Goal: Information Seeking & Learning: Compare options

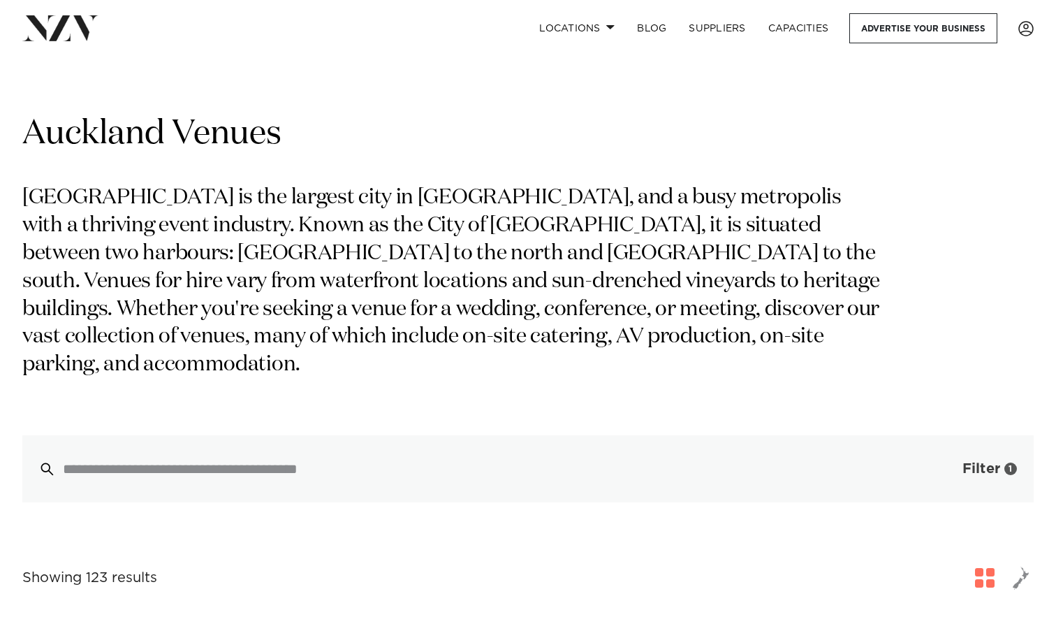
click at [990, 462] on span "Filter" at bounding box center [981, 469] width 38 height 14
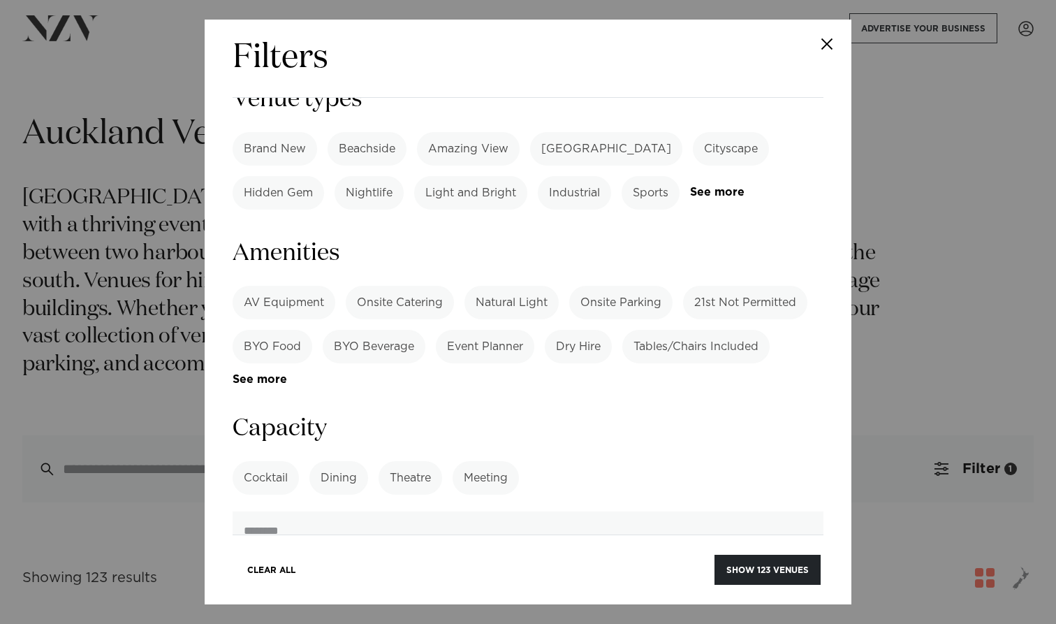
scroll to position [867, 0]
click at [352, 460] on label "Dining" at bounding box center [338, 477] width 59 height 34
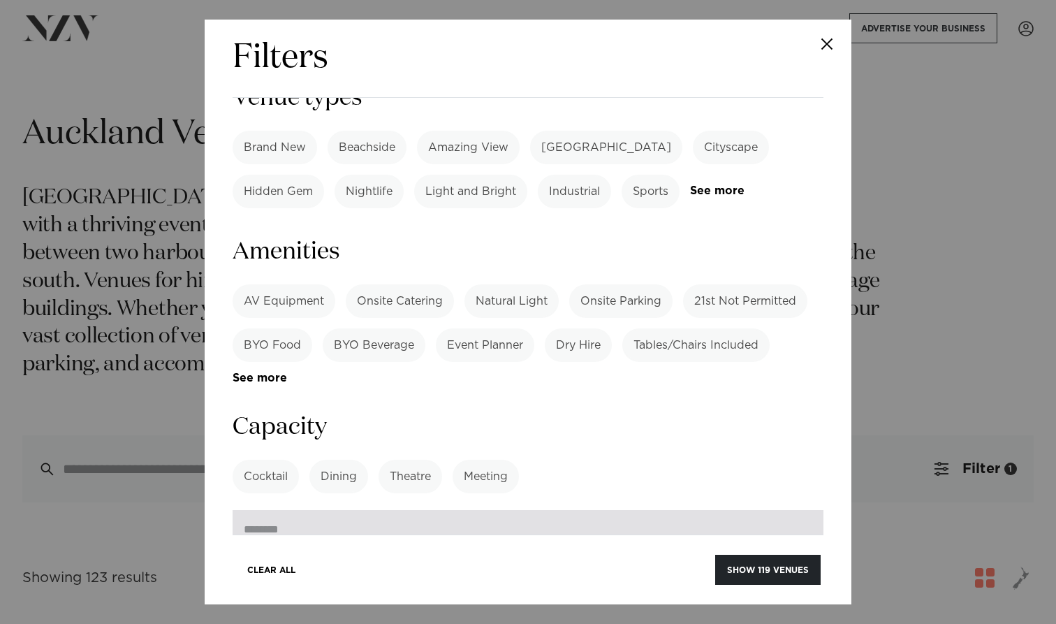
click at [340, 510] on input "number" at bounding box center [528, 529] width 591 height 38
click at [805, 510] on input "*" at bounding box center [528, 529] width 591 height 38
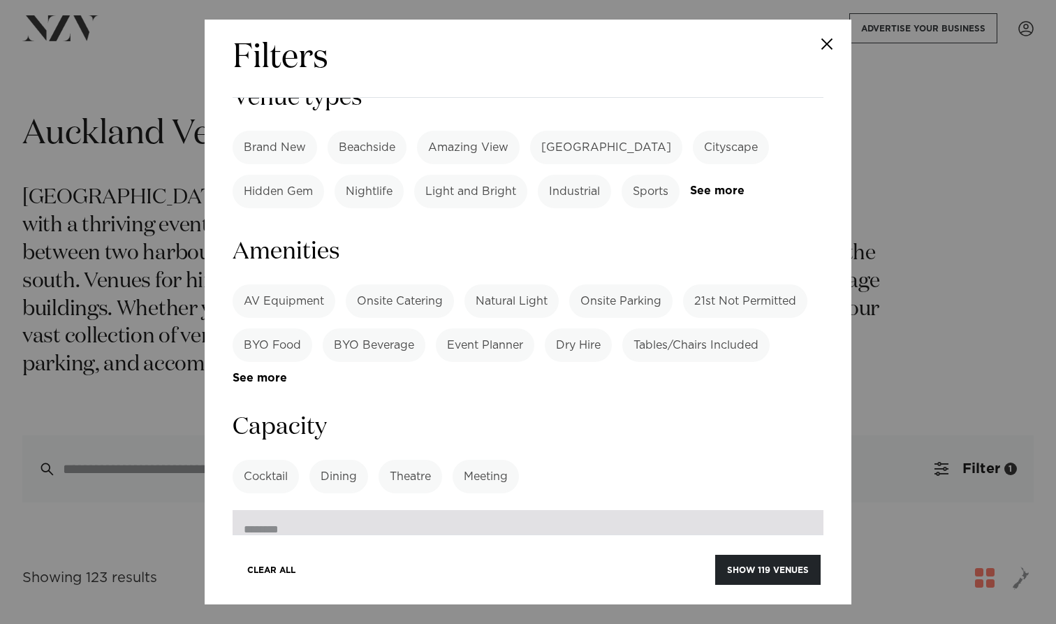
click at [805, 510] on input "*" at bounding box center [528, 529] width 591 height 38
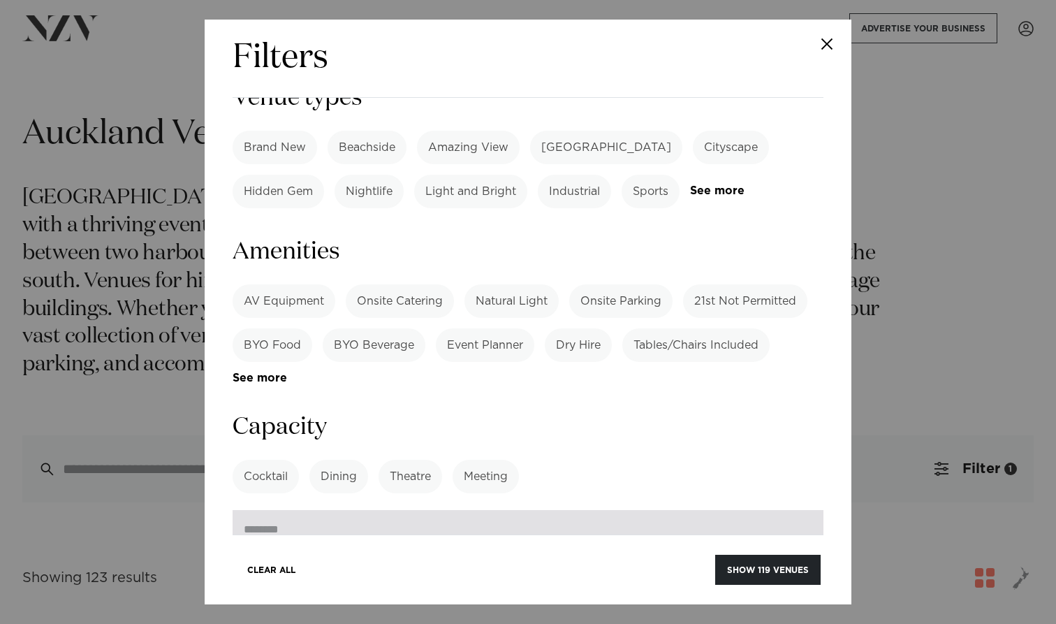
click at [805, 510] on input "**" at bounding box center [528, 529] width 591 height 38
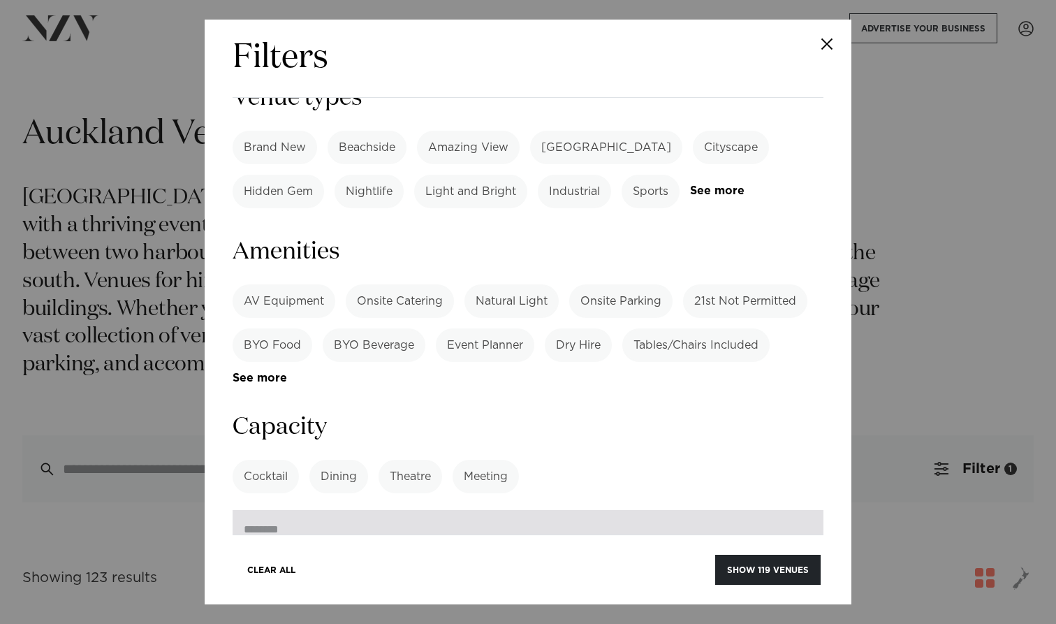
click at [805, 510] on input "**" at bounding box center [528, 529] width 591 height 38
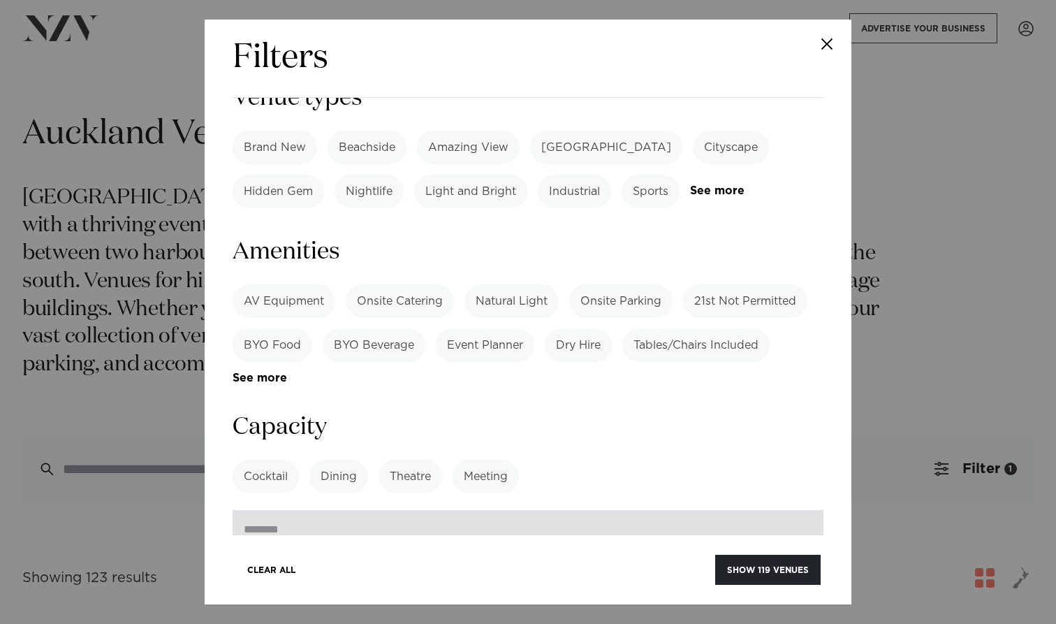
click at [805, 510] on input "**" at bounding box center [528, 529] width 591 height 38
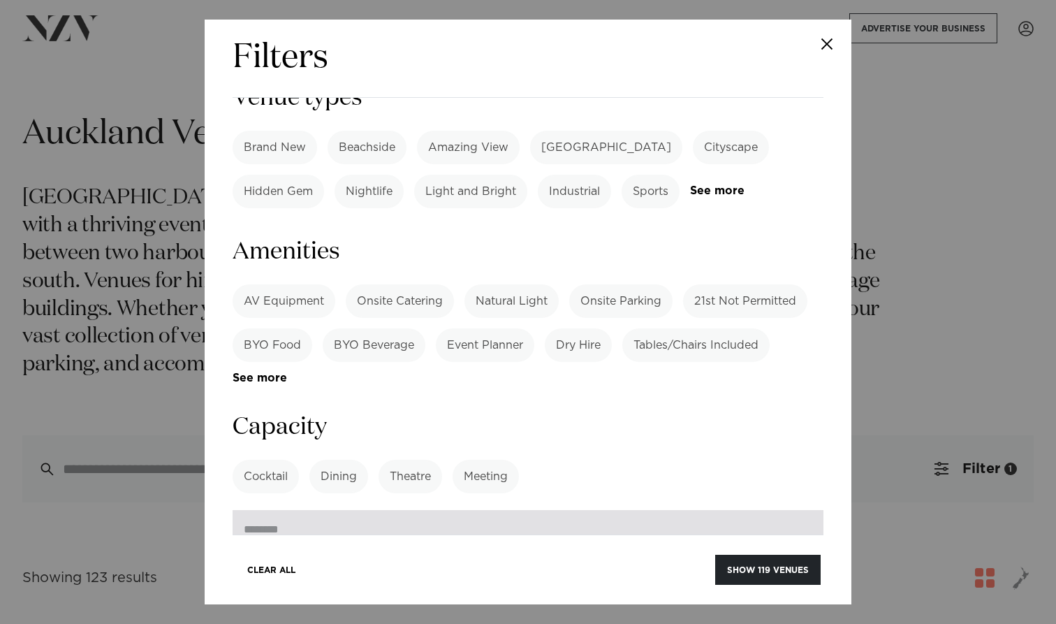
click at [805, 510] on input "**" at bounding box center [528, 529] width 591 height 38
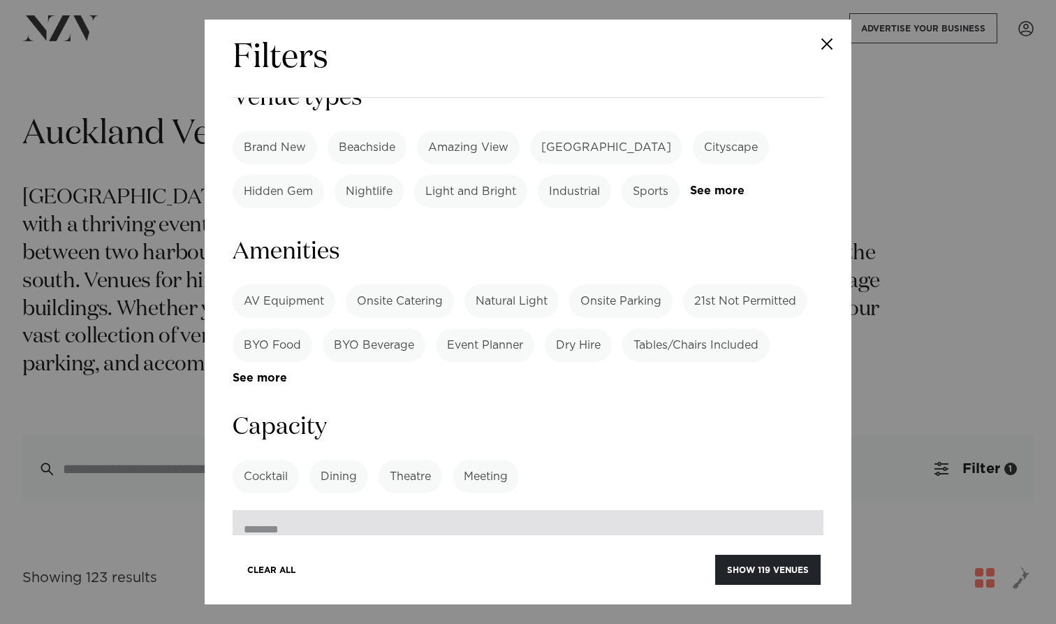
click at [805, 510] on input "**" at bounding box center [528, 529] width 591 height 38
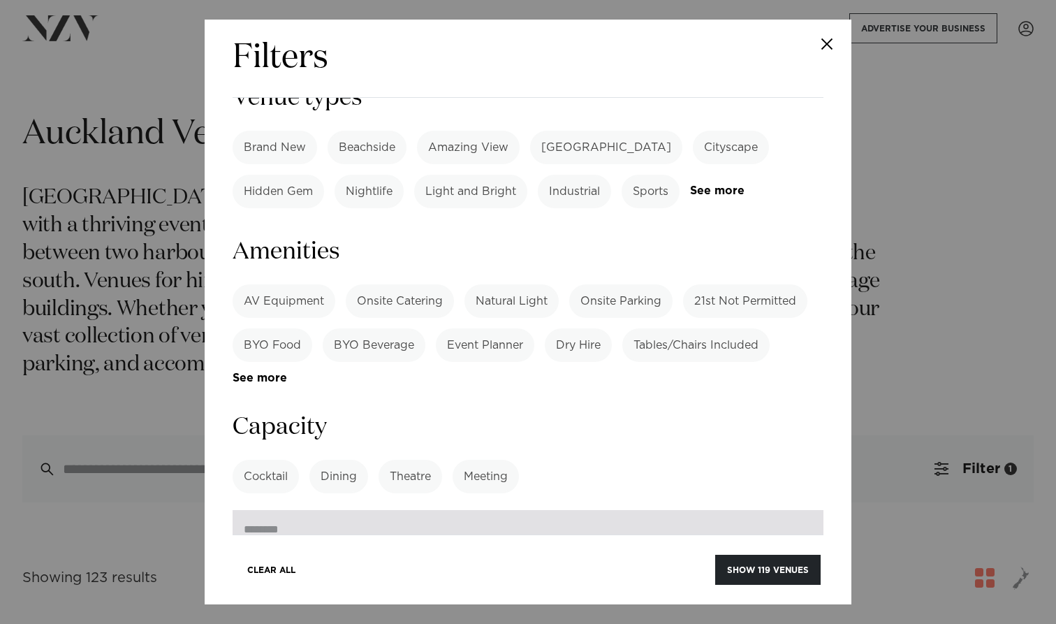
click at [805, 510] on input "**" at bounding box center [528, 529] width 591 height 38
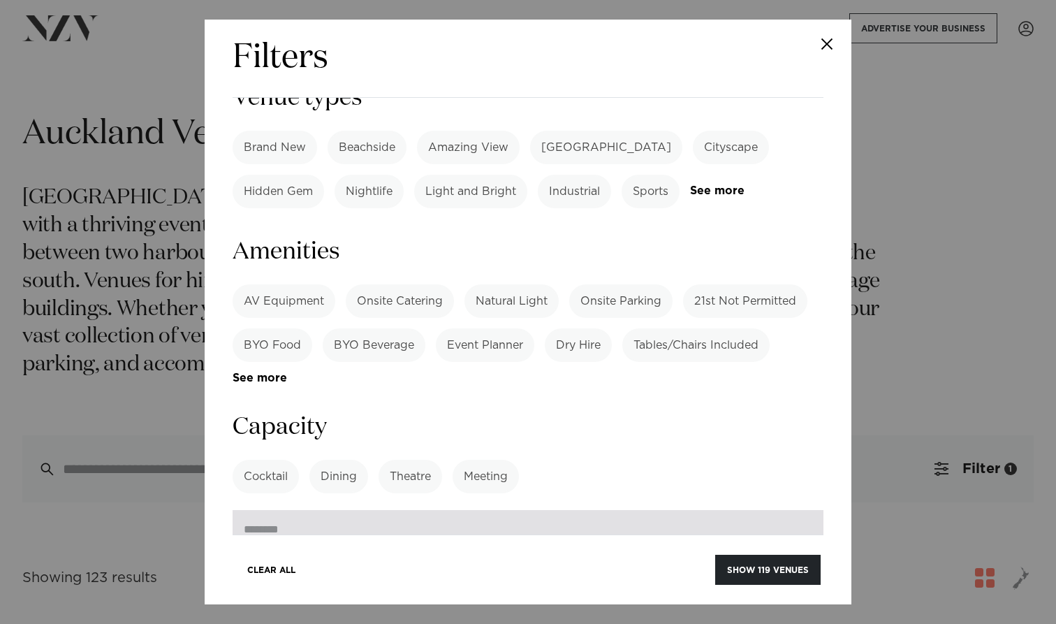
click at [805, 510] on input "**" at bounding box center [528, 529] width 591 height 38
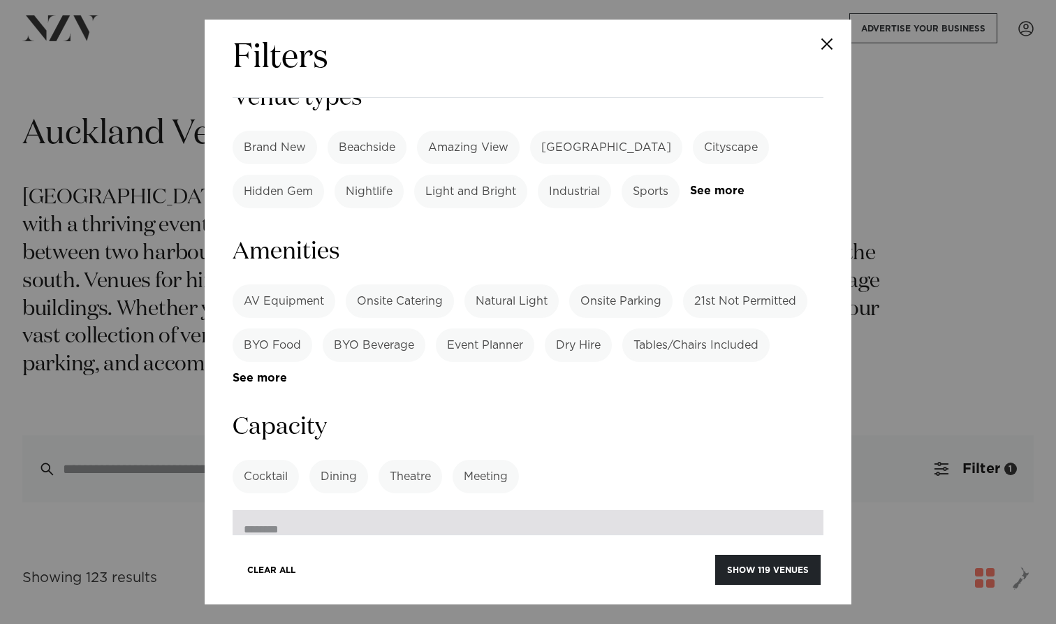
click at [805, 510] on input "**" at bounding box center [528, 529] width 591 height 38
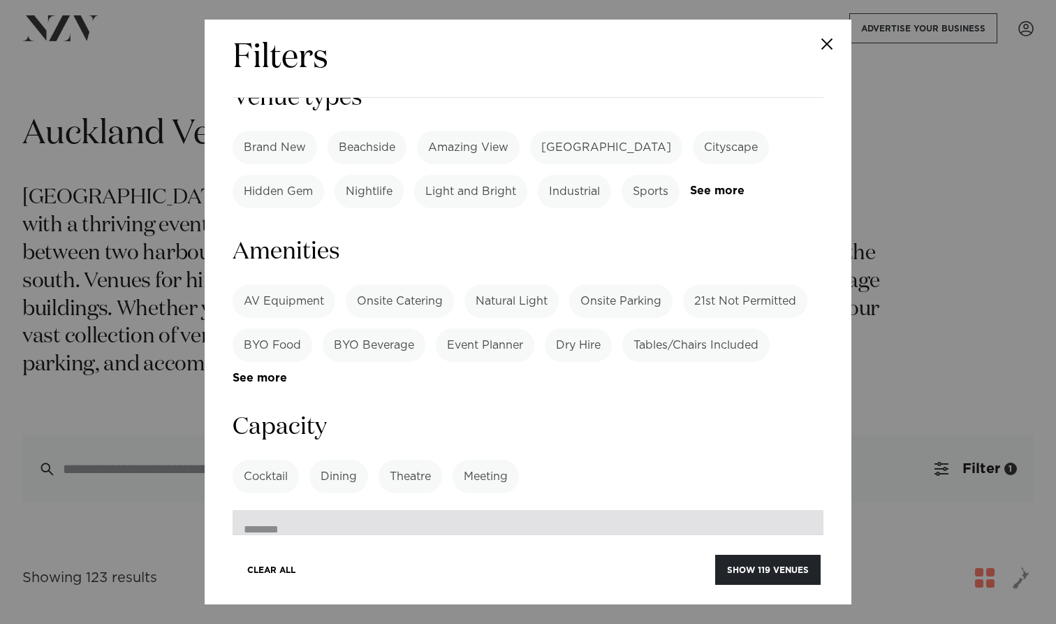
click at [805, 510] on input "**" at bounding box center [528, 529] width 591 height 38
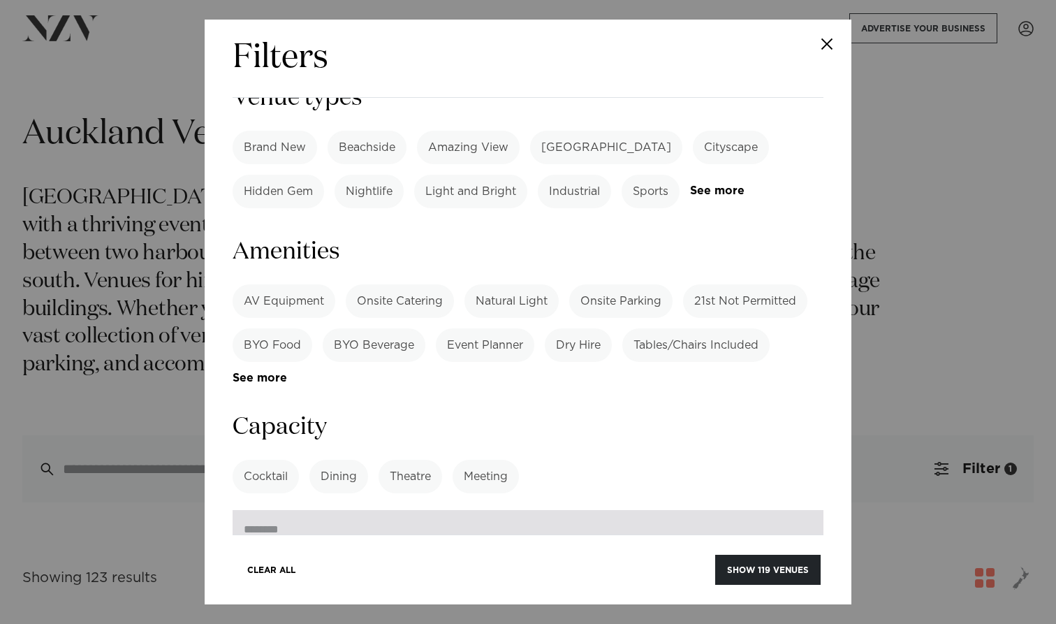
click at [805, 510] on input "**" at bounding box center [528, 529] width 591 height 38
type input "**"
click at [807, 510] on input "**" at bounding box center [528, 529] width 591 height 38
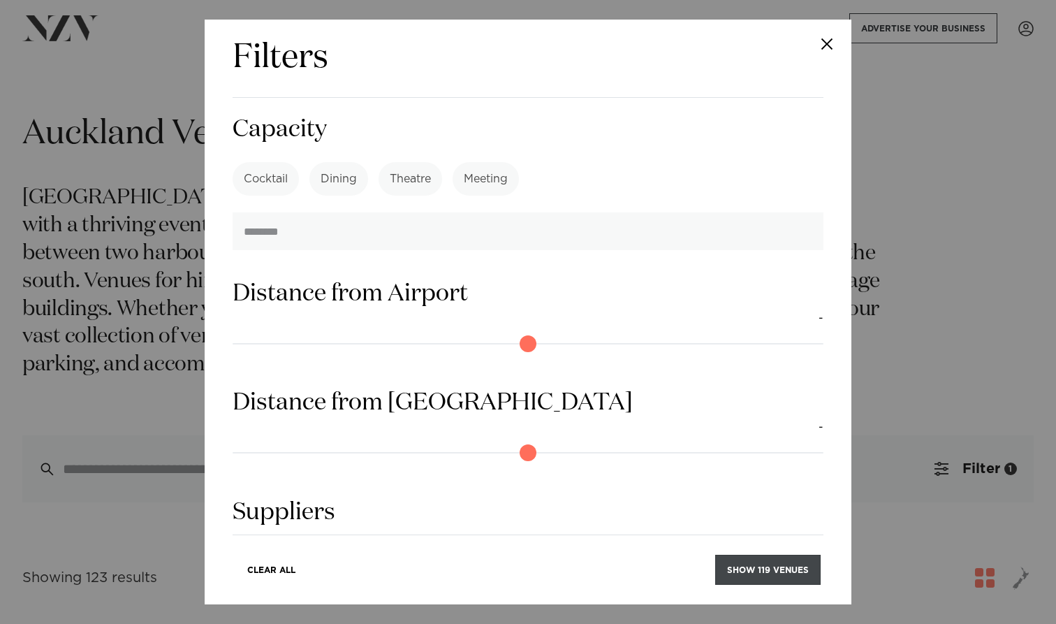
scroll to position [1164, 0]
click at [747, 567] on button "Show 119 venues" at bounding box center [767, 570] width 105 height 30
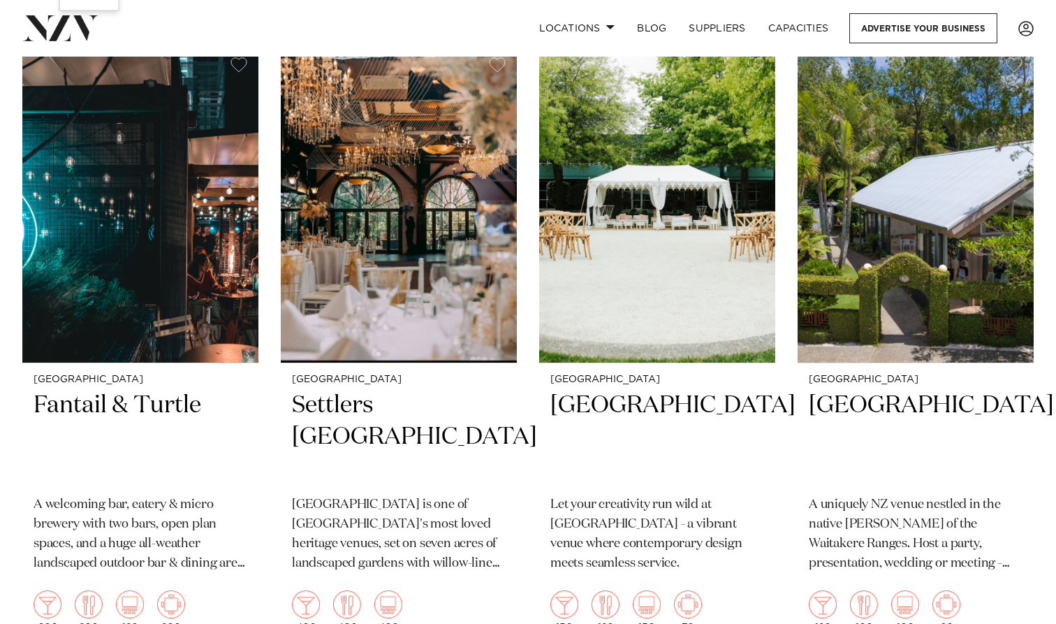
scroll to position [4081, 0]
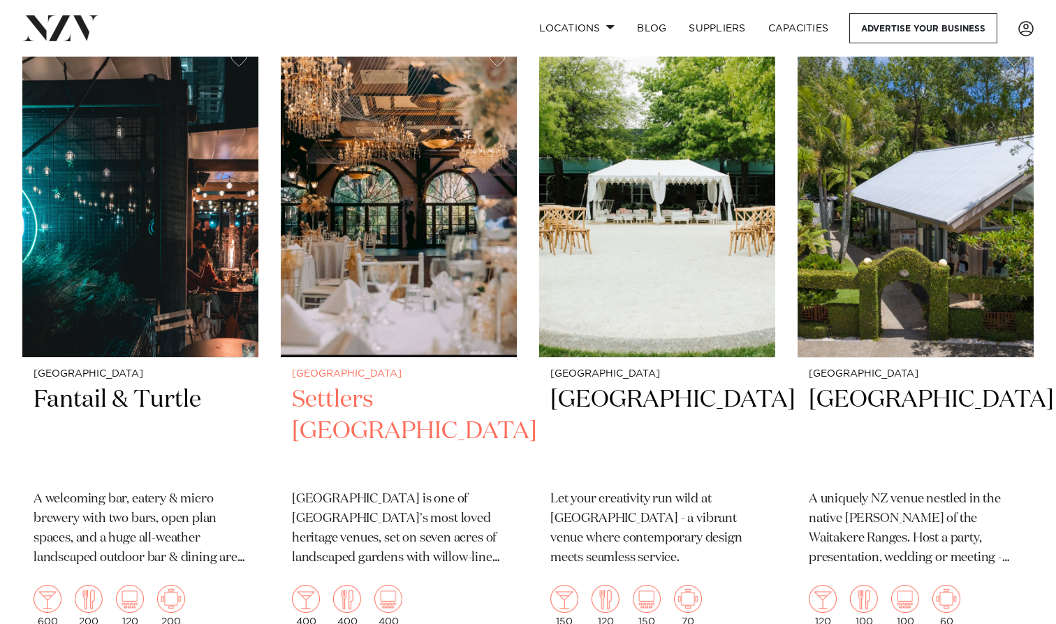
click at [349, 384] on h2 "Settlers [GEOGRAPHIC_DATA]" at bounding box center [399, 431] width 214 height 94
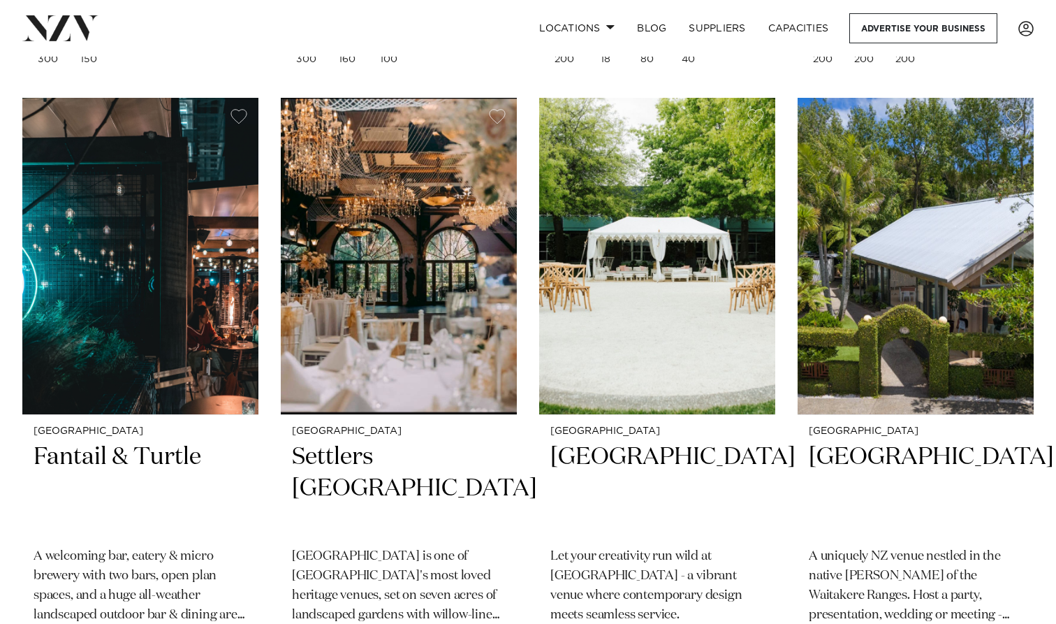
scroll to position [4018, 0]
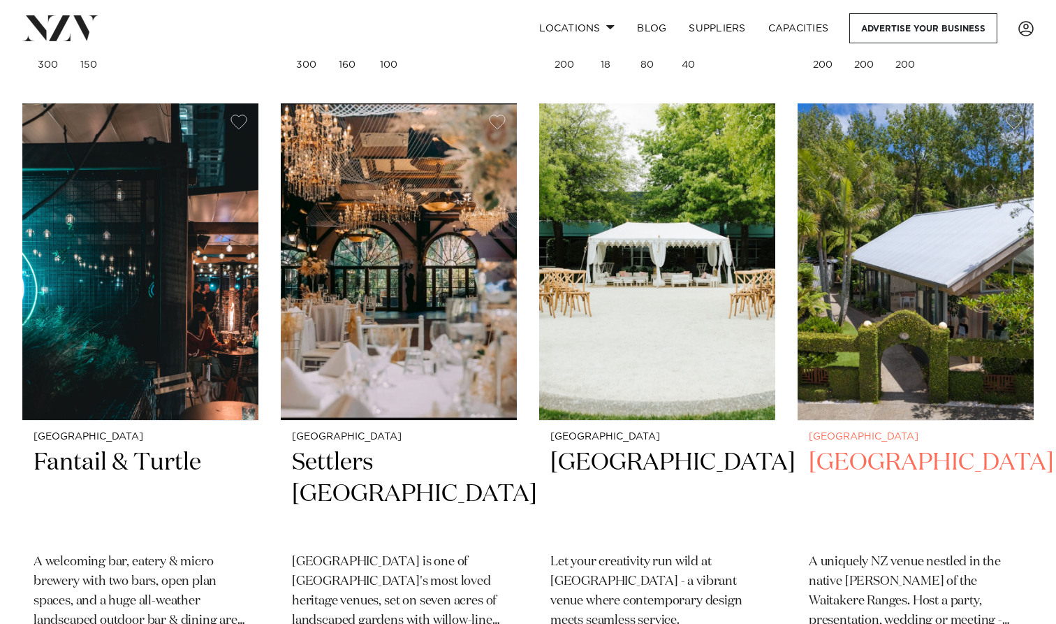
click at [914, 240] on img at bounding box center [916, 261] width 236 height 316
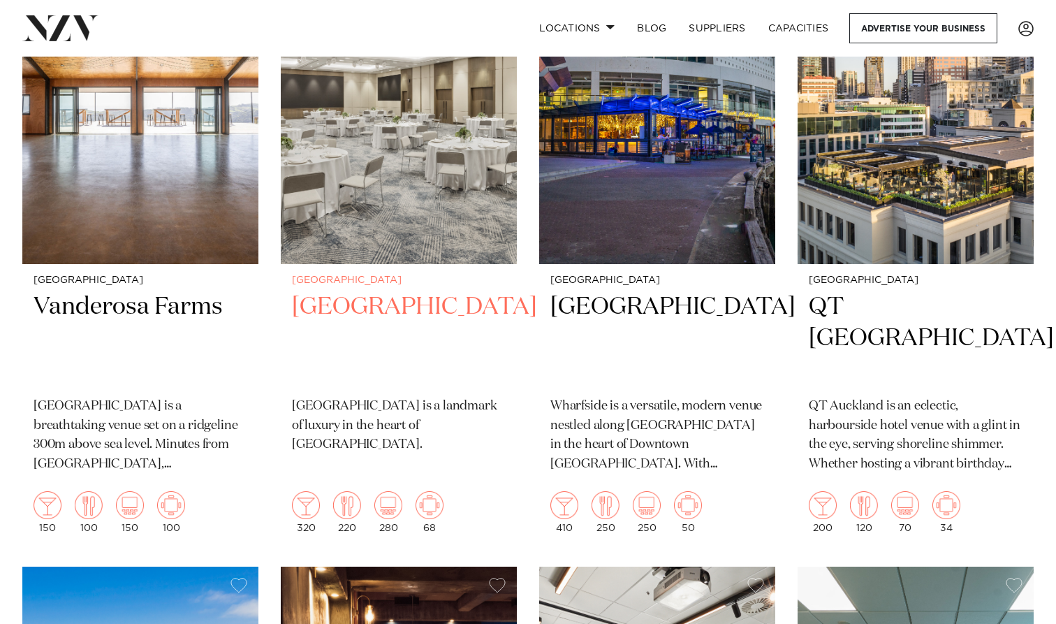
scroll to position [4680, 0]
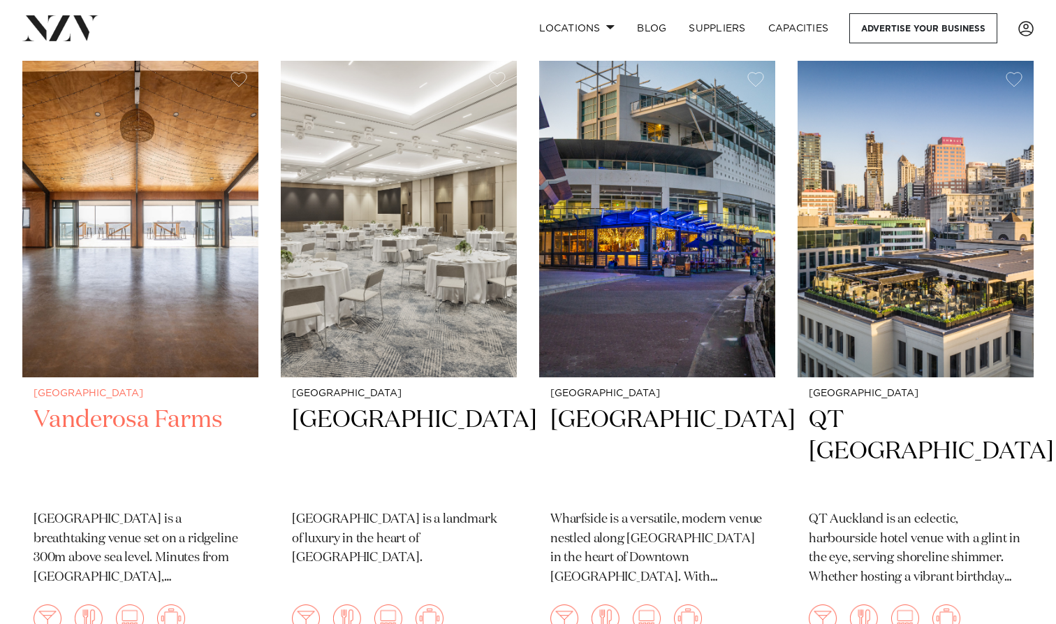
click at [113, 199] on img at bounding box center [140, 219] width 236 height 316
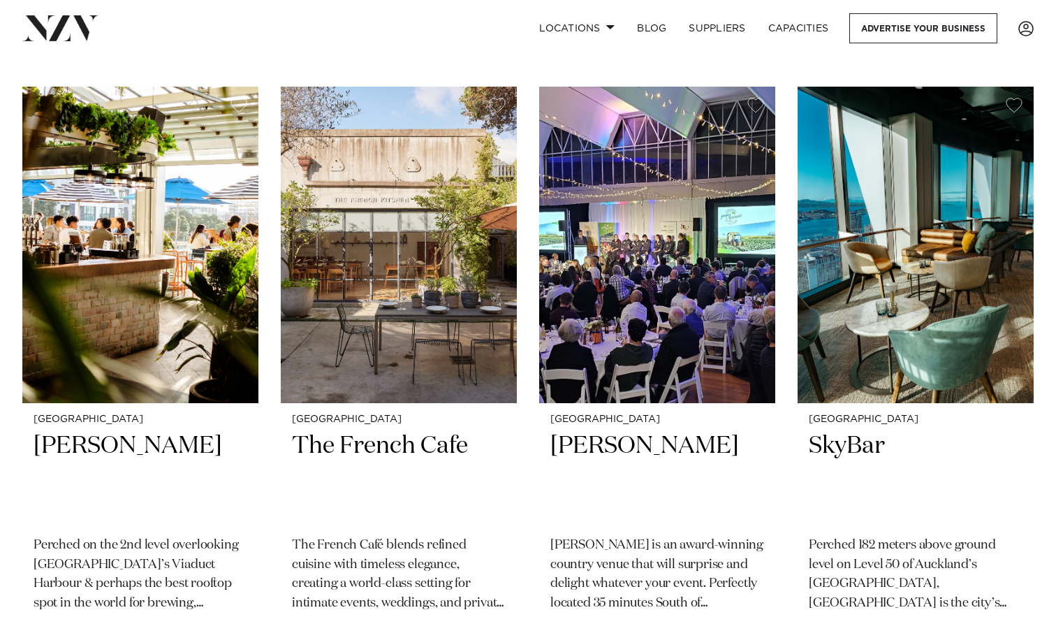
scroll to position [6515, 0]
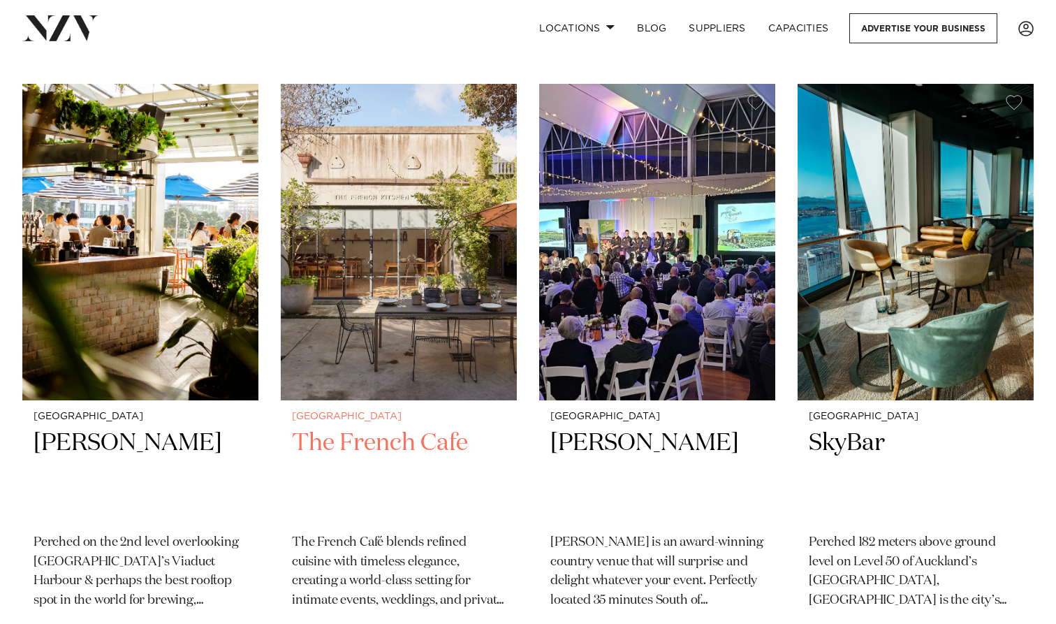
click at [385, 239] on img at bounding box center [399, 242] width 236 height 316
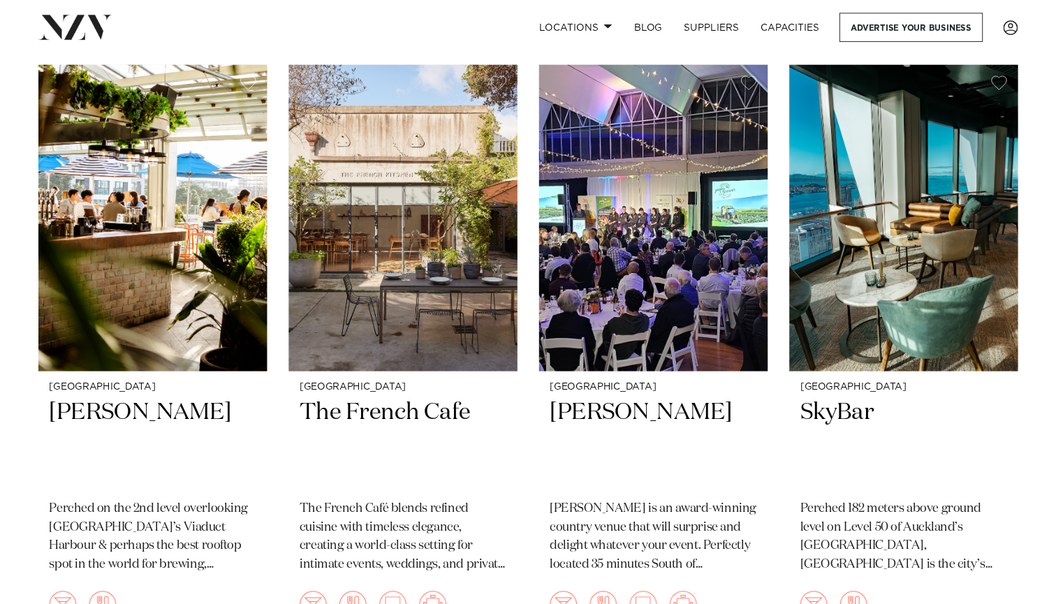
scroll to position [6531, 0]
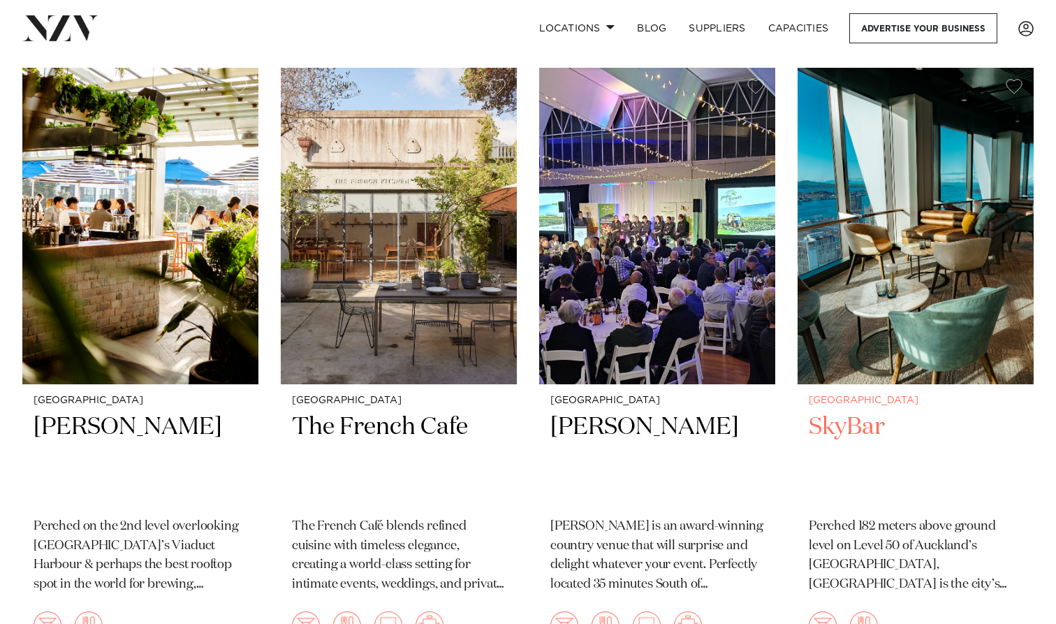
click at [879, 242] on img at bounding box center [916, 226] width 236 height 316
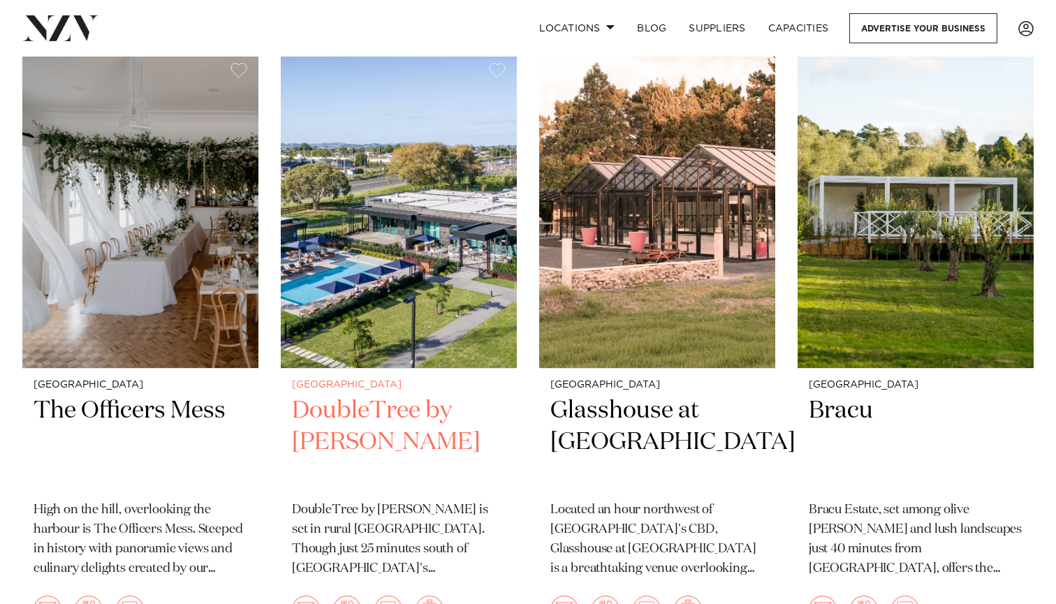
scroll to position [7772, 0]
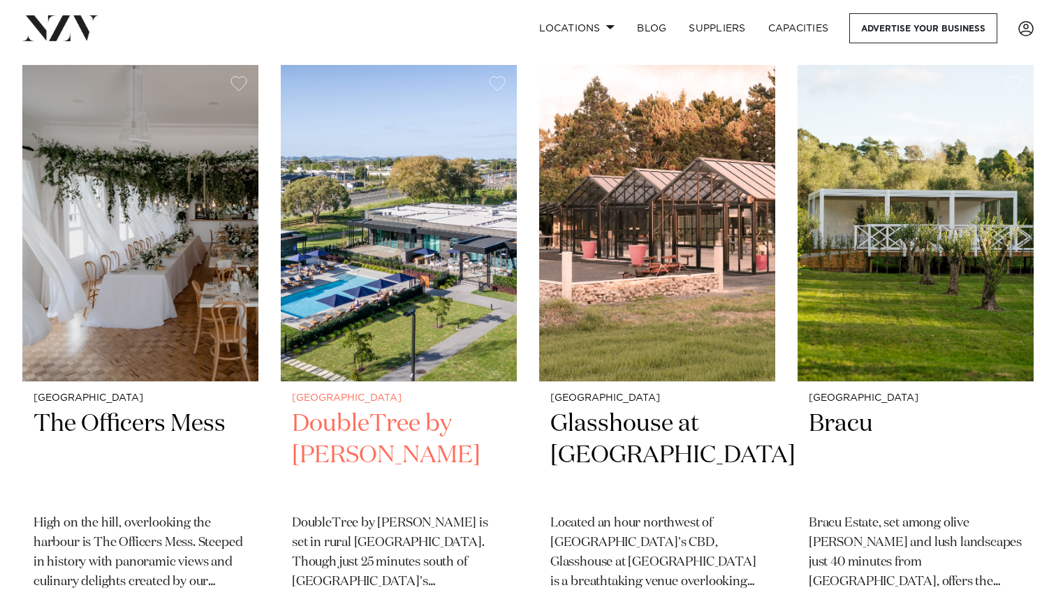
click at [389, 210] on img at bounding box center [399, 223] width 236 height 316
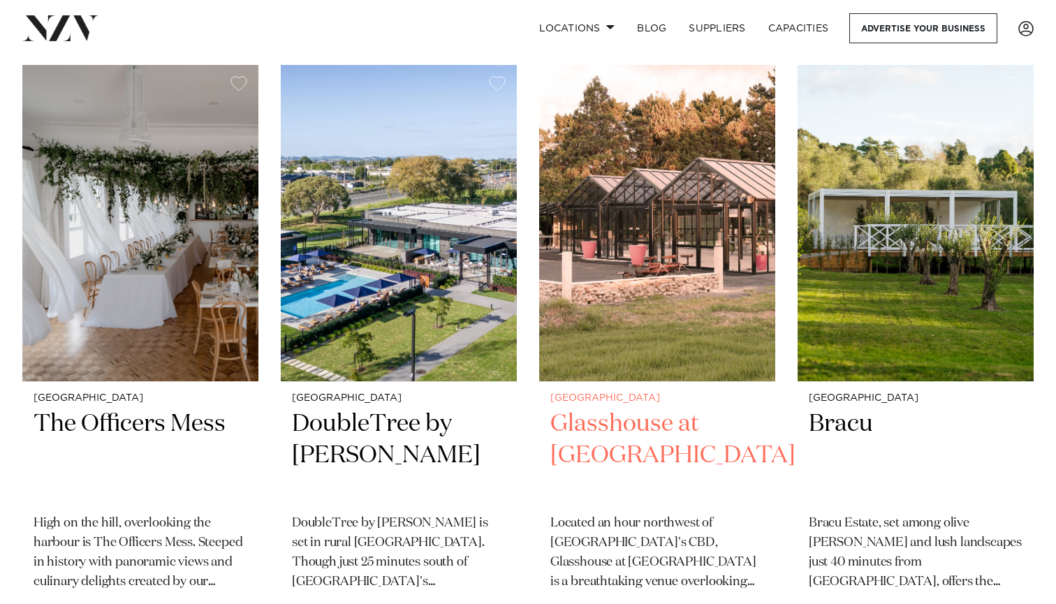
click at [718, 200] on img at bounding box center [657, 223] width 236 height 316
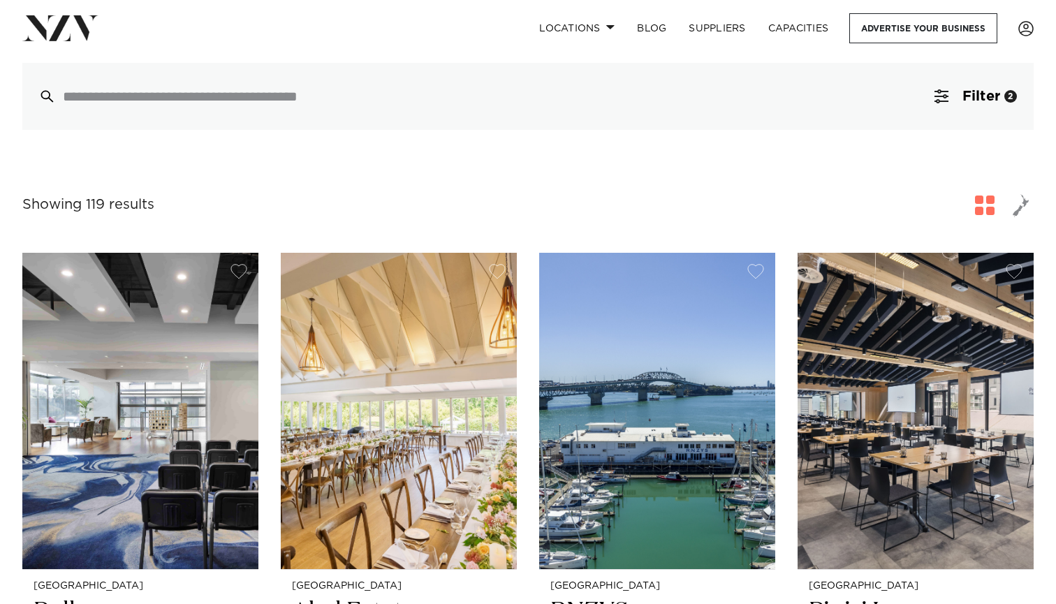
scroll to position [125, 0]
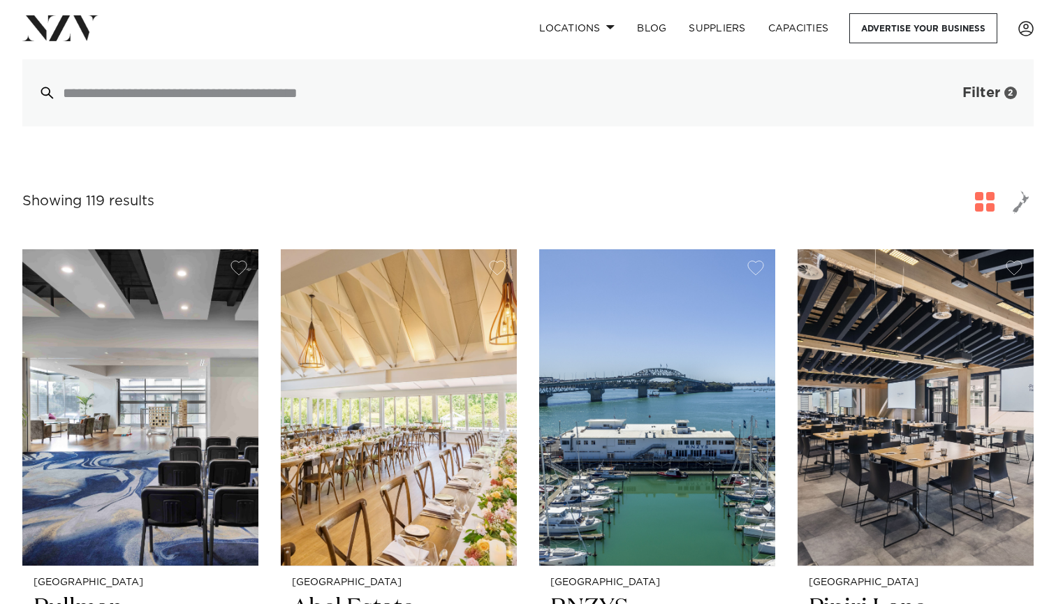
click at [981, 85] on button "Filter 2" at bounding box center [976, 92] width 116 height 67
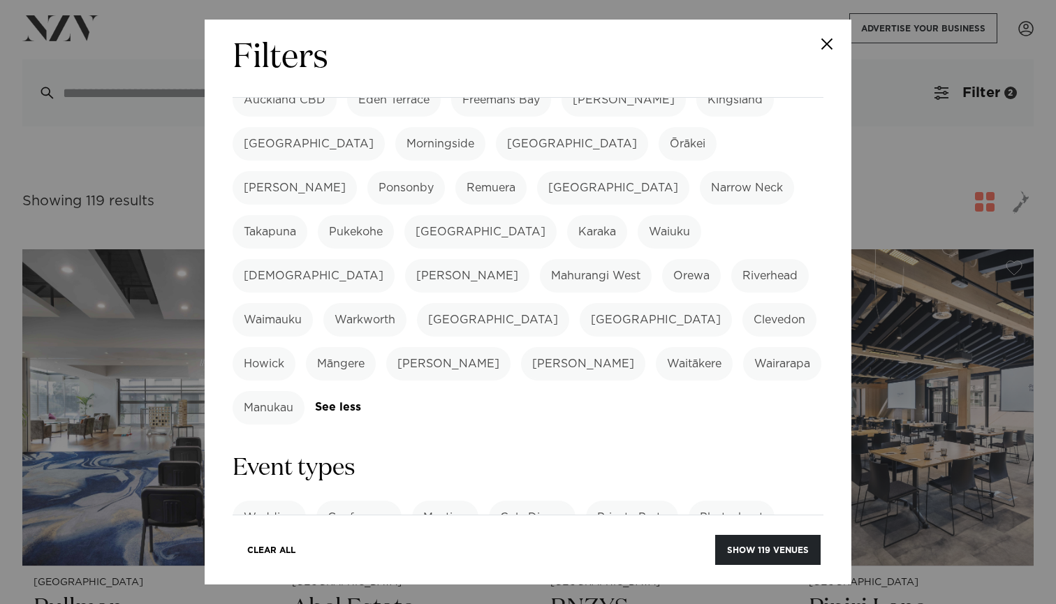
scroll to position [344, 0]
click at [715, 501] on div "Wedding Conference Meeting Gala Dinner Private Party Photoshoot Product Launch …" at bounding box center [528, 540] width 591 height 78
click at [712, 555] on link "See more" at bounding box center [760, 561] width 109 height 12
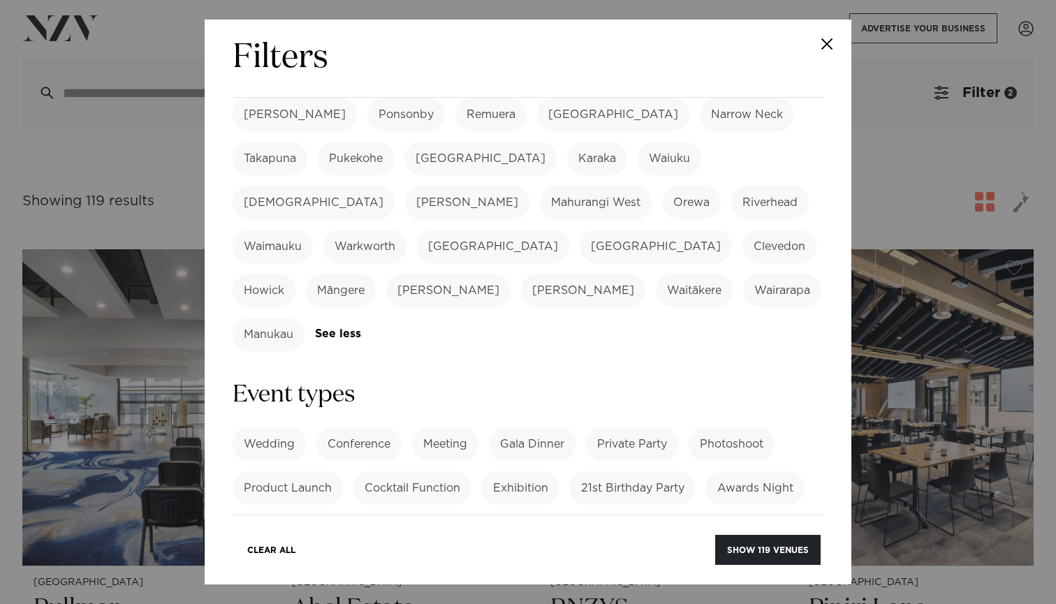
scroll to position [421, 0]
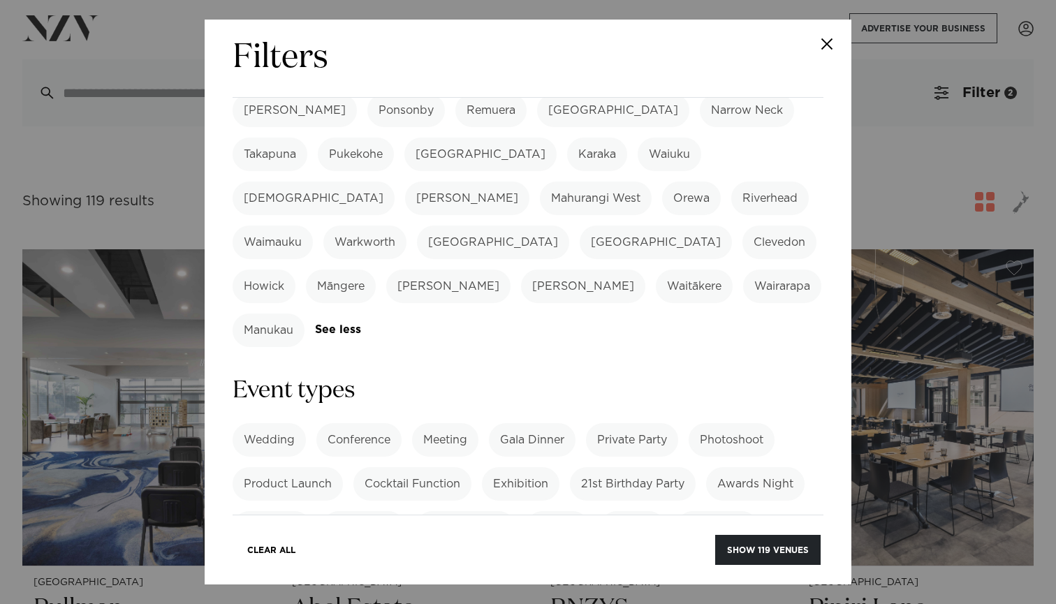
click at [471, 511] on label "Private Dining" at bounding box center [466, 528] width 100 height 34
click at [624, 423] on label "Private Party" at bounding box center [632, 440] width 92 height 34
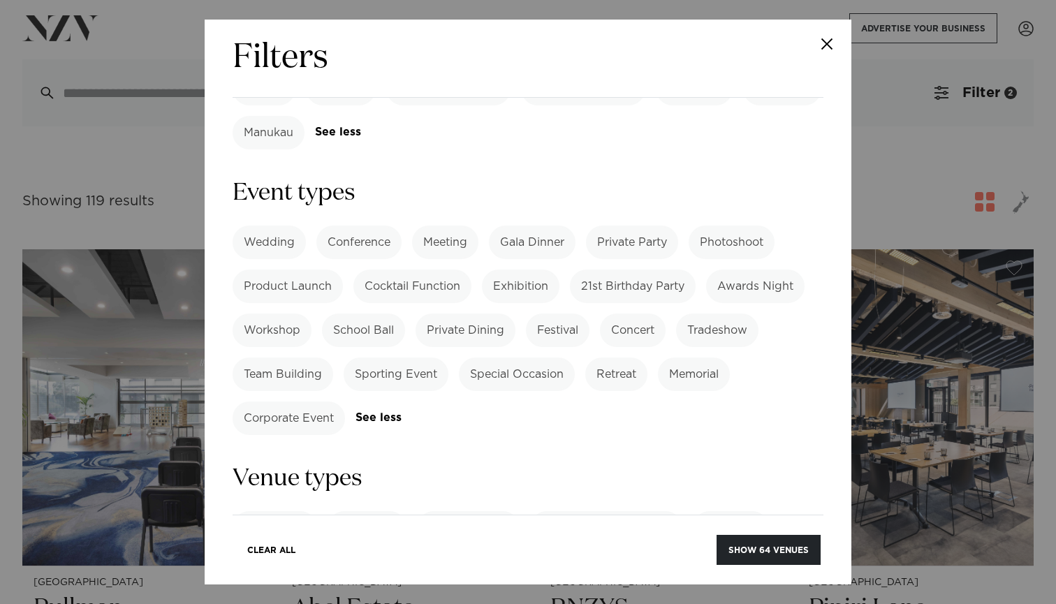
scroll to position [623, 0]
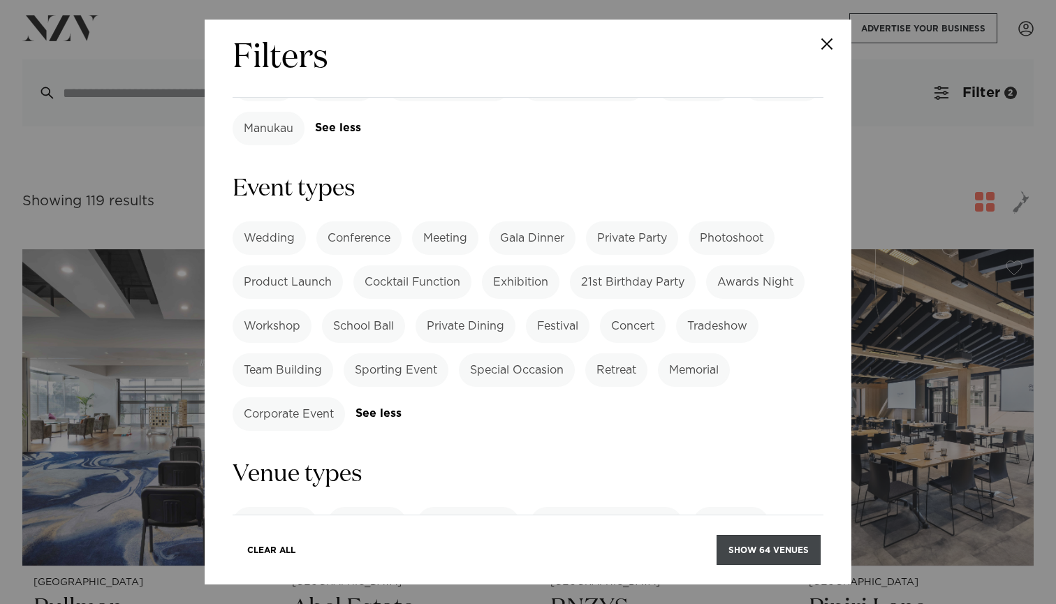
click at [782, 539] on button "Show 64 venues" at bounding box center [769, 550] width 104 height 30
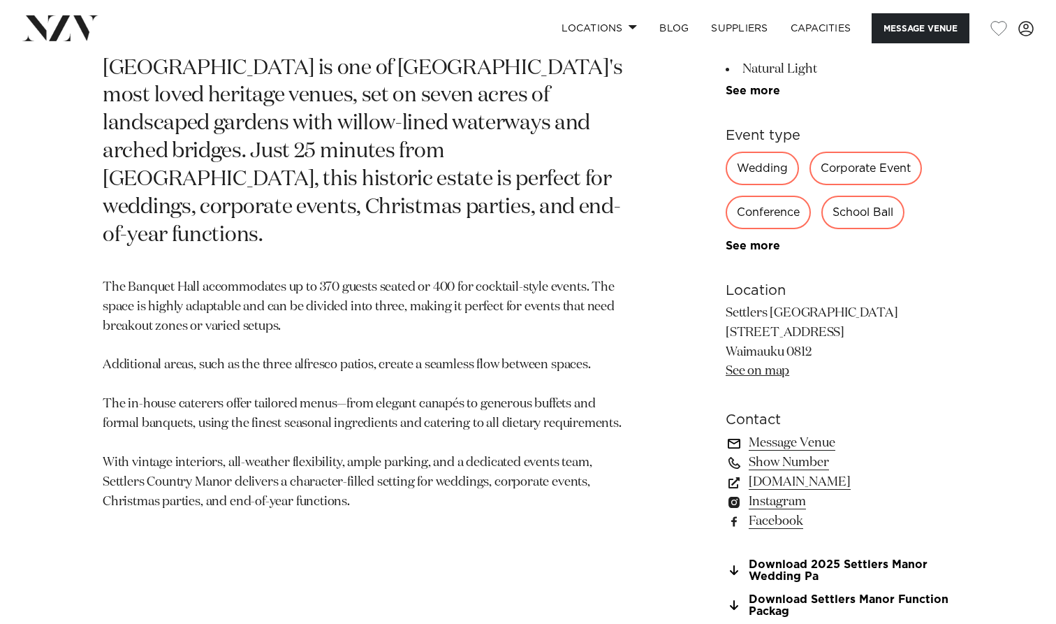
scroll to position [791, 0]
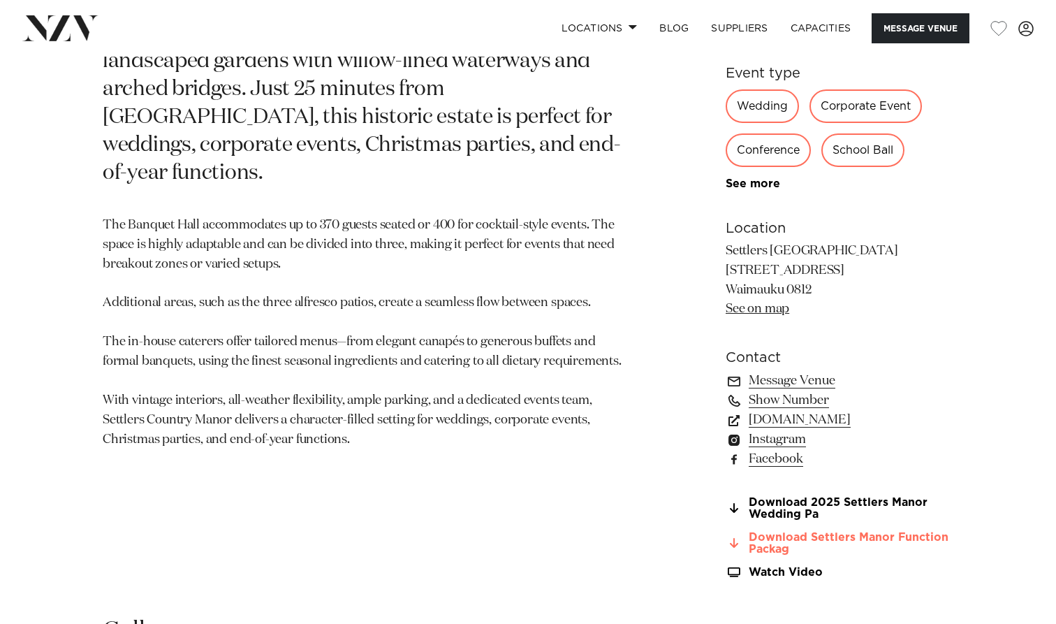
click at [802, 532] on link "Download Settlers Manor Function Packag" at bounding box center [840, 544] width 228 height 24
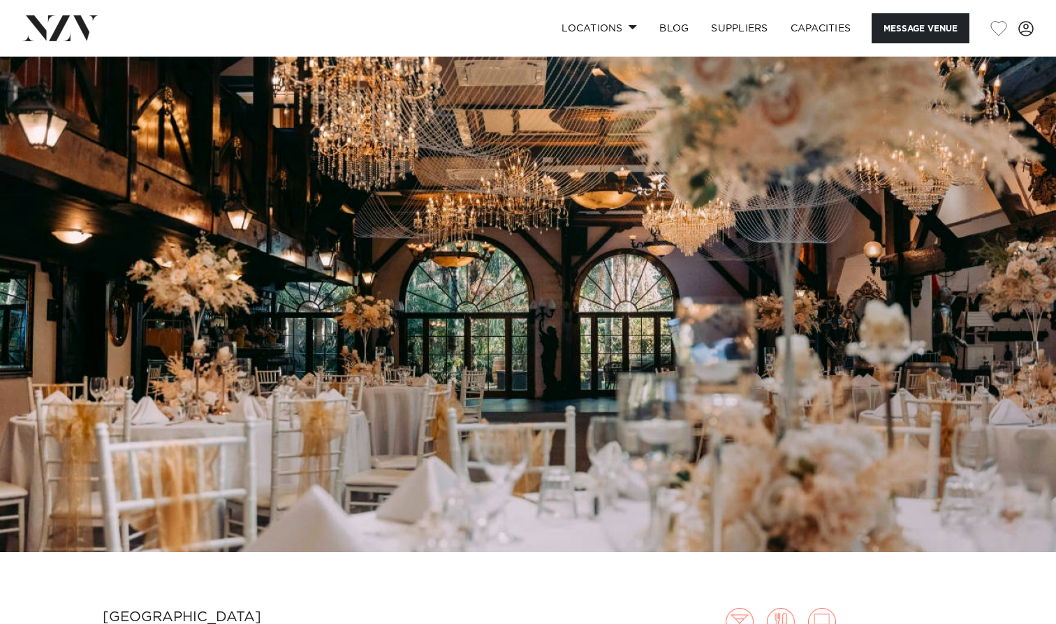
scroll to position [0, 0]
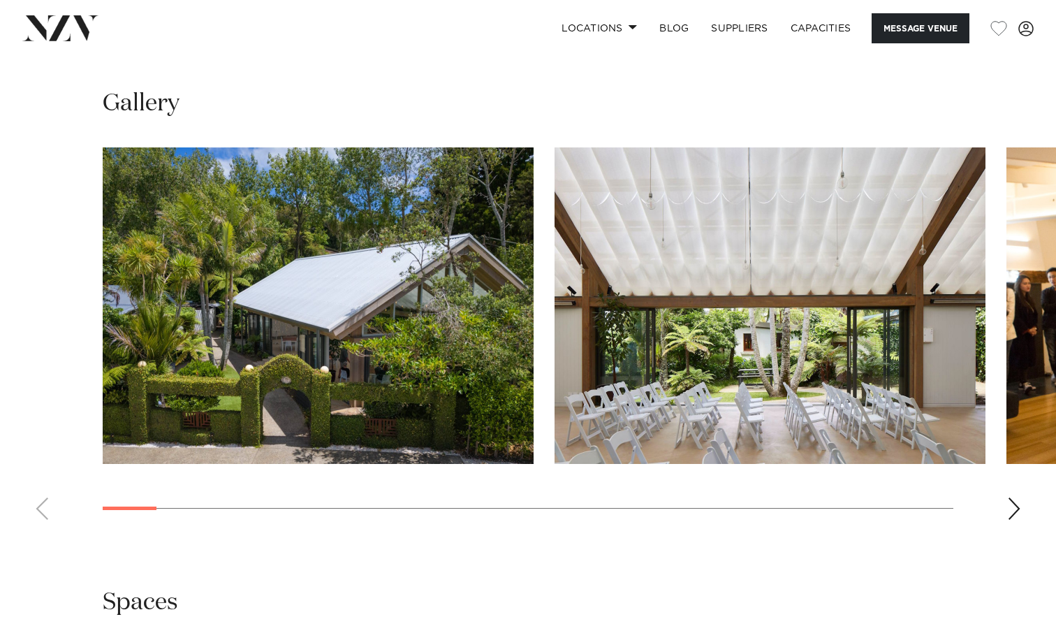
scroll to position [1757, 0]
click at [1005, 422] on swiper-container at bounding box center [528, 338] width 1056 height 383
click at [1016, 497] on div "Next slide" at bounding box center [1014, 508] width 14 height 22
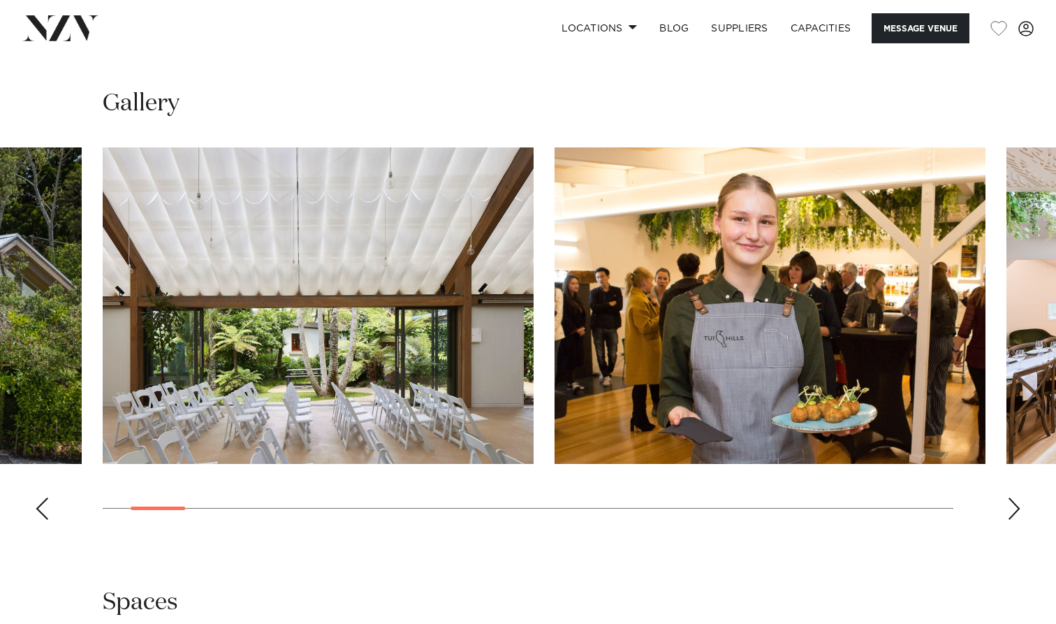
click at [1016, 497] on div "Next slide" at bounding box center [1014, 508] width 14 height 22
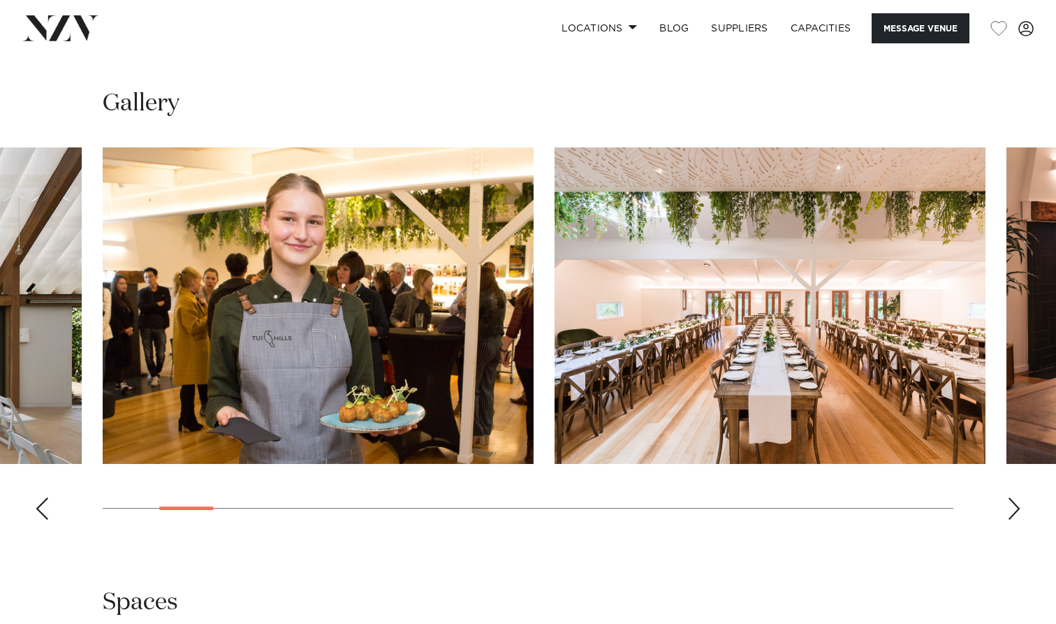
click at [1016, 497] on div "Next slide" at bounding box center [1014, 508] width 14 height 22
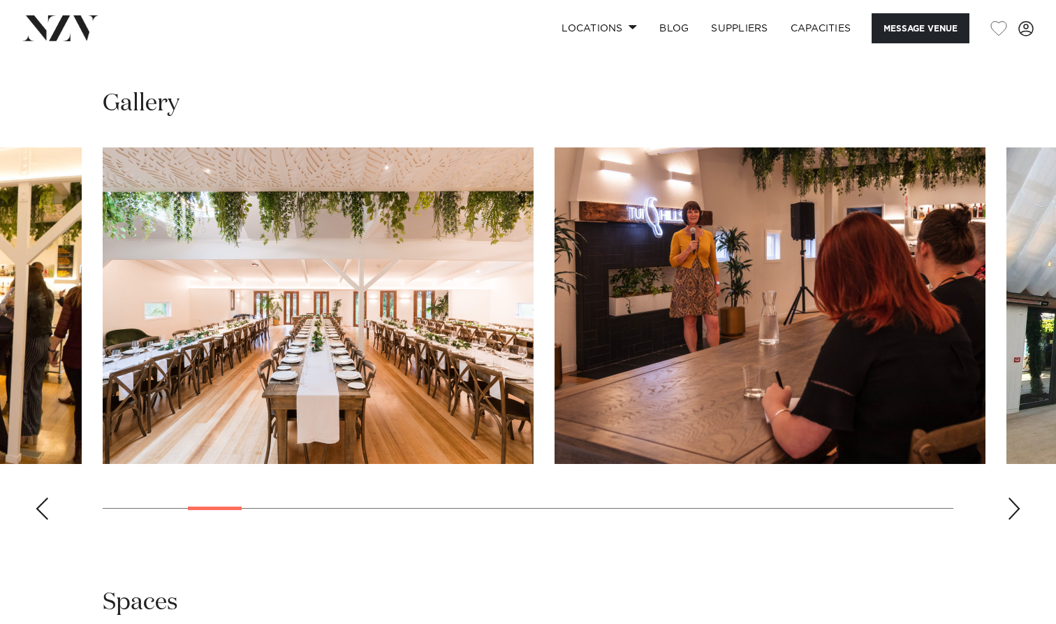
click at [1016, 497] on div "Next slide" at bounding box center [1014, 508] width 14 height 22
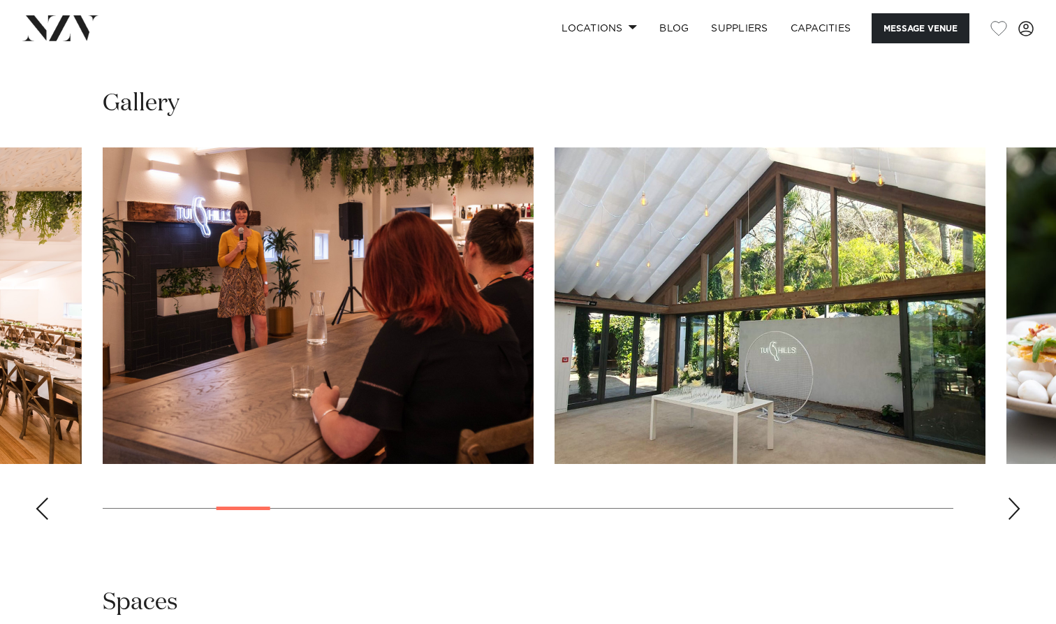
click at [1016, 497] on div "Next slide" at bounding box center [1014, 508] width 14 height 22
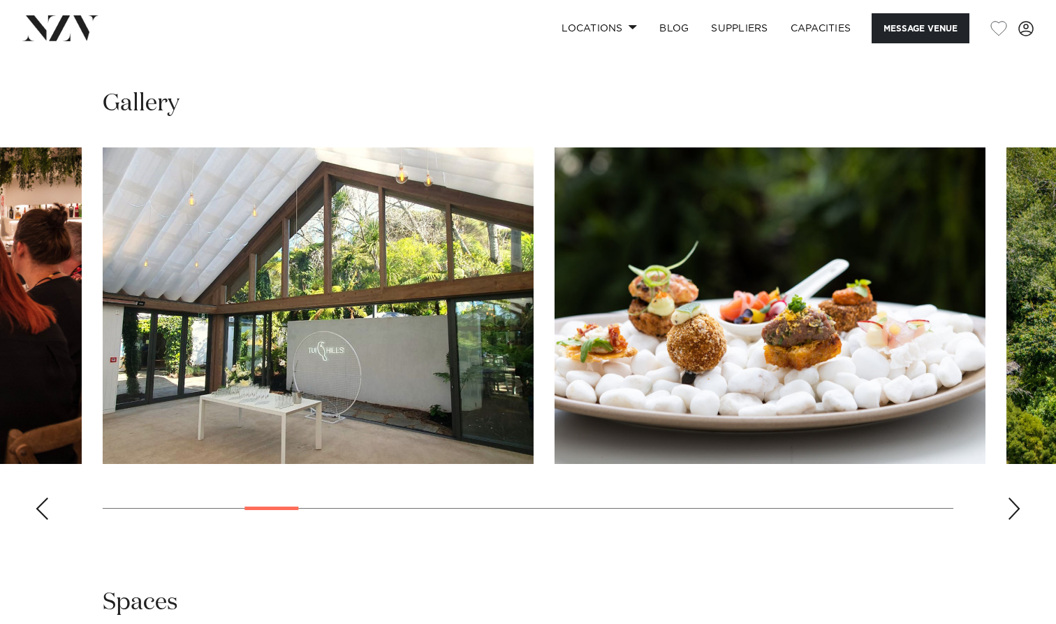
click at [1016, 497] on div "Next slide" at bounding box center [1014, 508] width 14 height 22
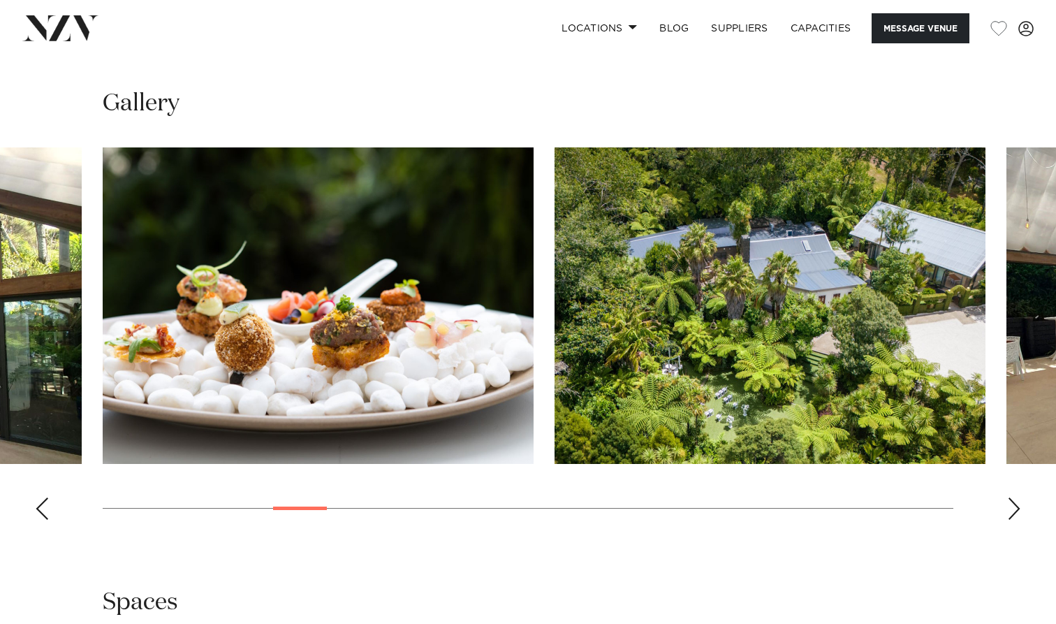
click at [1016, 497] on div "Next slide" at bounding box center [1014, 508] width 14 height 22
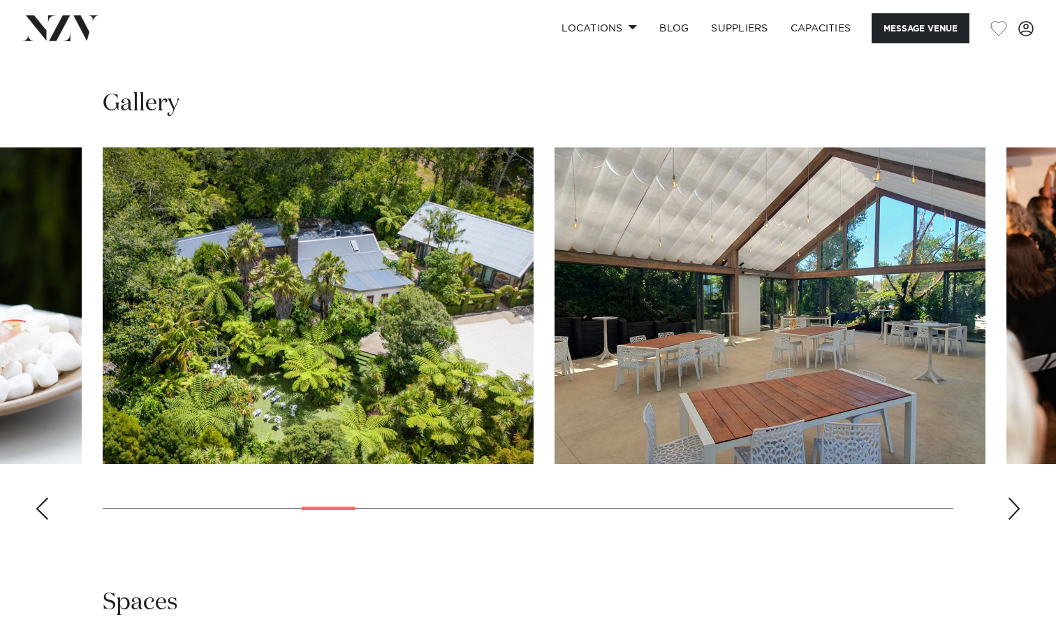
click at [1016, 497] on div "Next slide" at bounding box center [1014, 508] width 14 height 22
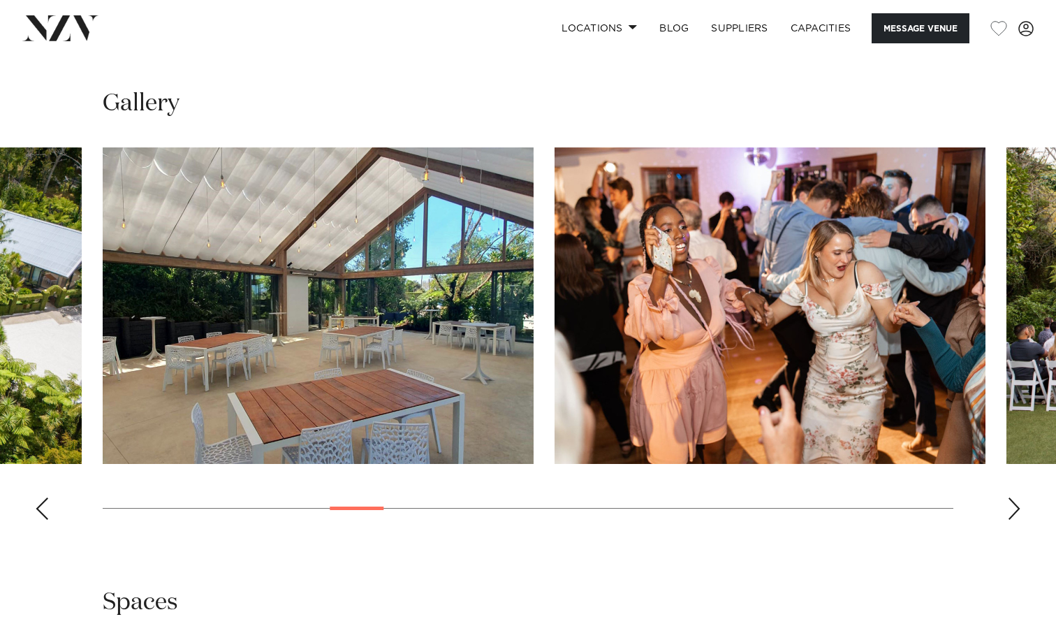
click at [1016, 497] on div "Next slide" at bounding box center [1014, 508] width 14 height 22
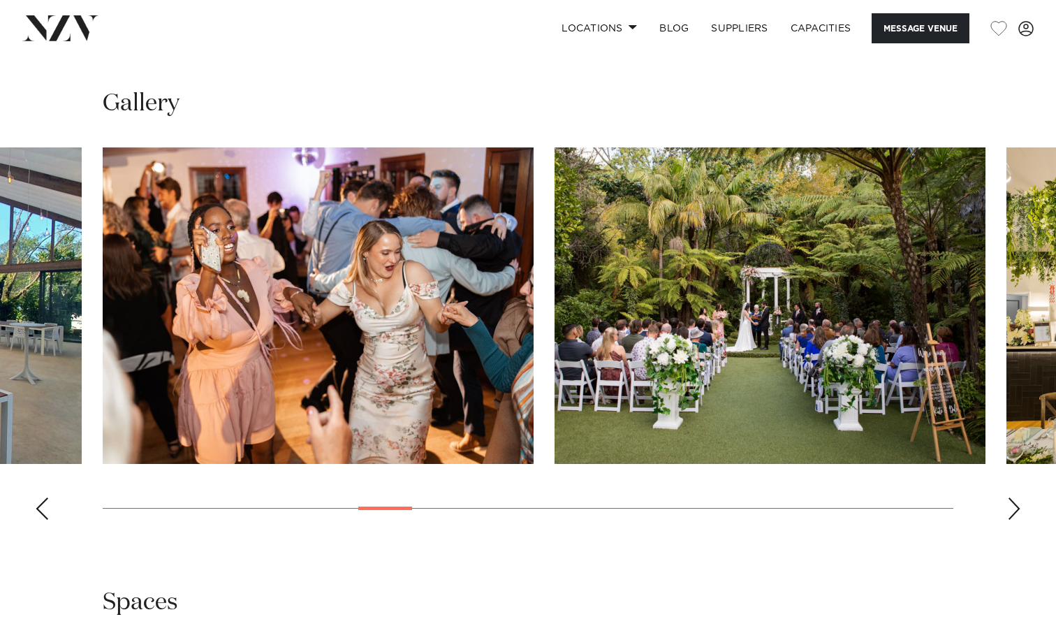
click at [1016, 497] on div "Next slide" at bounding box center [1014, 508] width 14 height 22
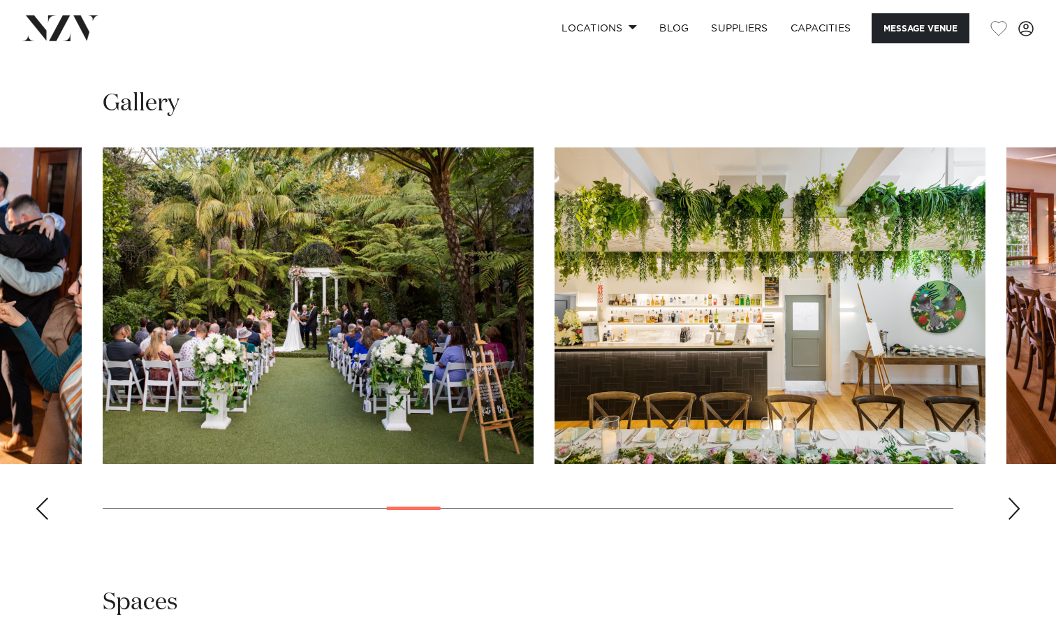
click at [1016, 497] on div "Next slide" at bounding box center [1014, 508] width 14 height 22
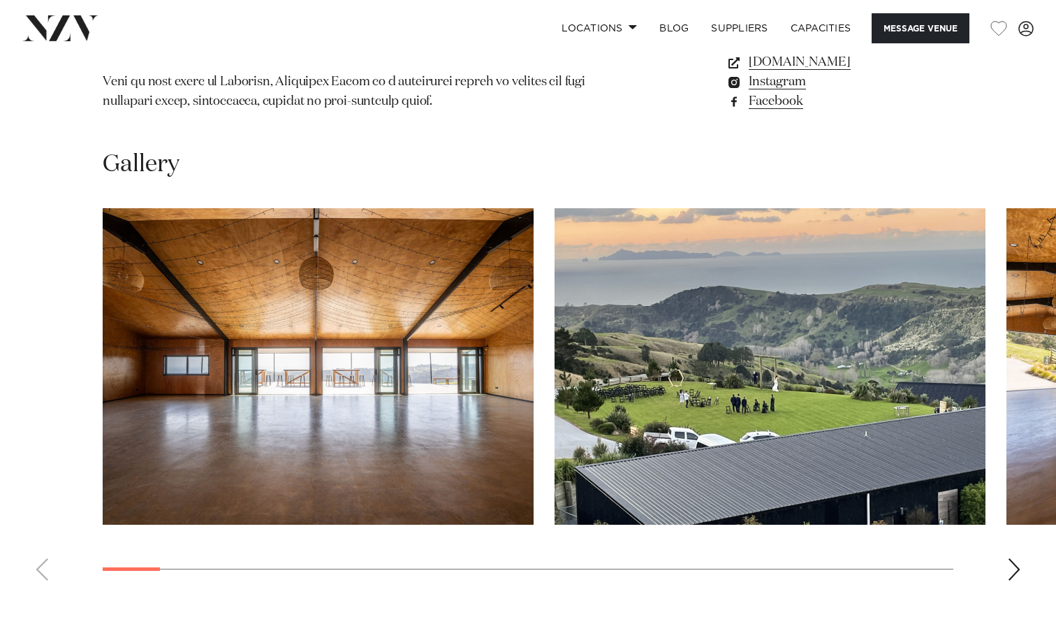
scroll to position [1269, 0]
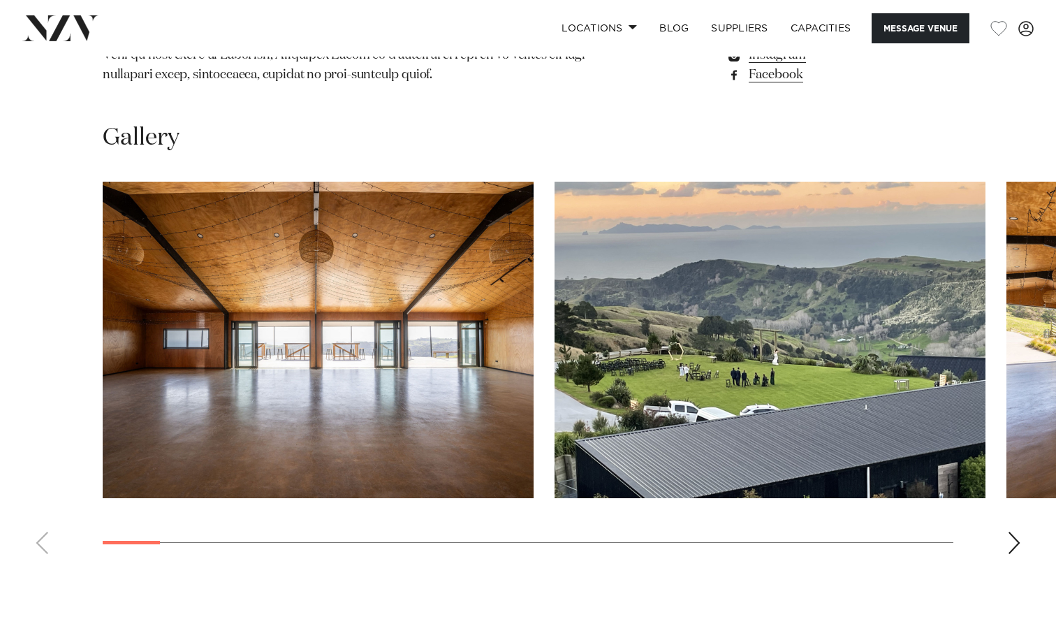
click at [1009, 532] on div "Next slide" at bounding box center [1014, 543] width 14 height 22
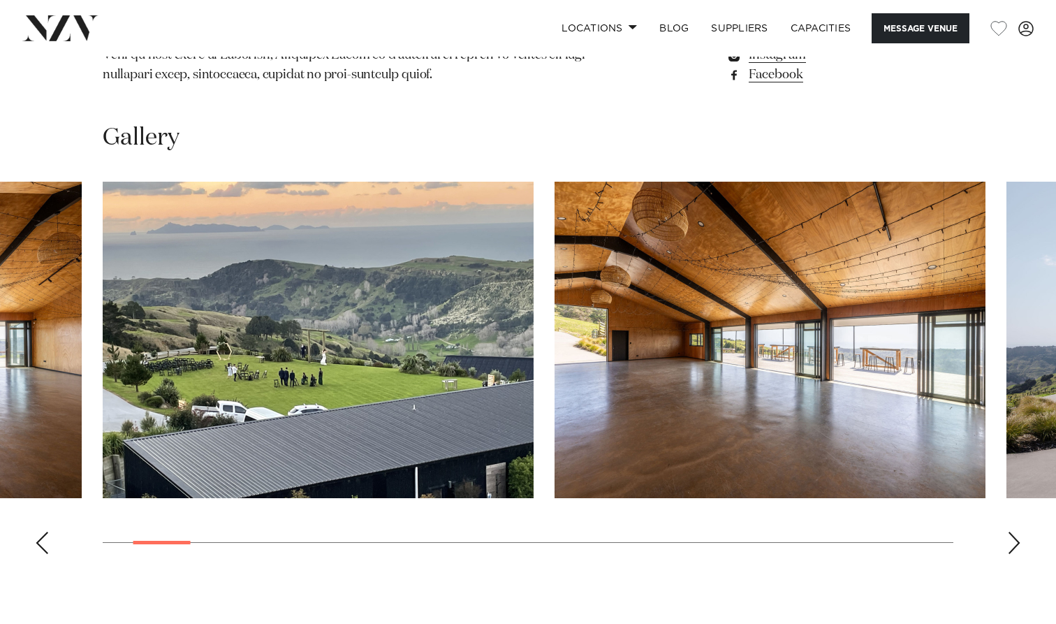
click at [1009, 532] on div "Next slide" at bounding box center [1014, 543] width 14 height 22
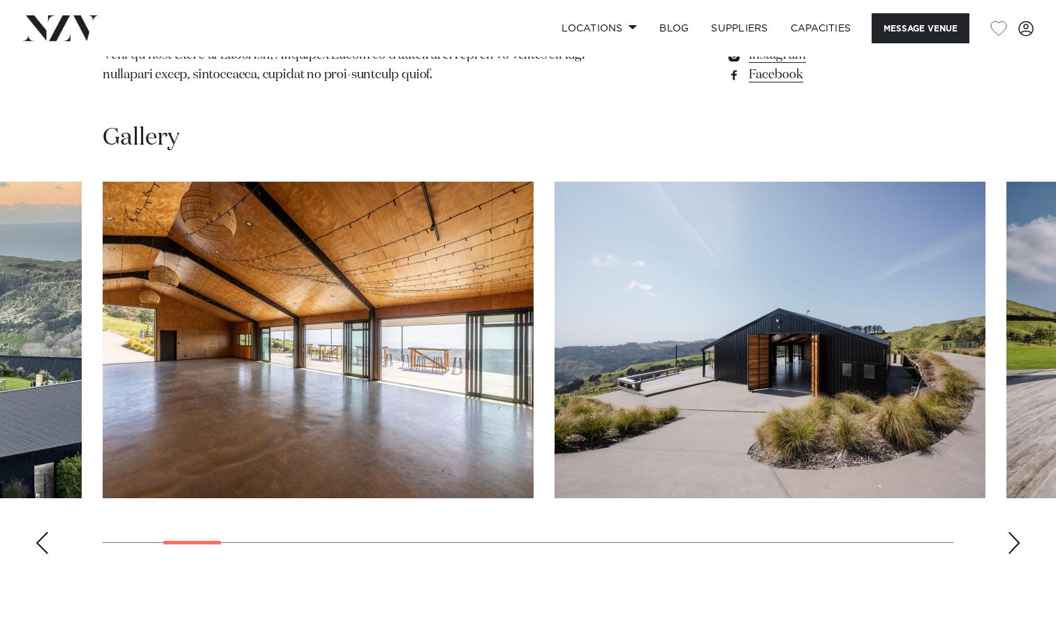
click at [1009, 532] on div "Next slide" at bounding box center [1014, 543] width 14 height 22
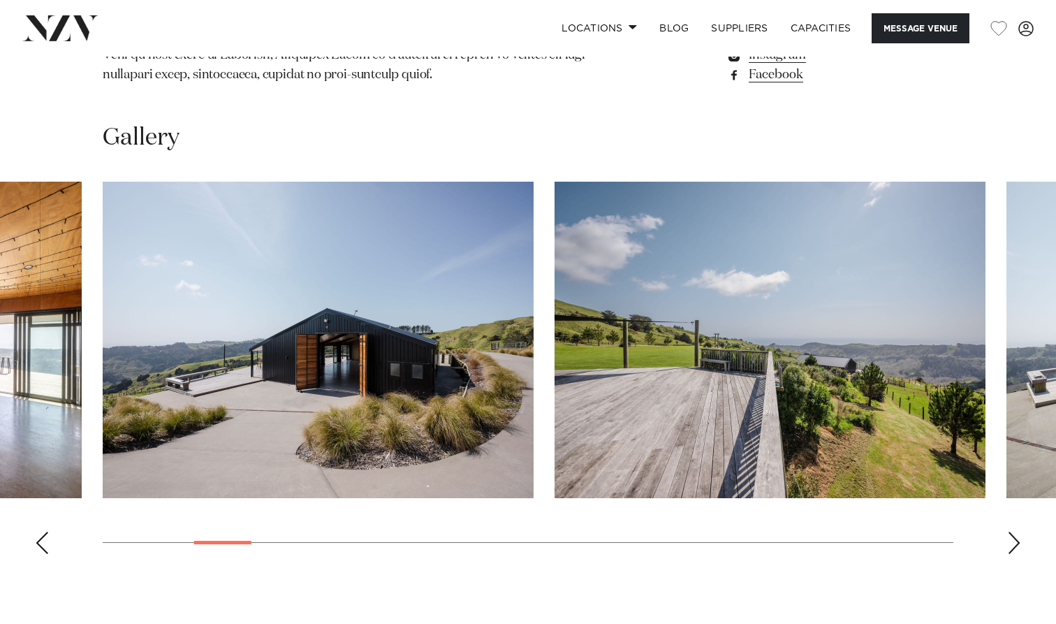
click at [1009, 532] on div "Next slide" at bounding box center [1014, 543] width 14 height 22
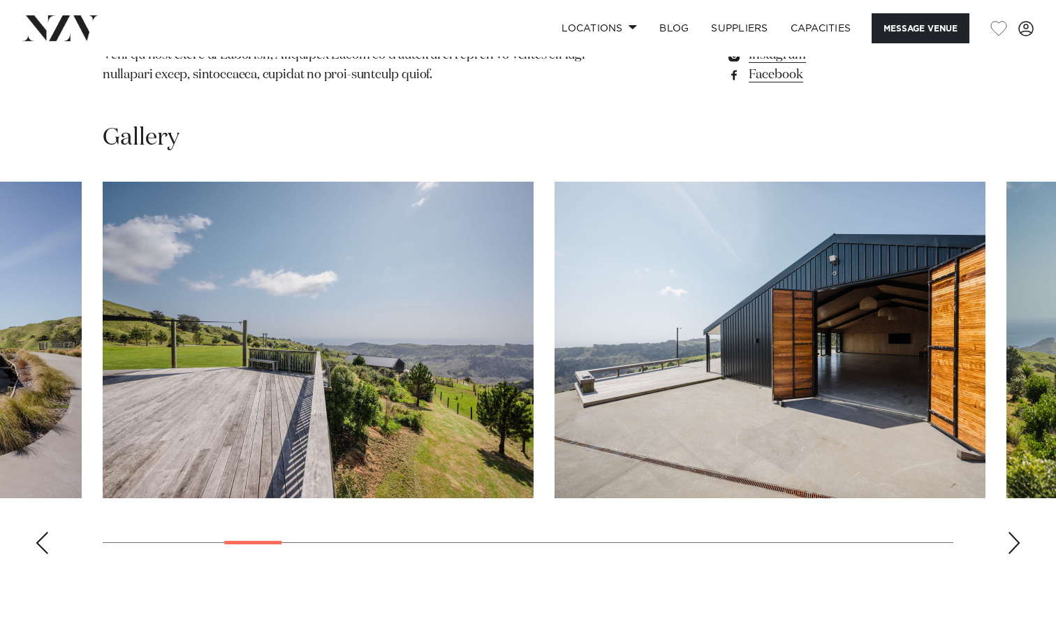
click at [1009, 532] on div "Next slide" at bounding box center [1014, 543] width 14 height 22
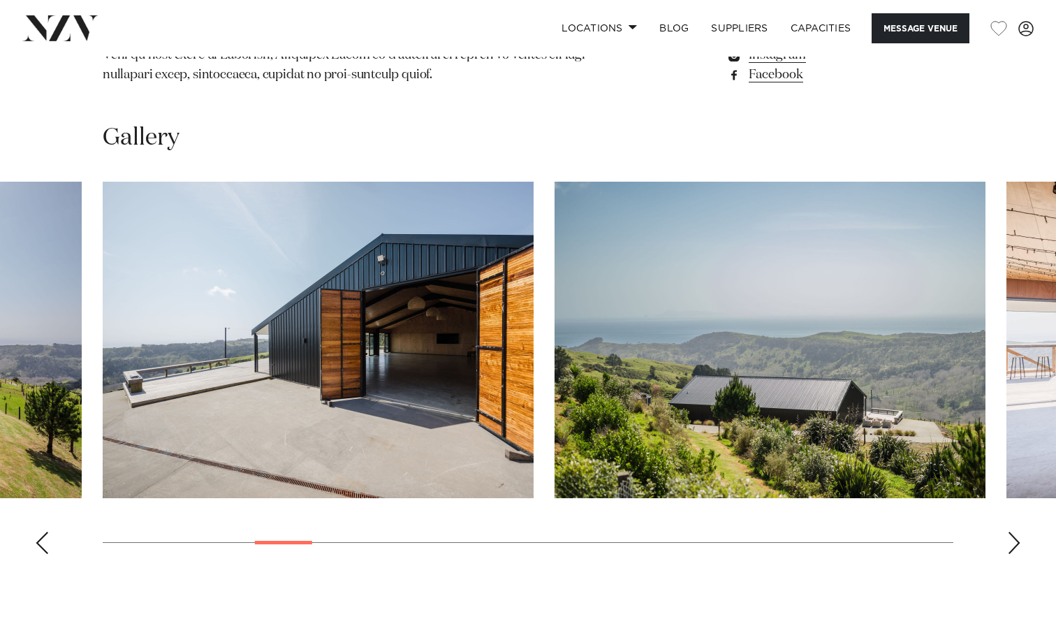
click at [1009, 532] on div "Next slide" at bounding box center [1014, 543] width 14 height 22
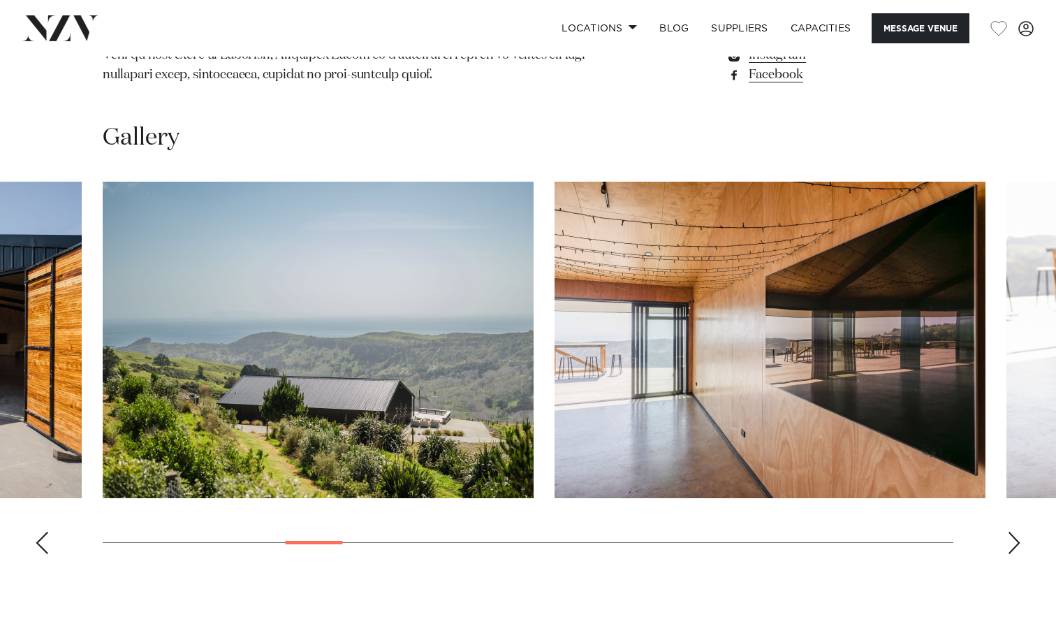
click at [1009, 532] on div "Next slide" at bounding box center [1014, 543] width 14 height 22
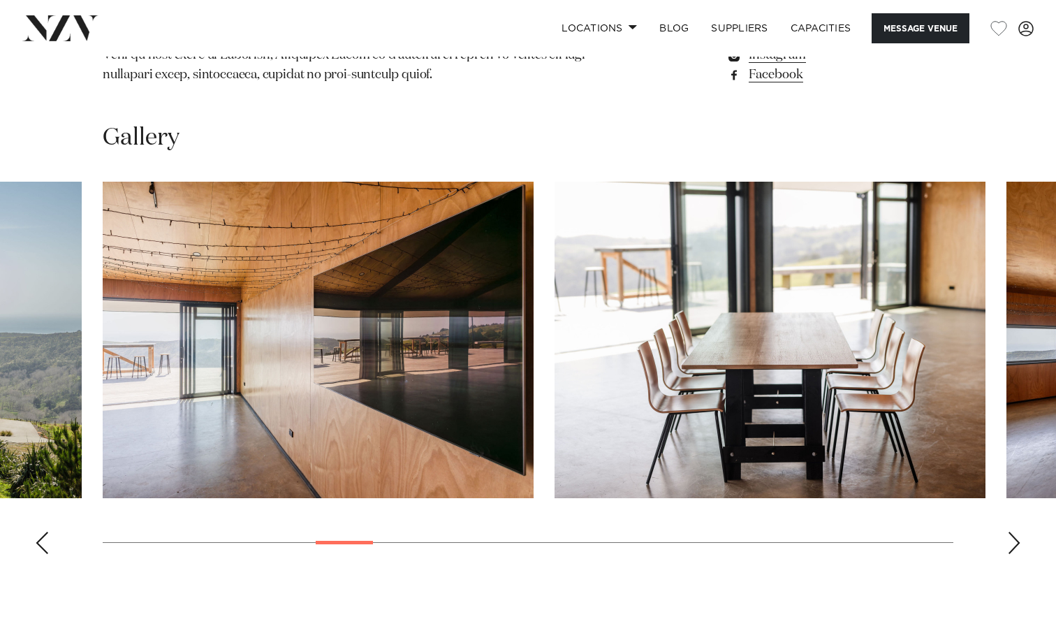
click at [1009, 532] on div "Next slide" at bounding box center [1014, 543] width 14 height 22
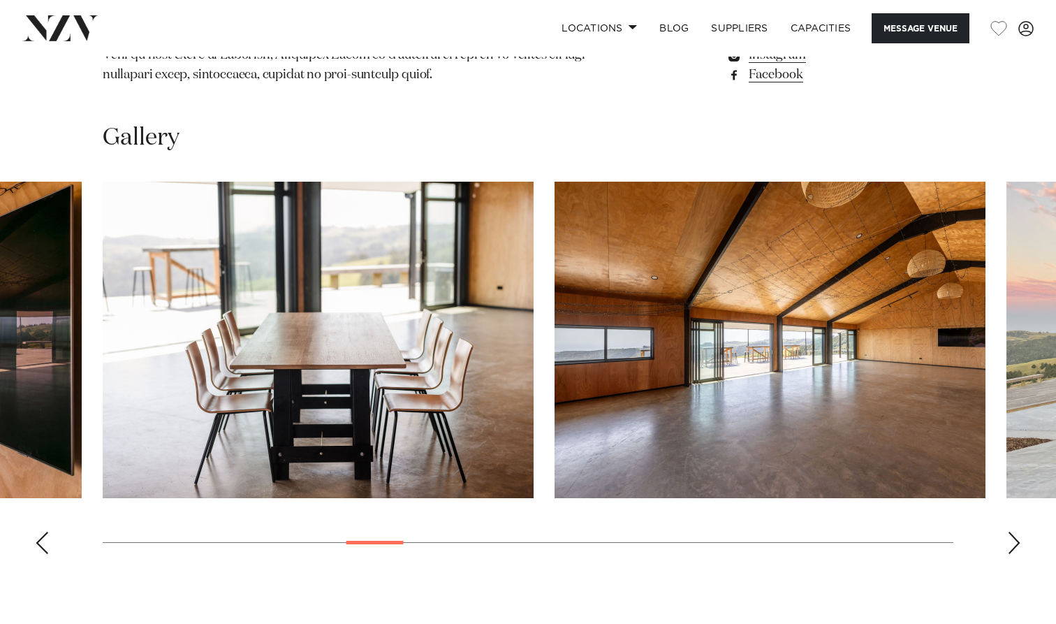
click at [1009, 532] on div "Next slide" at bounding box center [1014, 543] width 14 height 22
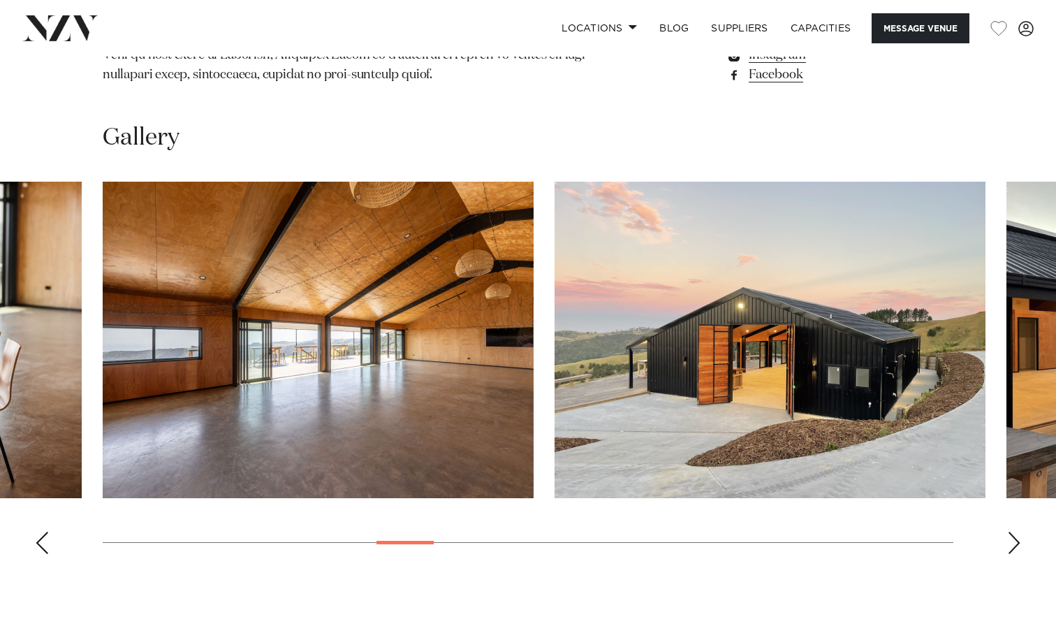
click at [1009, 532] on div "Next slide" at bounding box center [1014, 543] width 14 height 22
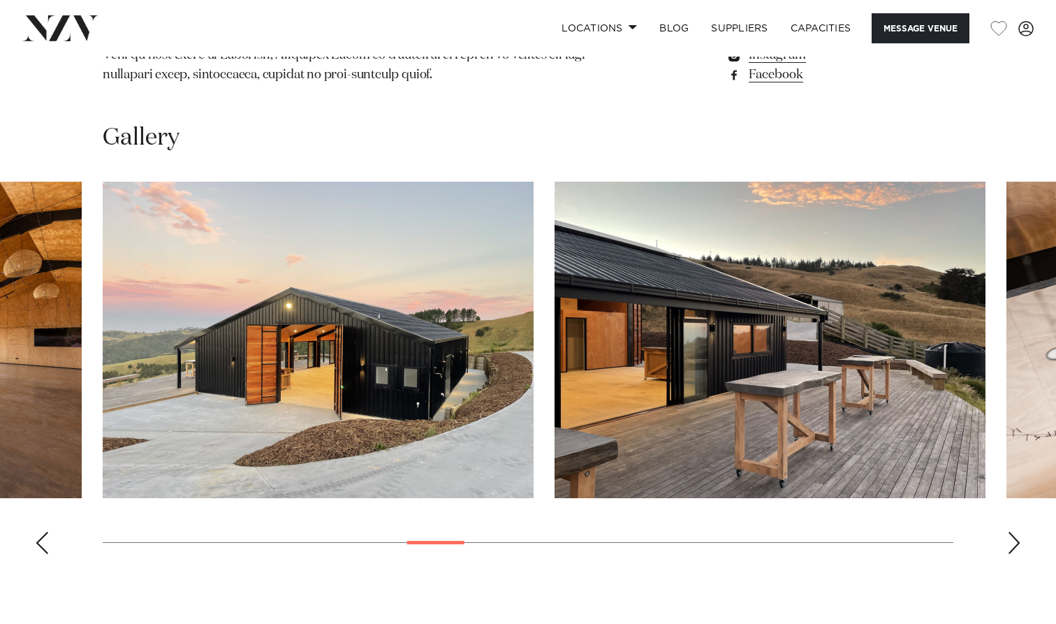
click at [1009, 532] on div "Next slide" at bounding box center [1014, 543] width 14 height 22
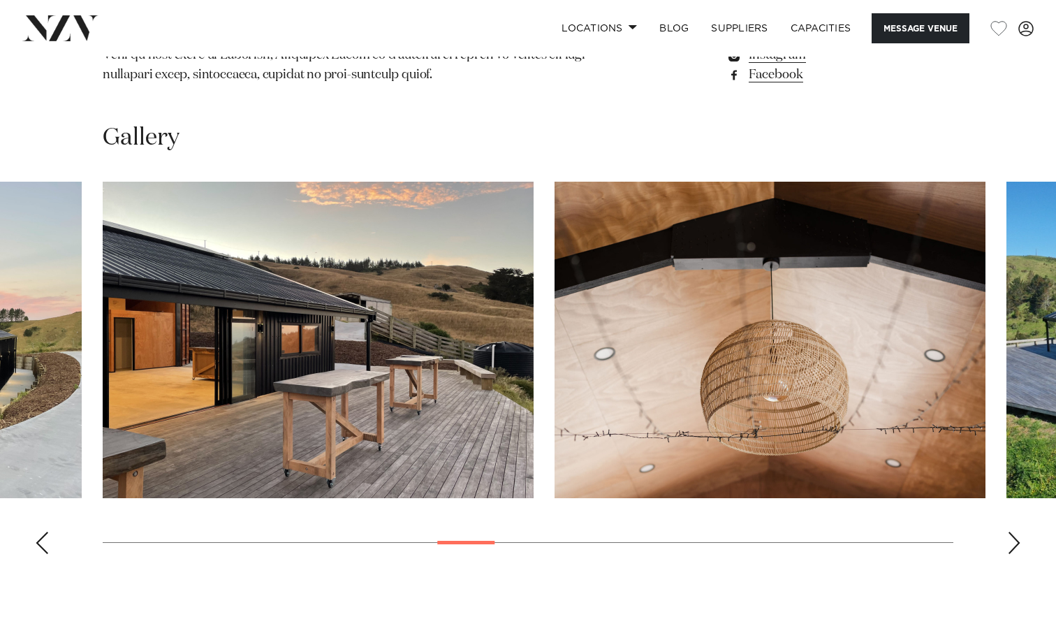
click at [1009, 532] on div "Next slide" at bounding box center [1014, 543] width 14 height 22
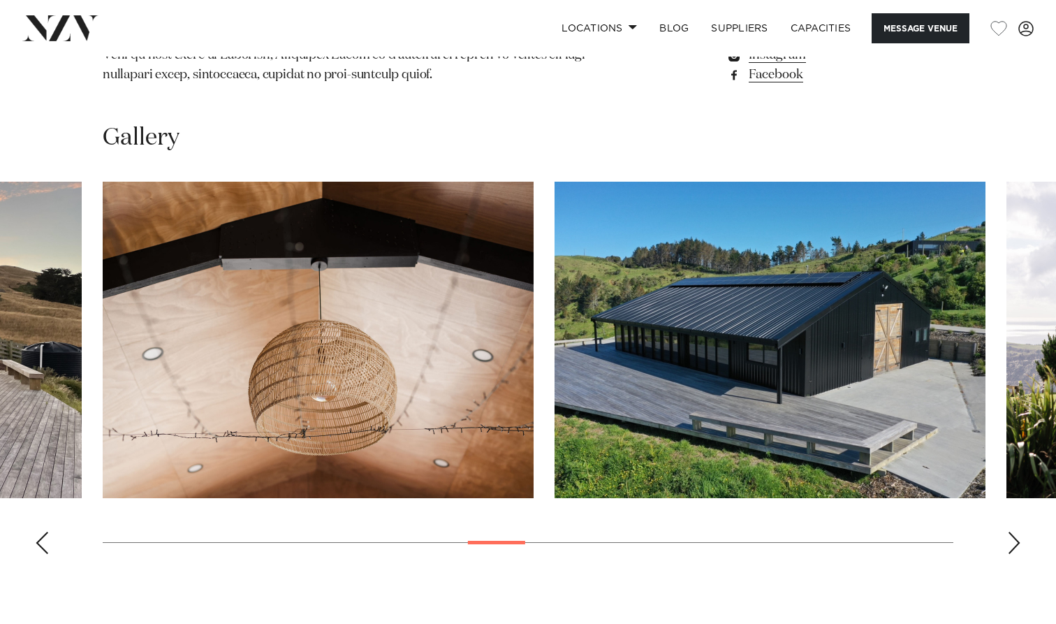
click at [1009, 532] on div "Next slide" at bounding box center [1014, 543] width 14 height 22
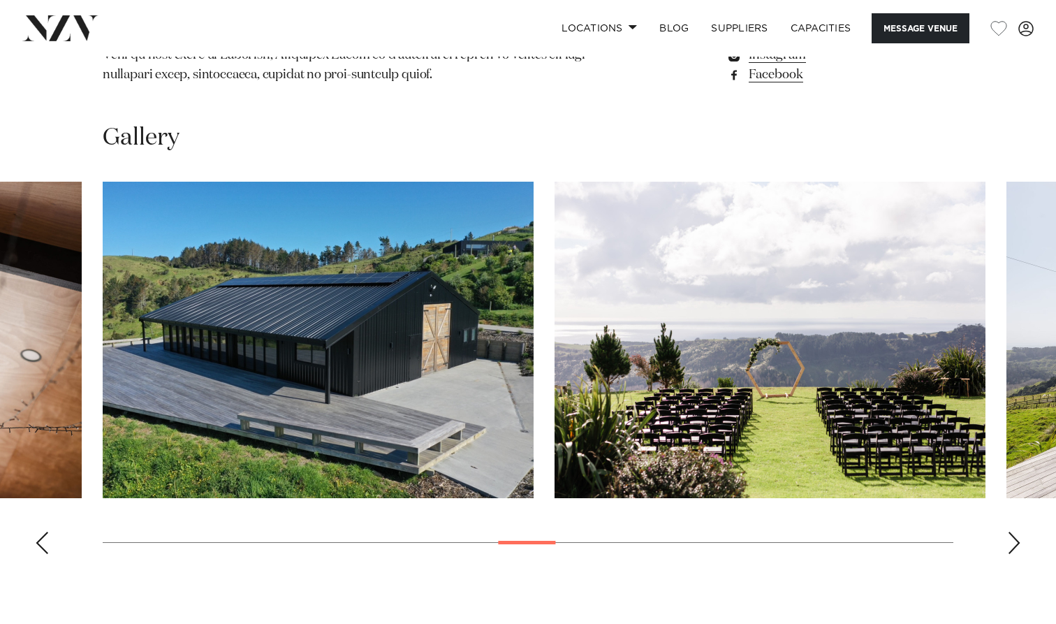
click at [1009, 532] on div "Next slide" at bounding box center [1014, 543] width 14 height 22
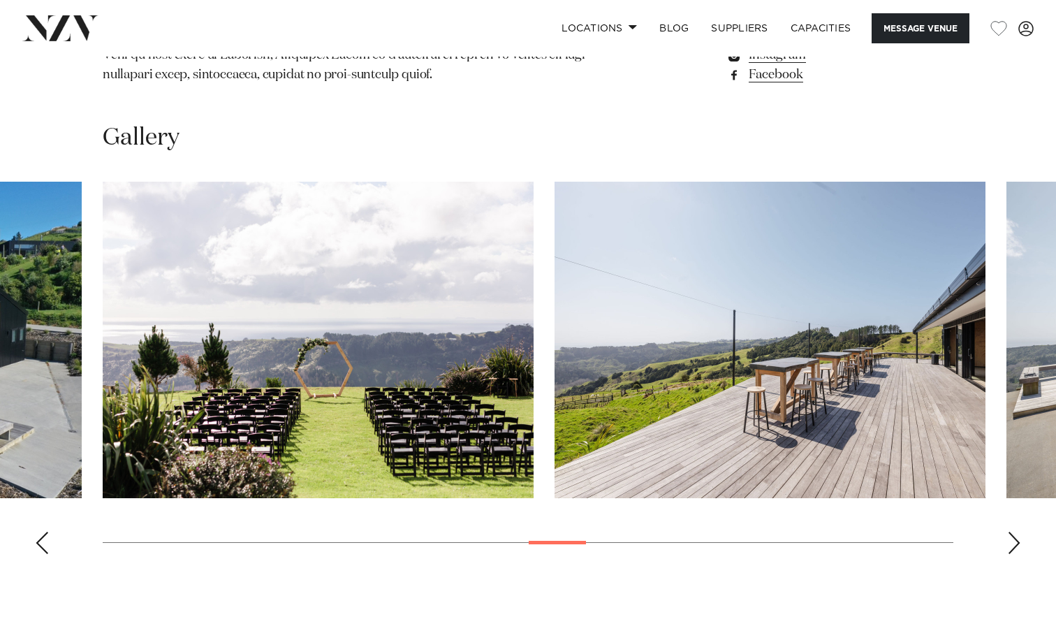
click at [1009, 532] on div "Next slide" at bounding box center [1014, 543] width 14 height 22
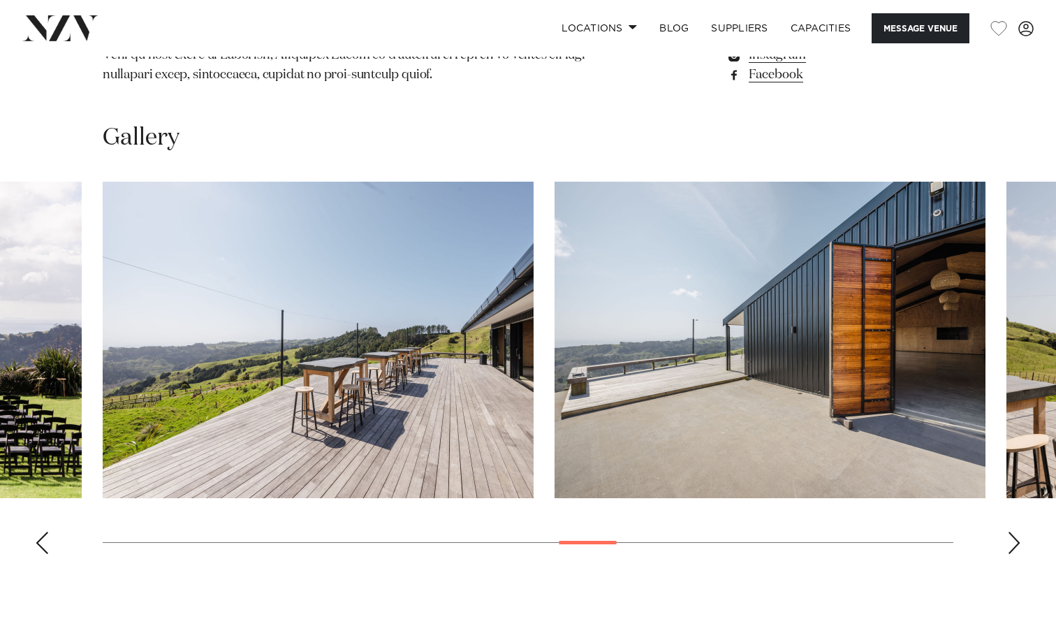
click at [1009, 532] on div "Next slide" at bounding box center [1014, 543] width 14 height 22
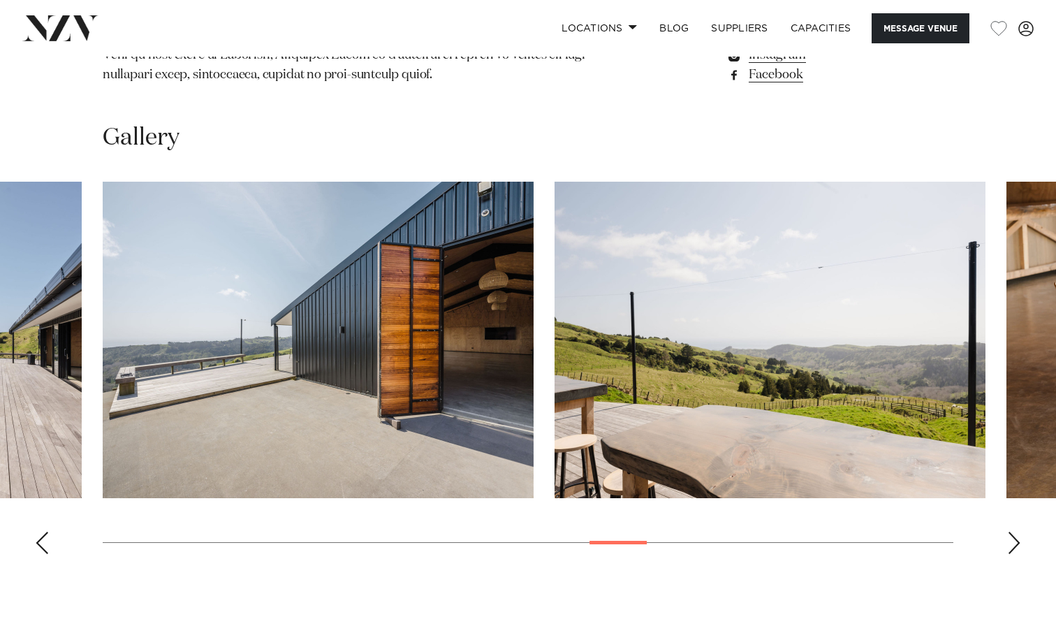
click at [1009, 532] on div "Next slide" at bounding box center [1014, 543] width 14 height 22
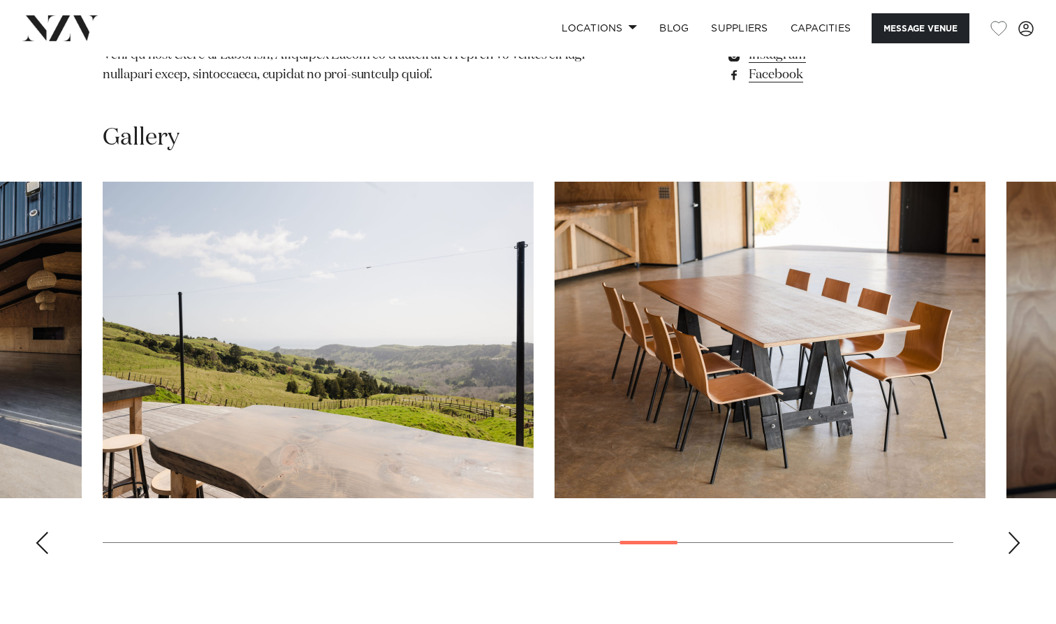
click at [1009, 532] on div "Next slide" at bounding box center [1014, 543] width 14 height 22
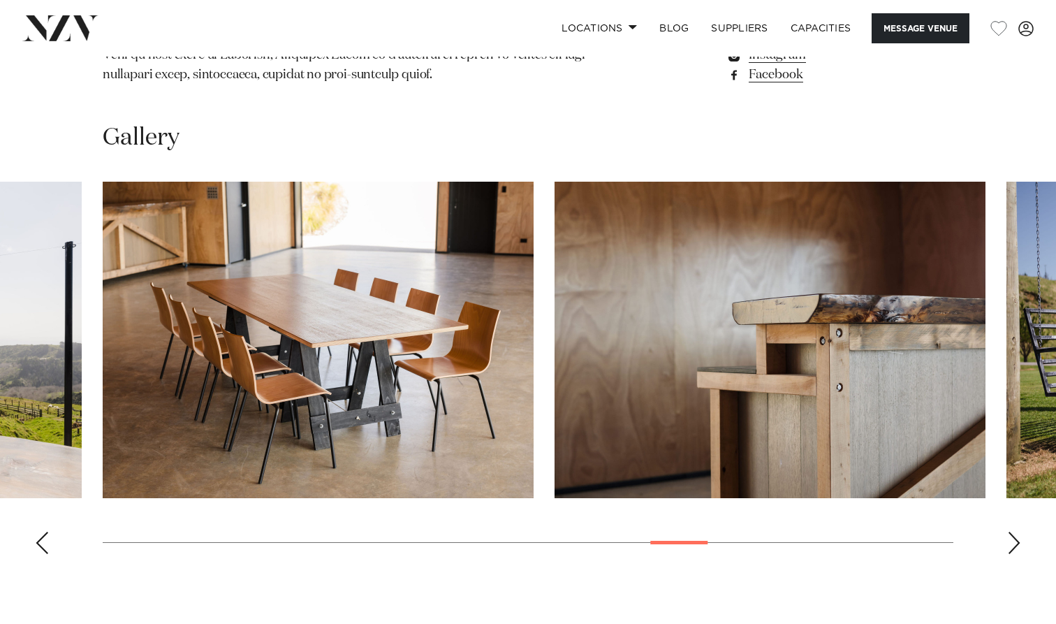
click at [1009, 532] on div "Next slide" at bounding box center [1014, 543] width 14 height 22
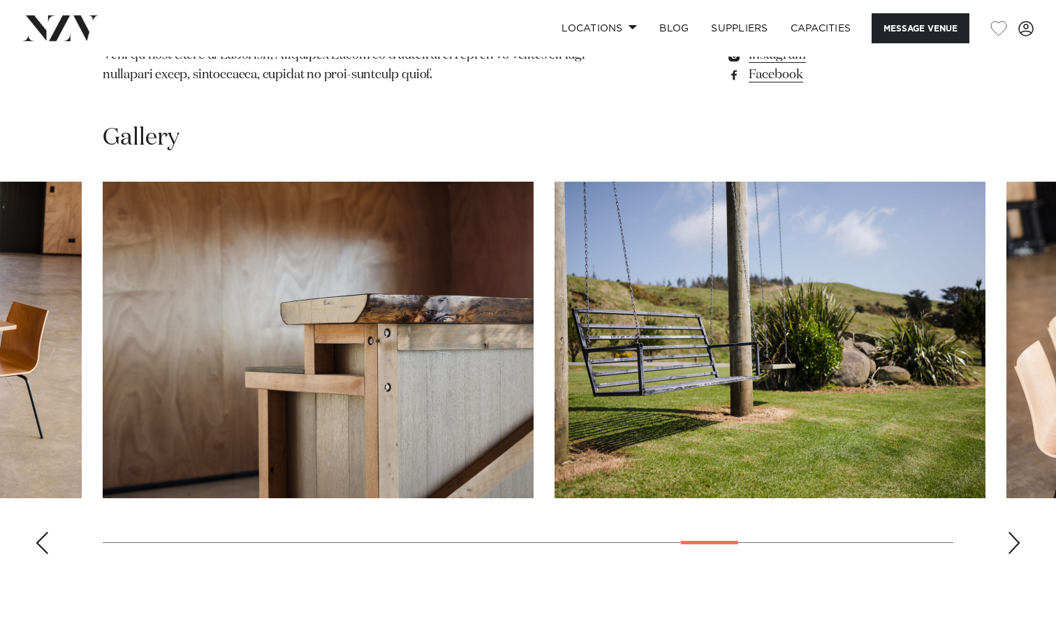
click at [1009, 532] on div "Next slide" at bounding box center [1014, 543] width 14 height 22
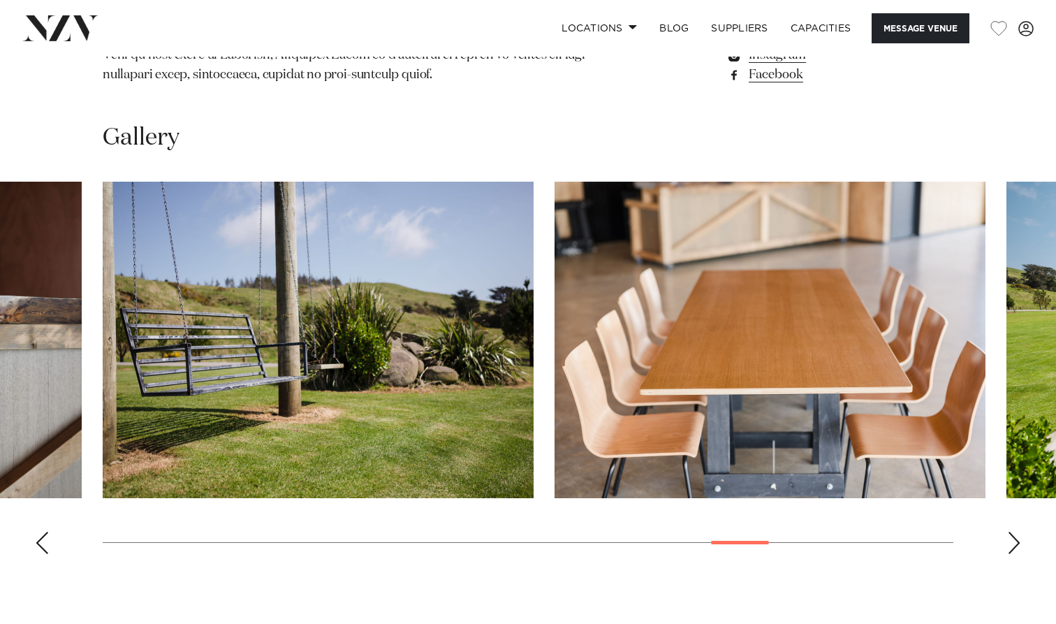
click at [1009, 532] on div "Next slide" at bounding box center [1014, 543] width 14 height 22
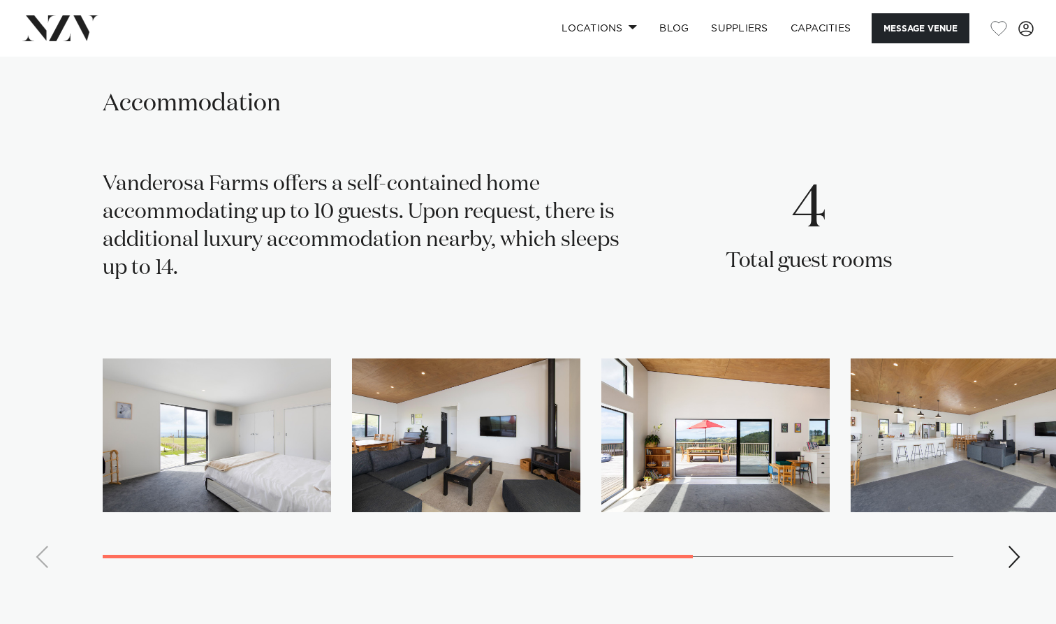
scroll to position [2171, 0]
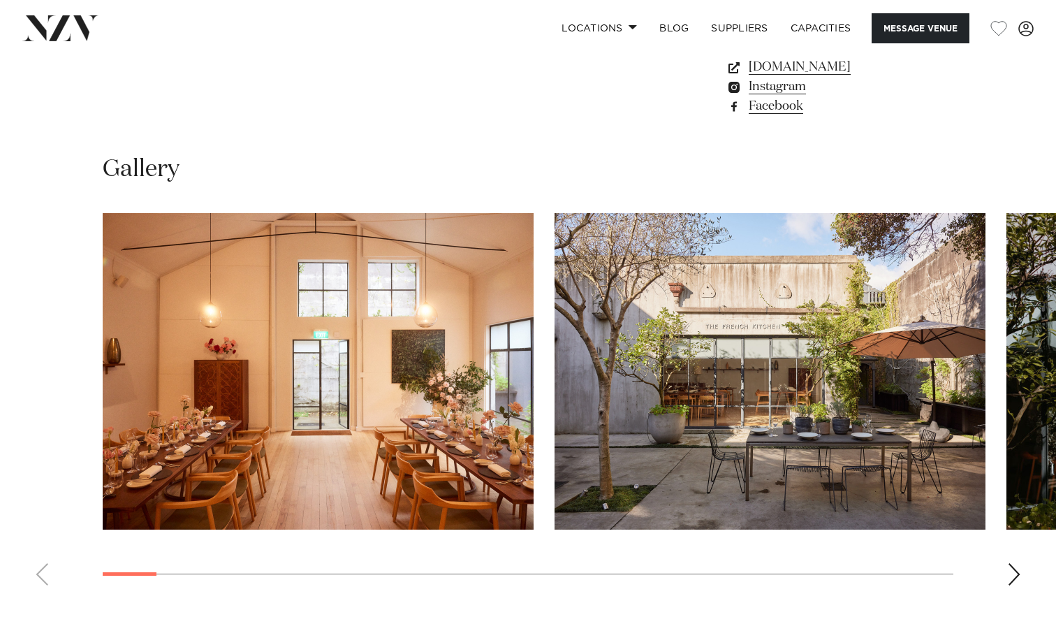
scroll to position [1247, 0]
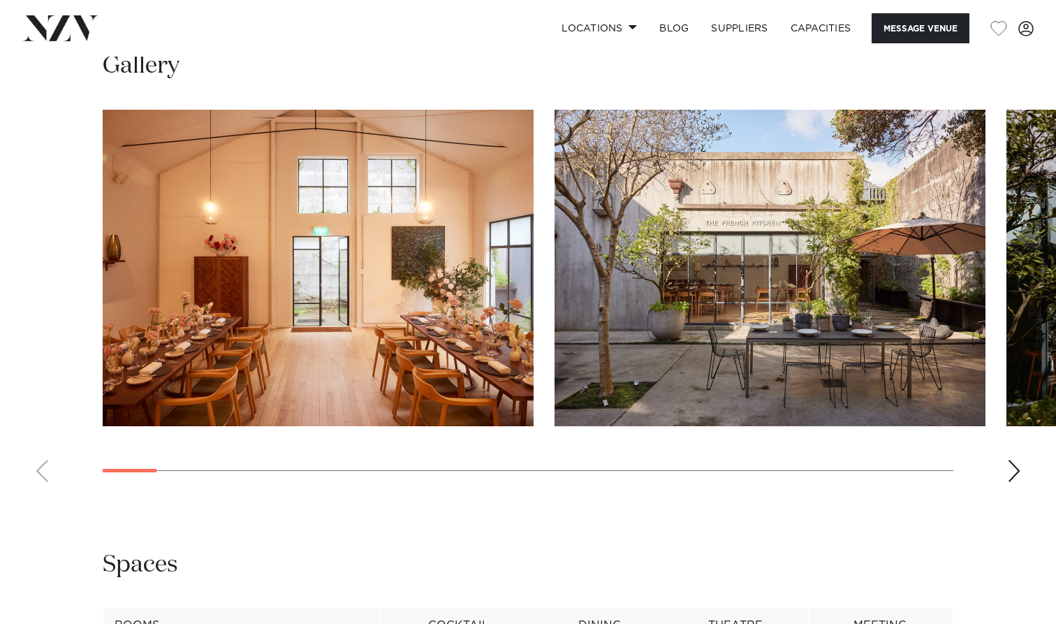
click at [1011, 469] on div "Next slide" at bounding box center [1014, 471] width 14 height 22
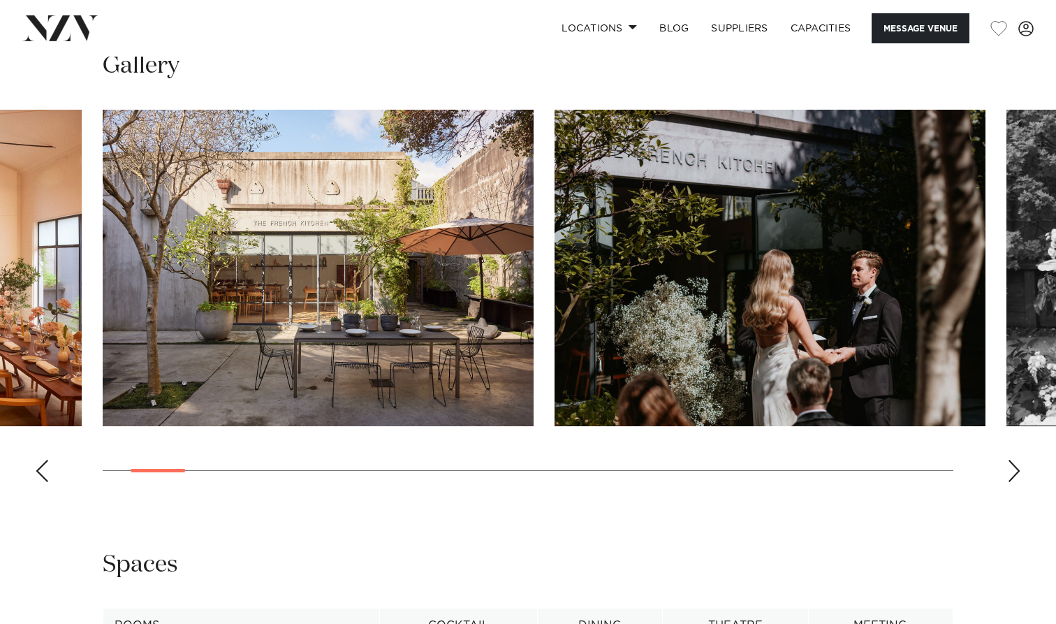
click at [1011, 469] on div "Next slide" at bounding box center [1014, 471] width 14 height 22
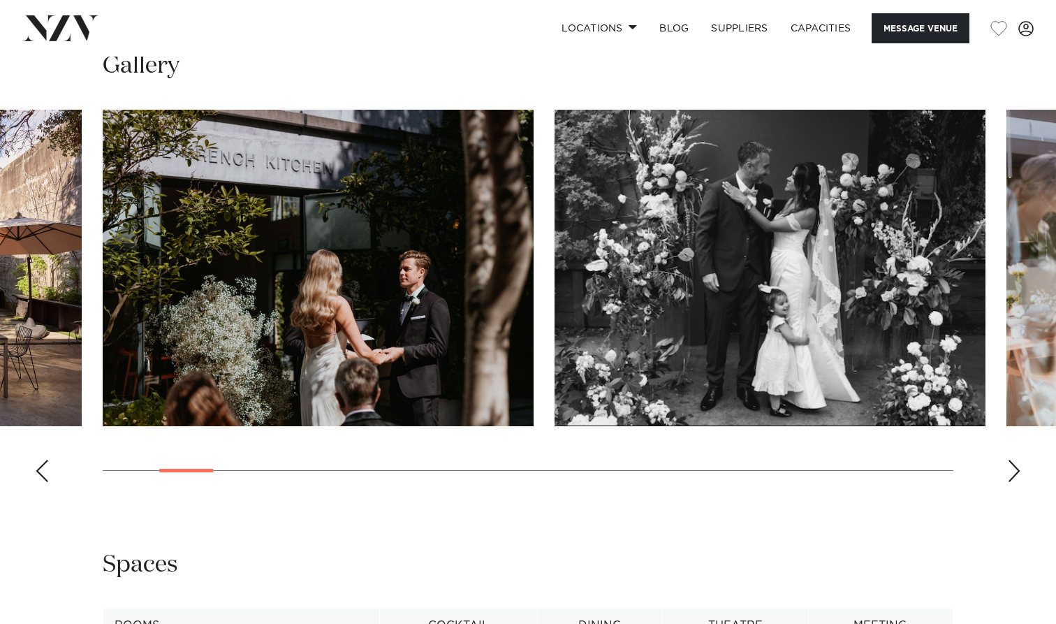
click at [1011, 469] on div "Next slide" at bounding box center [1014, 471] width 14 height 22
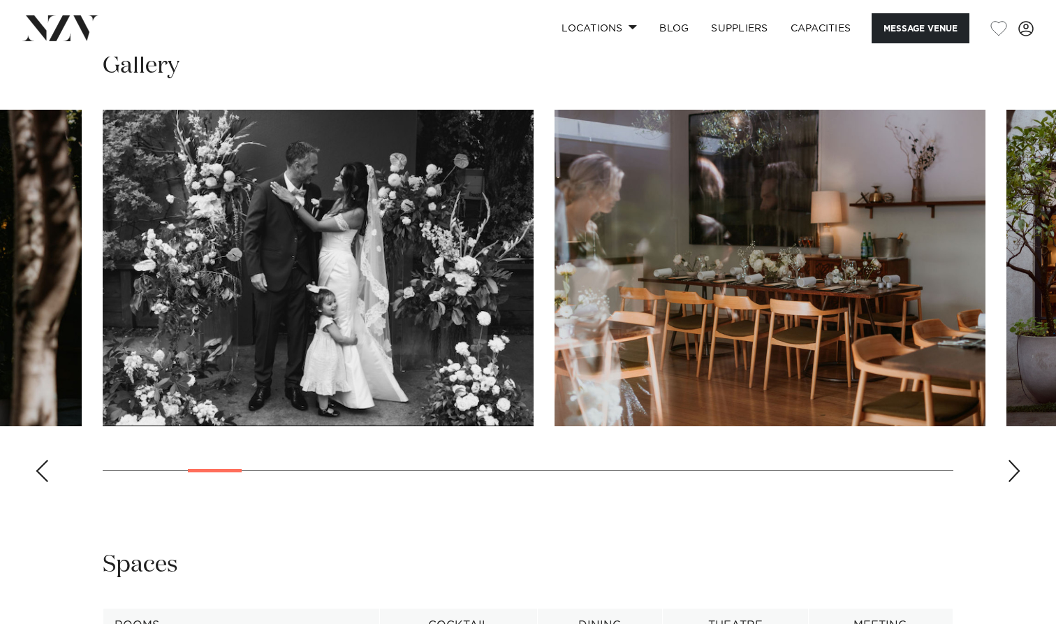
click at [1011, 469] on div "Next slide" at bounding box center [1014, 471] width 14 height 22
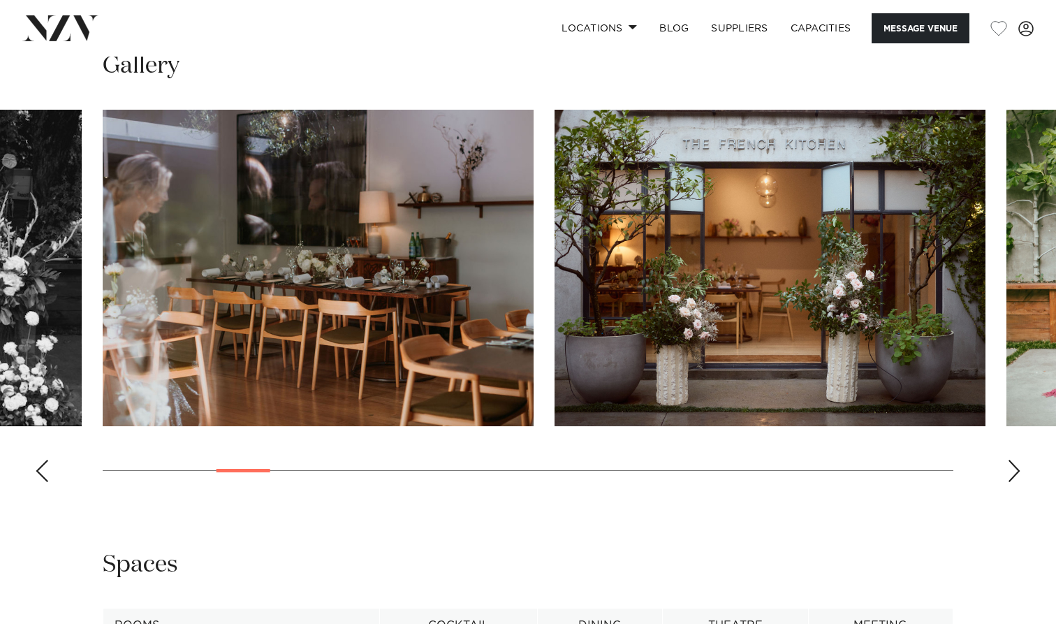
click at [1011, 469] on div "Next slide" at bounding box center [1014, 471] width 14 height 22
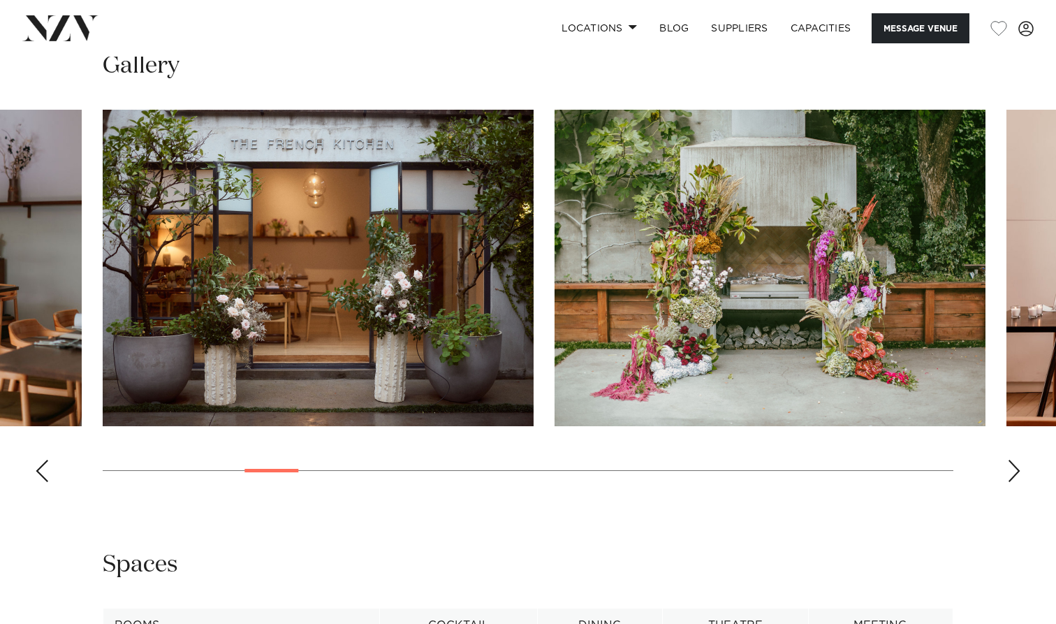
click at [1011, 469] on div "Next slide" at bounding box center [1014, 471] width 14 height 22
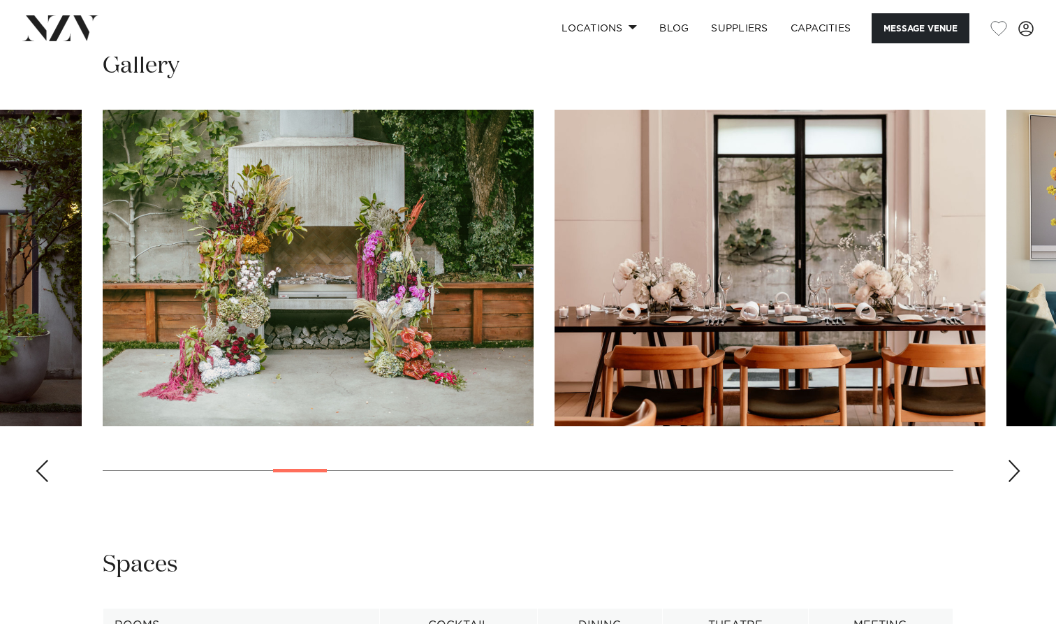
click at [1011, 469] on div "Next slide" at bounding box center [1014, 471] width 14 height 22
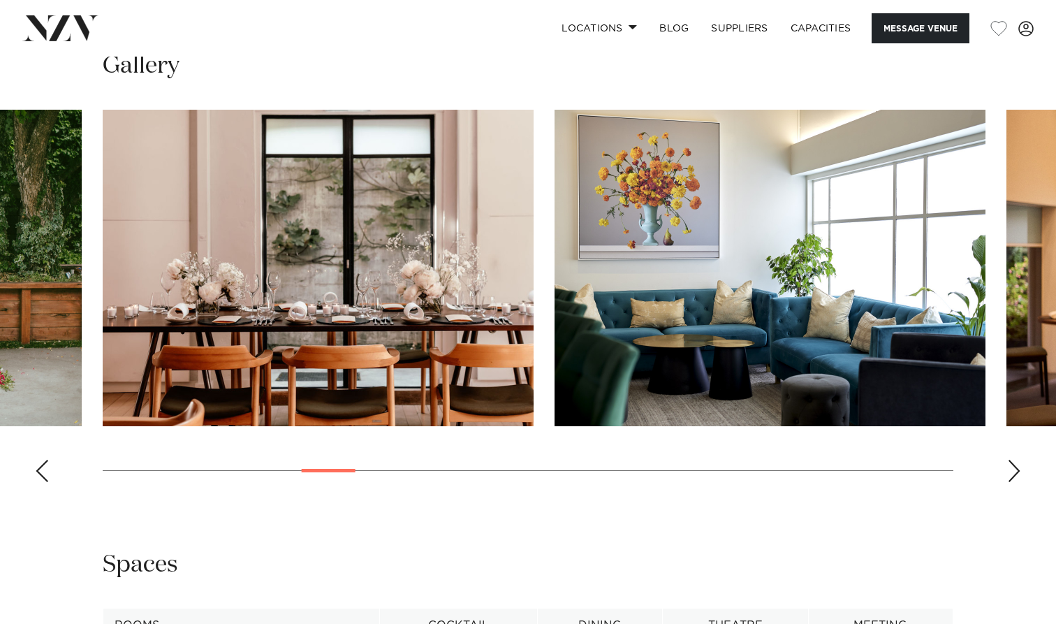
click at [1011, 469] on div "Next slide" at bounding box center [1014, 471] width 14 height 22
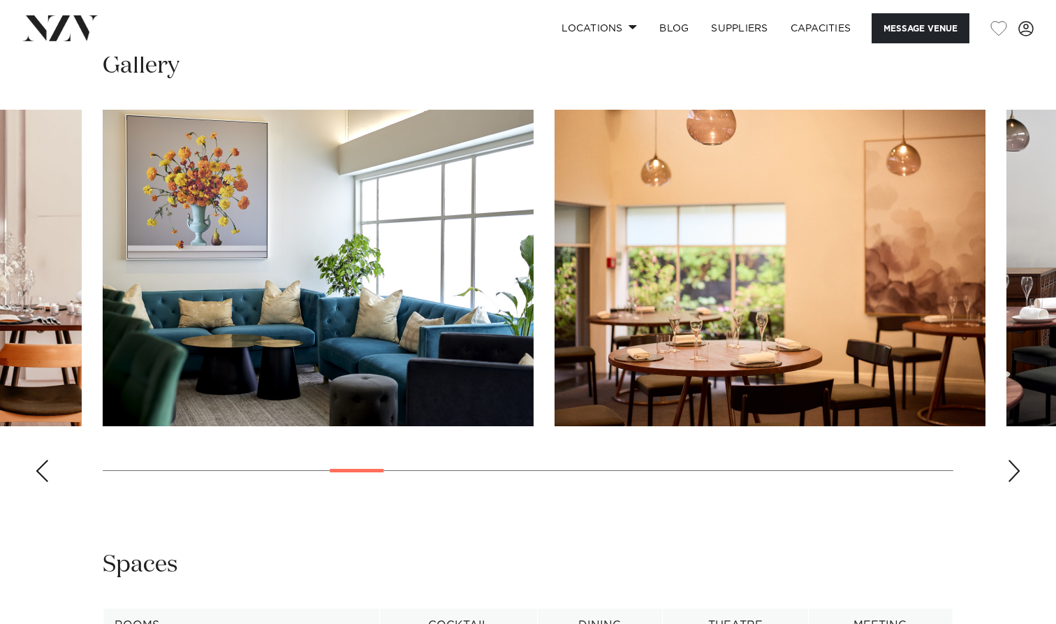
click at [1011, 469] on div "Next slide" at bounding box center [1014, 471] width 14 height 22
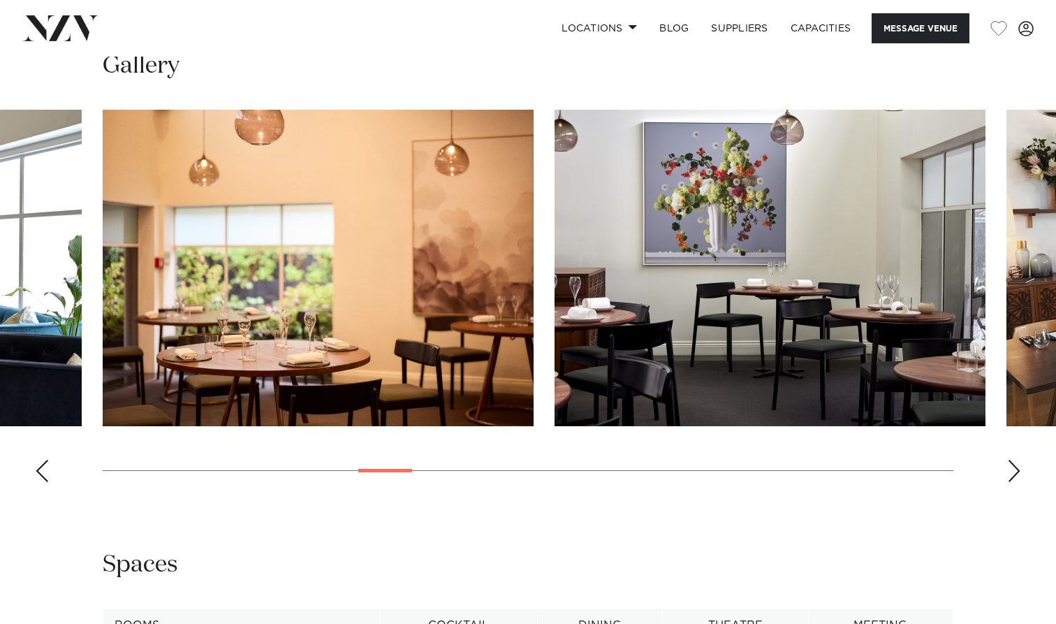
click at [1011, 469] on div "Next slide" at bounding box center [1014, 471] width 14 height 22
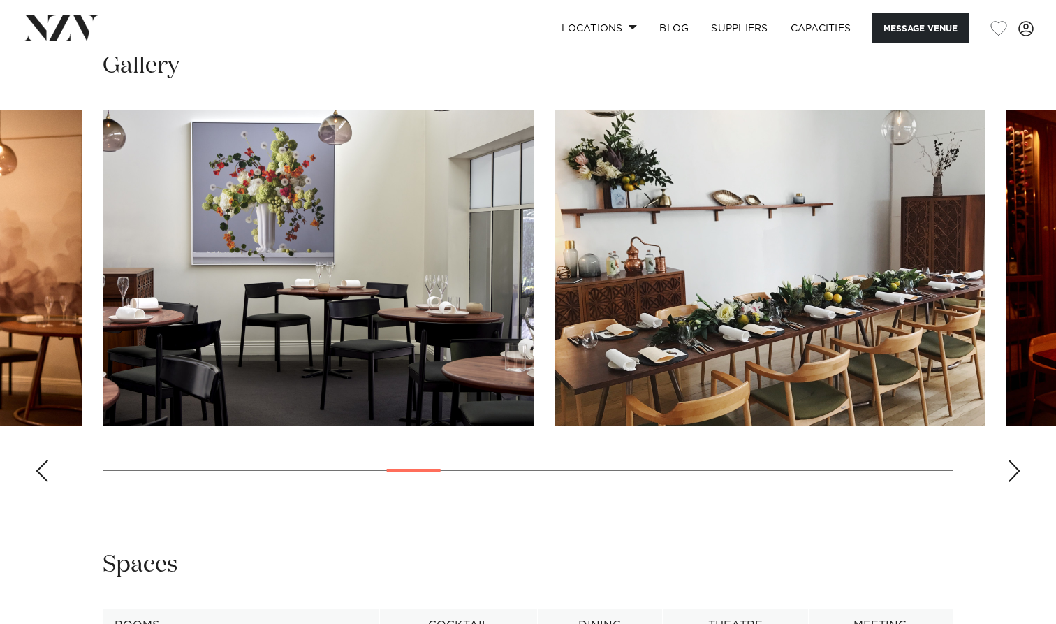
click at [1011, 469] on div "Next slide" at bounding box center [1014, 471] width 14 height 22
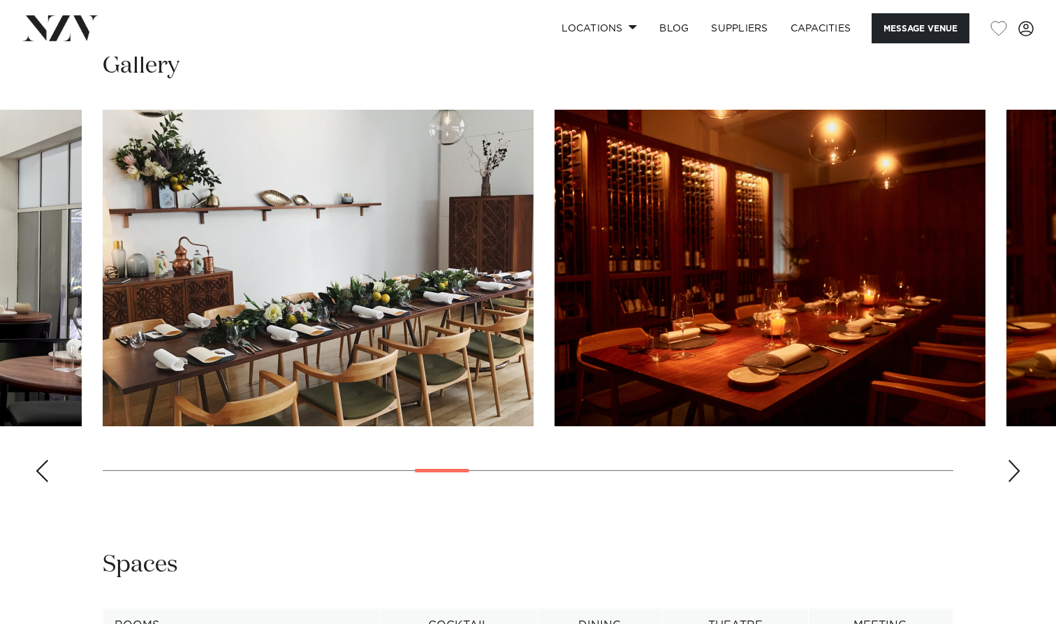
click at [1011, 469] on div "Next slide" at bounding box center [1014, 471] width 14 height 22
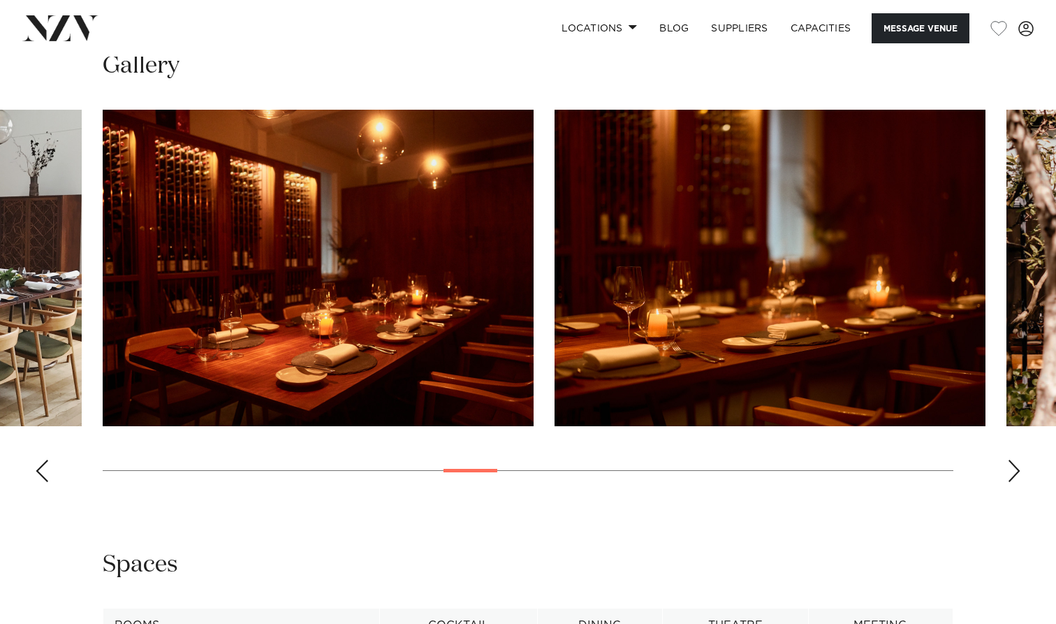
click at [1011, 469] on div "Next slide" at bounding box center [1014, 471] width 14 height 22
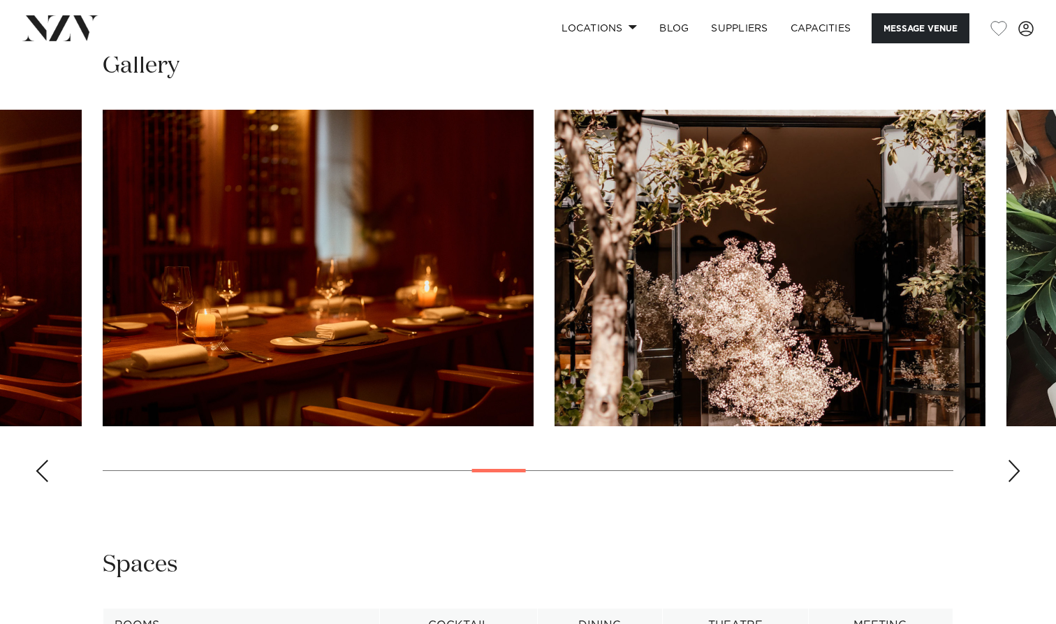
click at [1011, 469] on div "Next slide" at bounding box center [1014, 471] width 14 height 22
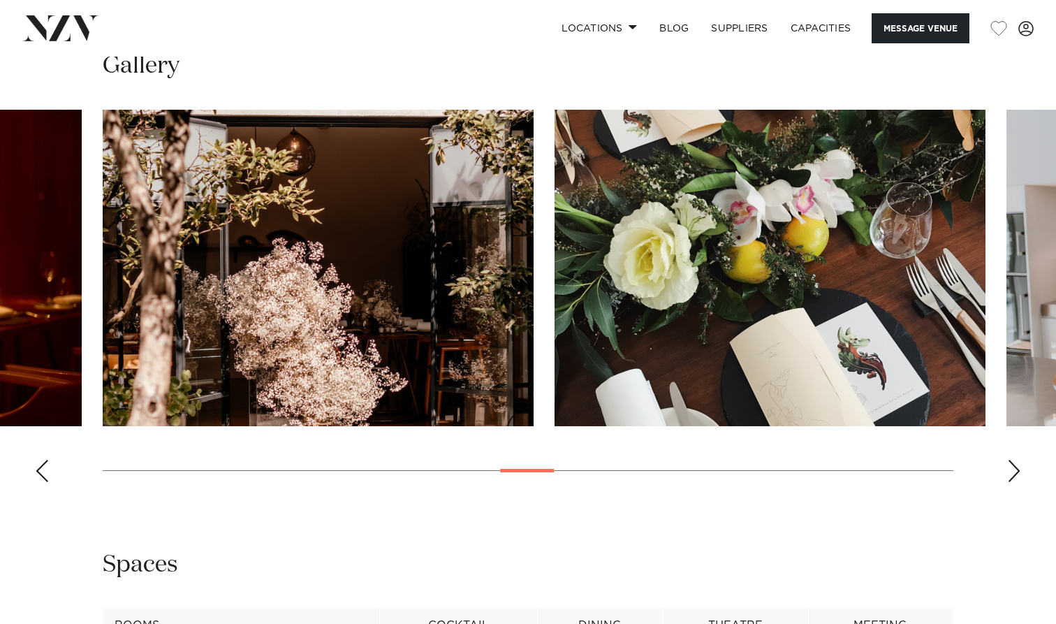
click at [1011, 469] on div "Next slide" at bounding box center [1014, 471] width 14 height 22
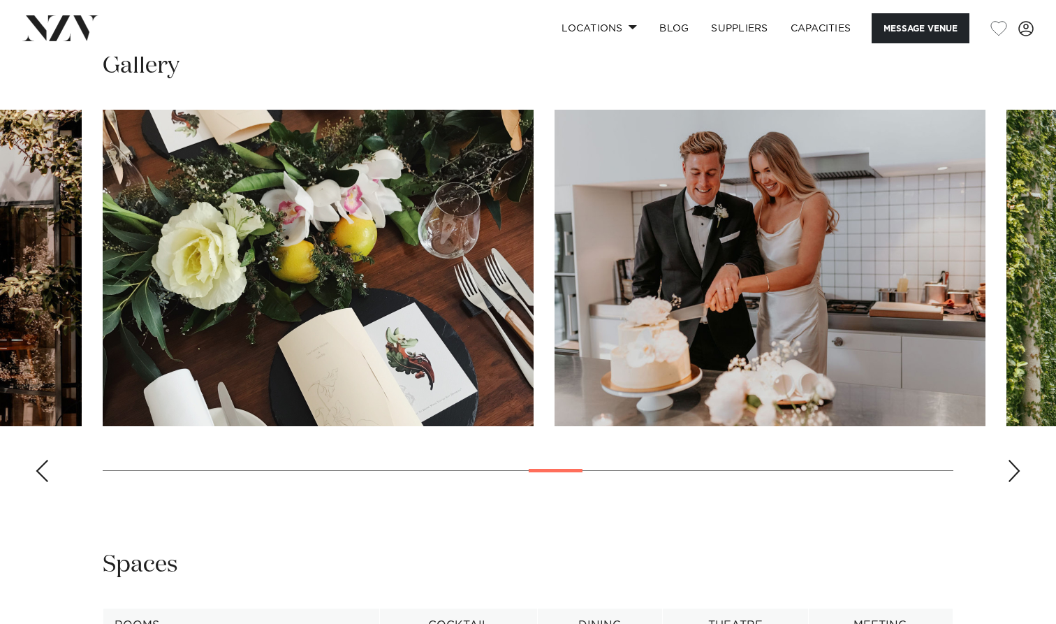
click at [1011, 469] on div "Next slide" at bounding box center [1014, 471] width 14 height 22
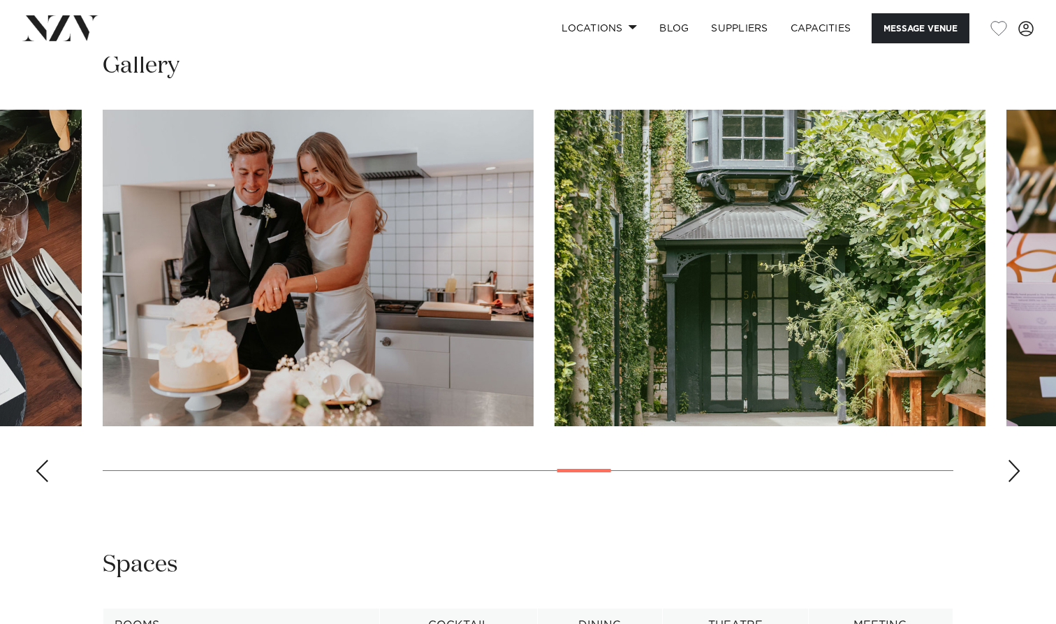
click at [1011, 469] on div "Next slide" at bounding box center [1014, 471] width 14 height 22
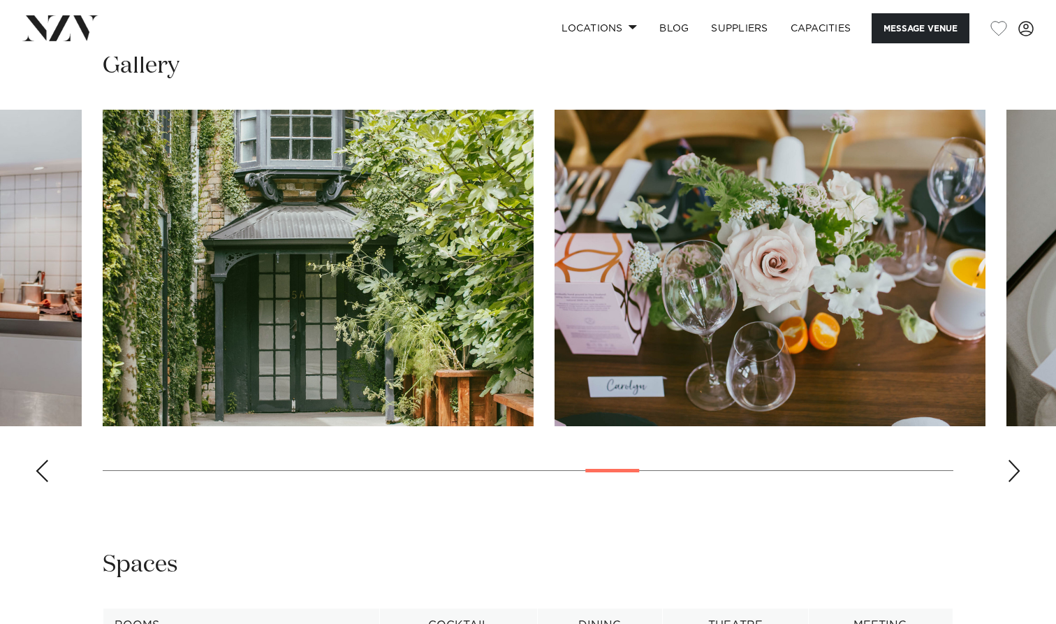
click at [1011, 469] on div "Next slide" at bounding box center [1014, 471] width 14 height 22
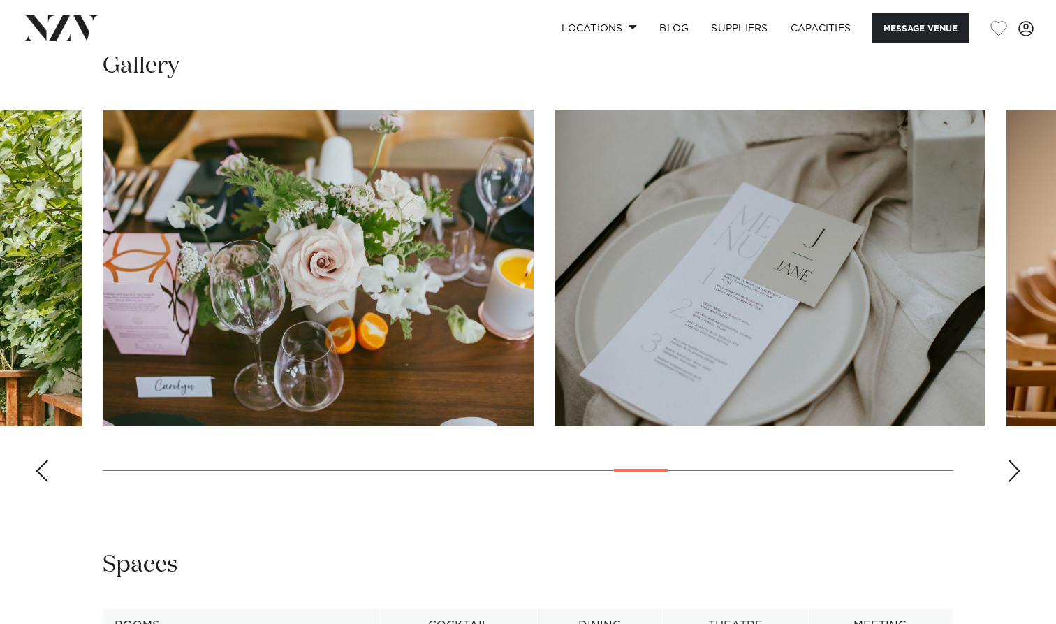
click at [1011, 469] on div "Next slide" at bounding box center [1014, 471] width 14 height 22
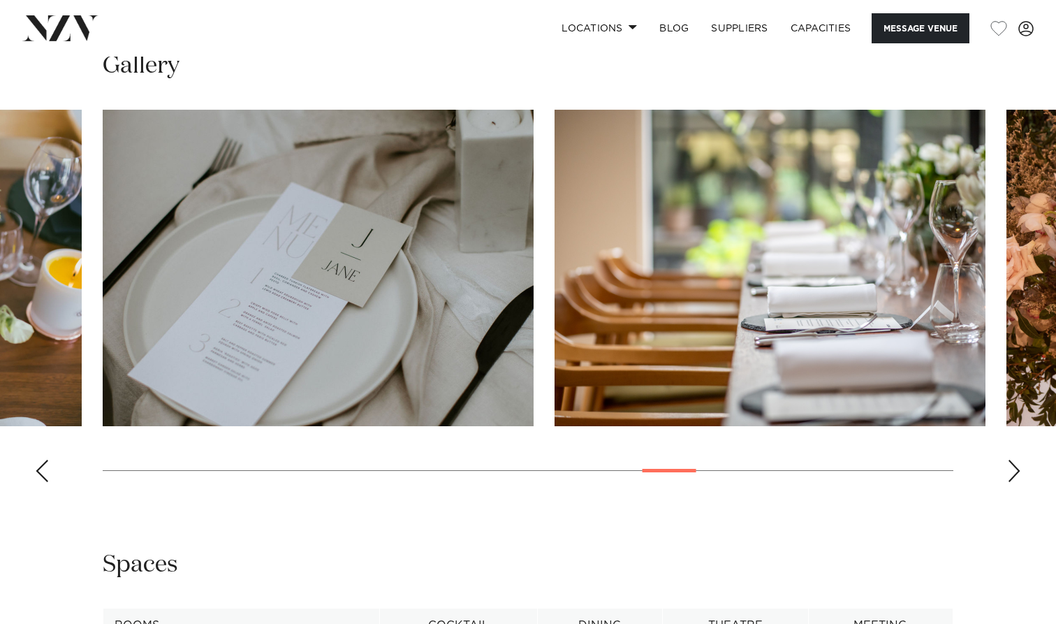
click at [1011, 469] on div "Next slide" at bounding box center [1014, 471] width 14 height 22
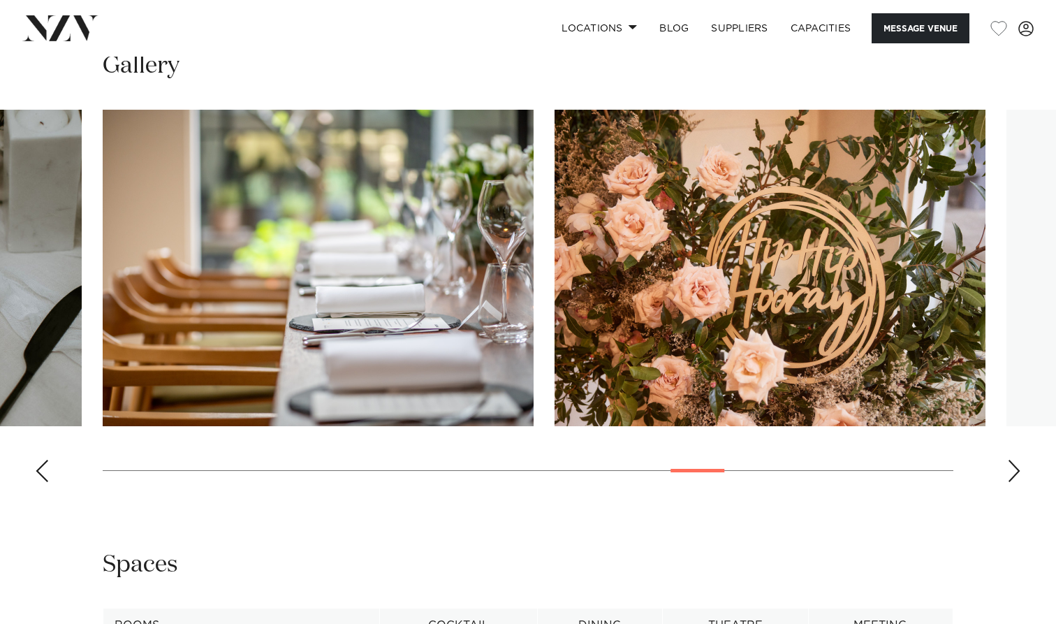
click at [1011, 469] on div "Next slide" at bounding box center [1014, 471] width 14 height 22
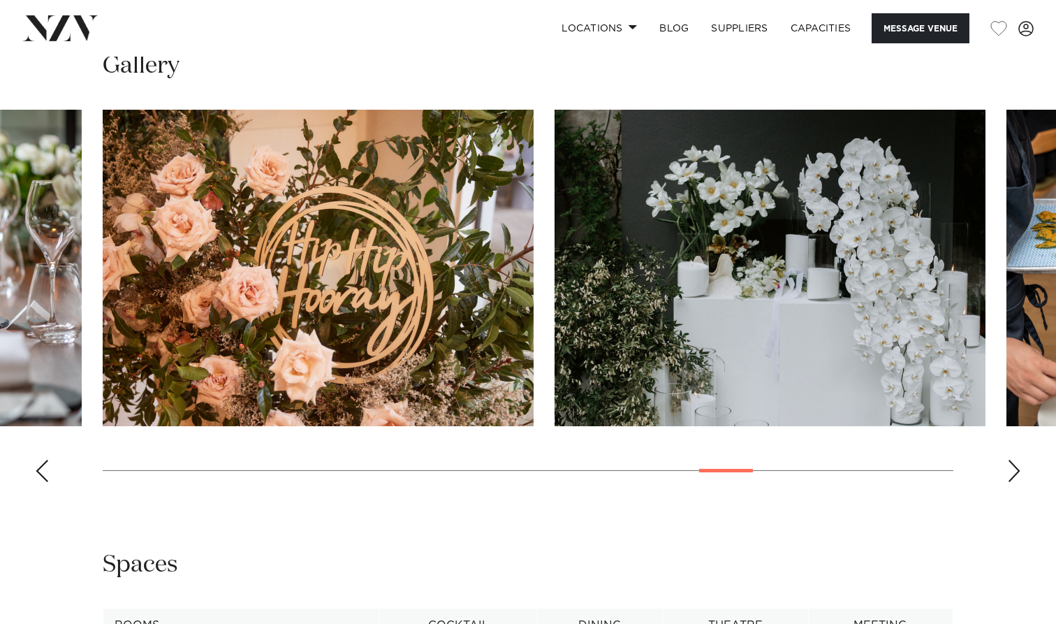
click at [1011, 469] on div "Next slide" at bounding box center [1014, 471] width 14 height 22
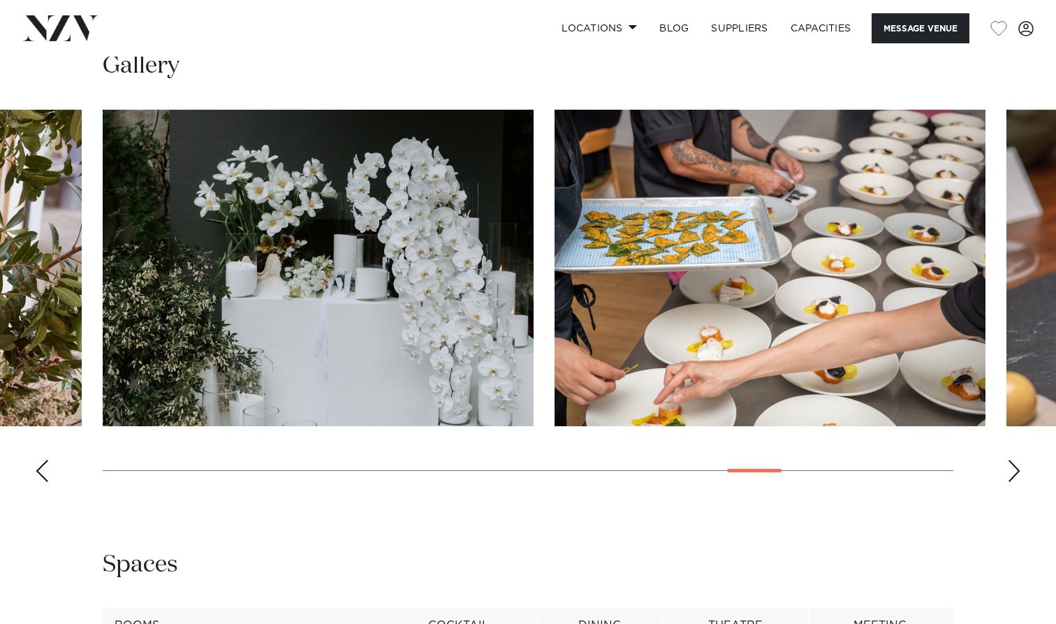
click at [1011, 469] on div "Next slide" at bounding box center [1014, 471] width 14 height 22
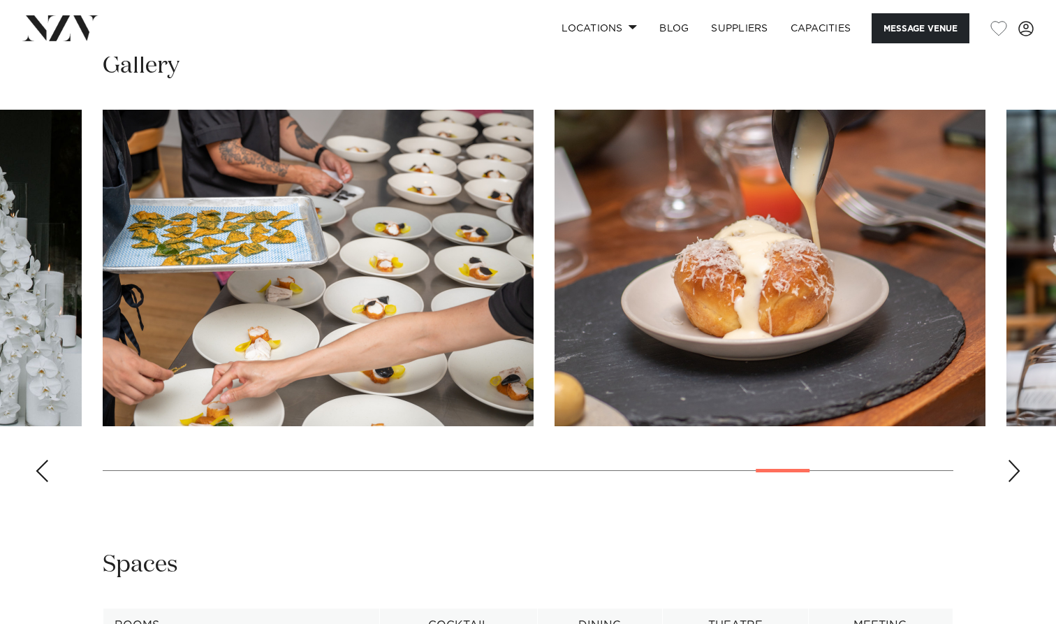
click at [1011, 469] on div "Next slide" at bounding box center [1014, 471] width 14 height 22
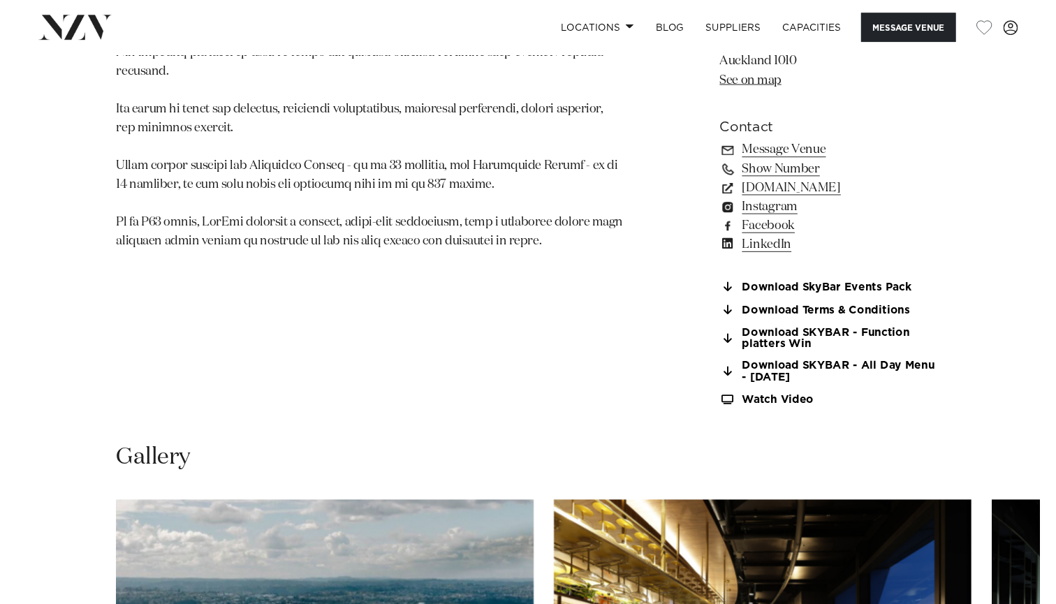
scroll to position [1039, 0]
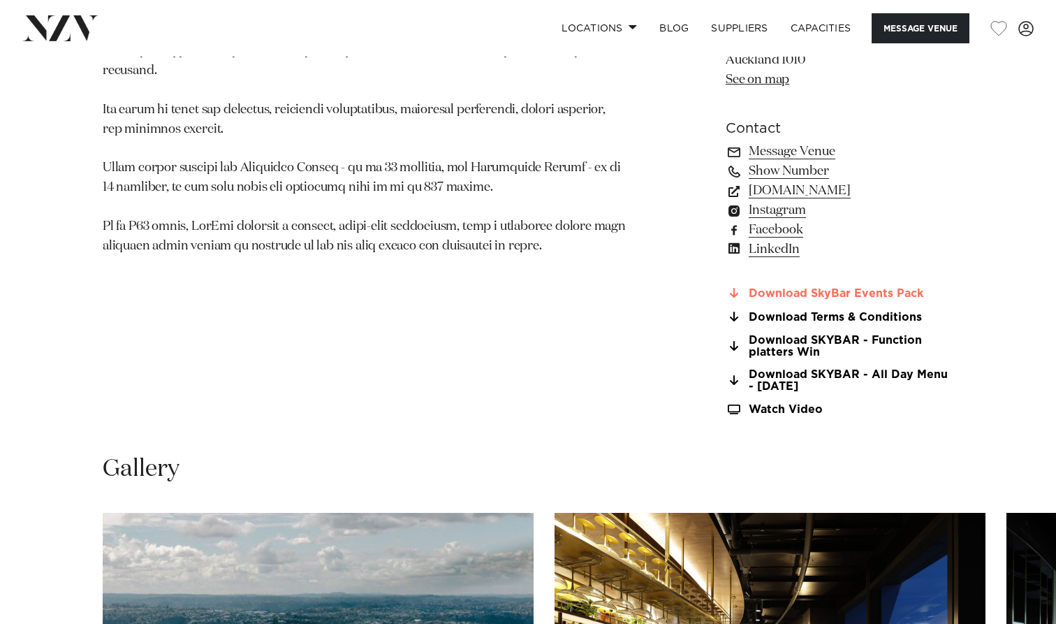
click at [819, 287] on link "Download SkyBar Events Pack" at bounding box center [840, 293] width 228 height 13
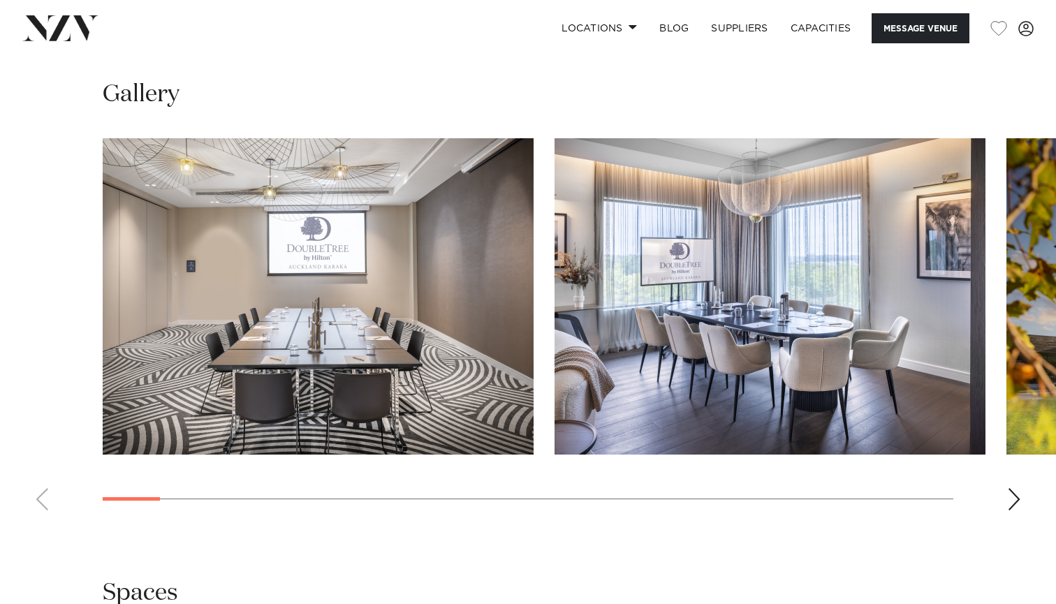
scroll to position [1390, 0]
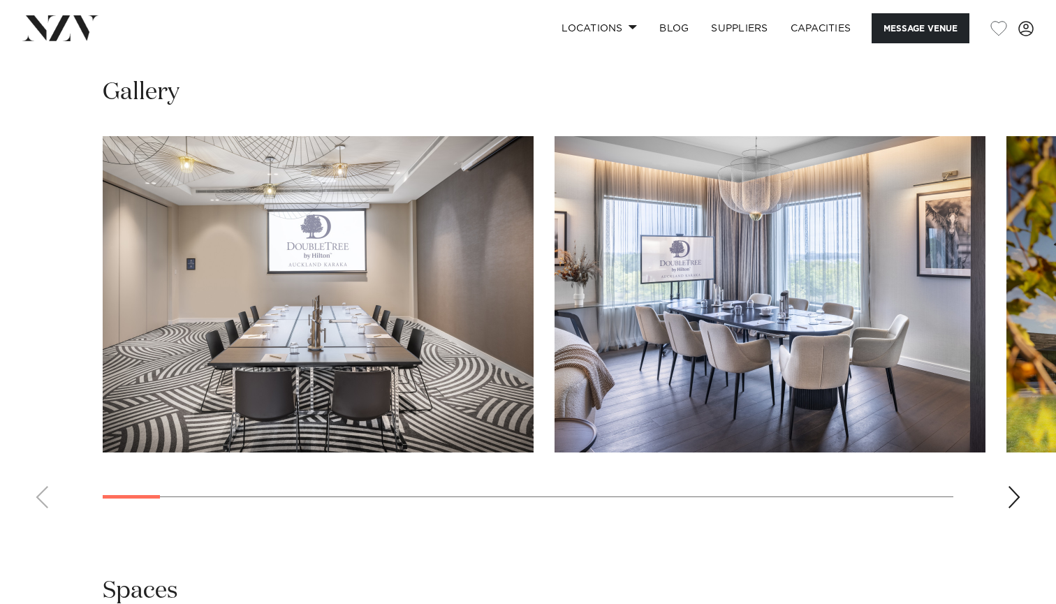
click at [1001, 457] on swiper-container at bounding box center [528, 327] width 1056 height 383
click at [1011, 486] on div "Next slide" at bounding box center [1014, 497] width 14 height 22
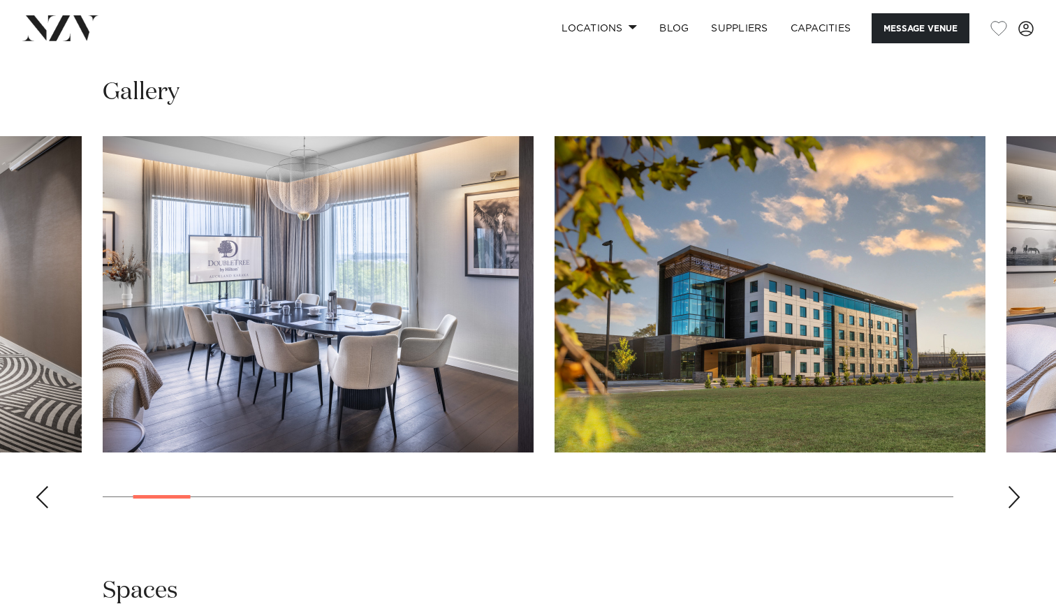
click at [1011, 486] on div "Next slide" at bounding box center [1014, 497] width 14 height 22
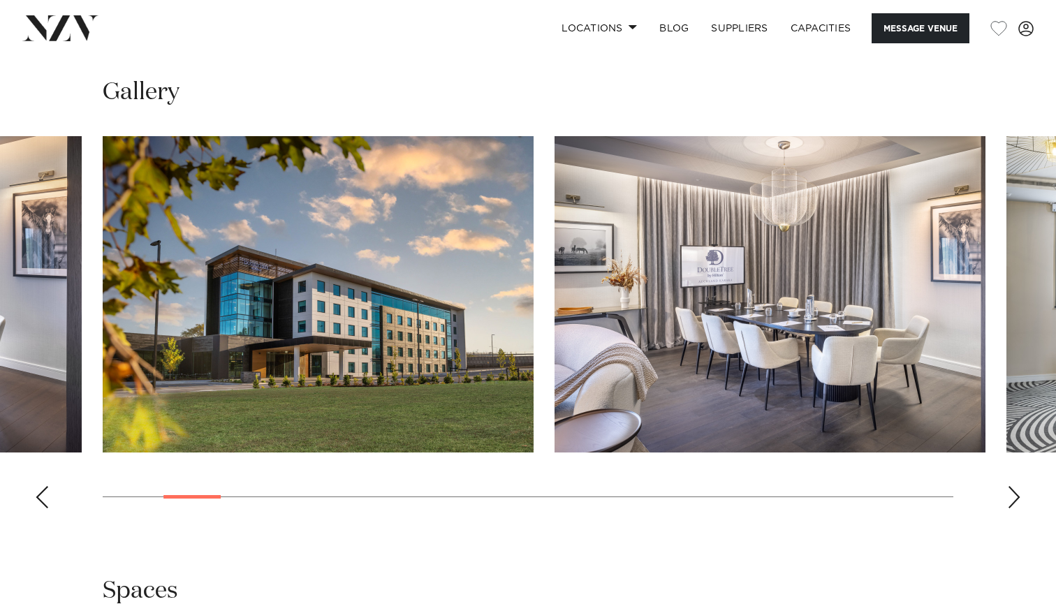
click at [1011, 486] on div "Next slide" at bounding box center [1014, 497] width 14 height 22
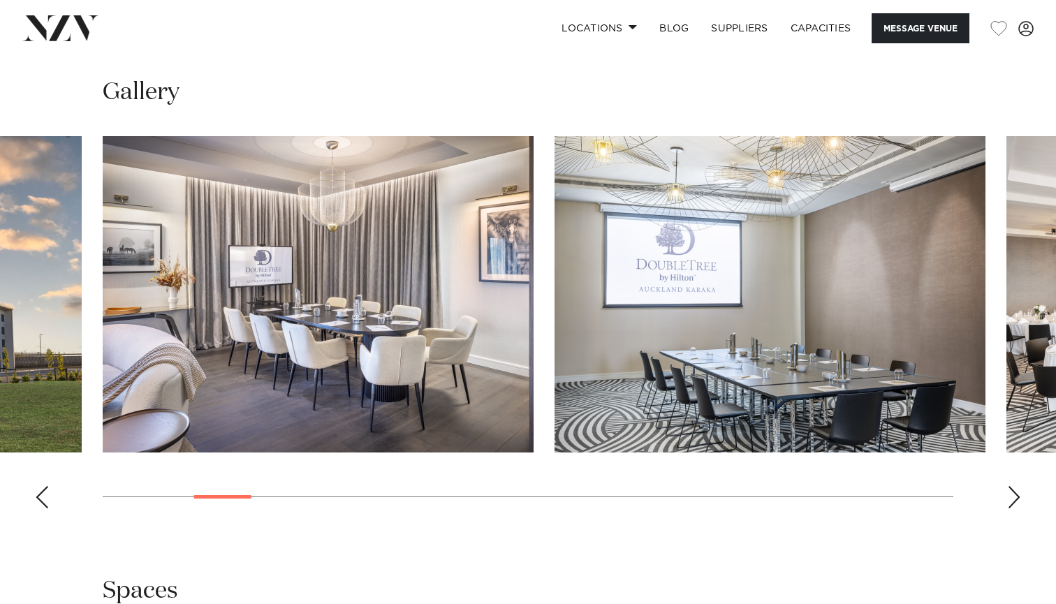
click at [1011, 486] on div "Next slide" at bounding box center [1014, 497] width 14 height 22
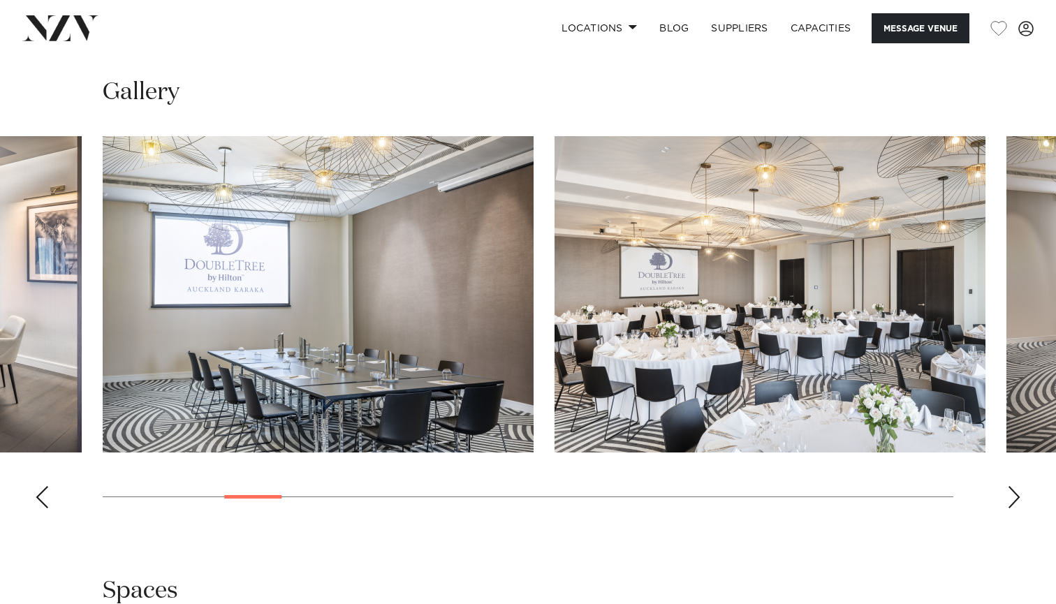
click at [1011, 486] on div "Next slide" at bounding box center [1014, 497] width 14 height 22
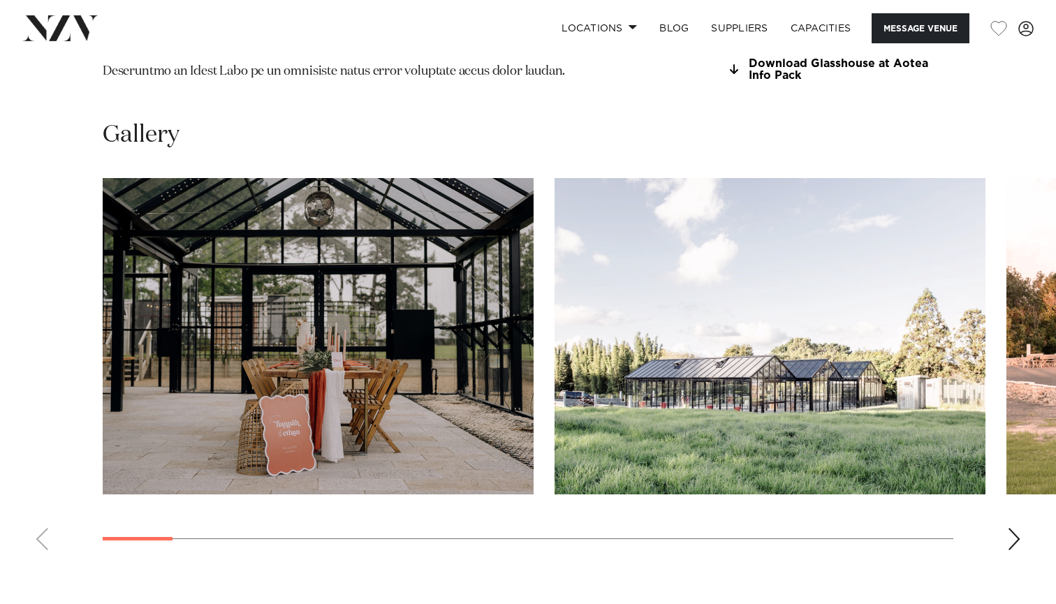
scroll to position [1287, 0]
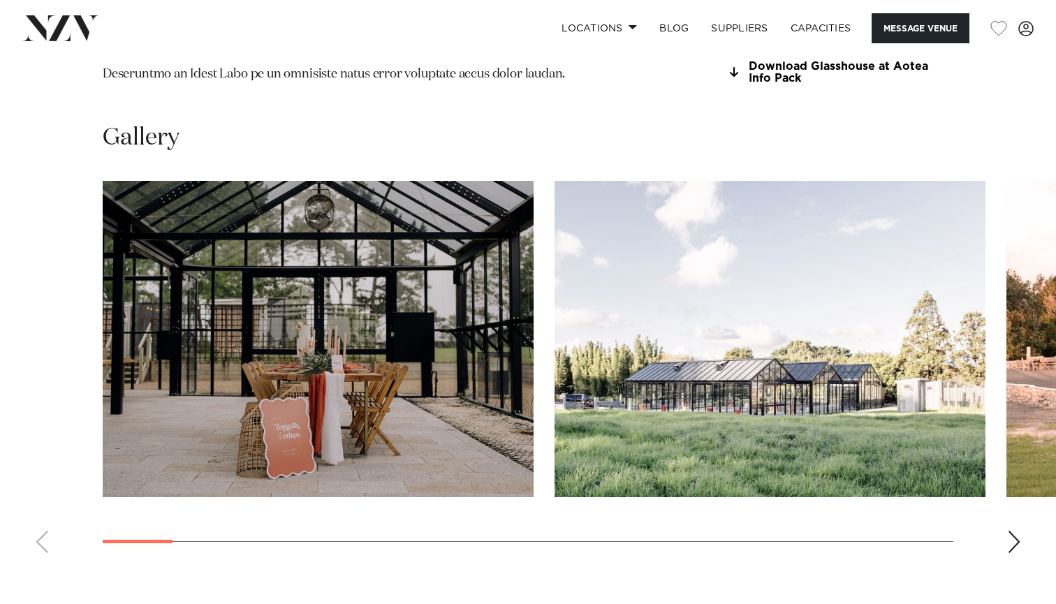
click at [1015, 531] on div "Next slide" at bounding box center [1014, 542] width 14 height 22
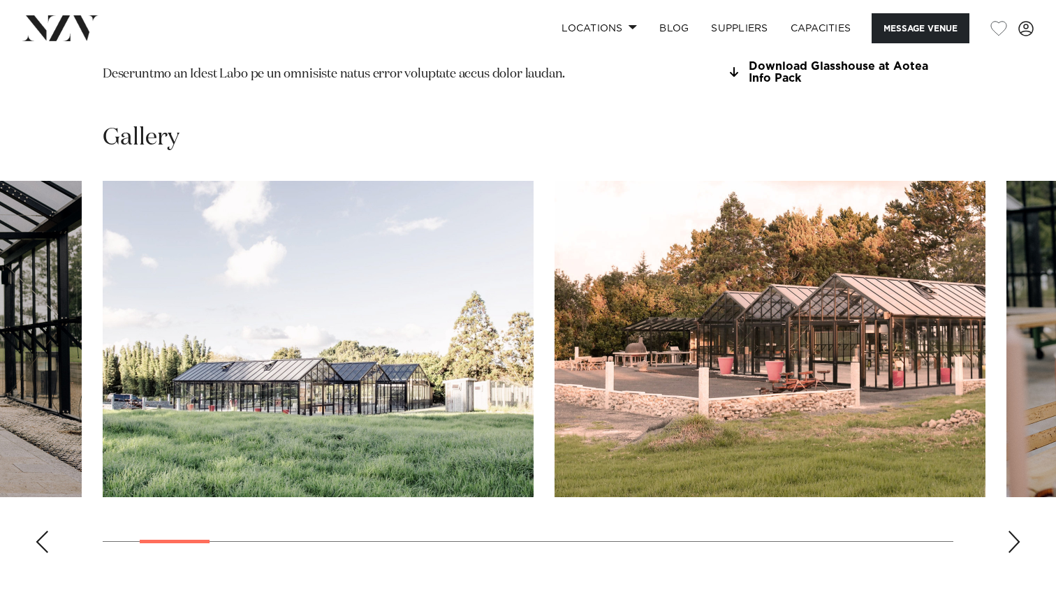
click at [1015, 531] on div "Next slide" at bounding box center [1014, 542] width 14 height 22
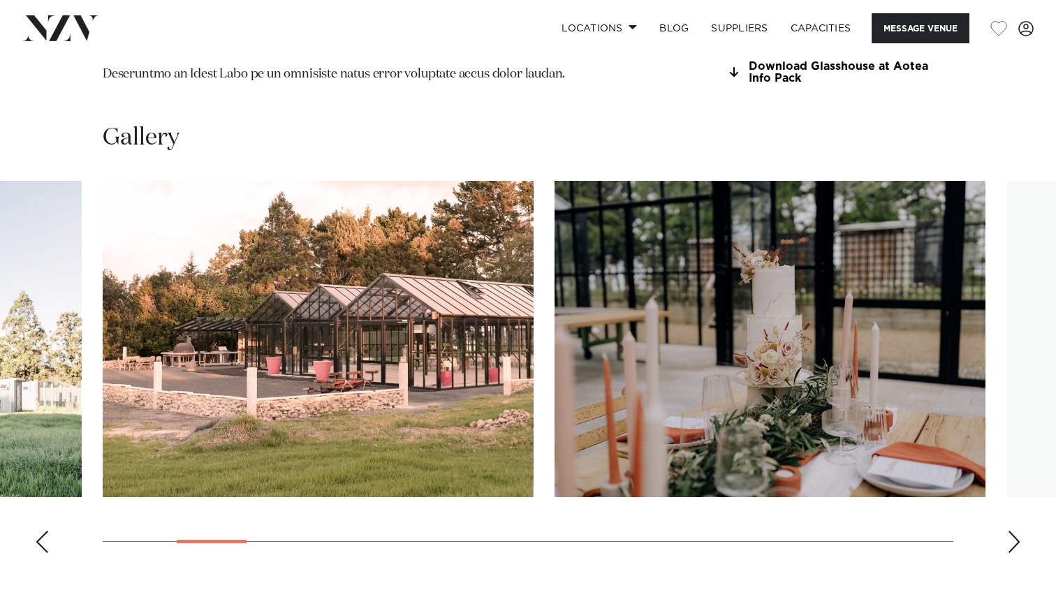
click at [1015, 531] on div "Next slide" at bounding box center [1014, 542] width 14 height 22
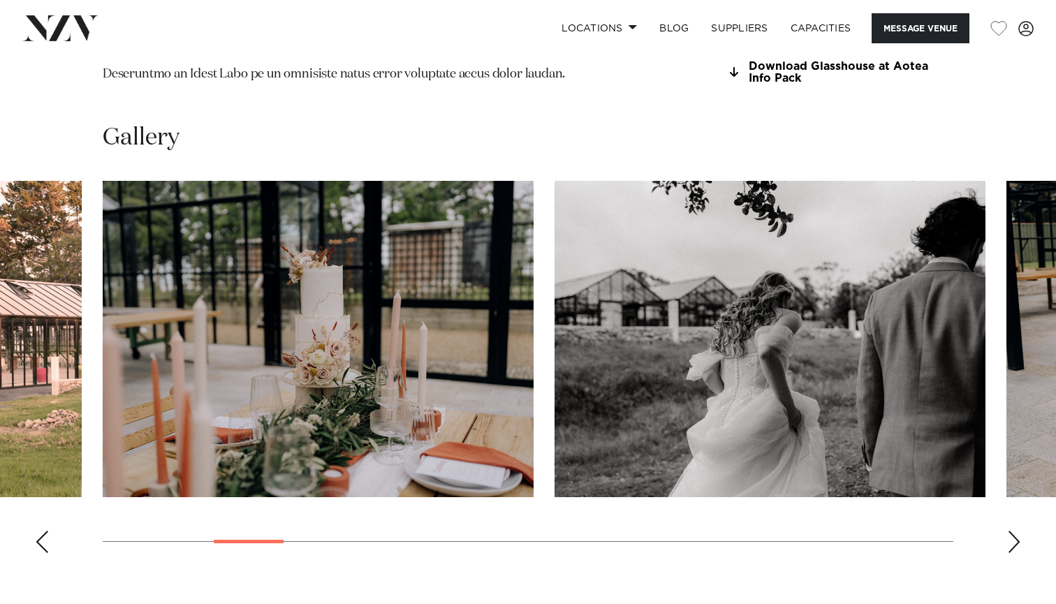
click at [1015, 531] on div "Next slide" at bounding box center [1014, 542] width 14 height 22
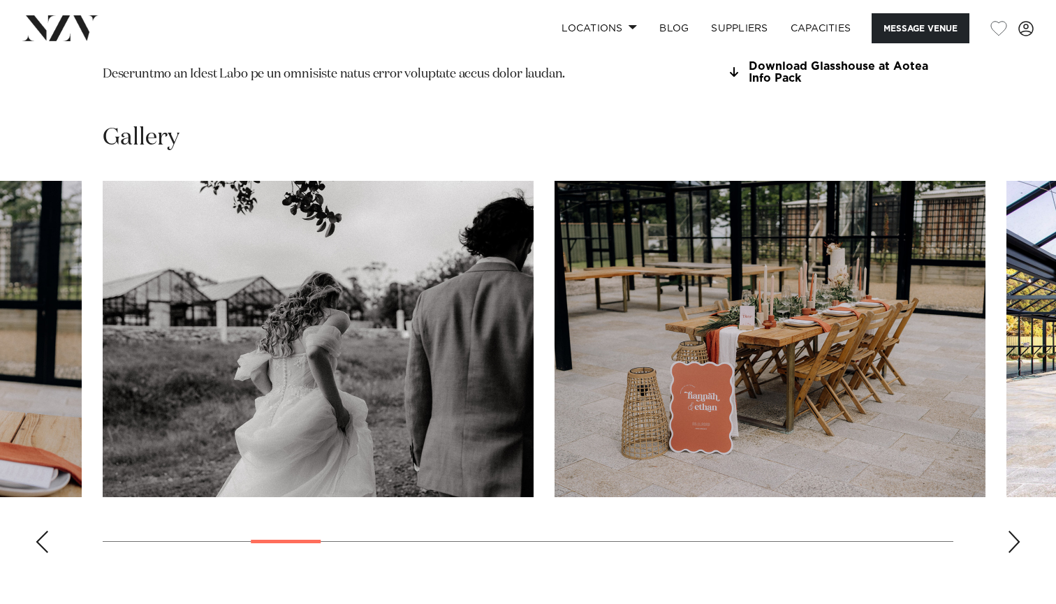
click at [1015, 531] on div "Next slide" at bounding box center [1014, 542] width 14 height 22
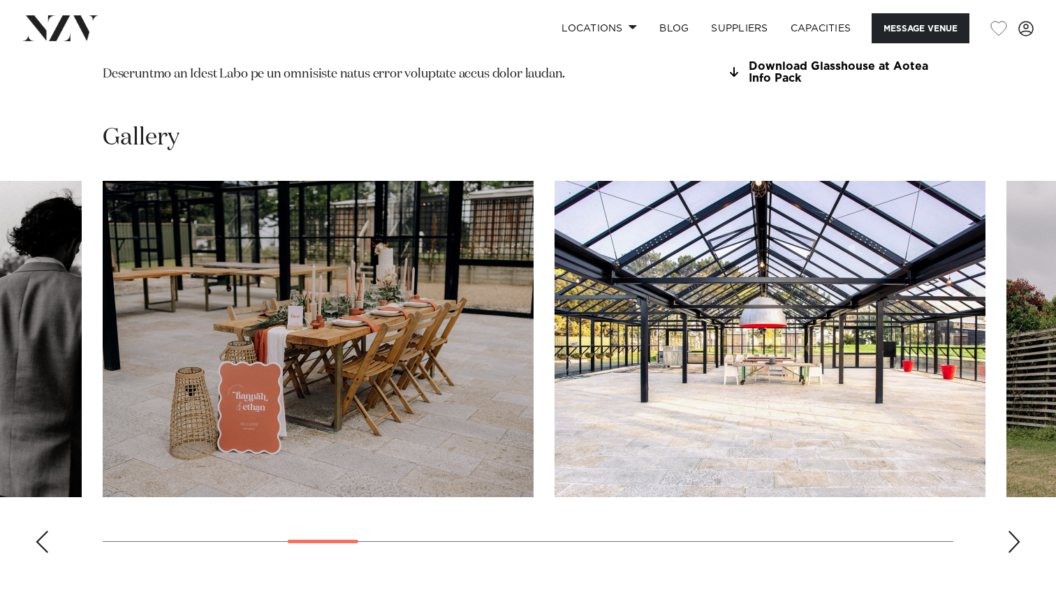
click at [1015, 531] on div "Next slide" at bounding box center [1014, 542] width 14 height 22
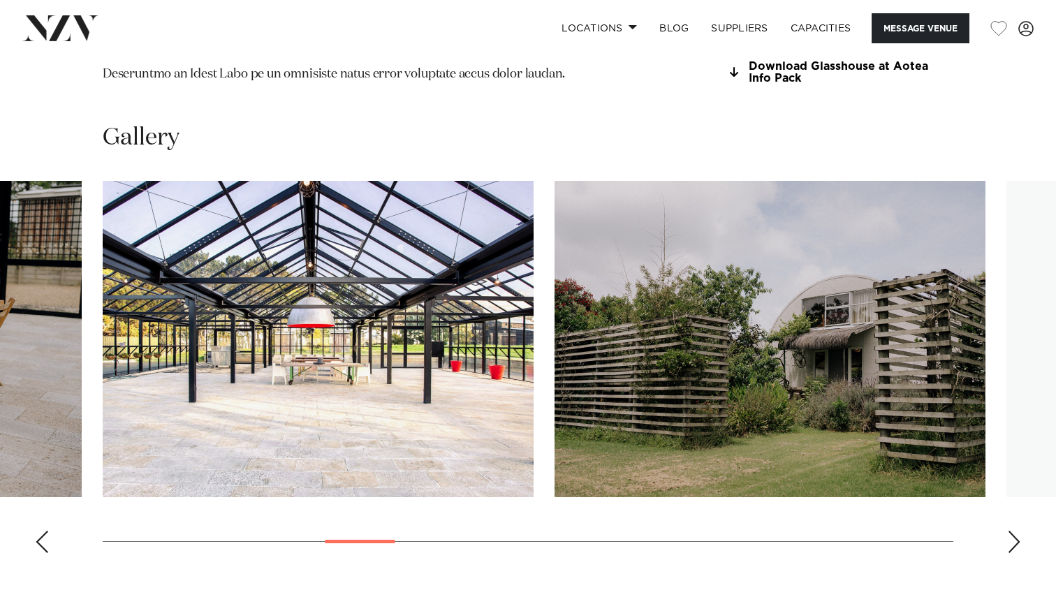
click at [1015, 531] on div "Next slide" at bounding box center [1014, 542] width 14 height 22
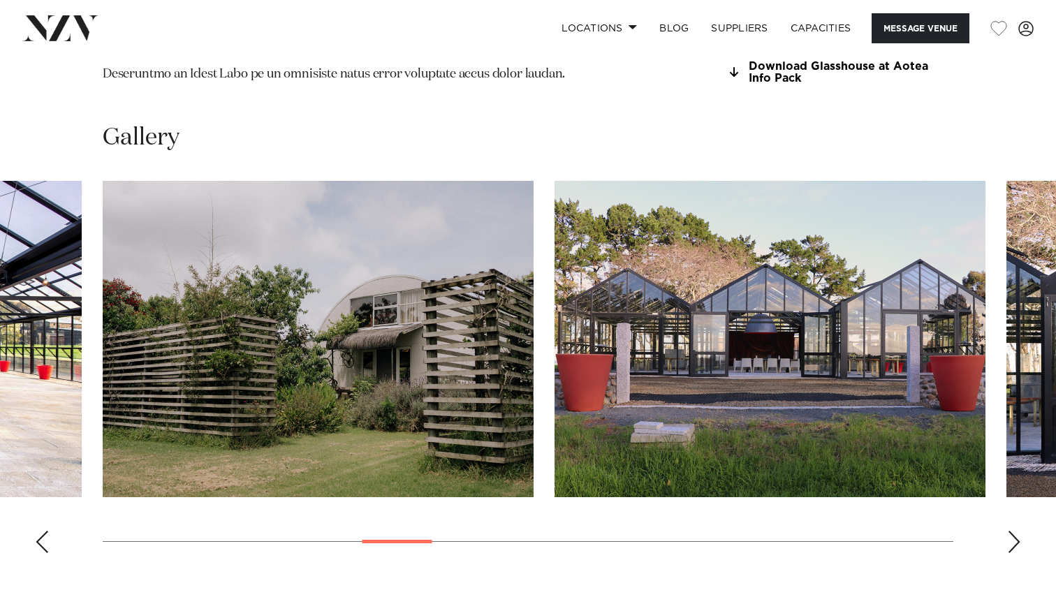
click at [1015, 531] on div "Next slide" at bounding box center [1014, 542] width 14 height 22
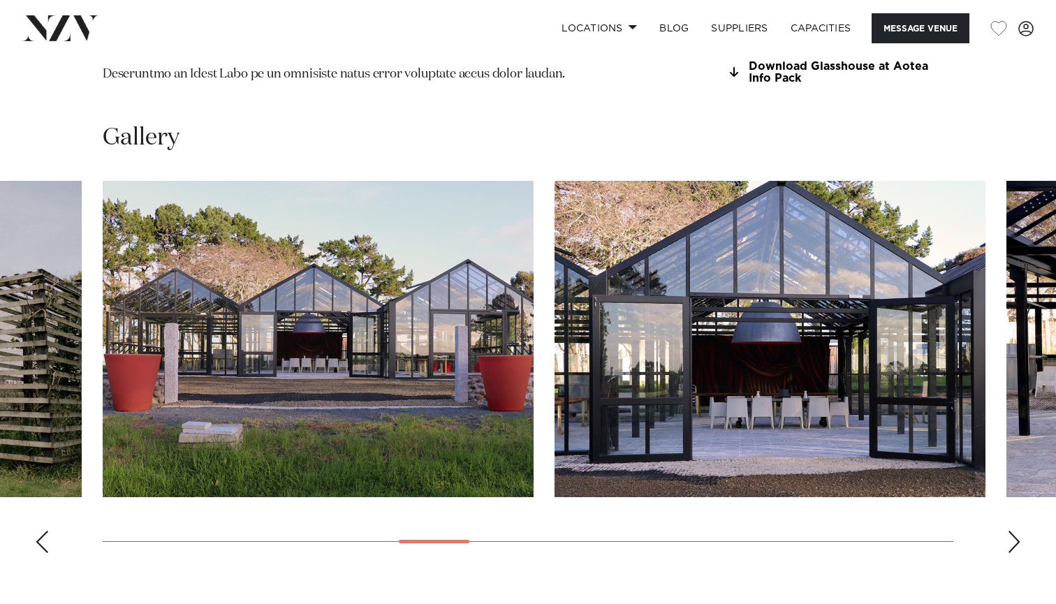
click at [1015, 531] on div "Next slide" at bounding box center [1014, 542] width 14 height 22
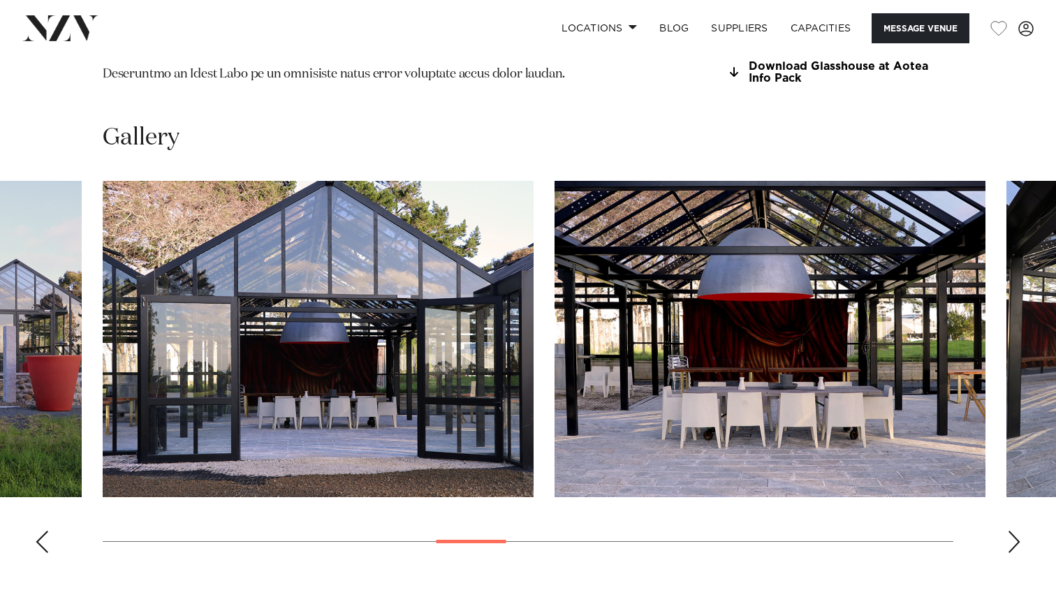
click at [1015, 531] on div "Next slide" at bounding box center [1014, 542] width 14 height 22
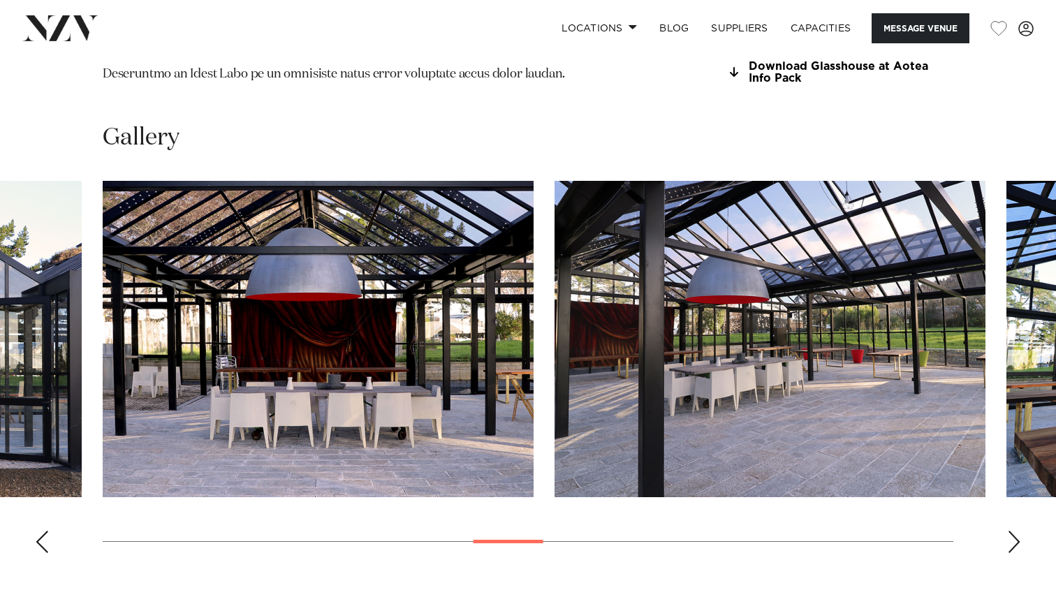
click at [1015, 531] on div "Next slide" at bounding box center [1014, 542] width 14 height 22
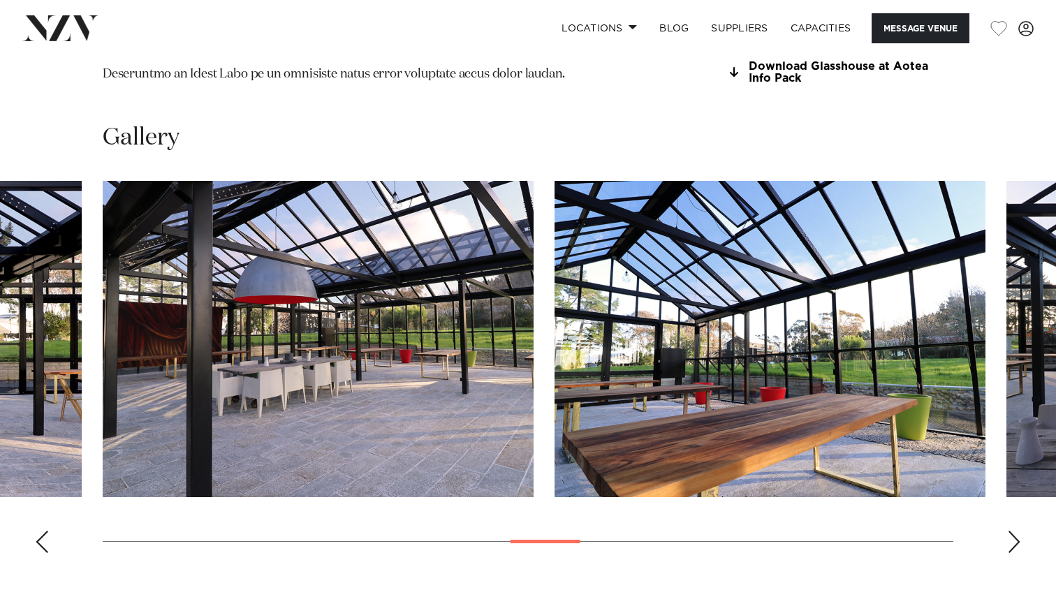
click at [1015, 531] on div "Next slide" at bounding box center [1014, 542] width 14 height 22
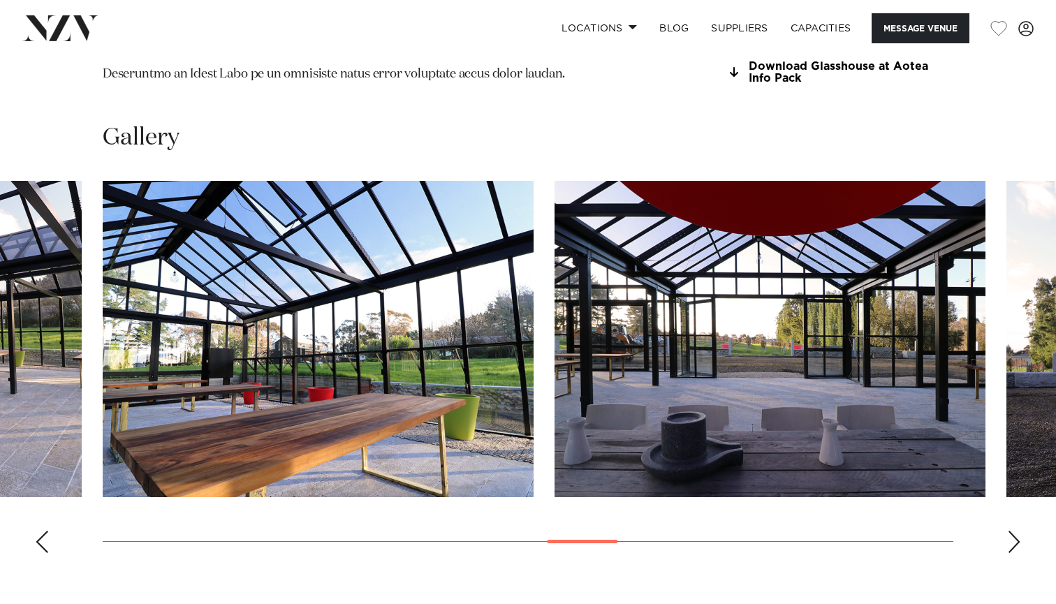
click at [1015, 531] on div "Next slide" at bounding box center [1014, 542] width 14 height 22
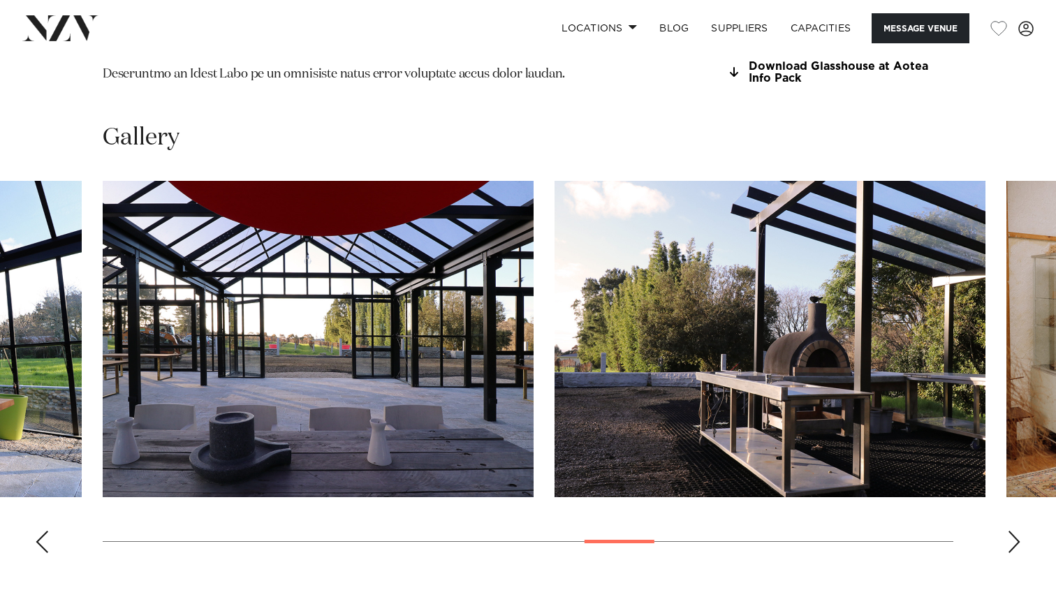
click at [1015, 531] on div "Next slide" at bounding box center [1014, 542] width 14 height 22
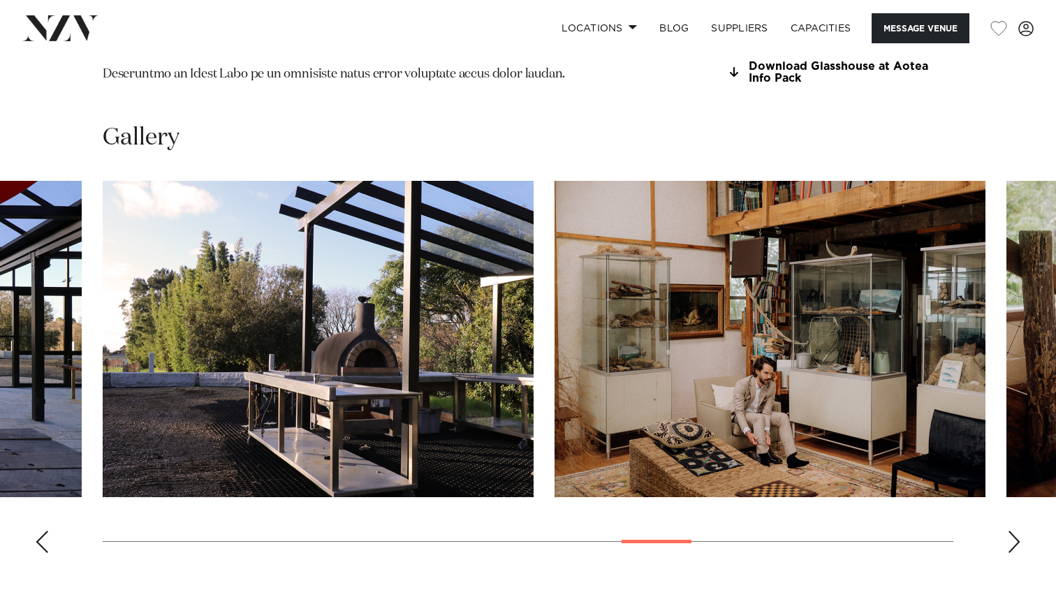
click at [1015, 531] on div "Next slide" at bounding box center [1014, 542] width 14 height 22
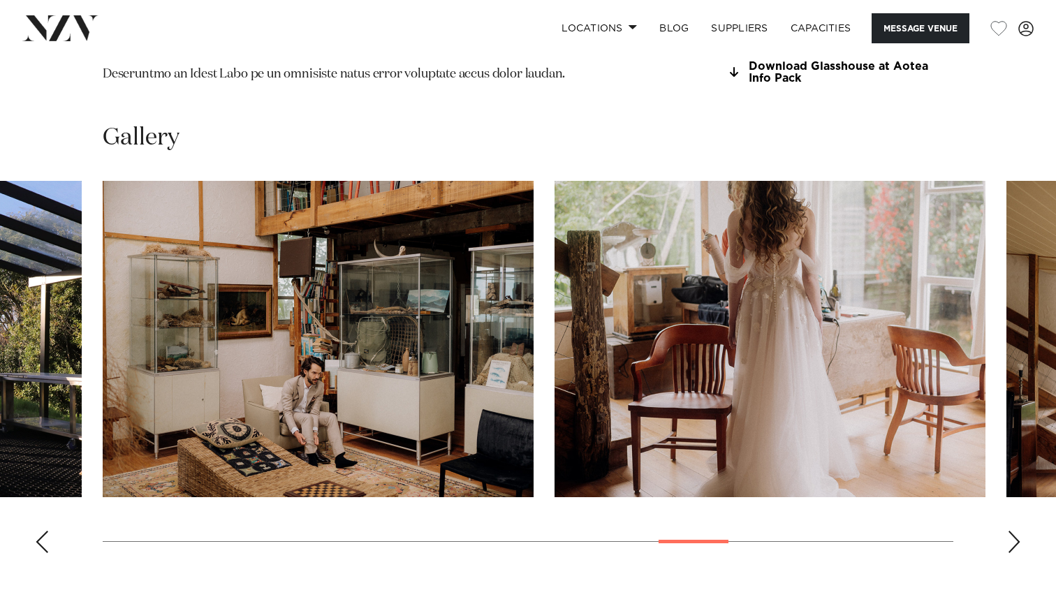
click at [1015, 531] on div "Next slide" at bounding box center [1014, 542] width 14 height 22
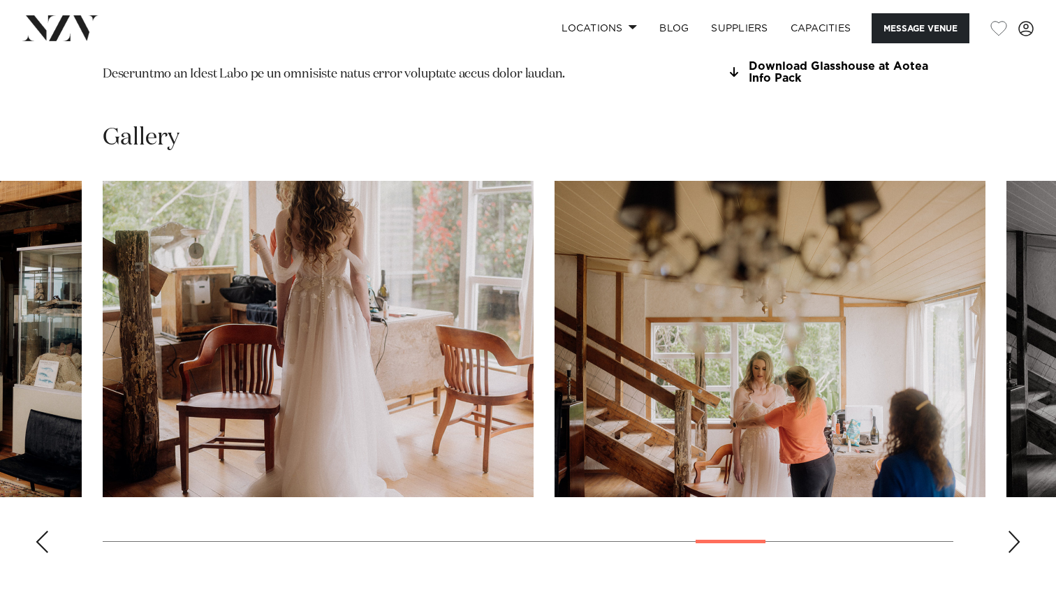
click at [1015, 531] on div "Next slide" at bounding box center [1014, 542] width 14 height 22
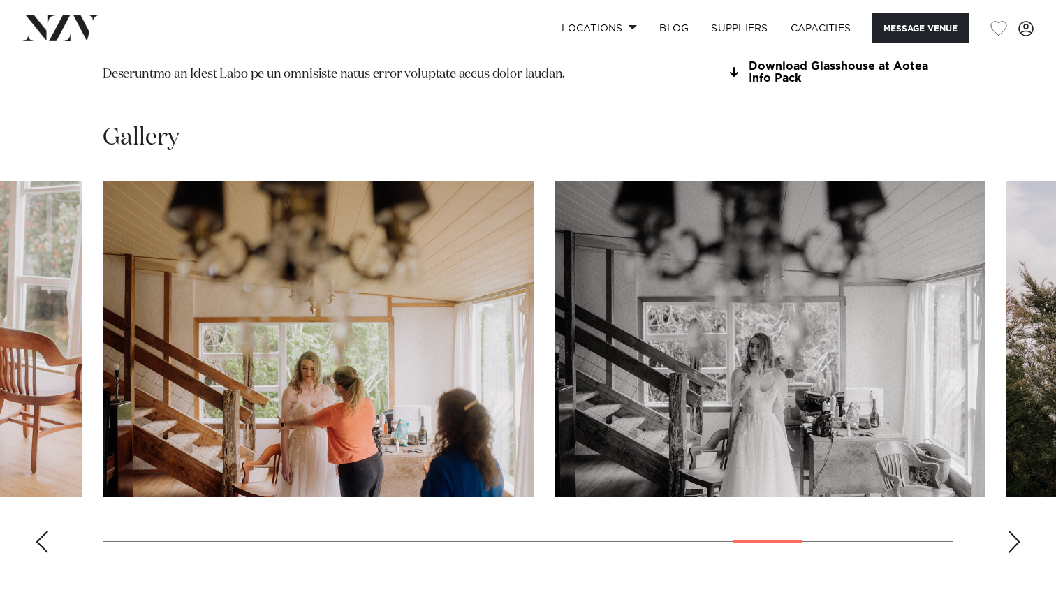
click at [1015, 531] on div "Next slide" at bounding box center [1014, 542] width 14 height 22
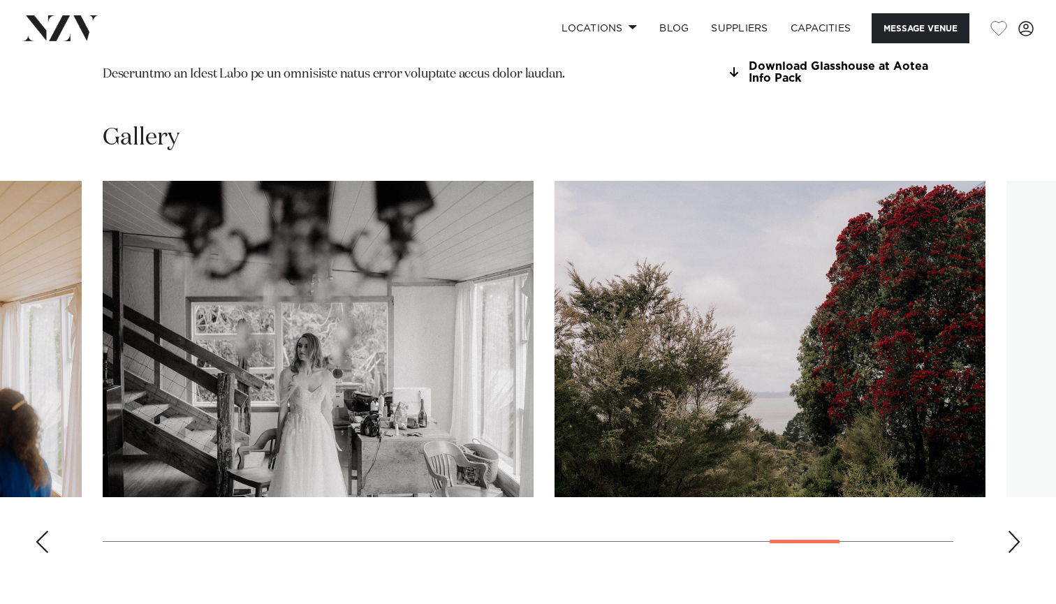
click at [1015, 531] on div "Next slide" at bounding box center [1014, 542] width 14 height 22
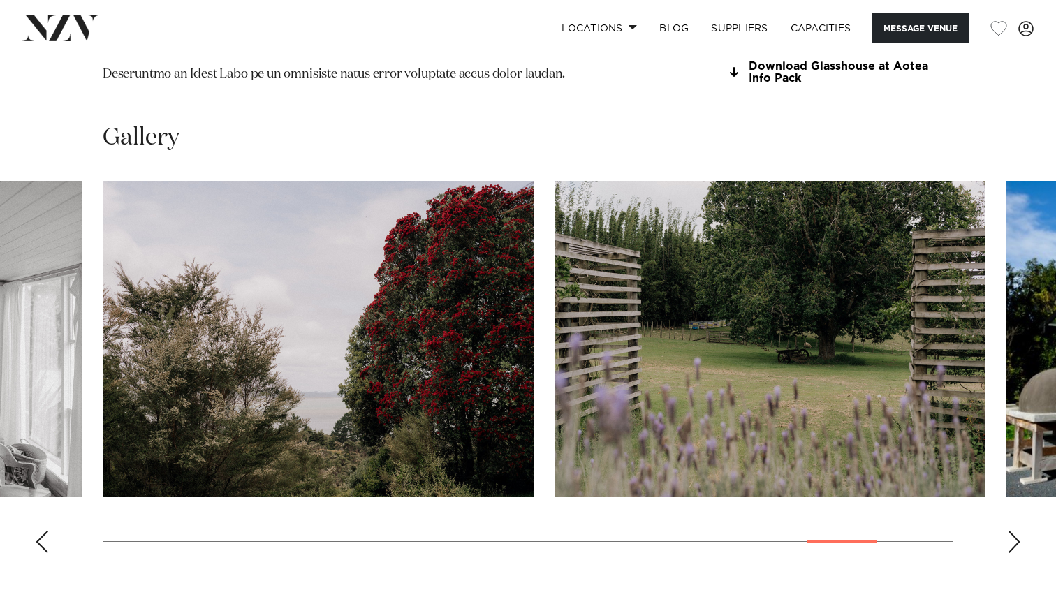
click at [1015, 531] on div "Next slide" at bounding box center [1014, 542] width 14 height 22
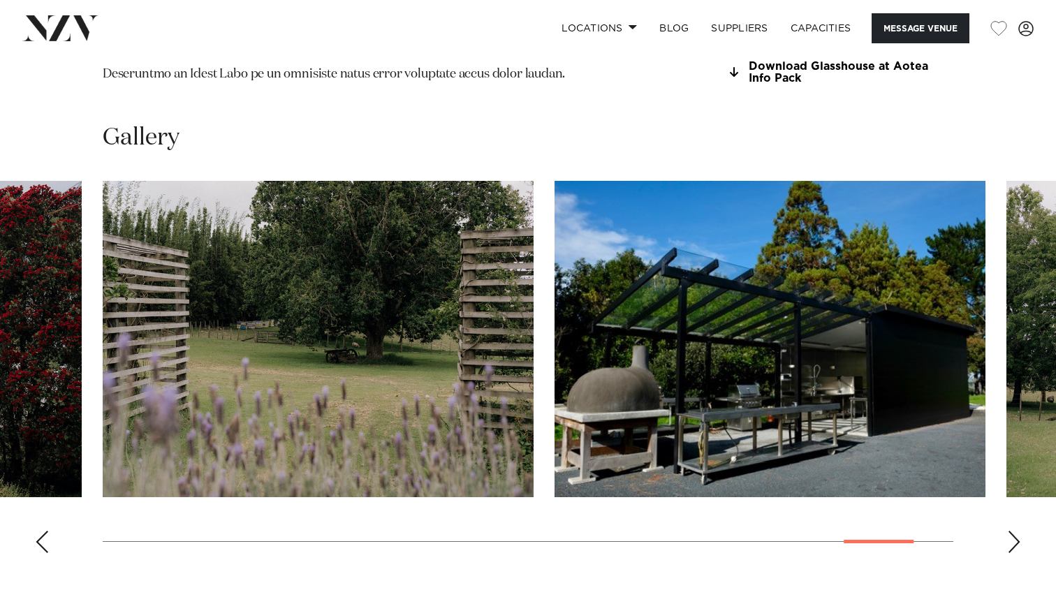
click at [1015, 531] on div "Next slide" at bounding box center [1014, 542] width 14 height 22
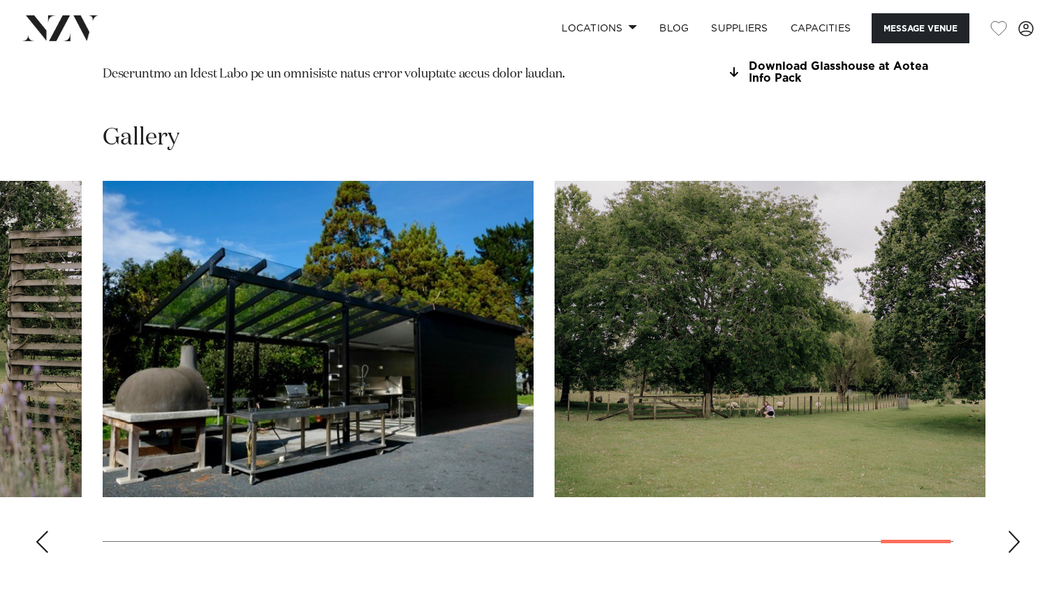
click at [1015, 531] on div "Next slide" at bounding box center [1014, 542] width 14 height 22
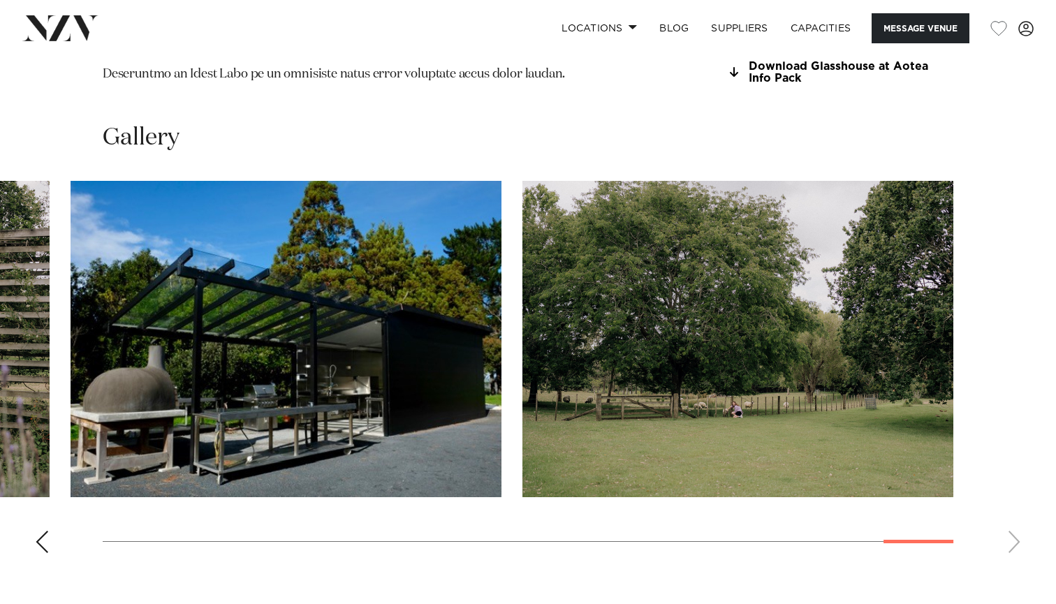
click at [1015, 492] on swiper-container at bounding box center [528, 372] width 1056 height 383
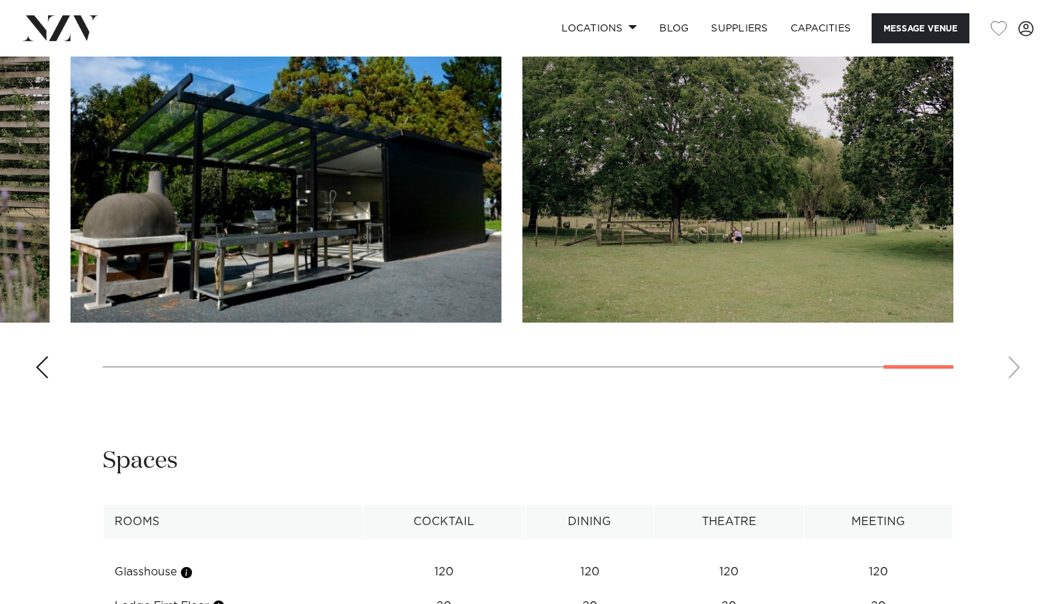
scroll to position [1078, 0]
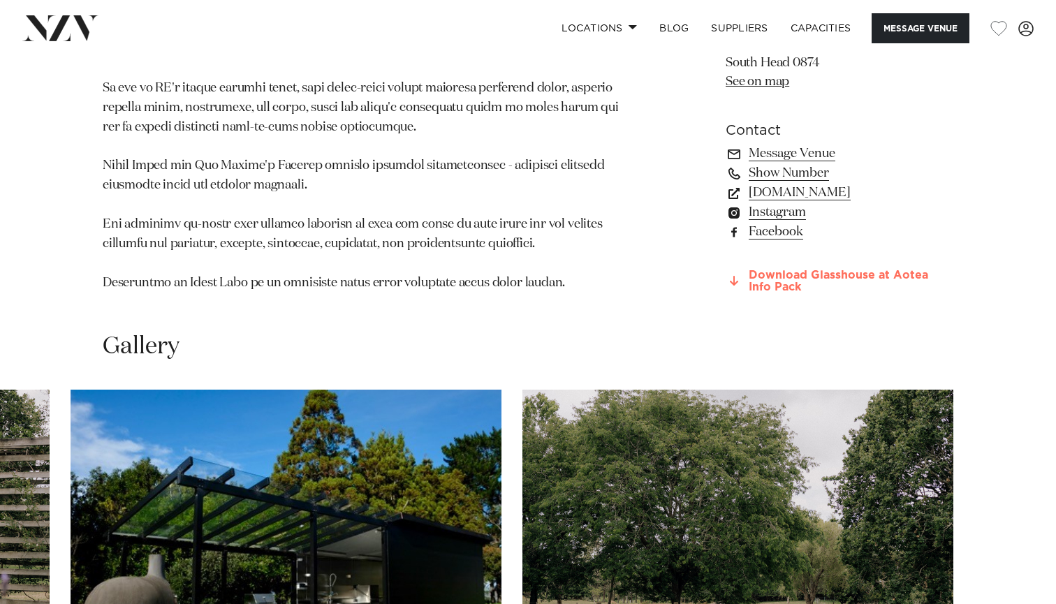
click at [761, 270] on link "Download Glasshouse at Aotea Info Pack" at bounding box center [840, 282] width 228 height 24
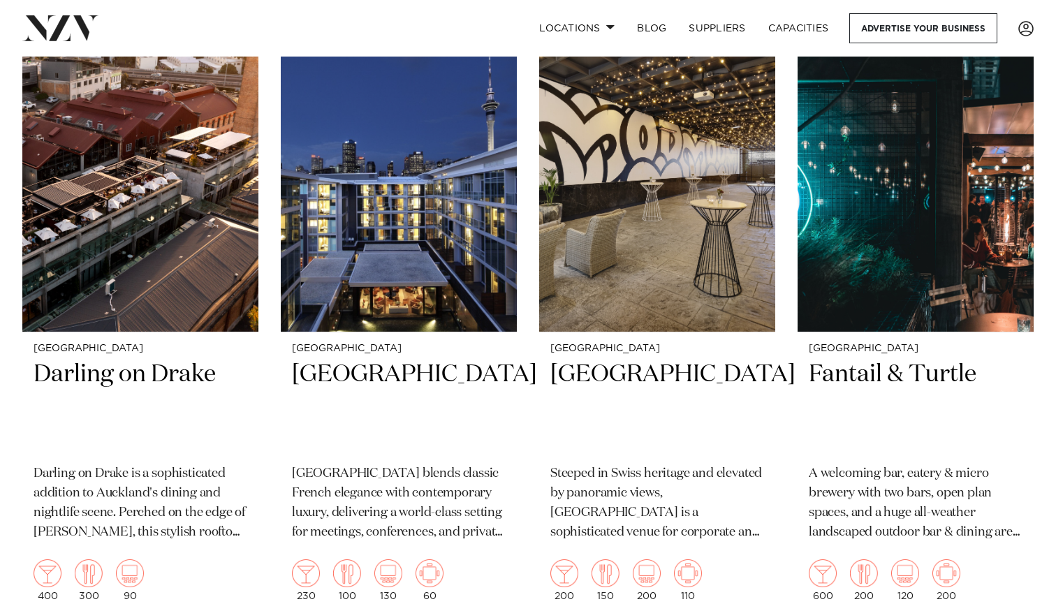
scroll to position [364, 0]
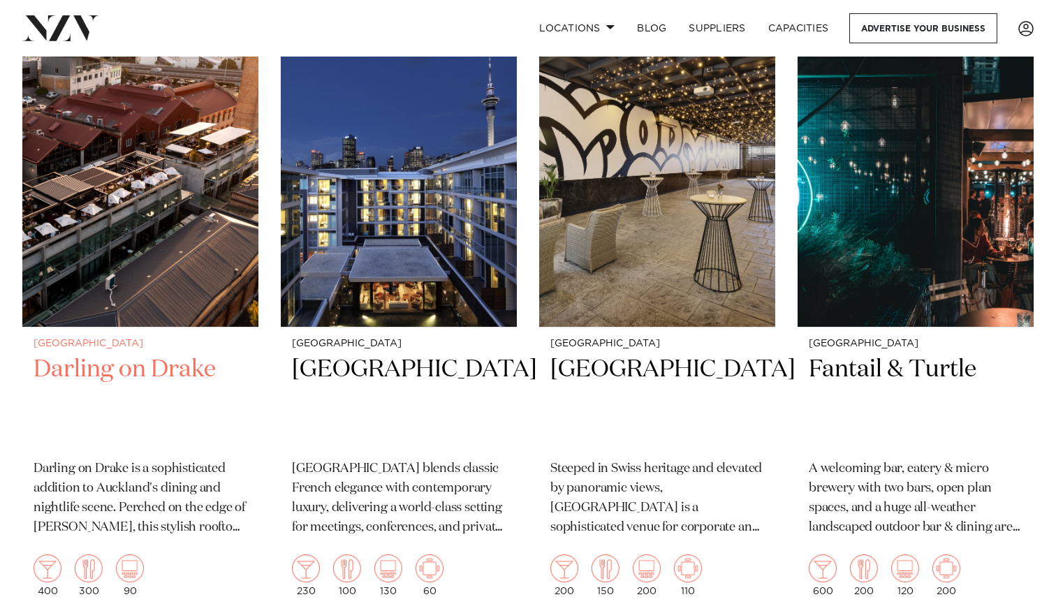
click at [144, 253] on img at bounding box center [140, 168] width 236 height 316
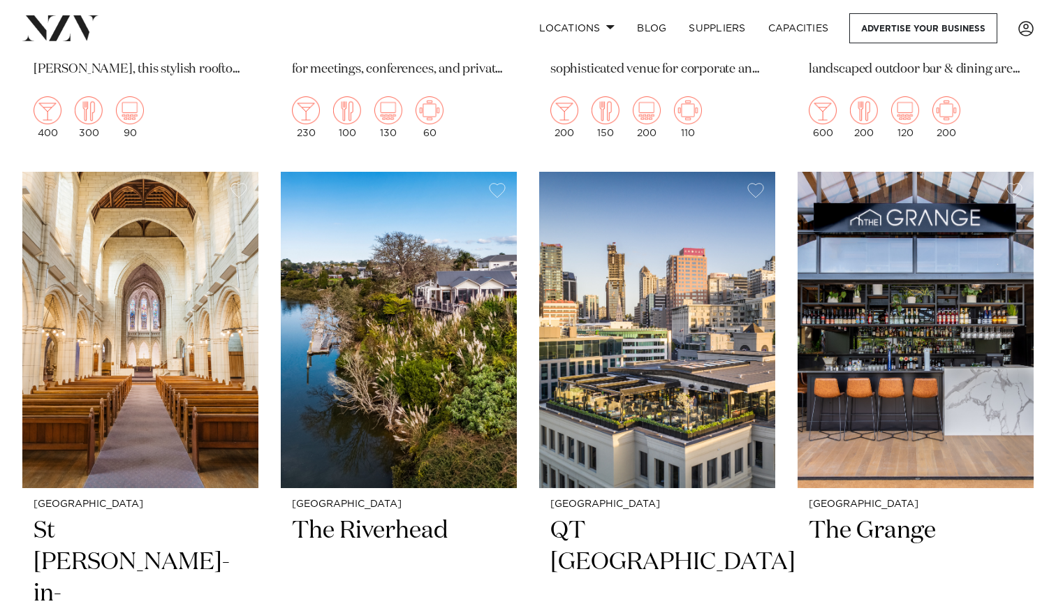
scroll to position [955, 0]
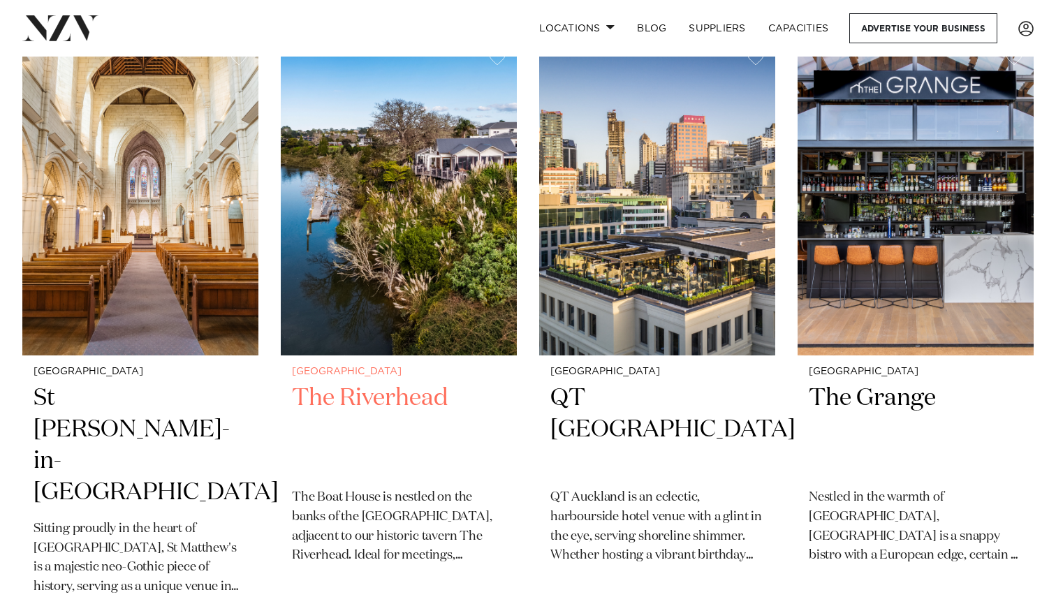
click at [412, 159] on img at bounding box center [399, 197] width 236 height 316
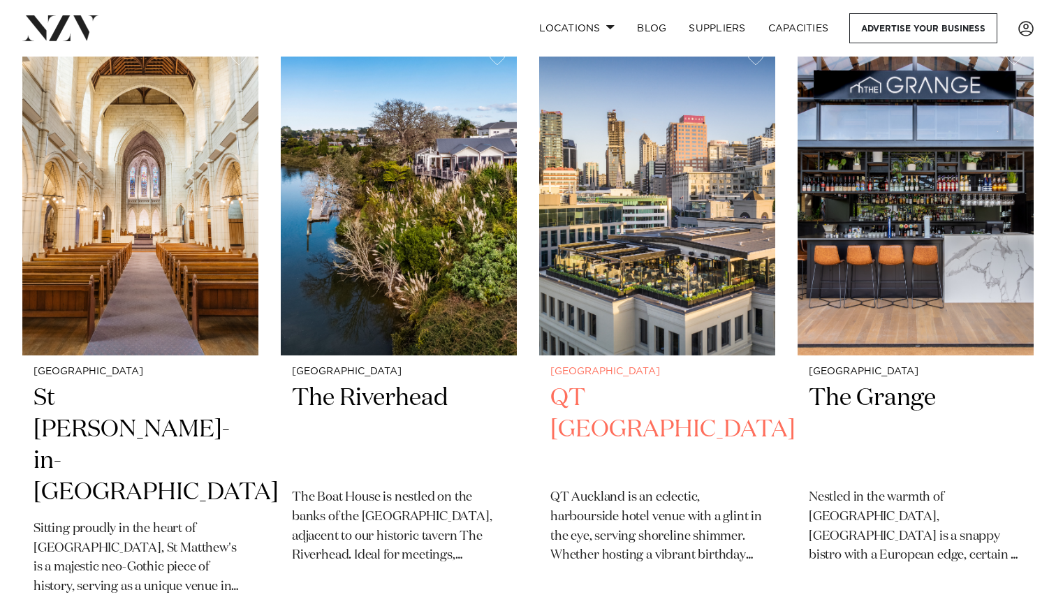
click at [636, 267] on img at bounding box center [657, 197] width 236 height 316
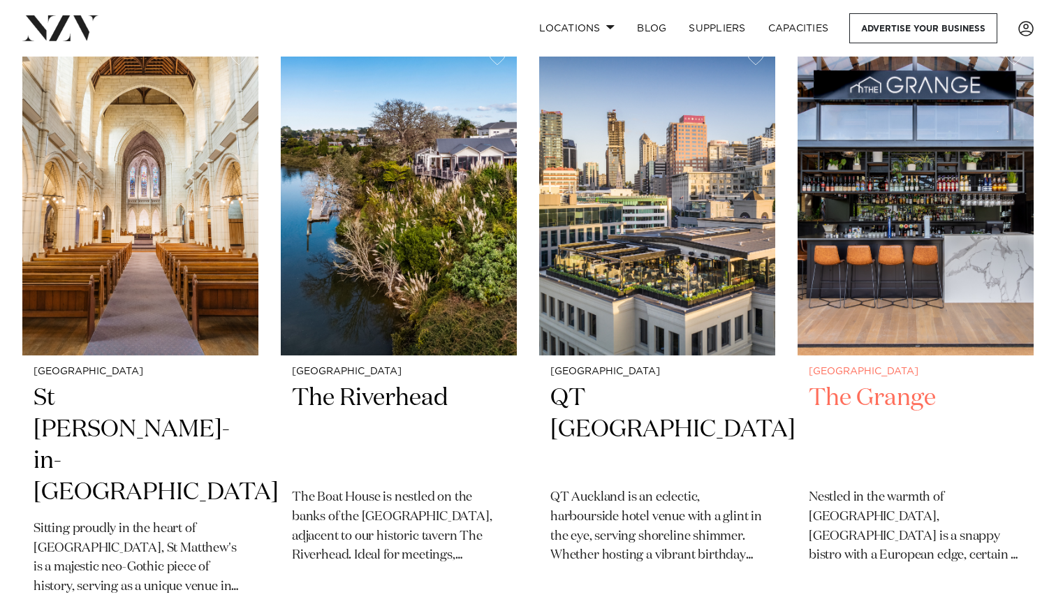
click at [885, 261] on img at bounding box center [916, 197] width 236 height 316
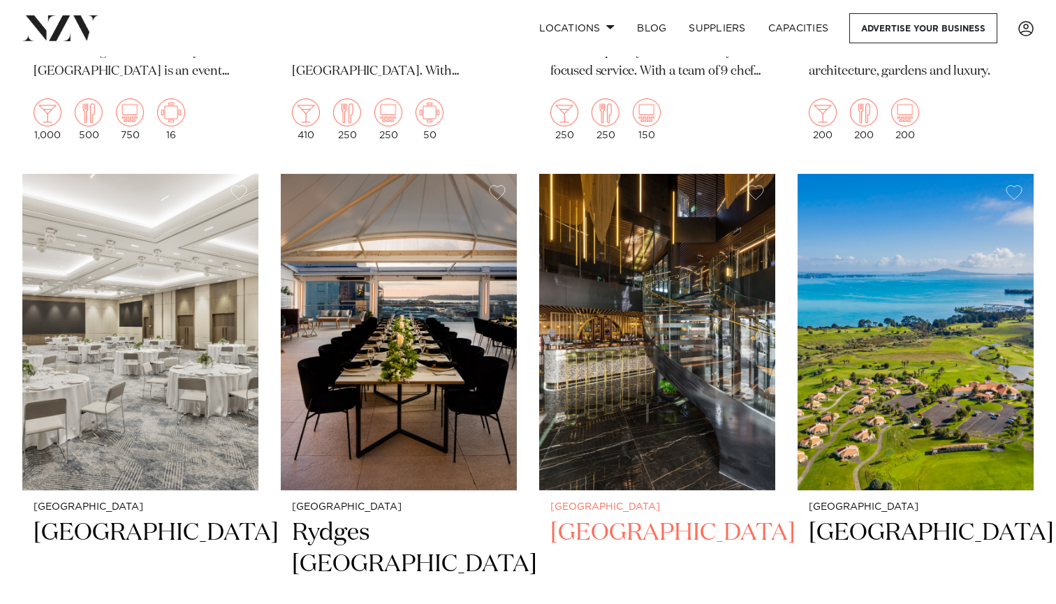
scroll to position [2099, 0]
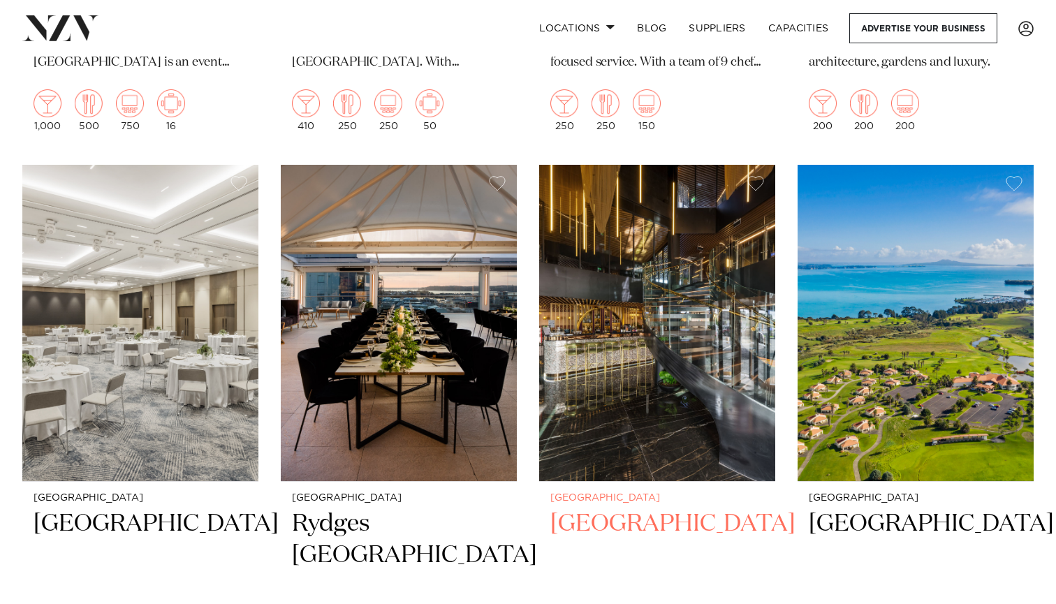
click at [659, 284] on img at bounding box center [657, 323] width 236 height 316
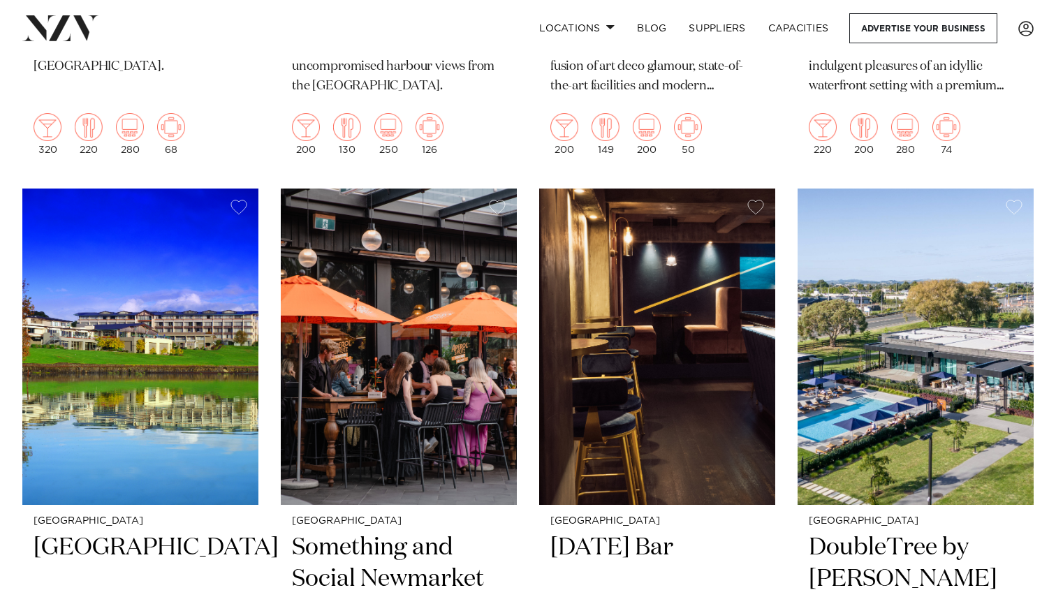
scroll to position [2698, 0]
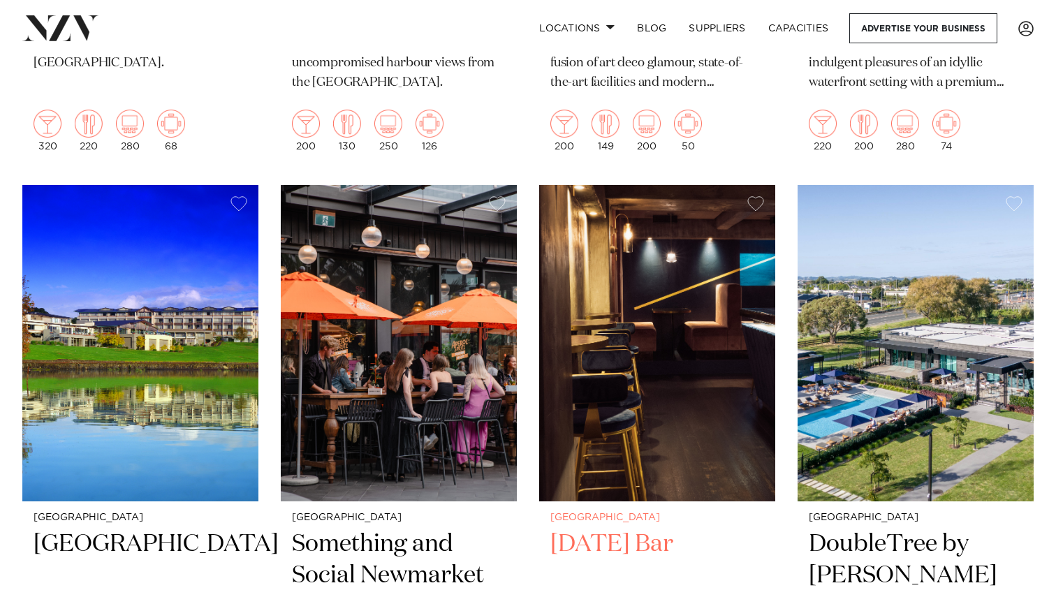
click at [644, 254] on img at bounding box center [657, 343] width 236 height 316
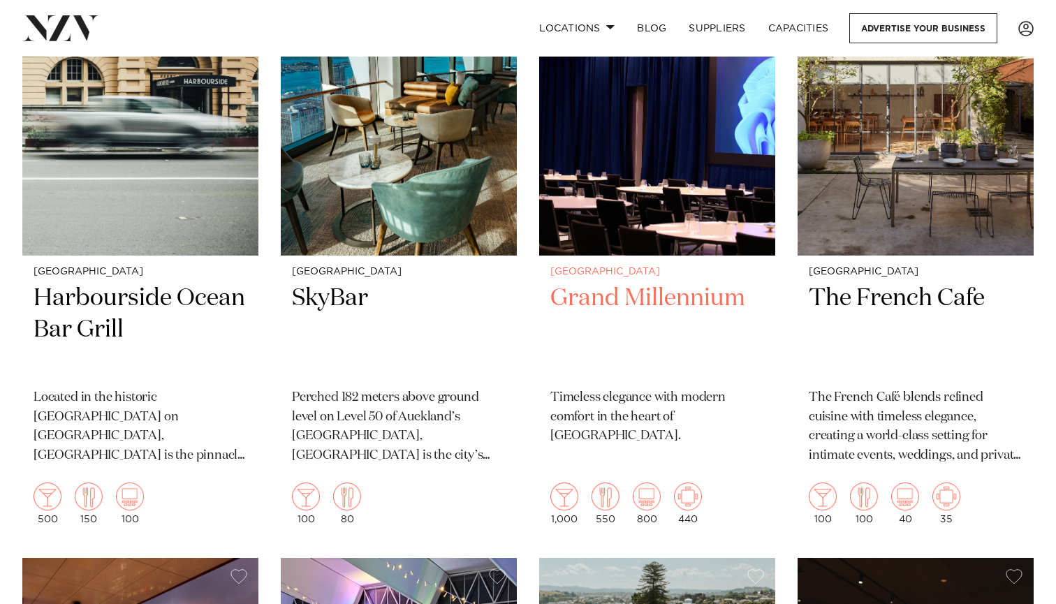
scroll to position [4838, 0]
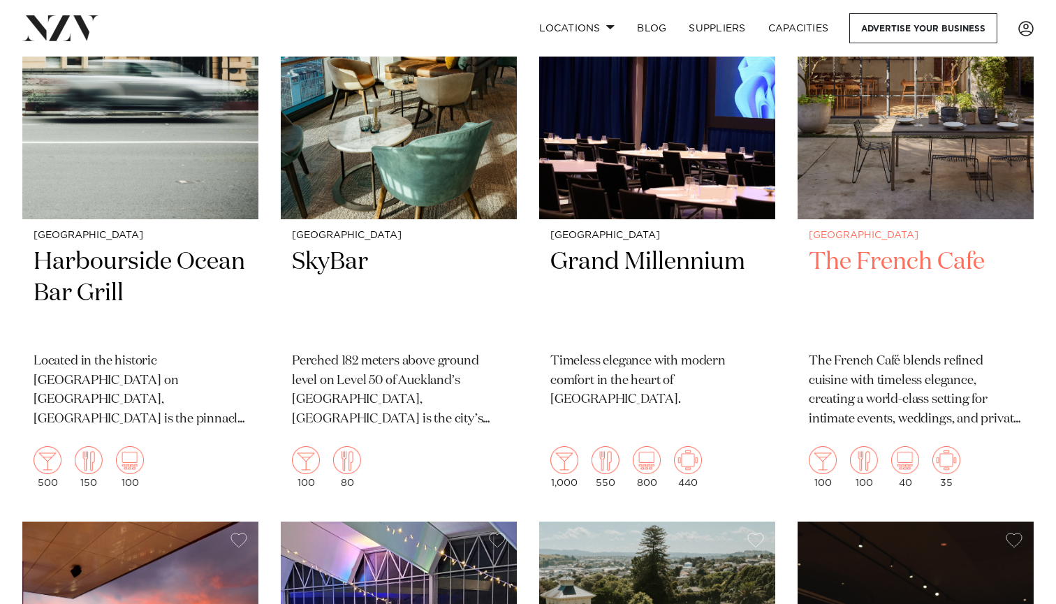
click at [924, 132] on img at bounding box center [916, 61] width 236 height 316
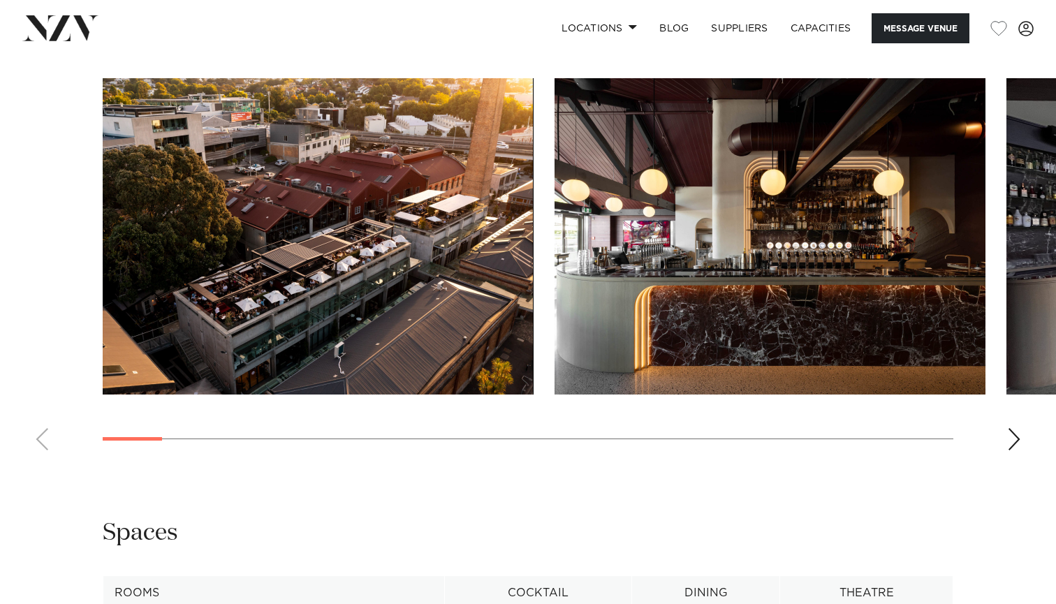
scroll to position [1297, 0]
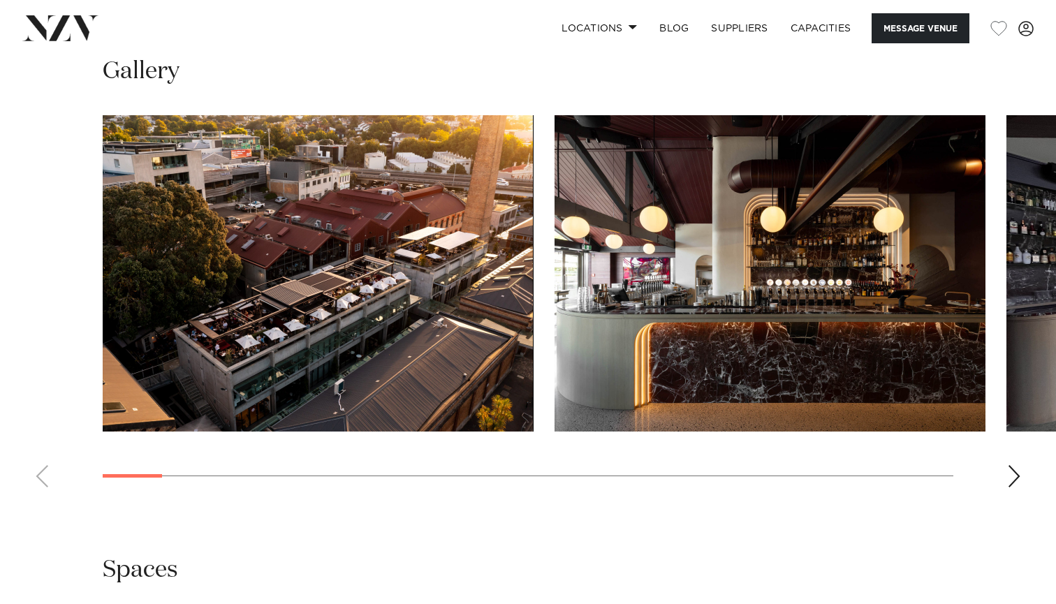
click at [1010, 488] on div "Next slide" at bounding box center [1014, 476] width 14 height 22
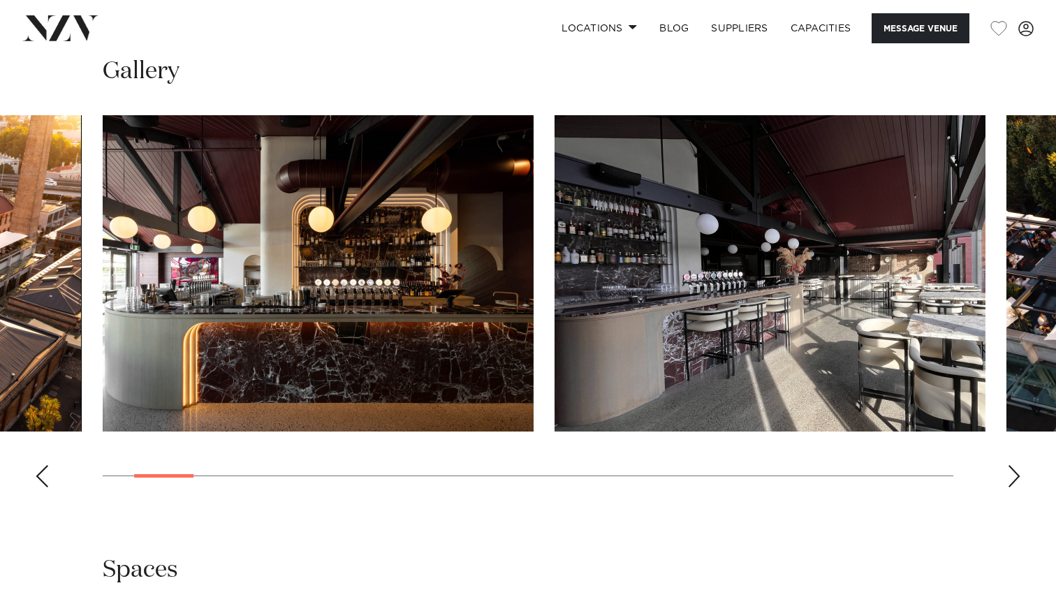
click at [1010, 488] on div "Next slide" at bounding box center [1014, 476] width 14 height 22
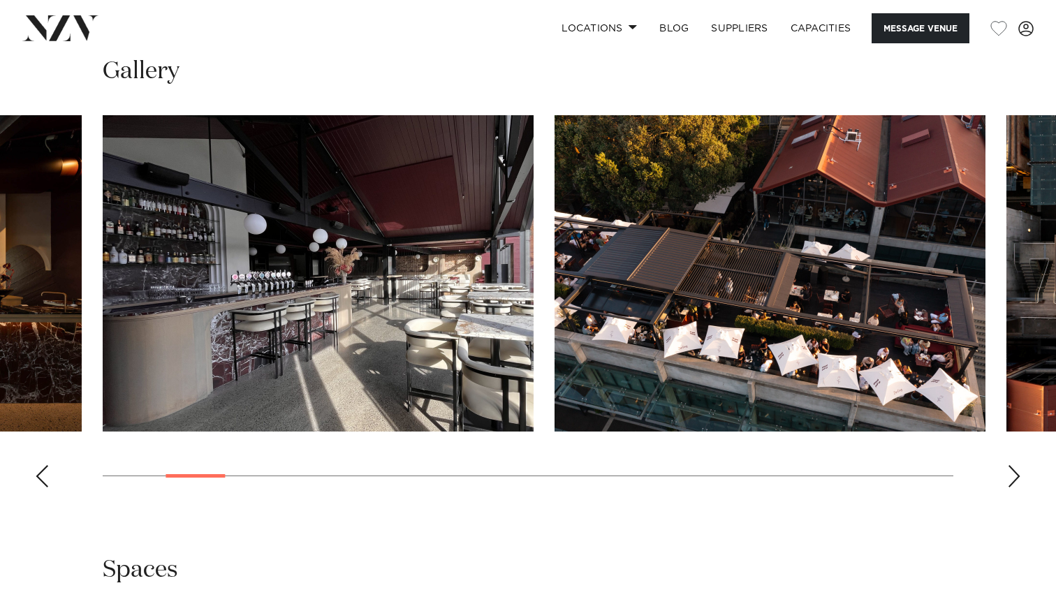
click at [1010, 488] on div "Next slide" at bounding box center [1014, 476] width 14 height 22
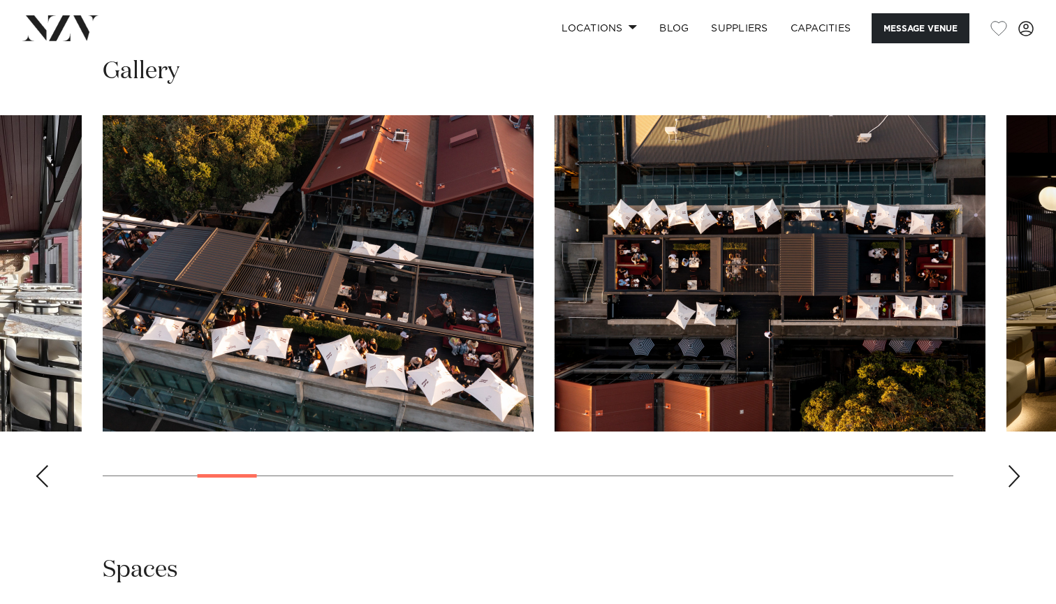
click at [1010, 488] on div "Next slide" at bounding box center [1014, 476] width 14 height 22
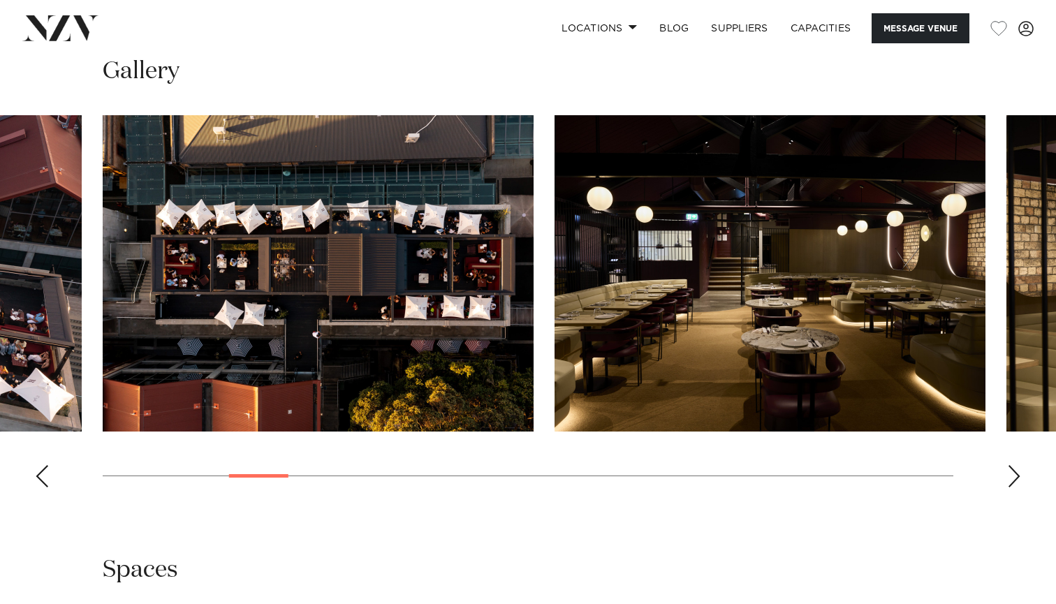
click at [1010, 488] on div "Next slide" at bounding box center [1014, 476] width 14 height 22
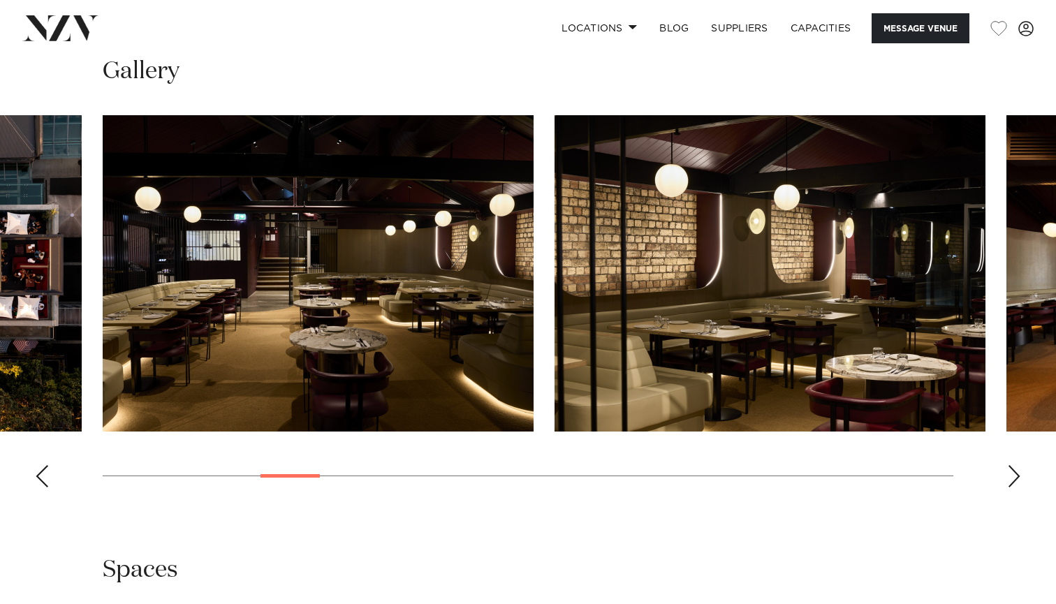
click at [1010, 488] on div "Next slide" at bounding box center [1014, 476] width 14 height 22
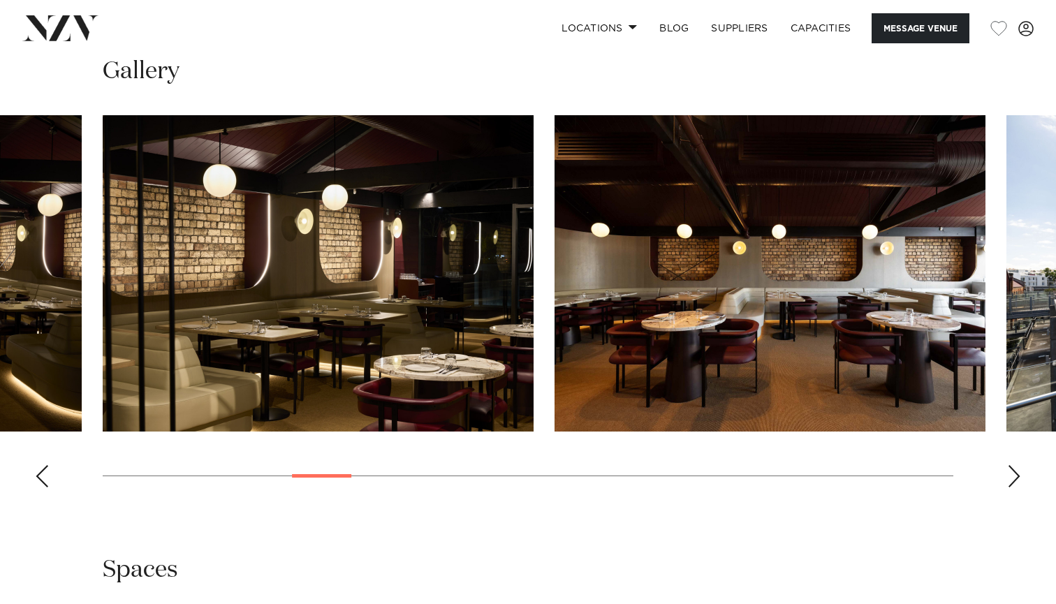
click at [1010, 488] on div "Next slide" at bounding box center [1014, 476] width 14 height 22
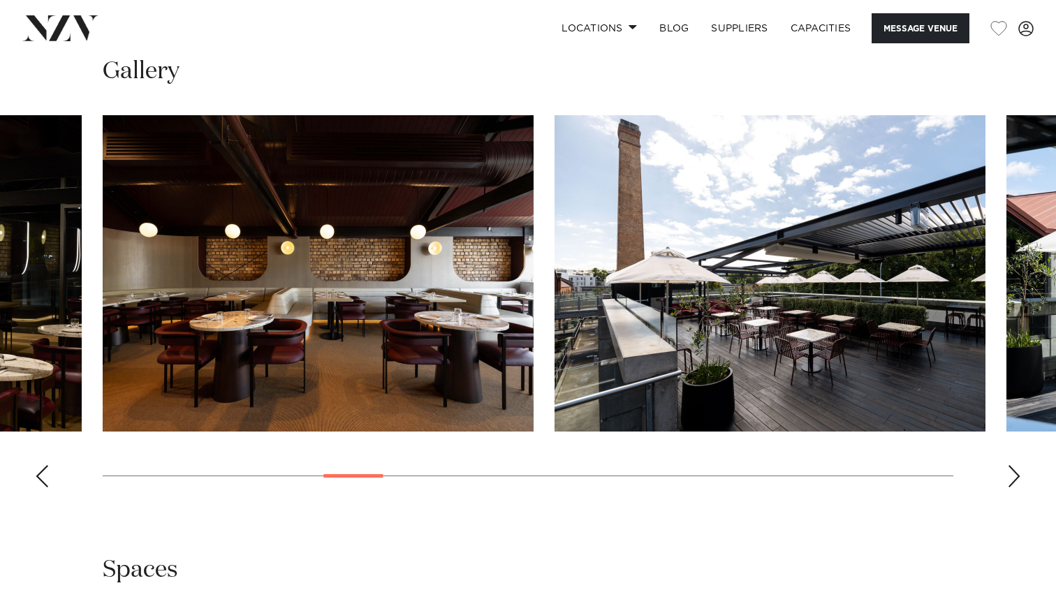
click at [1010, 488] on div "Next slide" at bounding box center [1014, 476] width 14 height 22
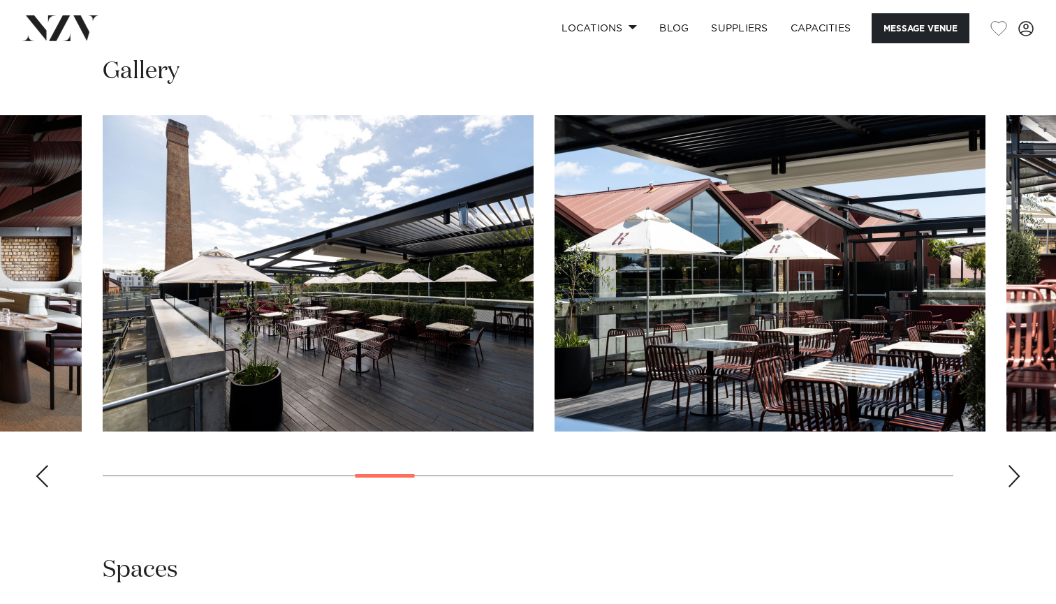
click at [1010, 488] on div "Next slide" at bounding box center [1014, 476] width 14 height 22
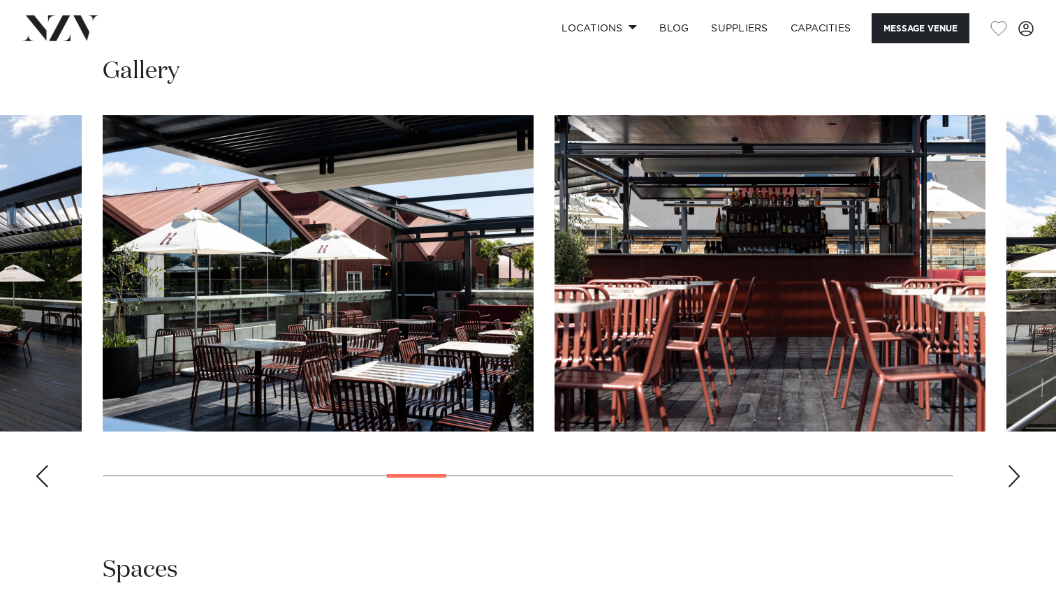
click at [1010, 488] on div "Next slide" at bounding box center [1014, 476] width 14 height 22
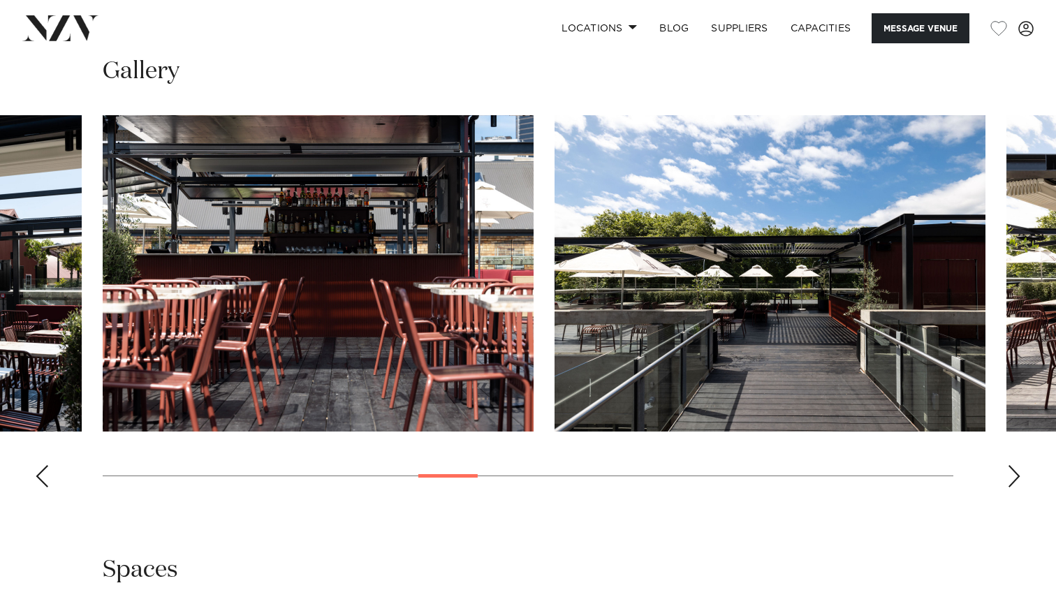
click at [1010, 488] on div "Next slide" at bounding box center [1014, 476] width 14 height 22
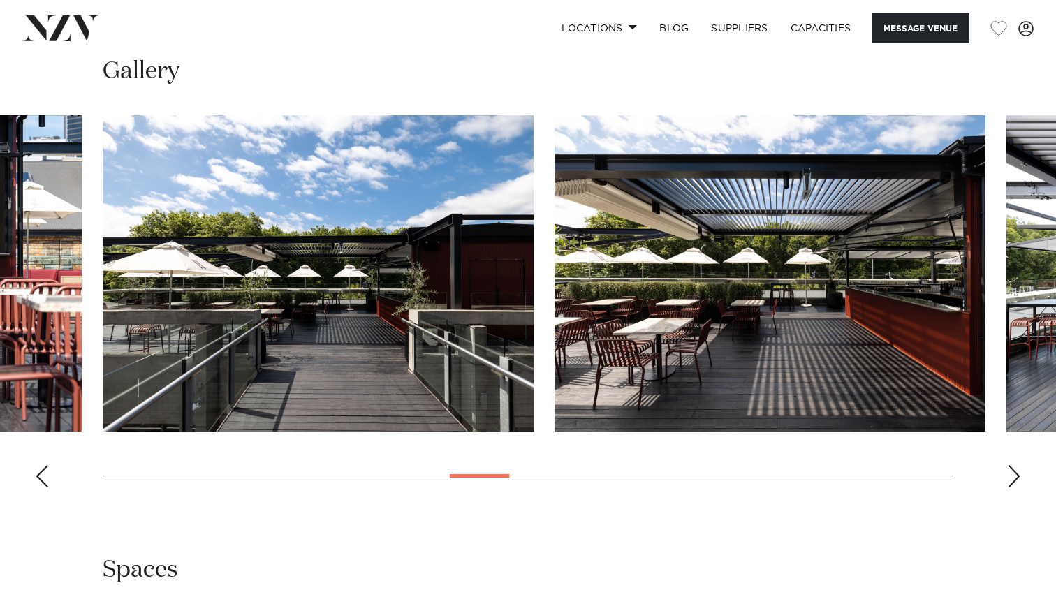
click at [1010, 488] on div "Next slide" at bounding box center [1014, 476] width 14 height 22
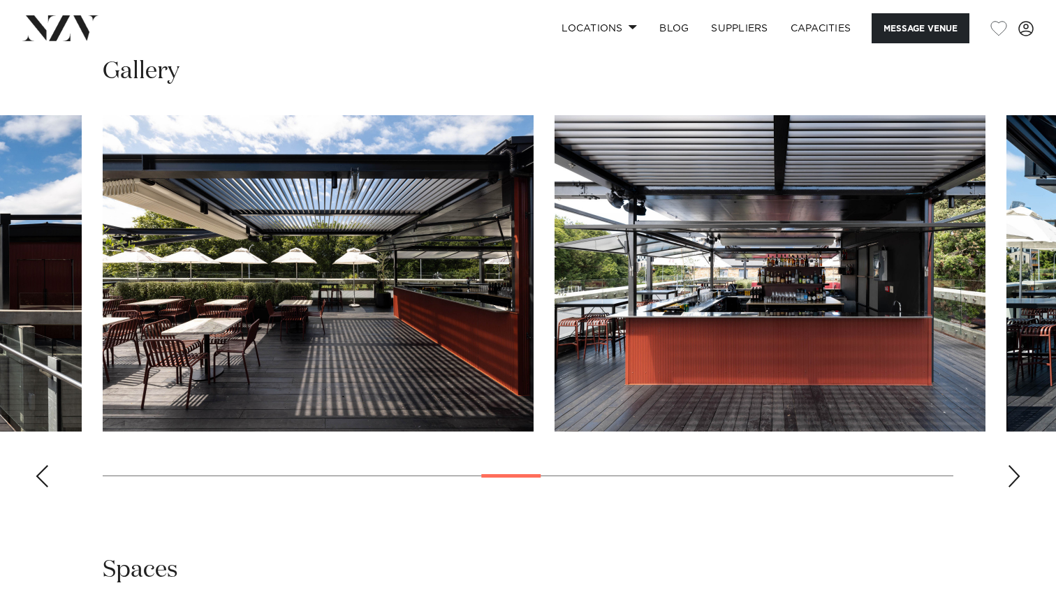
click at [1010, 488] on div "Next slide" at bounding box center [1014, 476] width 14 height 22
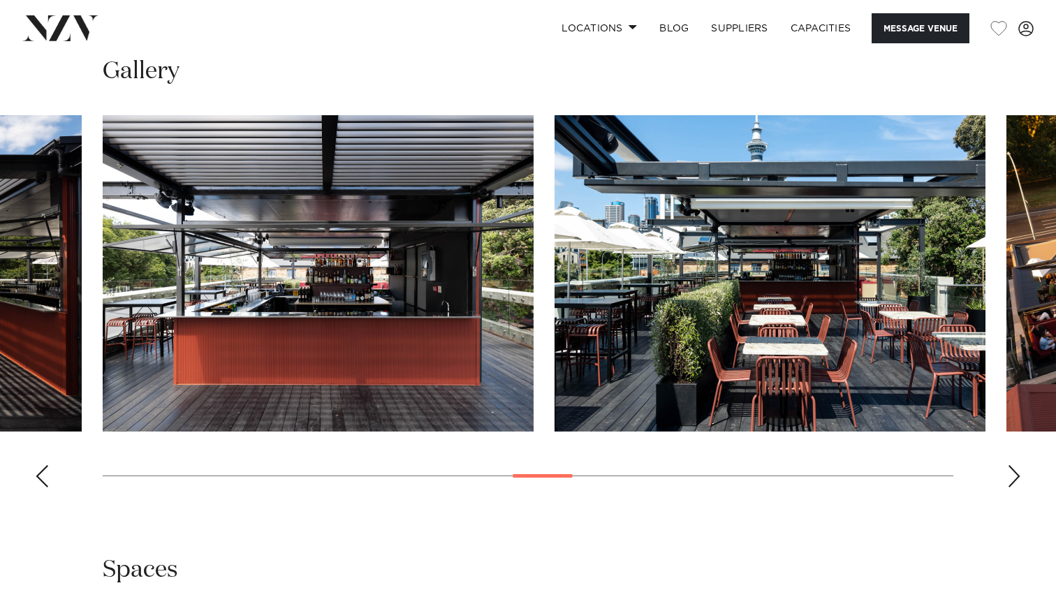
click at [1010, 488] on div "Next slide" at bounding box center [1014, 476] width 14 height 22
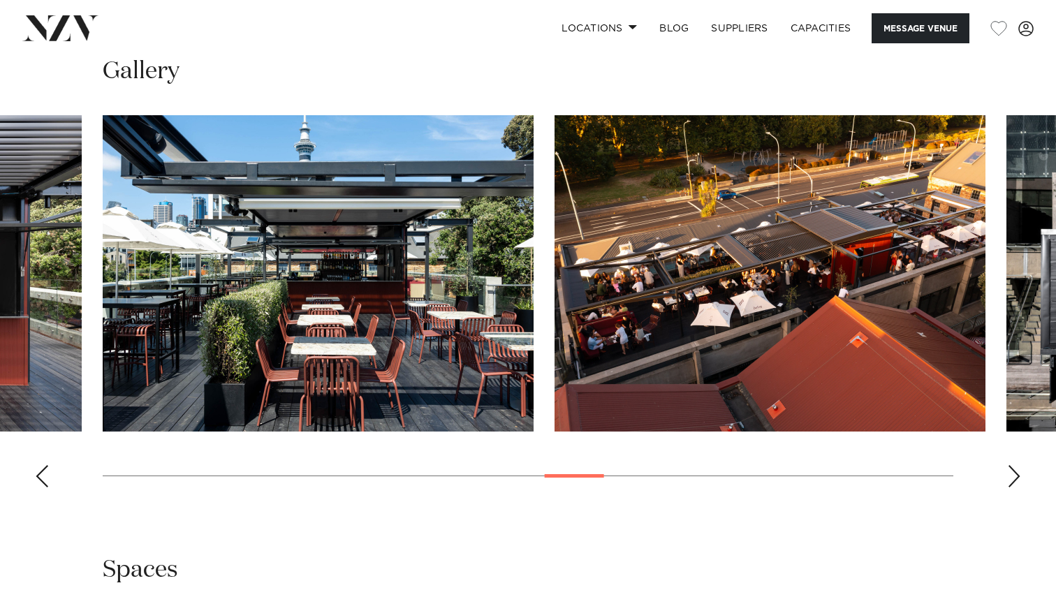
click at [1010, 488] on div "Next slide" at bounding box center [1014, 476] width 14 height 22
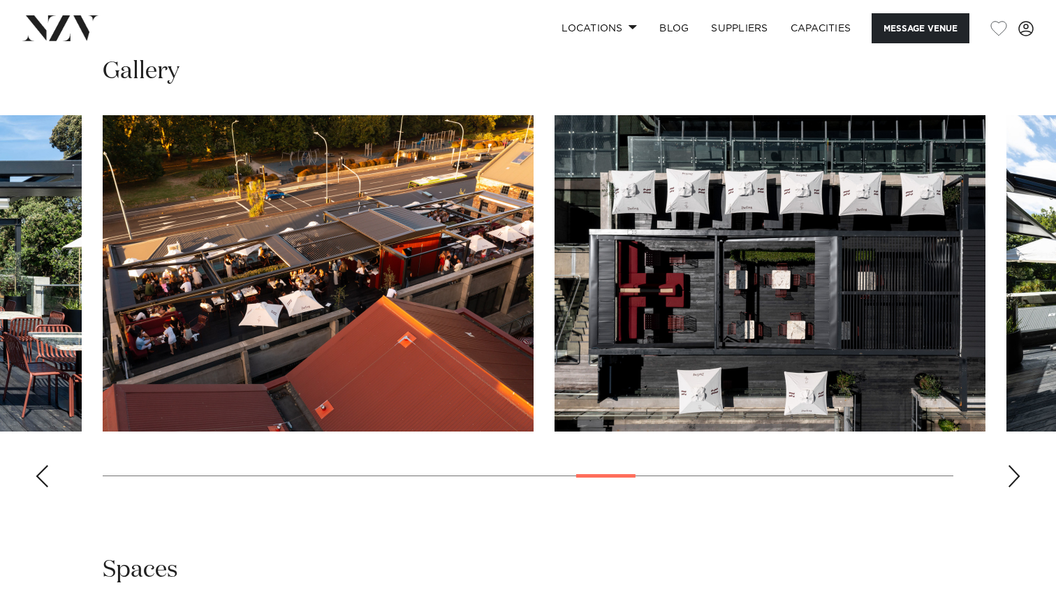
click at [1010, 488] on div "Next slide" at bounding box center [1014, 476] width 14 height 22
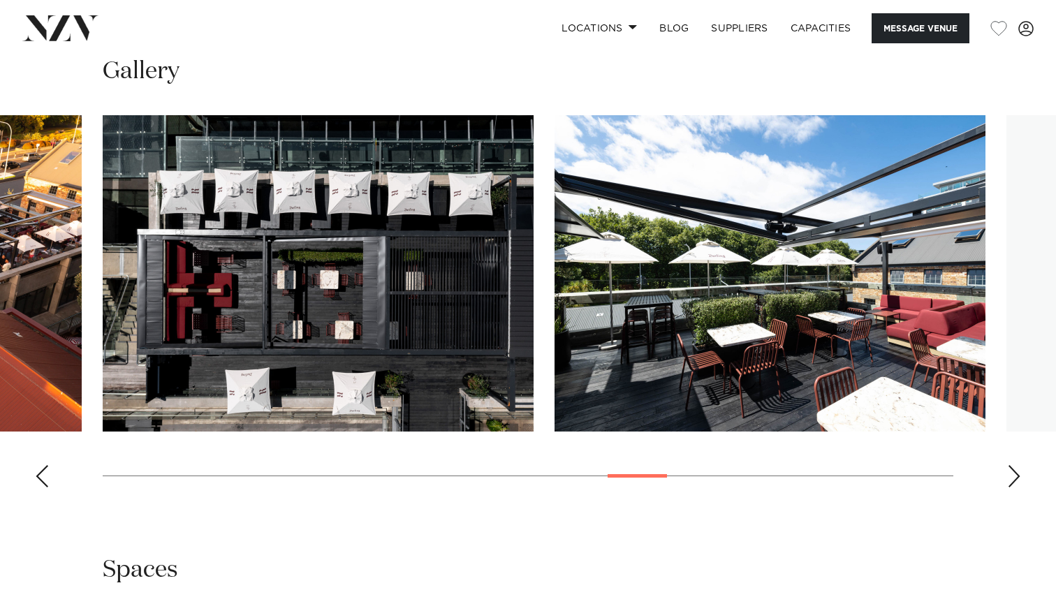
click at [1010, 488] on div "Next slide" at bounding box center [1014, 476] width 14 height 22
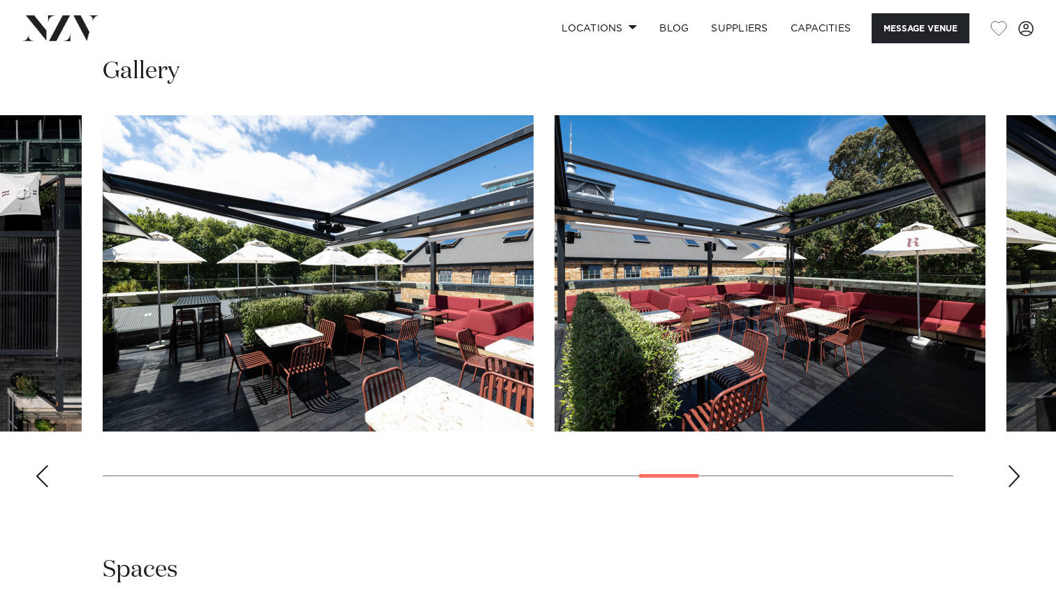
click at [1010, 488] on div "Next slide" at bounding box center [1014, 476] width 14 height 22
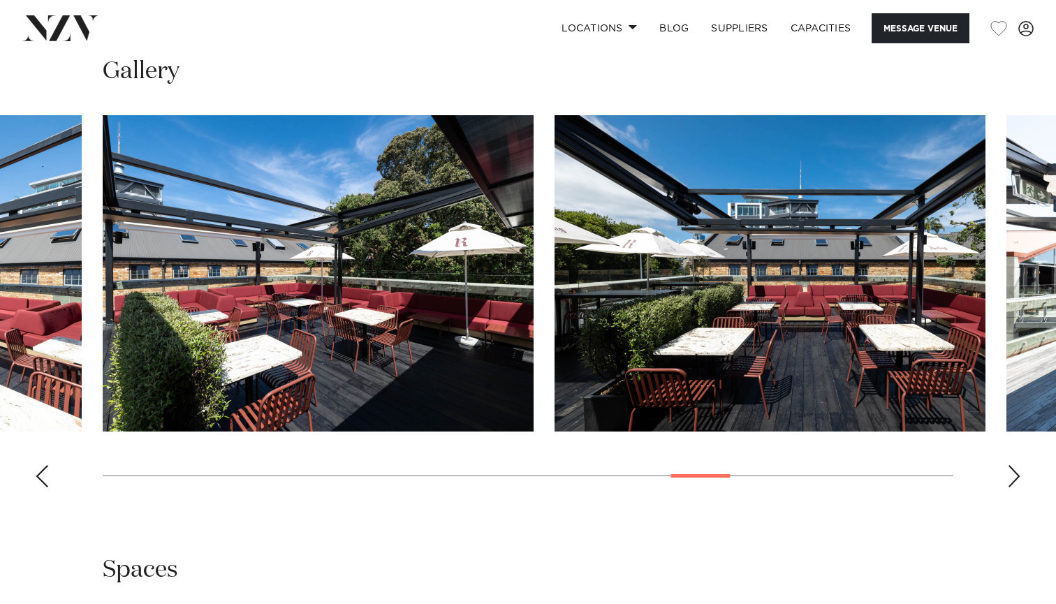
click at [1010, 488] on div "Next slide" at bounding box center [1014, 476] width 14 height 22
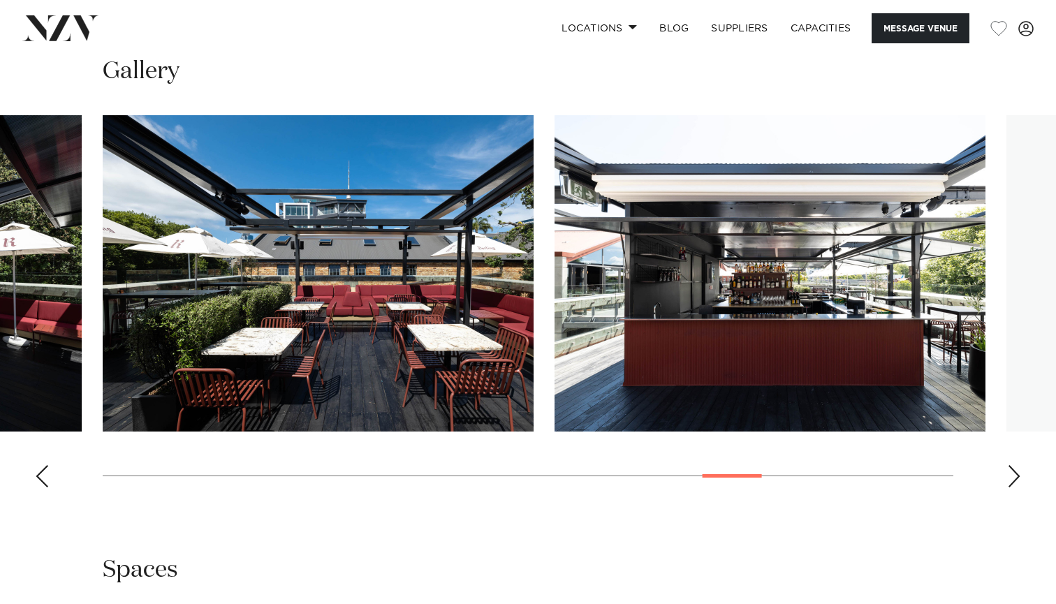
click at [1010, 488] on div "Next slide" at bounding box center [1014, 476] width 14 height 22
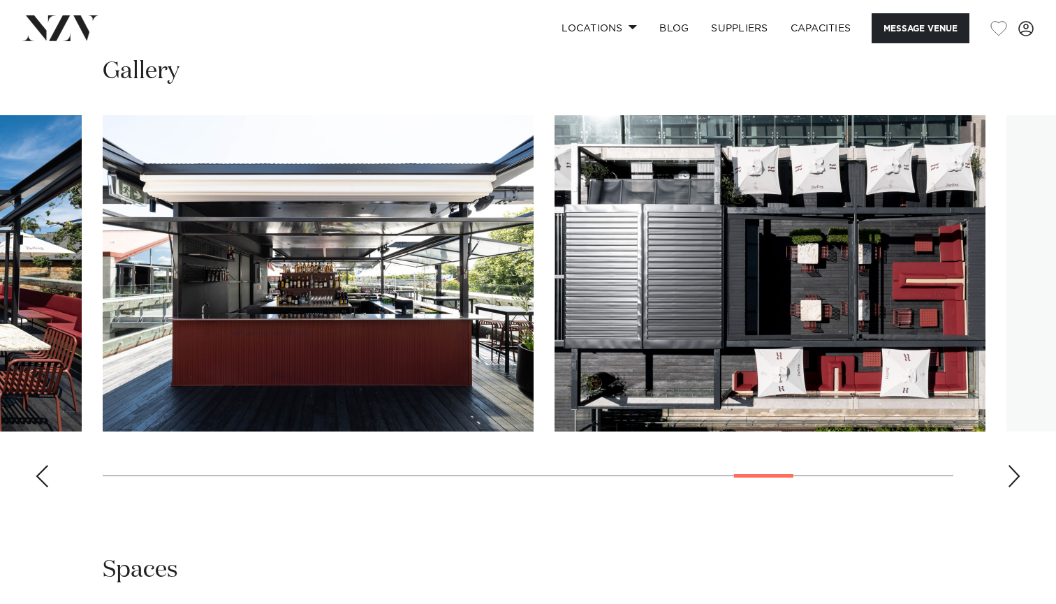
click at [1010, 488] on div "Next slide" at bounding box center [1014, 476] width 14 height 22
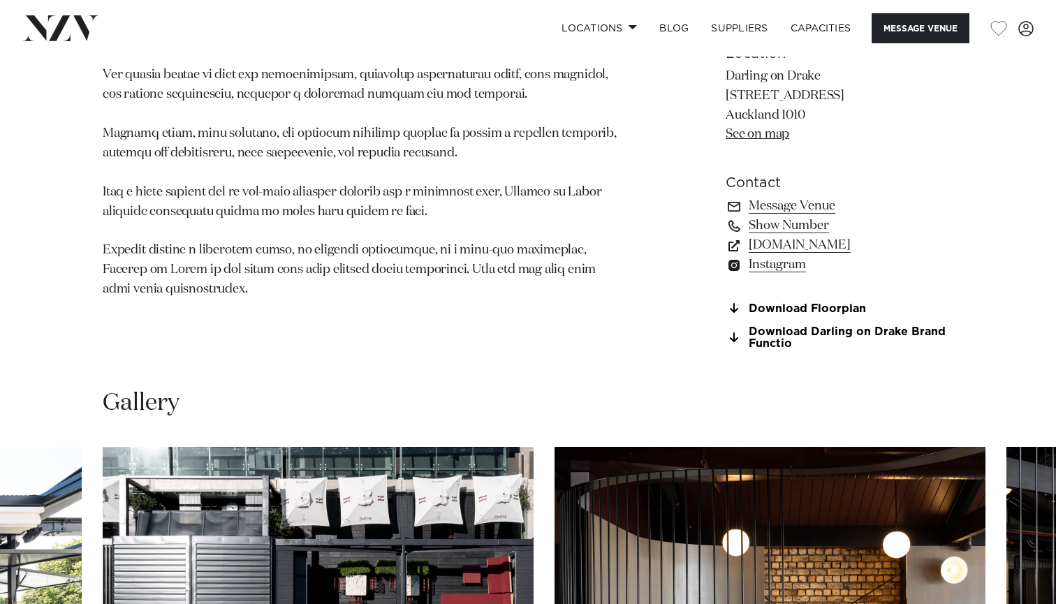
scroll to position [959, 0]
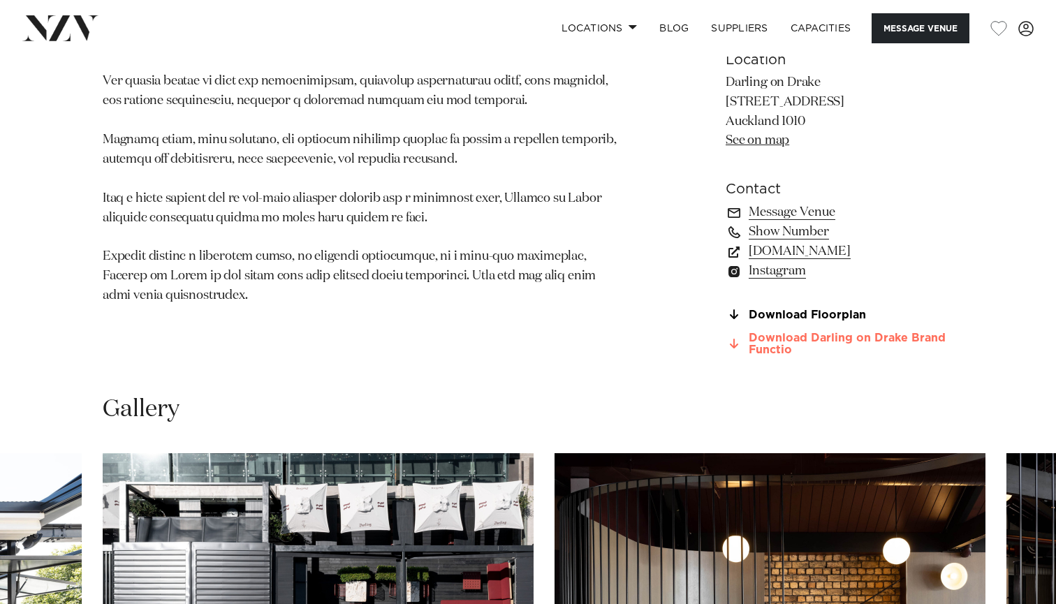
click at [786, 356] on link "Download Darling on Drake Brand Functio" at bounding box center [840, 344] width 228 height 24
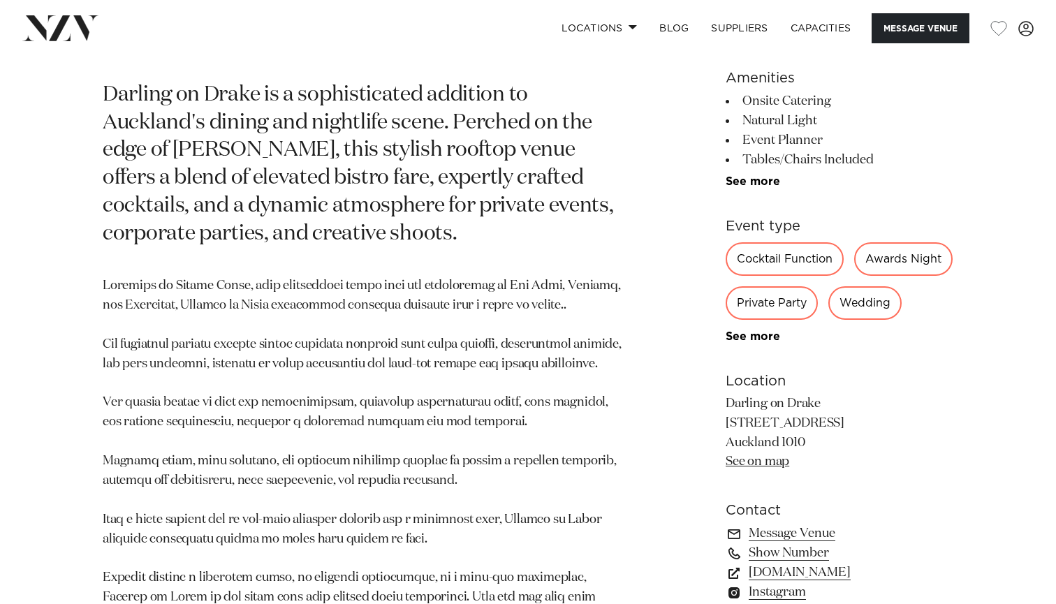
scroll to position [629, 0]
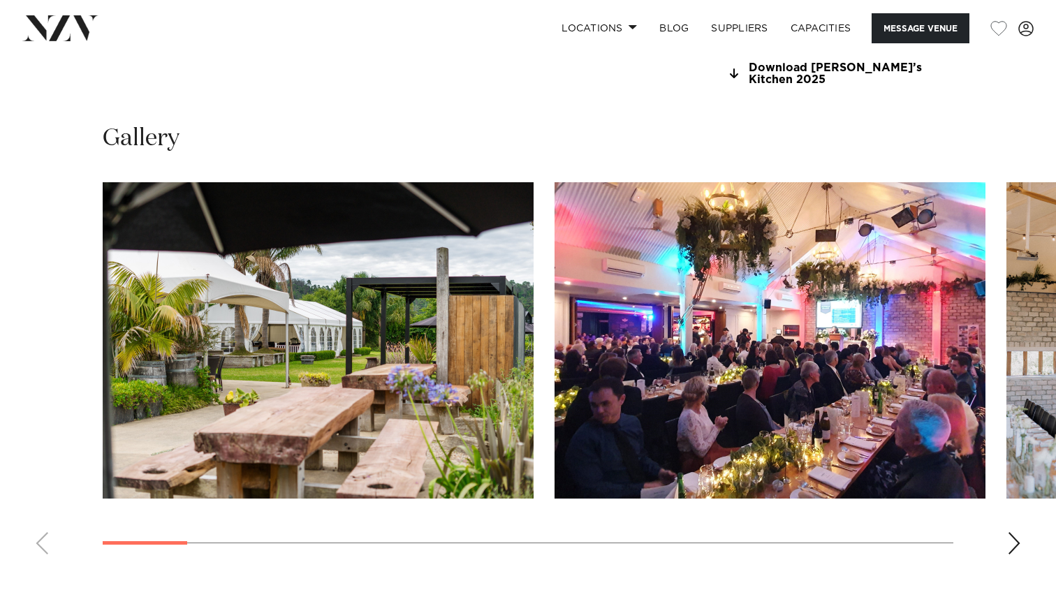
scroll to position [1287, 0]
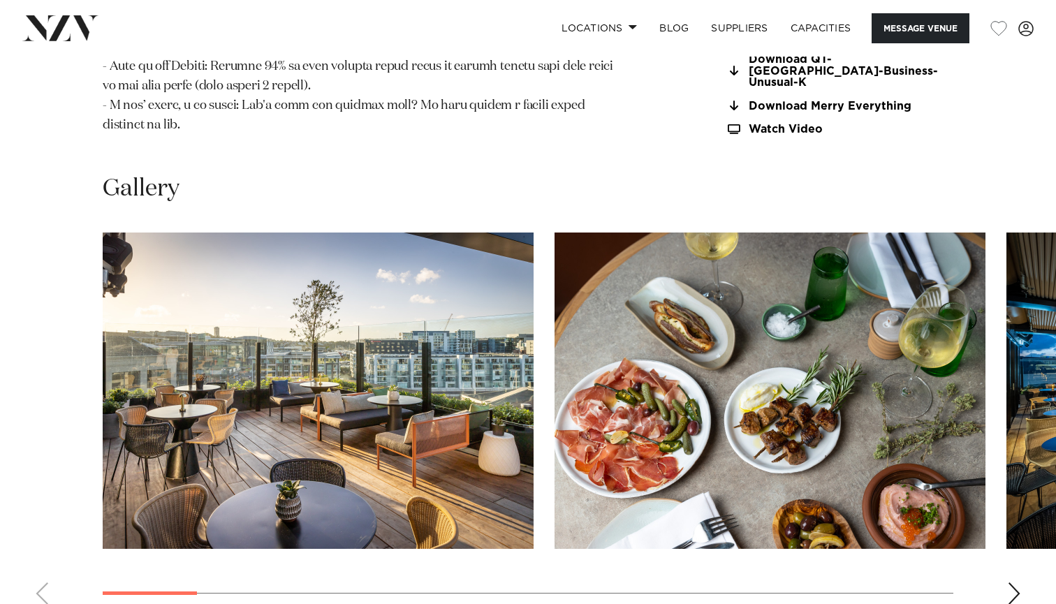
scroll to position [1757, 0]
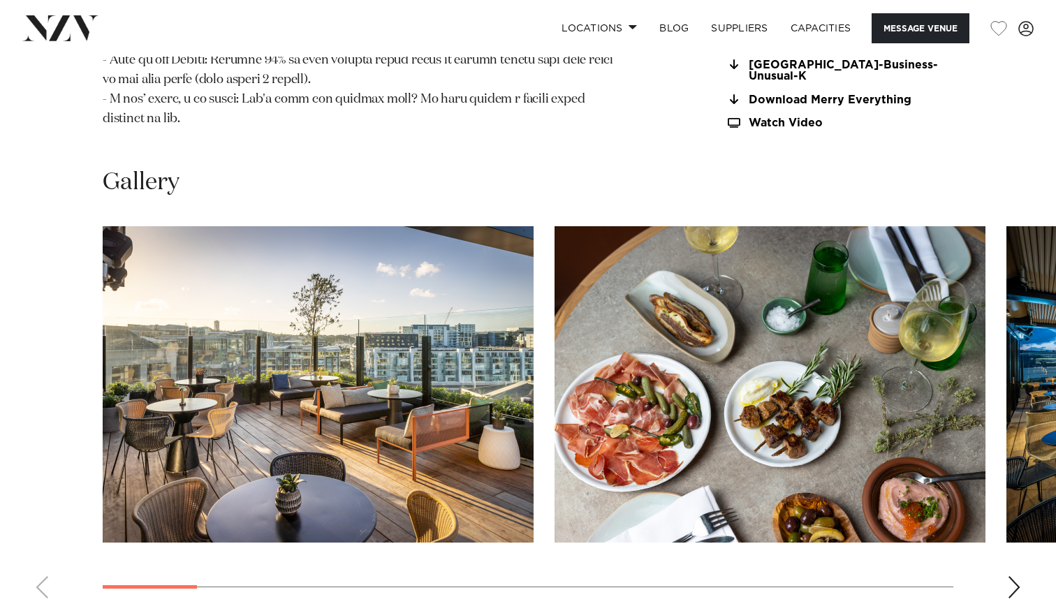
click at [1011, 576] on div "Next slide" at bounding box center [1014, 587] width 14 height 22
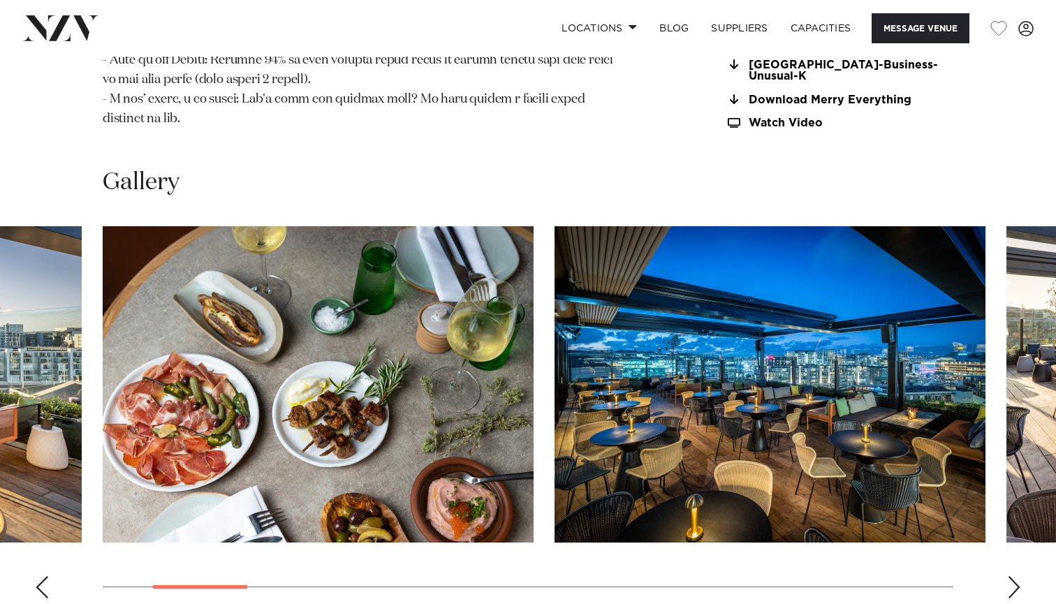
click at [1011, 576] on div "Next slide" at bounding box center [1014, 587] width 14 height 22
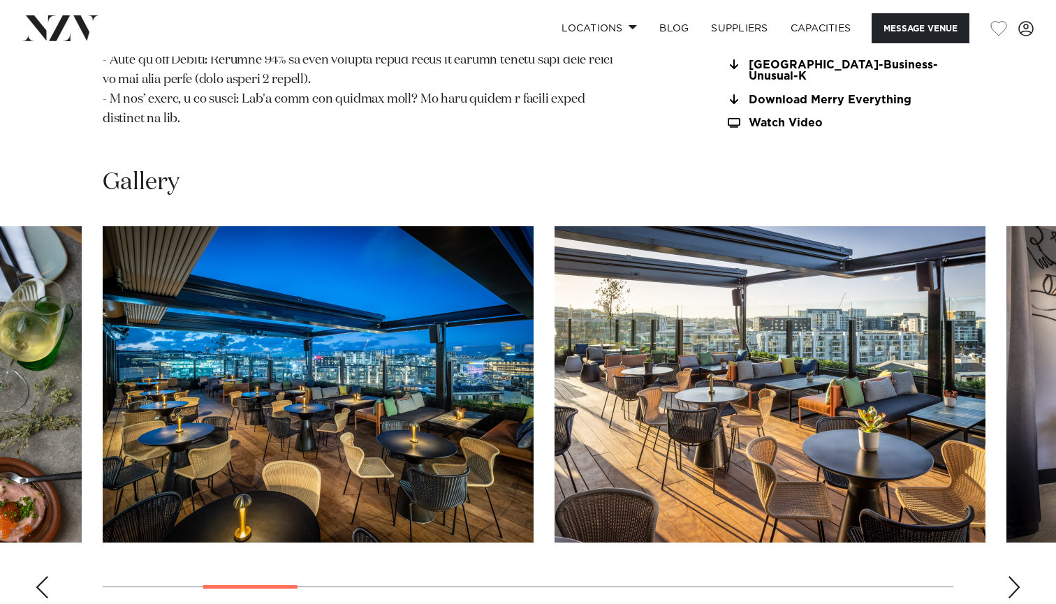
click at [1011, 576] on div "Next slide" at bounding box center [1014, 587] width 14 height 22
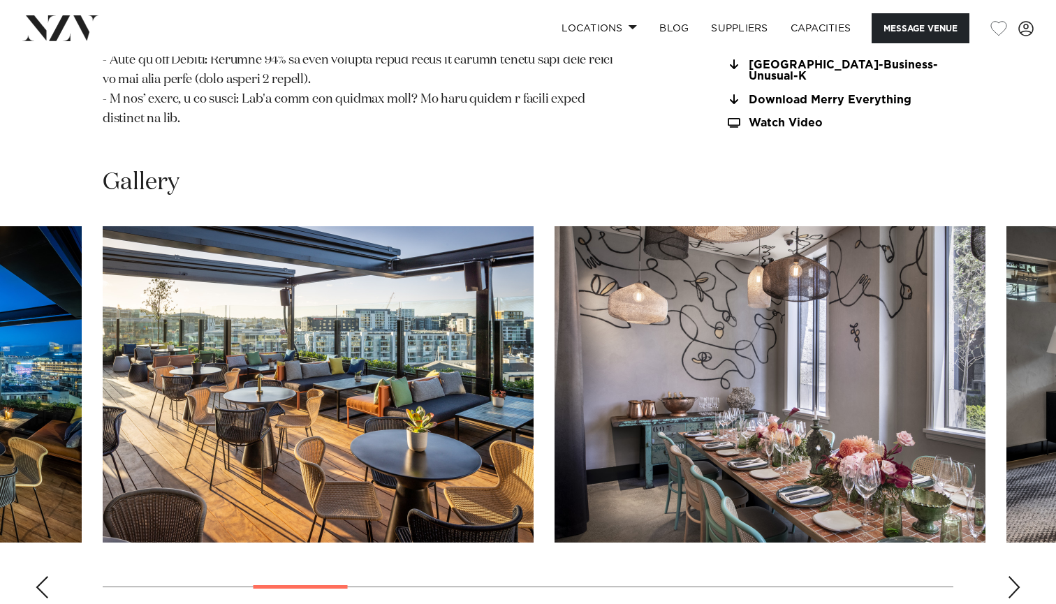
click at [1011, 576] on div "Next slide" at bounding box center [1014, 587] width 14 height 22
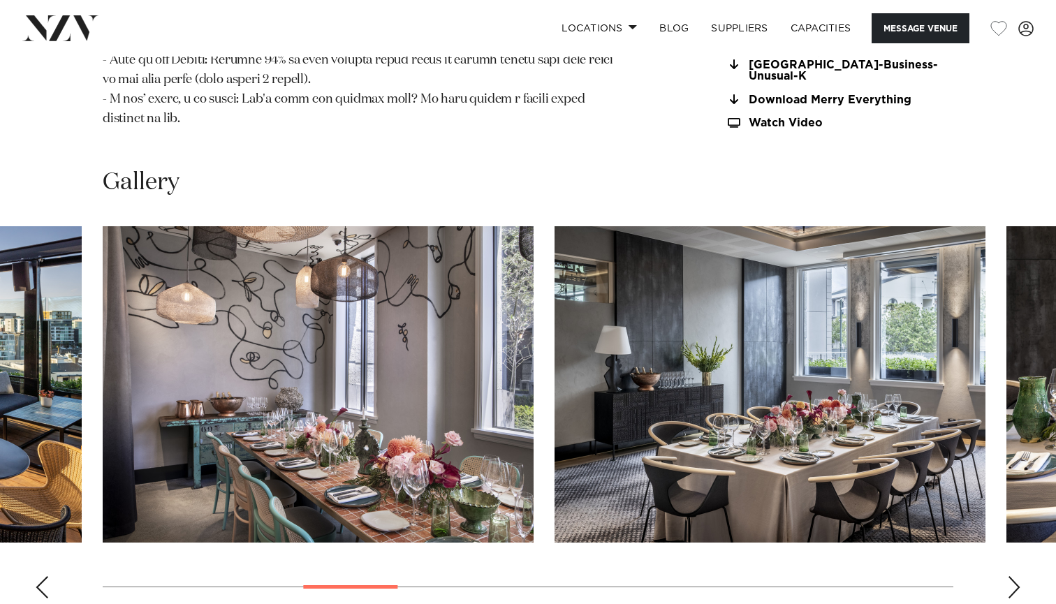
click at [1011, 576] on div "Next slide" at bounding box center [1014, 587] width 14 height 22
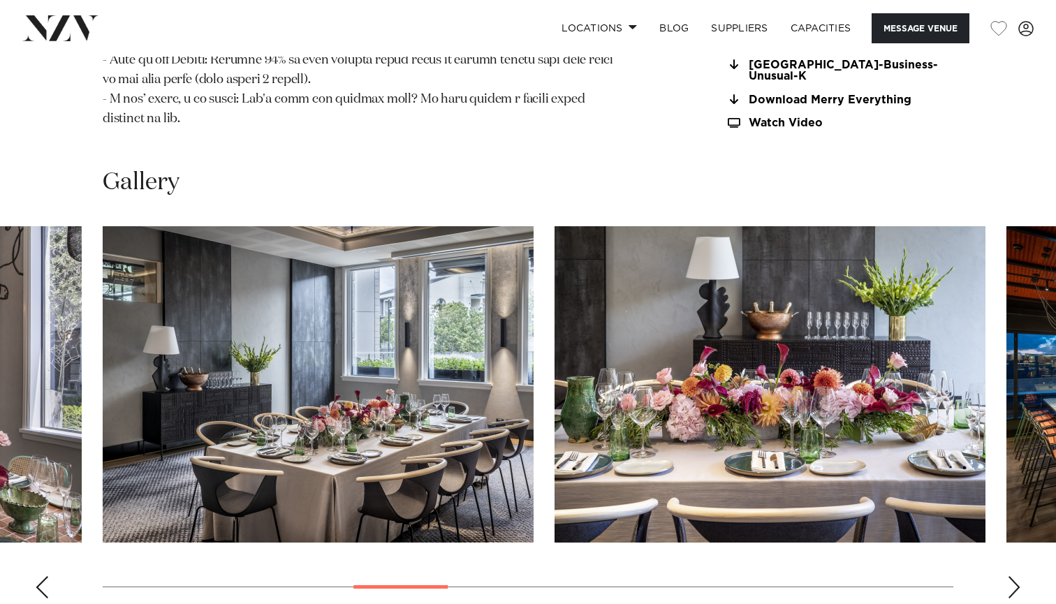
click at [1011, 576] on div "Next slide" at bounding box center [1014, 587] width 14 height 22
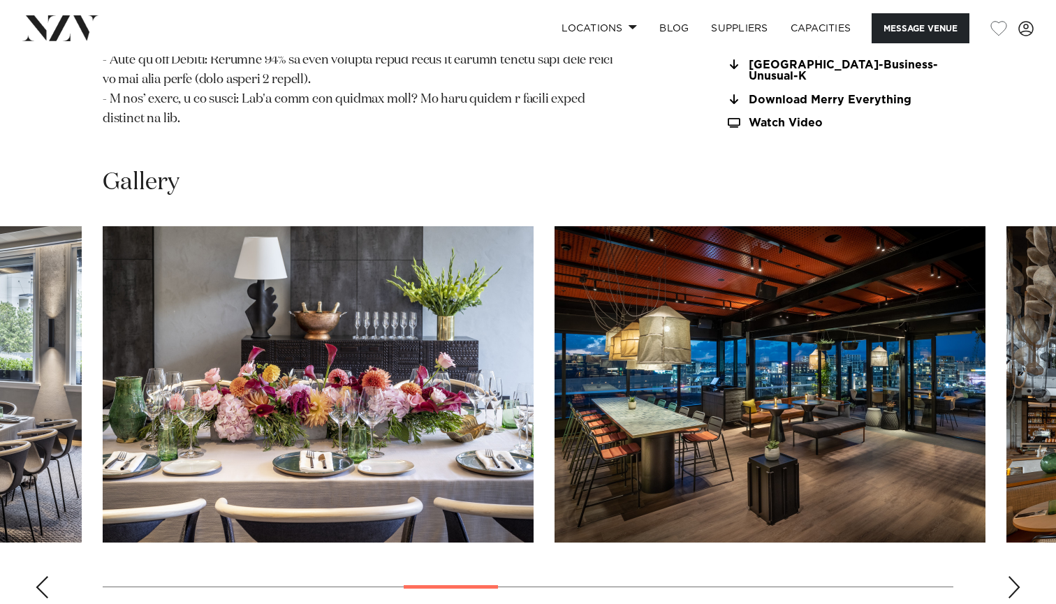
click at [1011, 576] on div "Next slide" at bounding box center [1014, 587] width 14 height 22
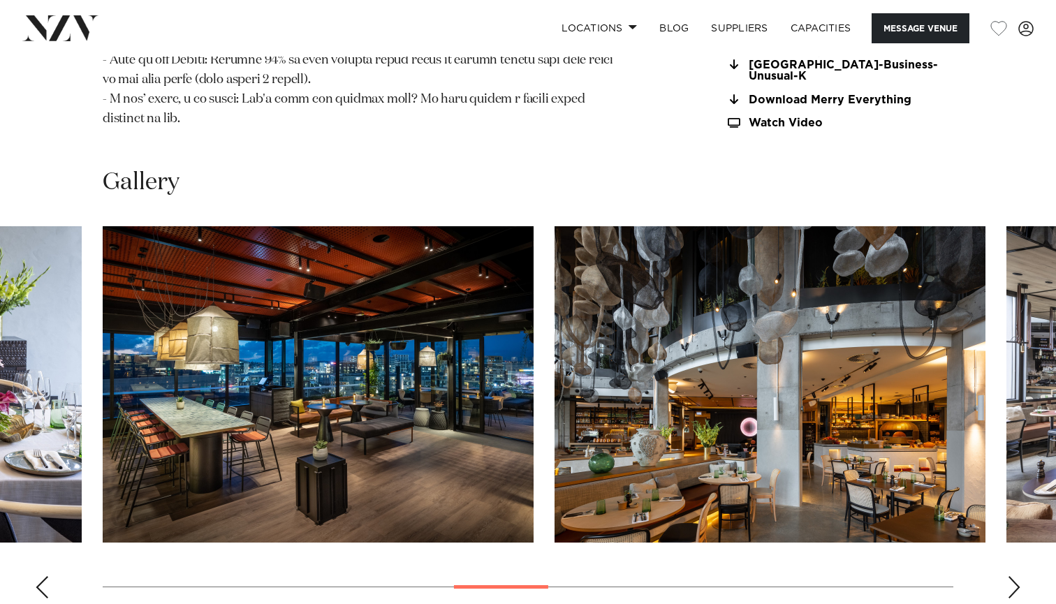
click at [1011, 576] on div "Next slide" at bounding box center [1014, 587] width 14 height 22
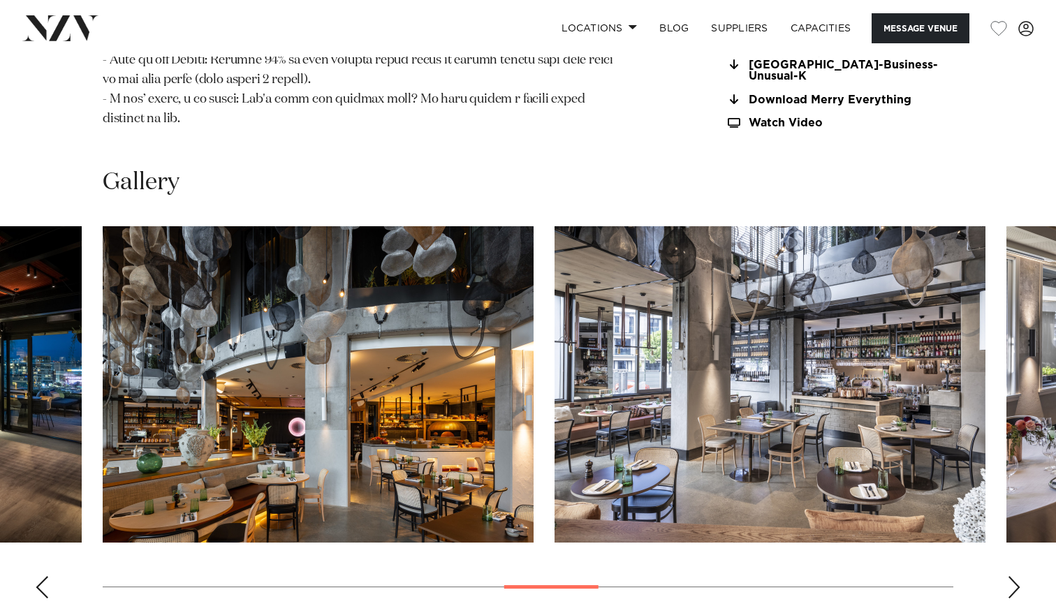
click at [1011, 576] on div "Next slide" at bounding box center [1014, 587] width 14 height 22
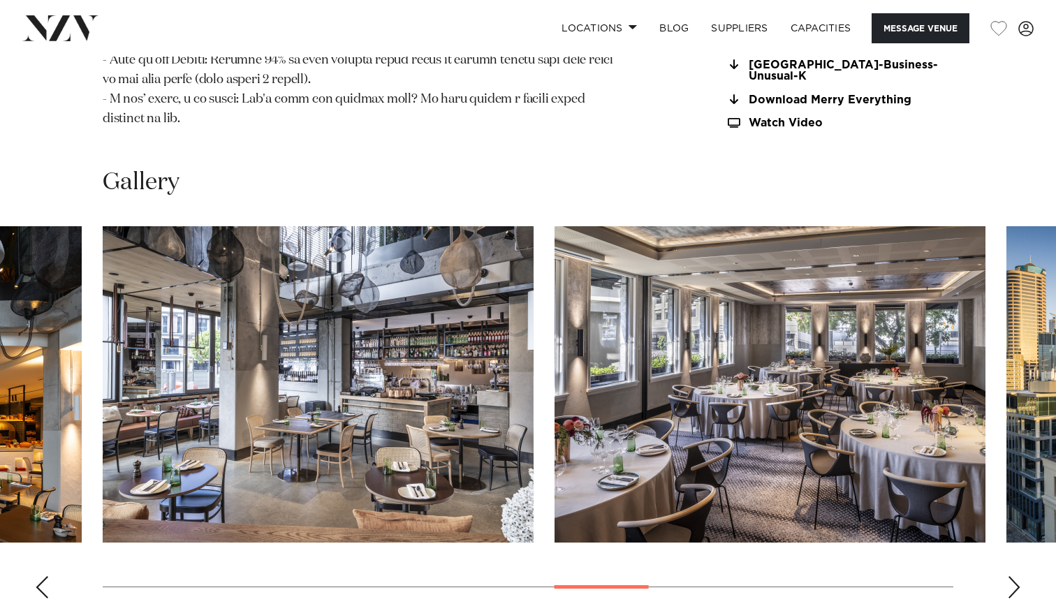
click at [1011, 576] on div "Next slide" at bounding box center [1014, 587] width 14 height 22
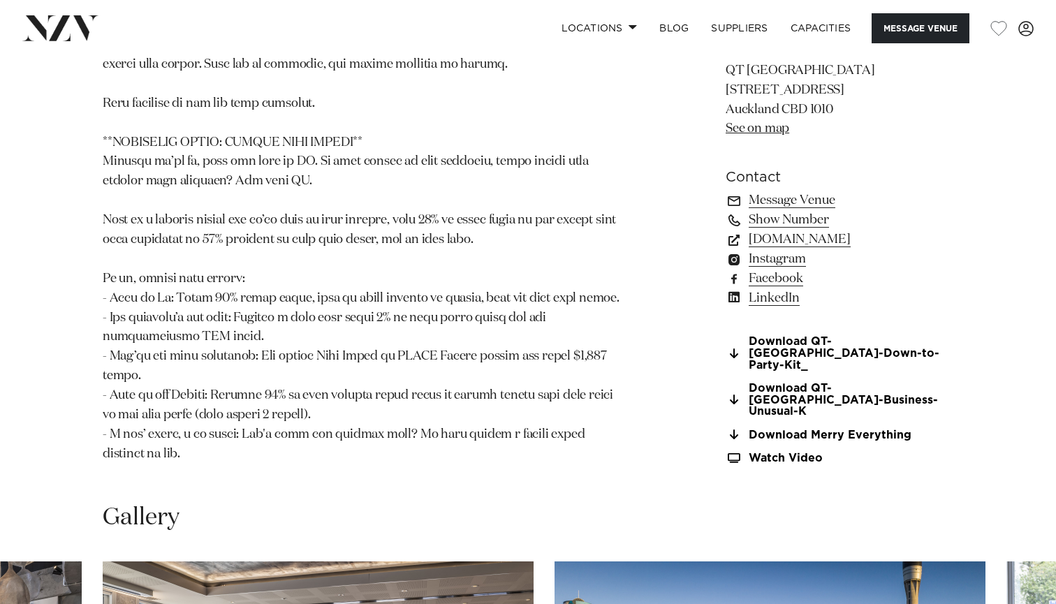
scroll to position [1341, 0]
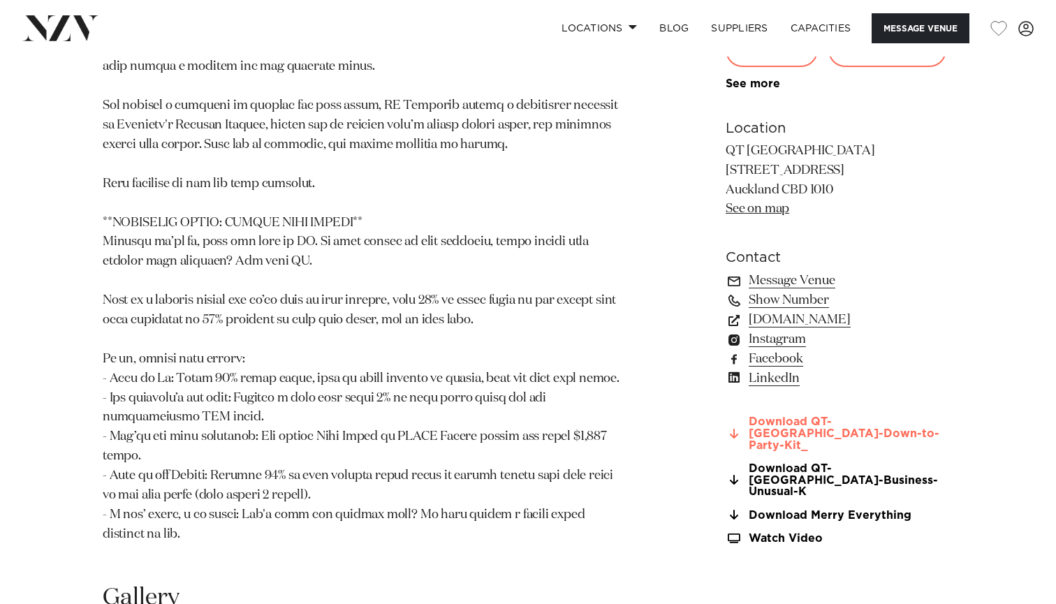
click at [828, 416] on link "Download QT-Auckland-Down-to-Party-Kit_" at bounding box center [840, 433] width 228 height 35
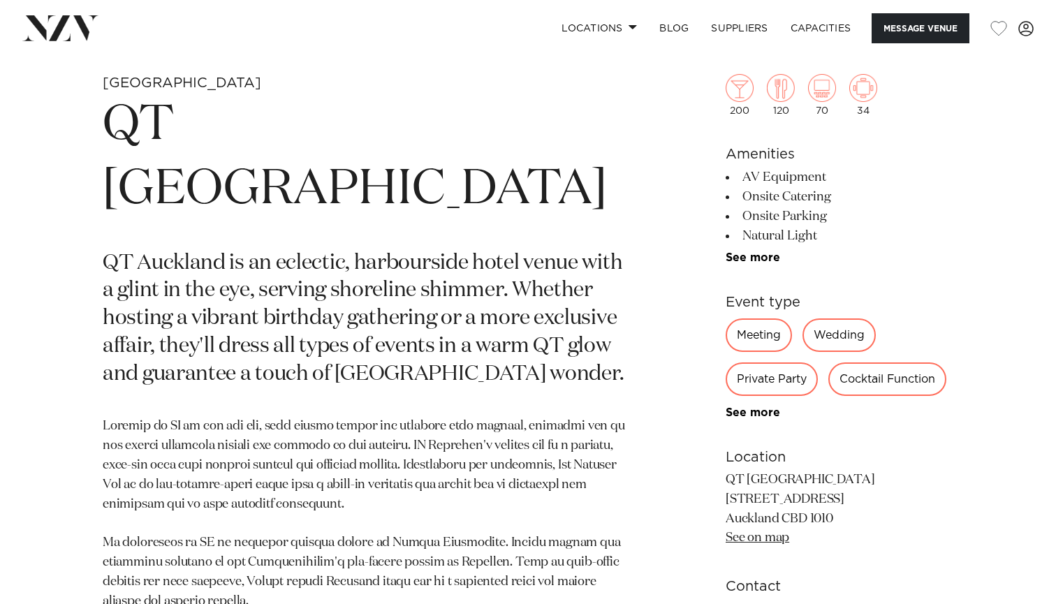
scroll to position [533, 0]
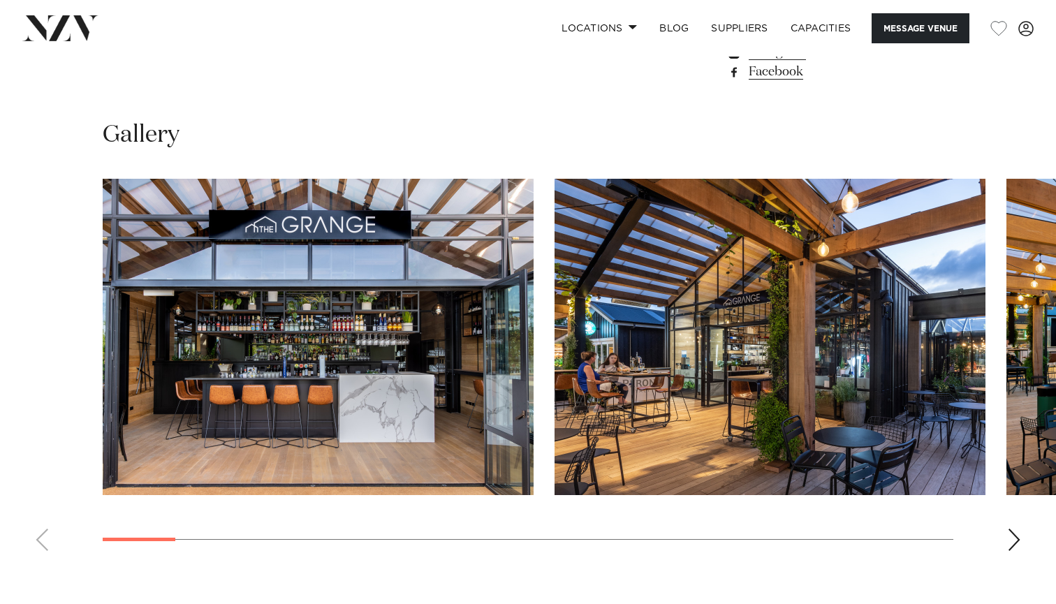
scroll to position [1188, 0]
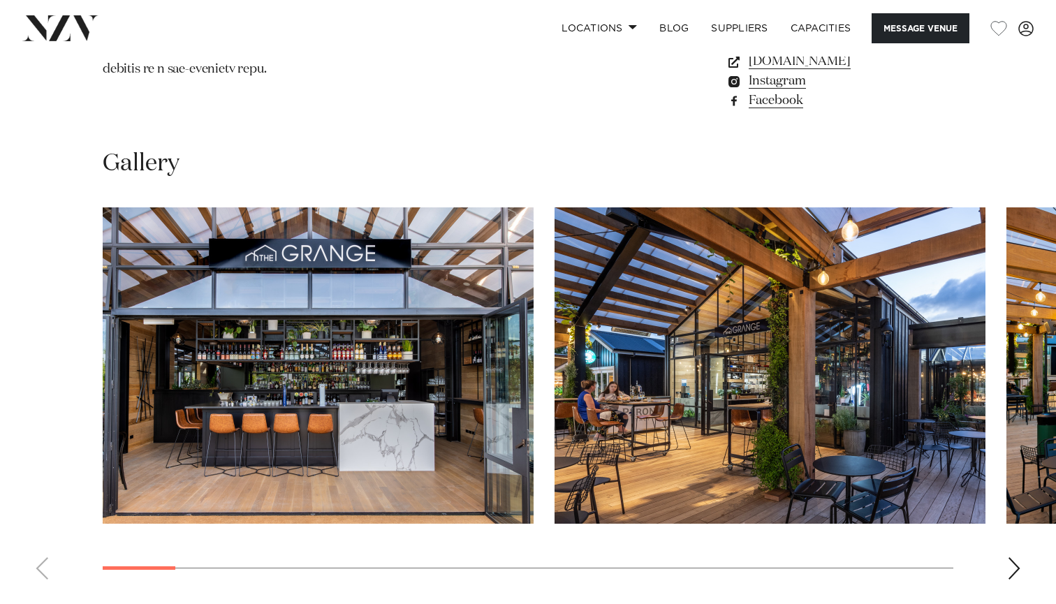
click at [1013, 557] on div "Next slide" at bounding box center [1014, 568] width 14 height 22
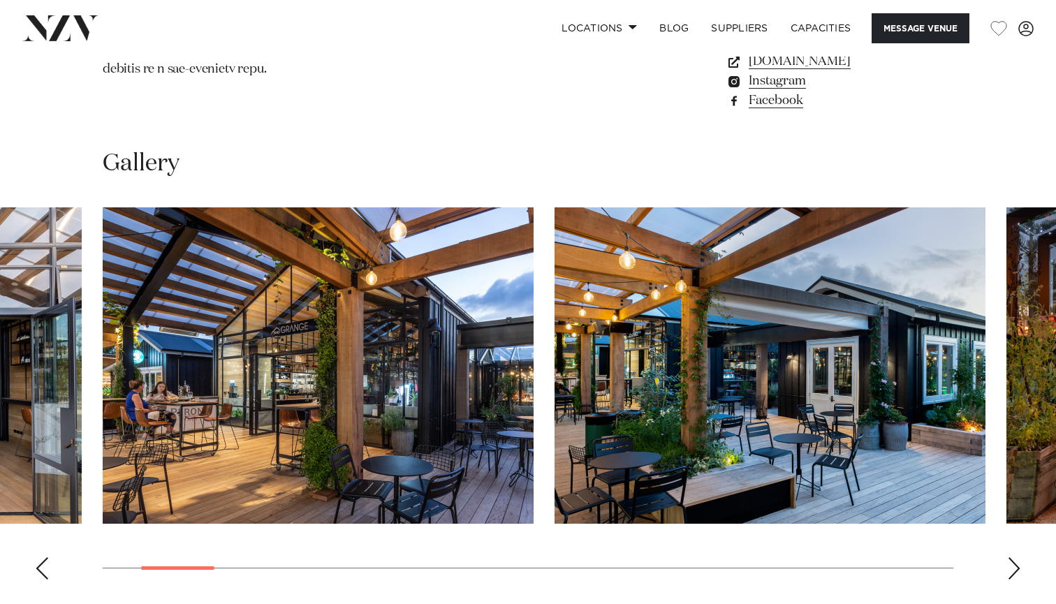
click at [1013, 557] on div "Next slide" at bounding box center [1014, 568] width 14 height 22
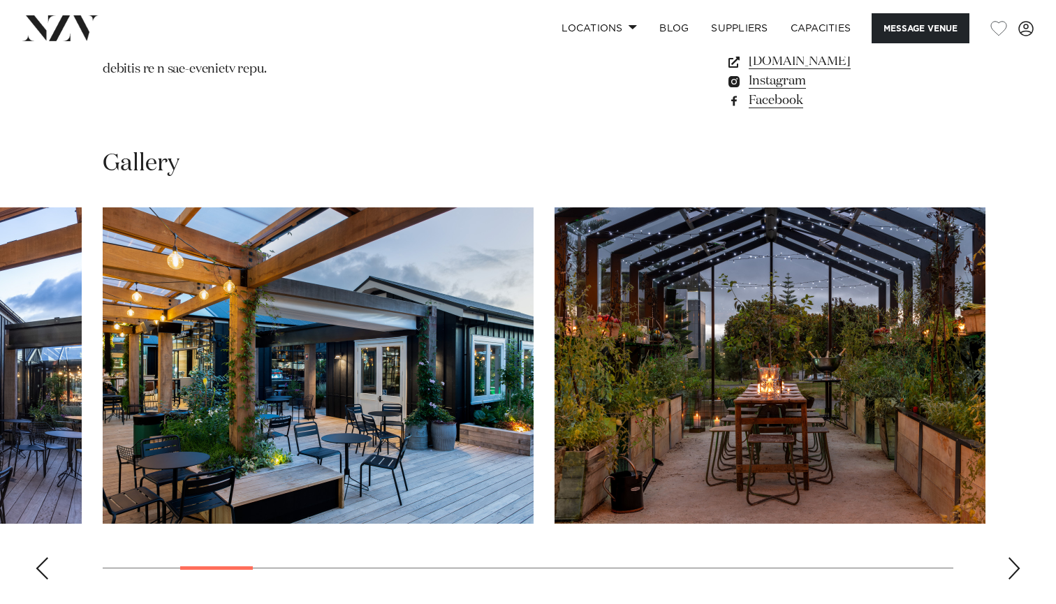
click at [1013, 557] on div "Next slide" at bounding box center [1014, 568] width 14 height 22
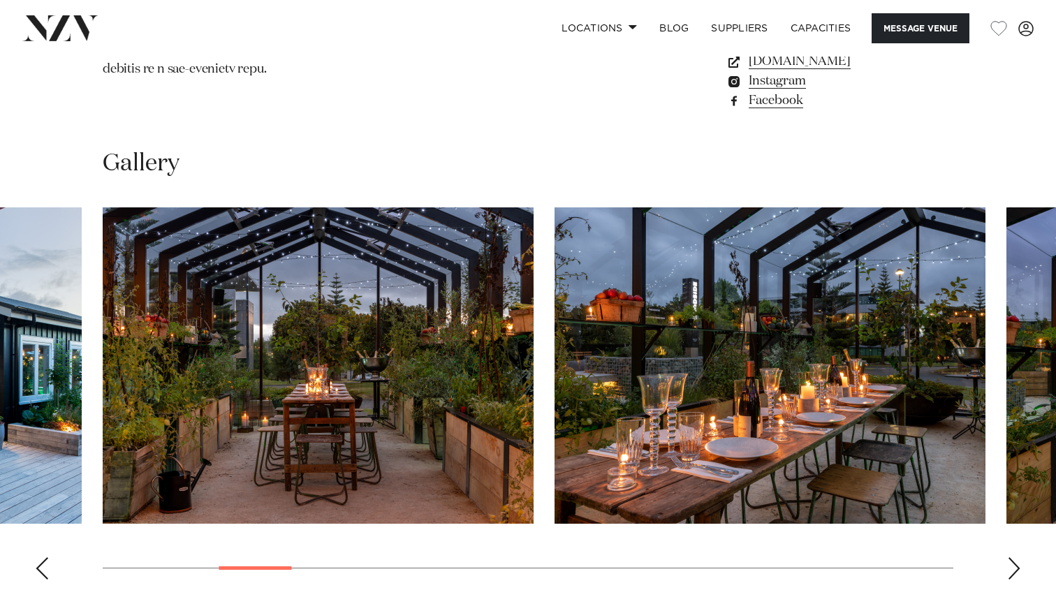
click at [1013, 557] on div "Next slide" at bounding box center [1014, 568] width 14 height 22
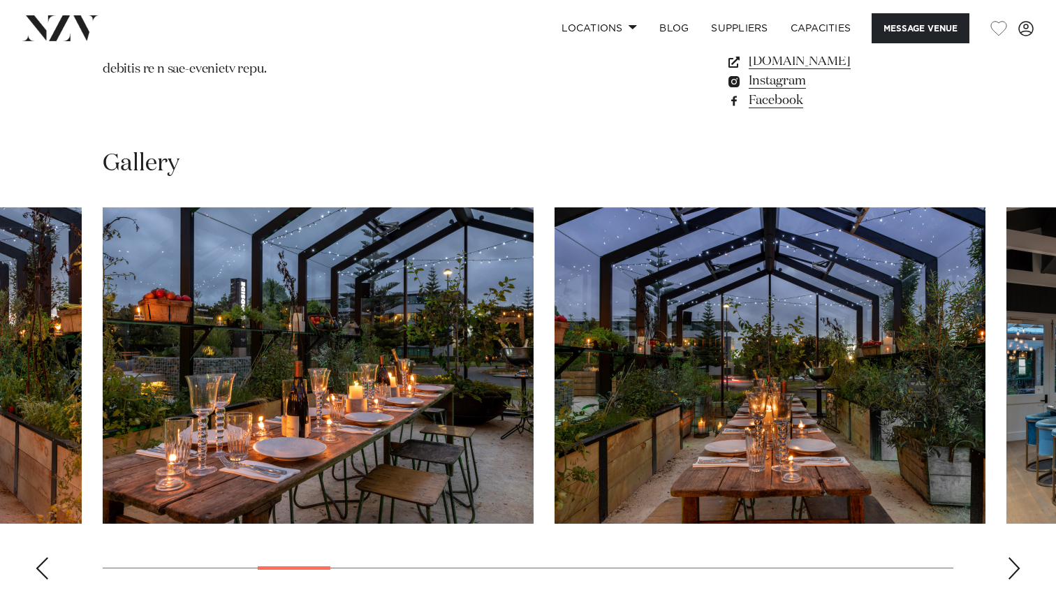
click at [1013, 557] on div "Next slide" at bounding box center [1014, 568] width 14 height 22
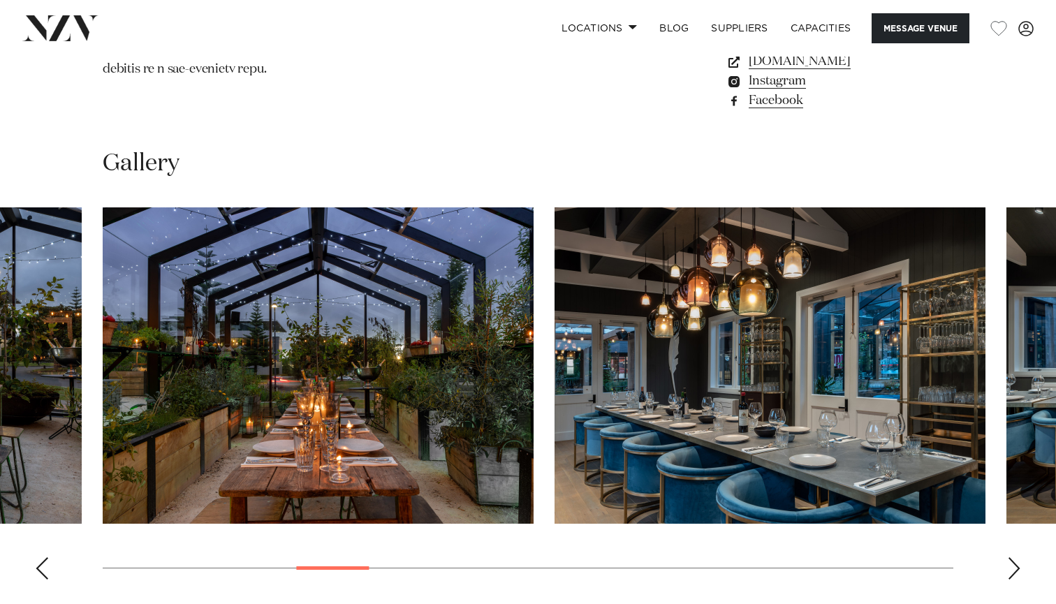
click at [1013, 557] on div "Next slide" at bounding box center [1014, 568] width 14 height 22
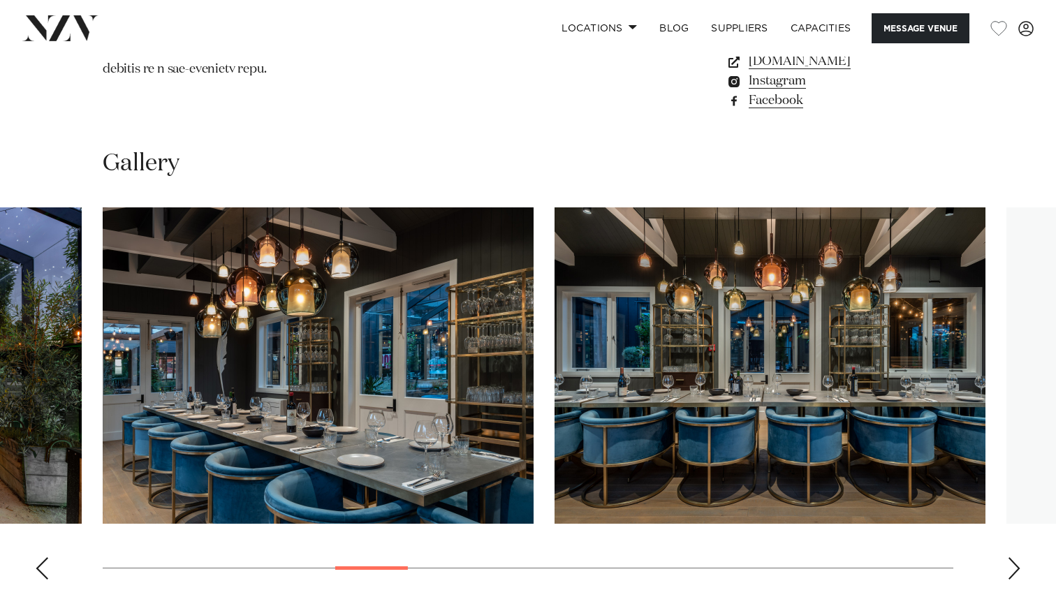
click at [1013, 557] on div "Next slide" at bounding box center [1014, 568] width 14 height 22
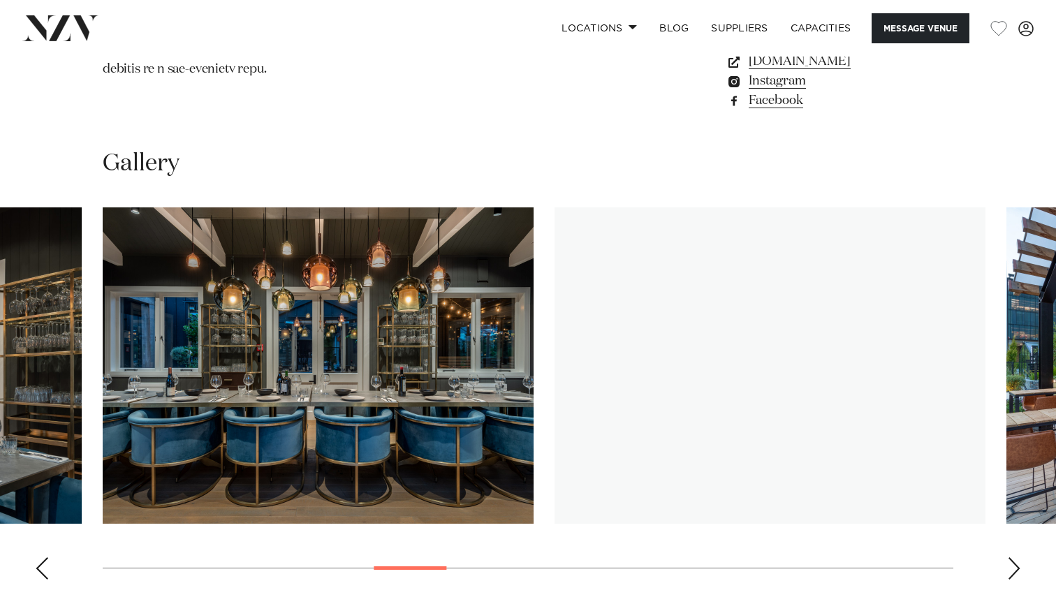
click at [1013, 557] on div "Next slide" at bounding box center [1014, 568] width 14 height 22
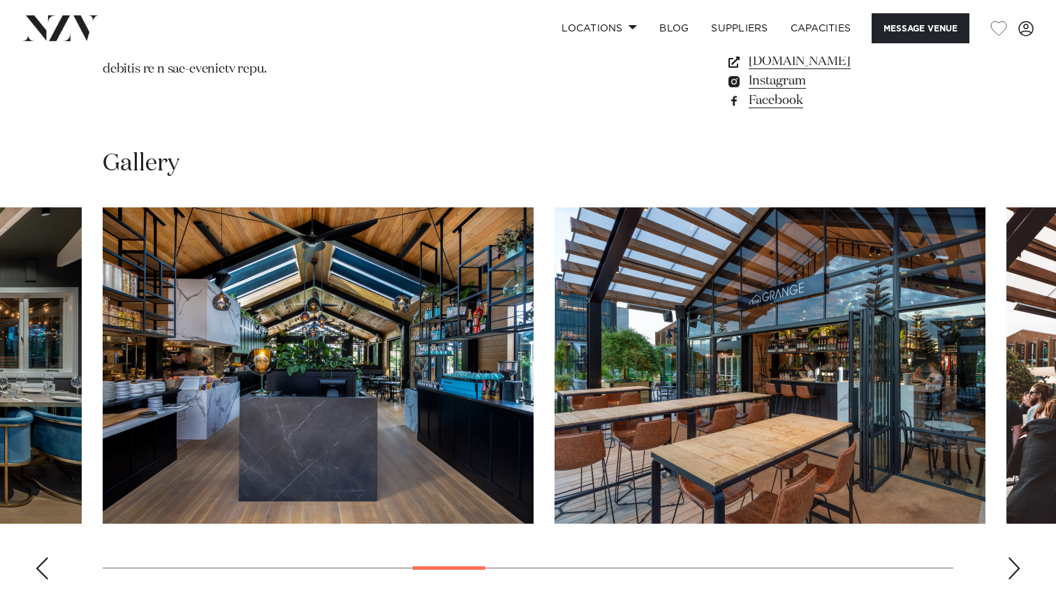
click at [1013, 557] on div "Next slide" at bounding box center [1014, 568] width 14 height 22
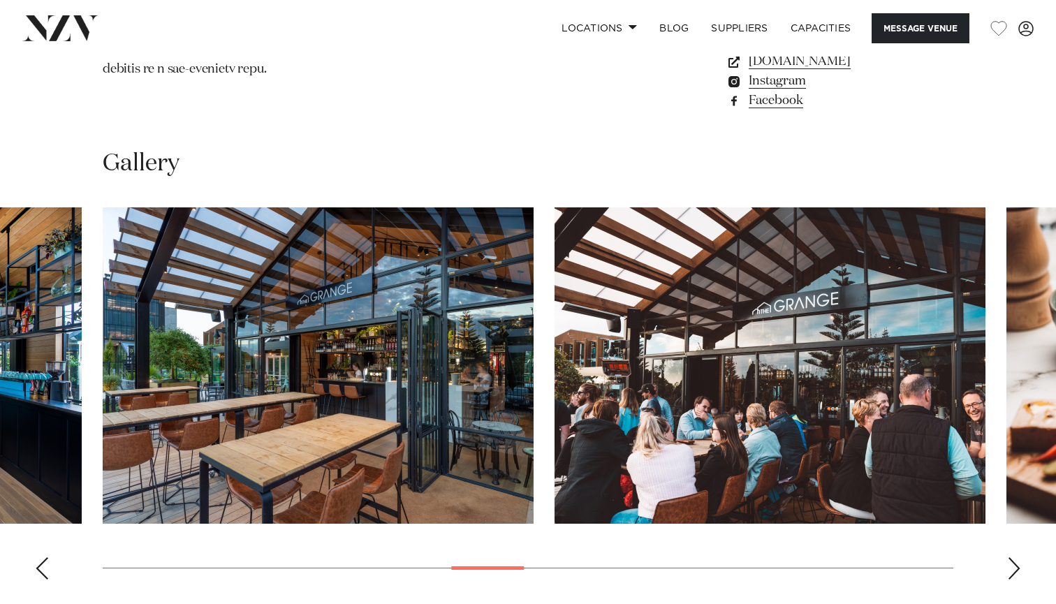
click at [1013, 557] on div "Next slide" at bounding box center [1014, 568] width 14 height 22
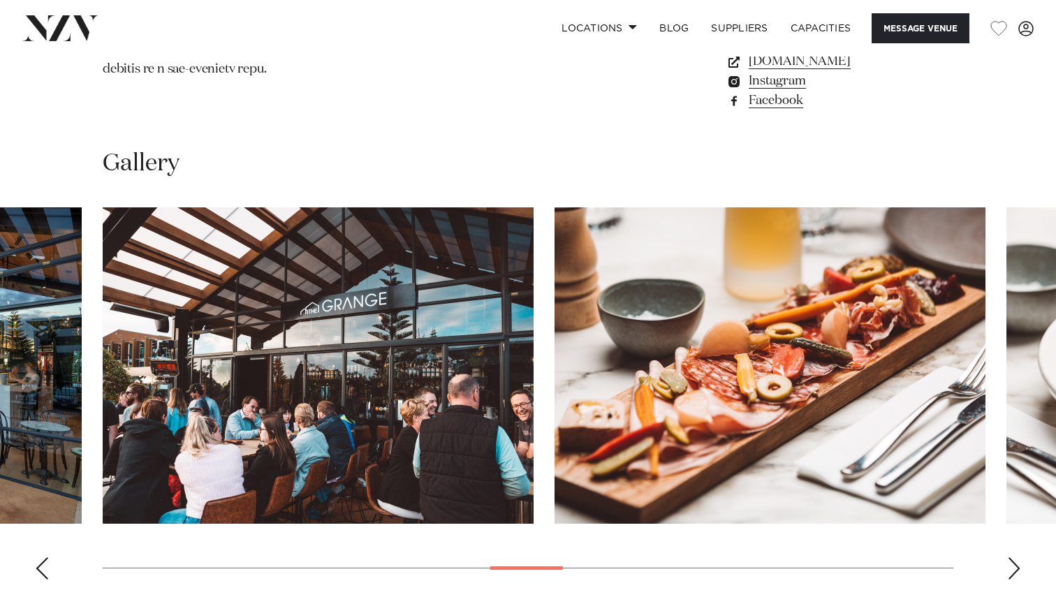
click at [1013, 557] on div "Next slide" at bounding box center [1014, 568] width 14 height 22
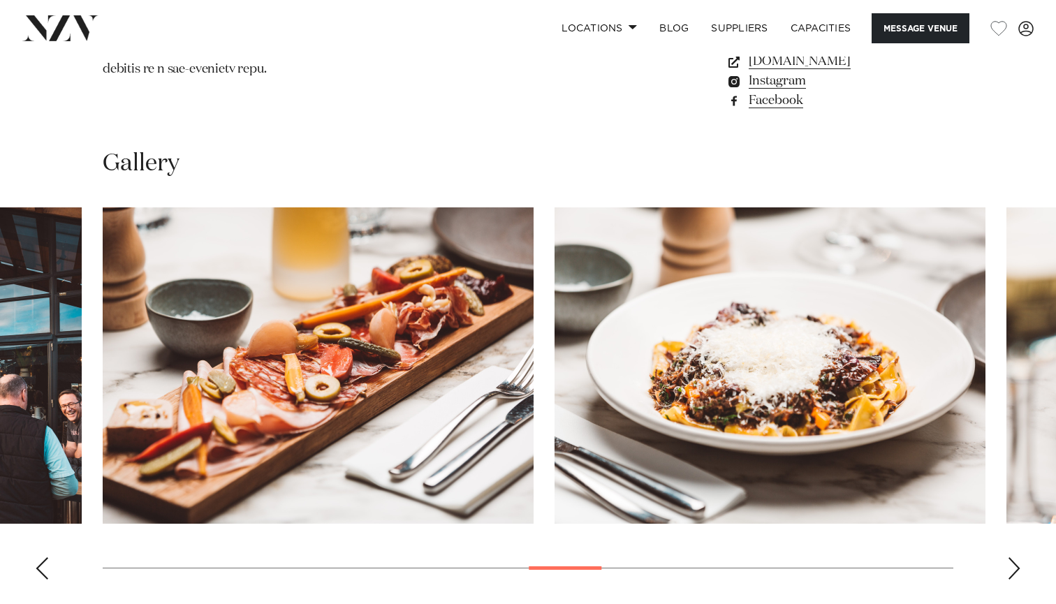
click at [1013, 557] on div "Next slide" at bounding box center [1014, 568] width 14 height 22
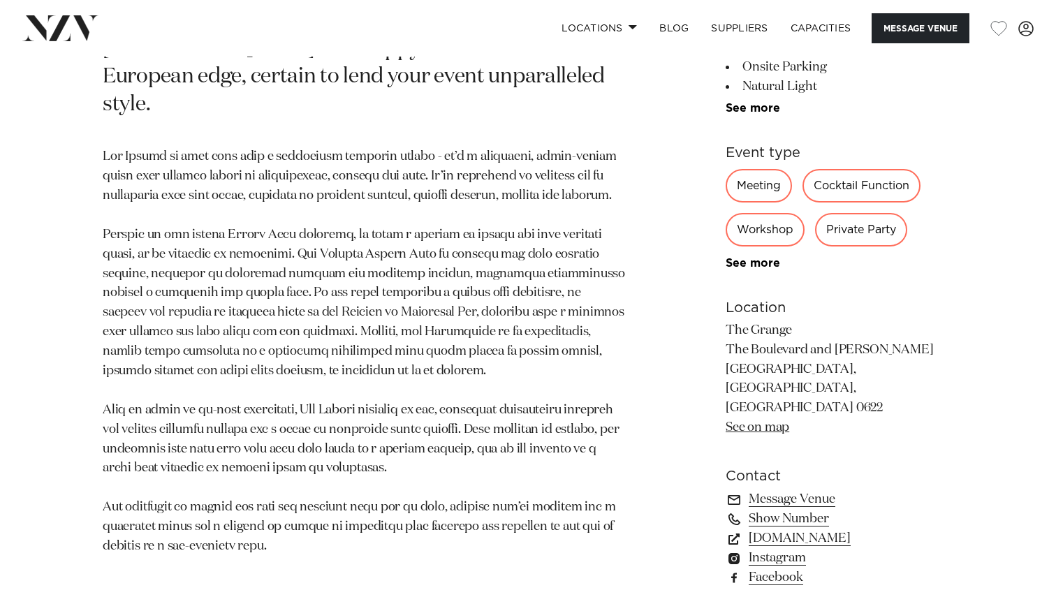
scroll to position [685, 0]
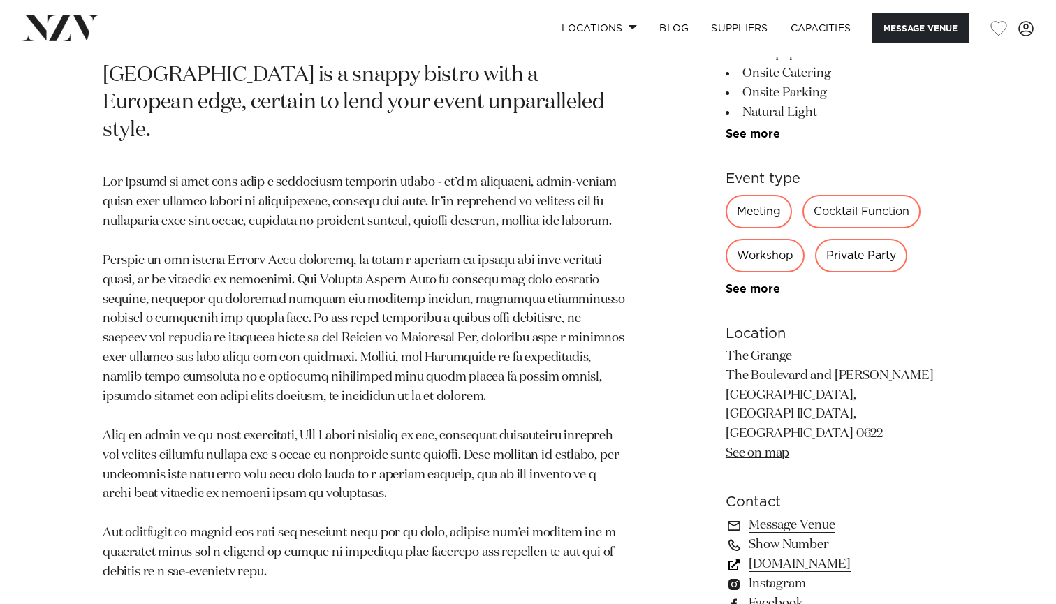
click at [790, 555] on link "thegrangetakapuna.co.nz" at bounding box center [840, 565] width 228 height 20
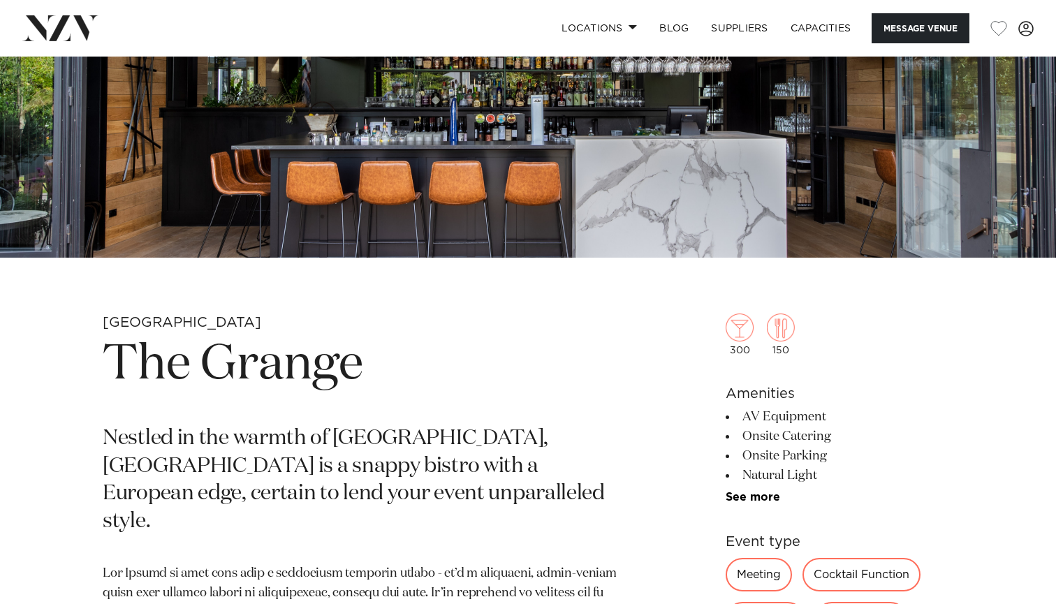
scroll to position [96, 0]
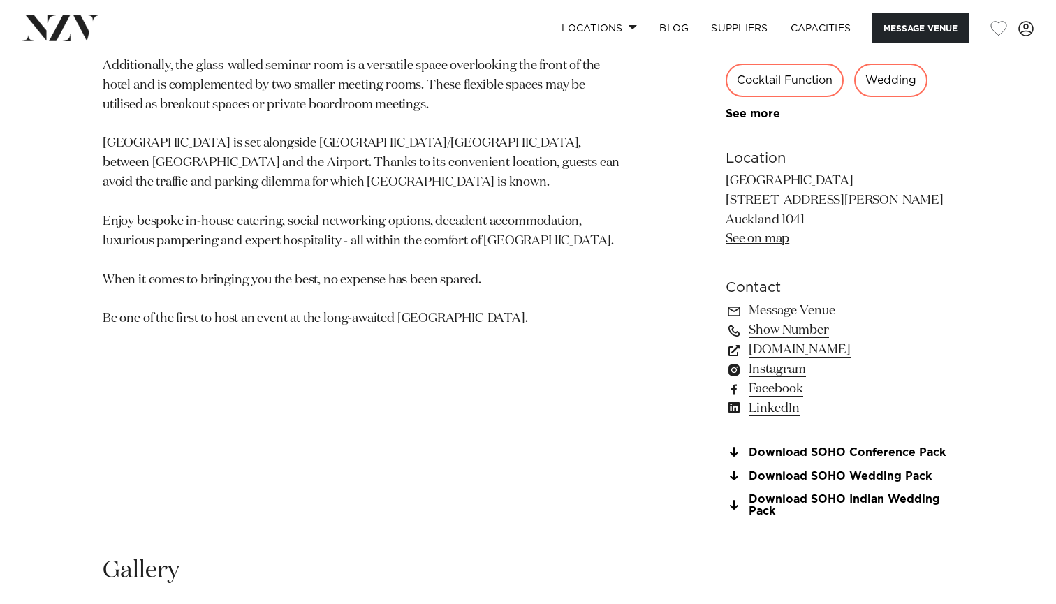
scroll to position [873, 0]
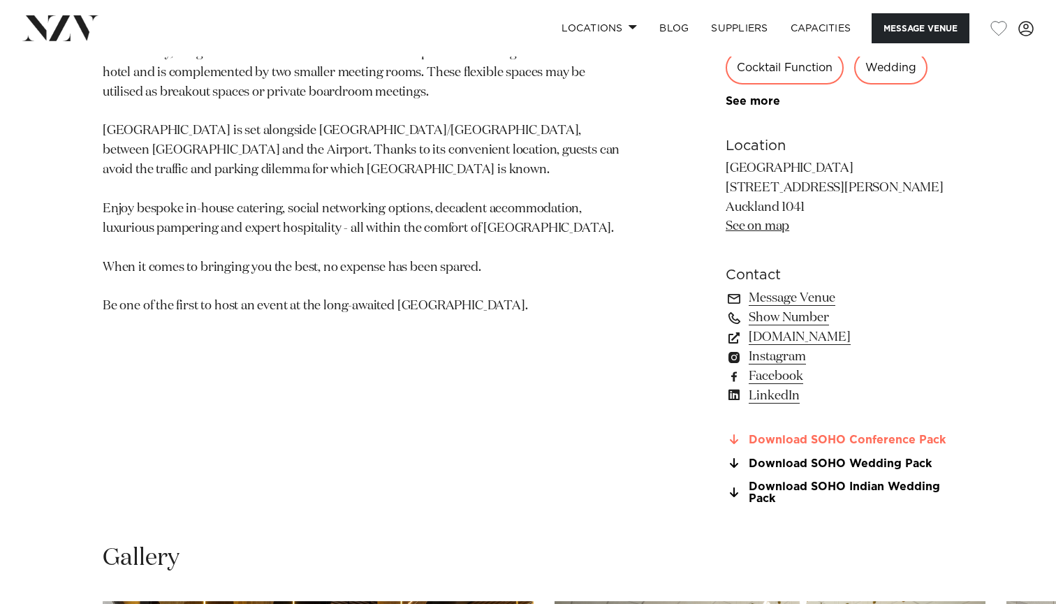
click at [841, 441] on link "Download SOHO Conference Pack" at bounding box center [840, 440] width 228 height 13
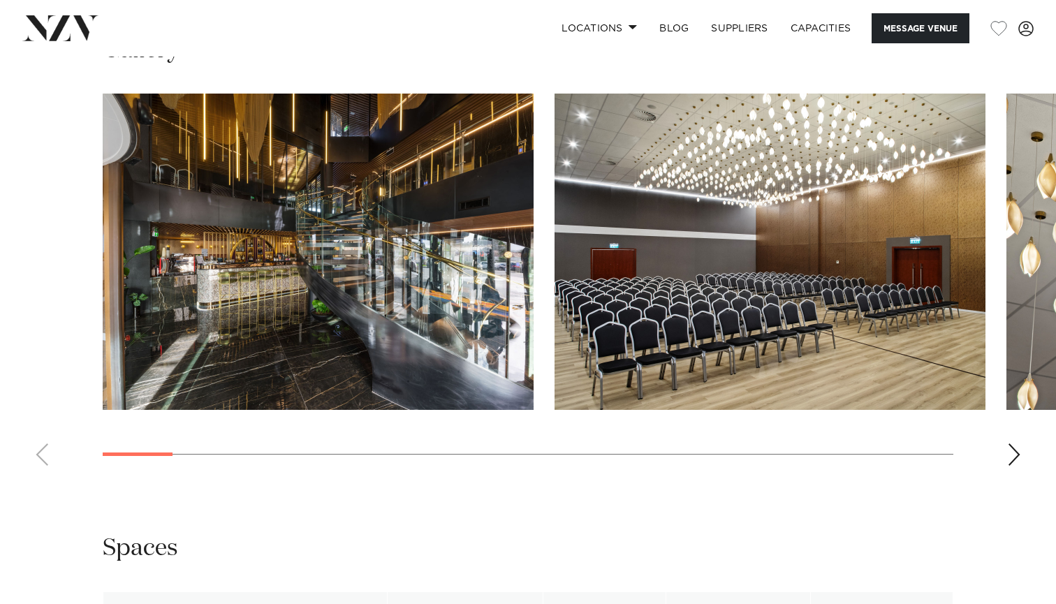
scroll to position [1439, 0]
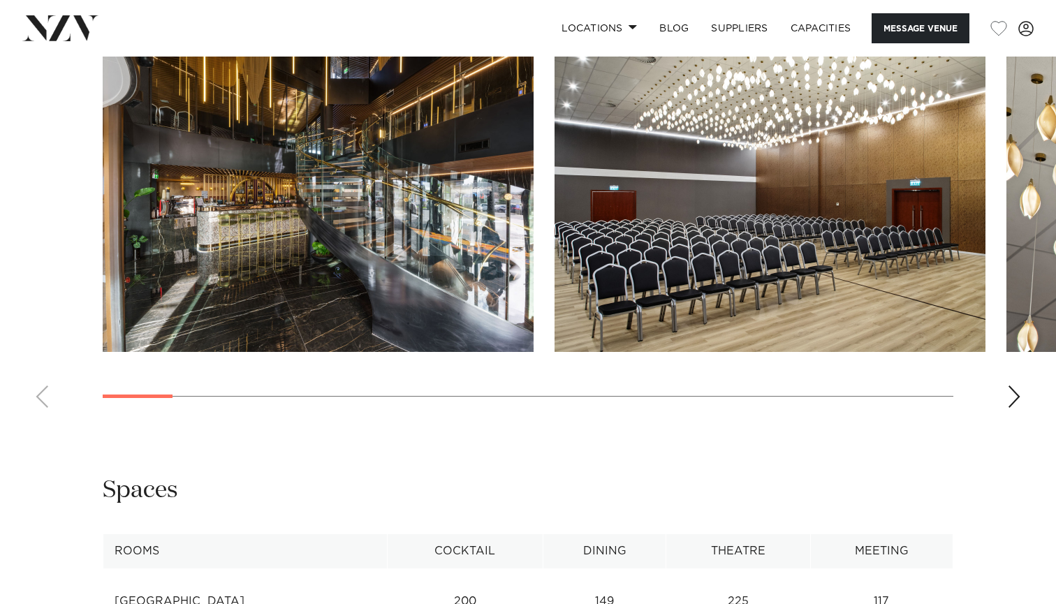
click at [1007, 394] on div "Next slide" at bounding box center [1014, 397] width 14 height 22
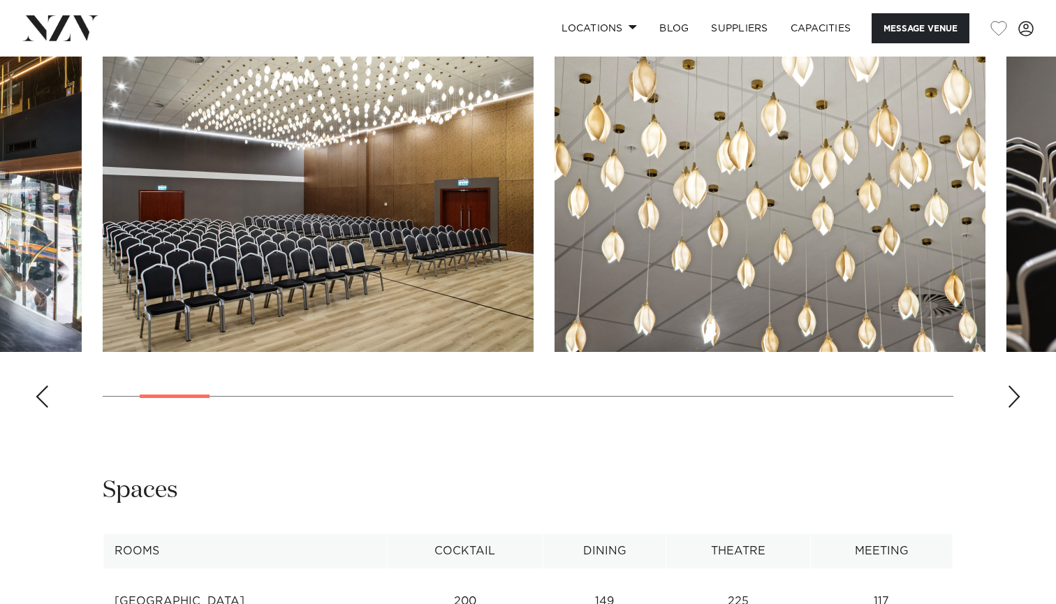
click at [1007, 394] on div "Next slide" at bounding box center [1014, 397] width 14 height 22
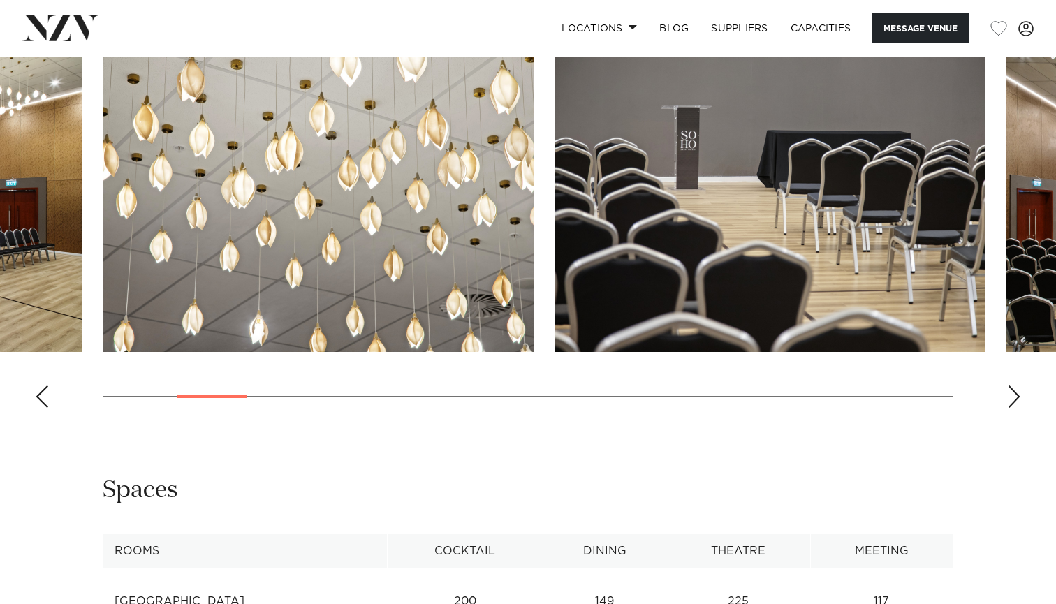
click at [1007, 394] on div "Next slide" at bounding box center [1014, 397] width 14 height 22
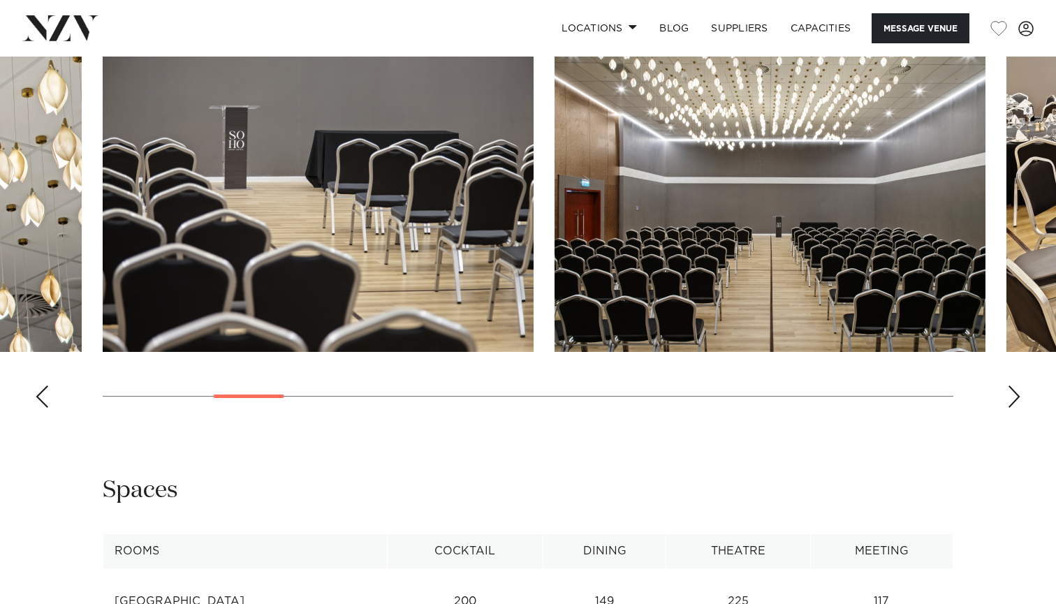
click at [1007, 394] on div "Next slide" at bounding box center [1014, 397] width 14 height 22
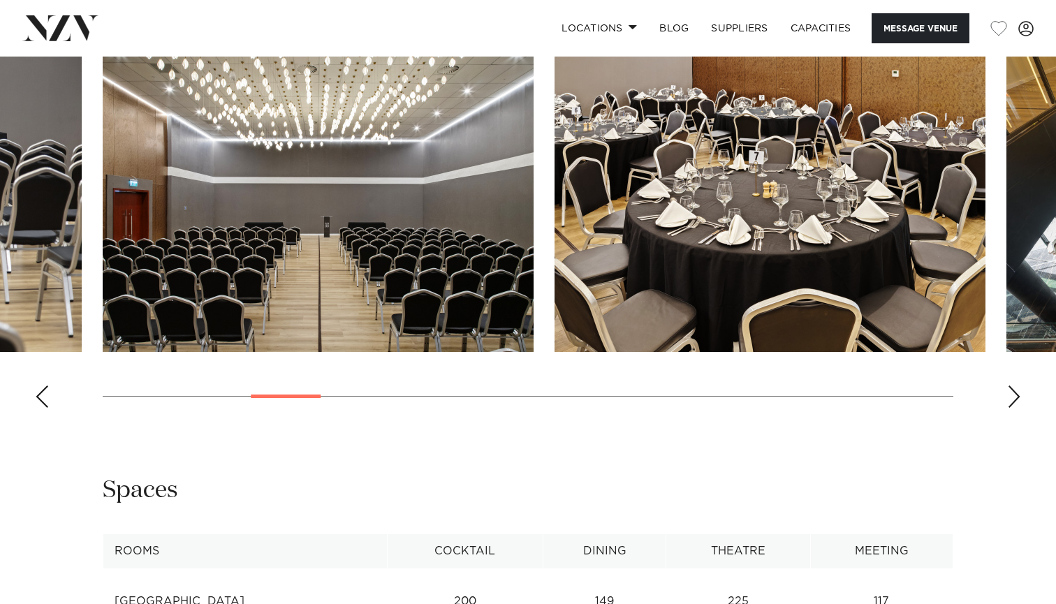
click at [1007, 394] on div "Next slide" at bounding box center [1014, 397] width 14 height 22
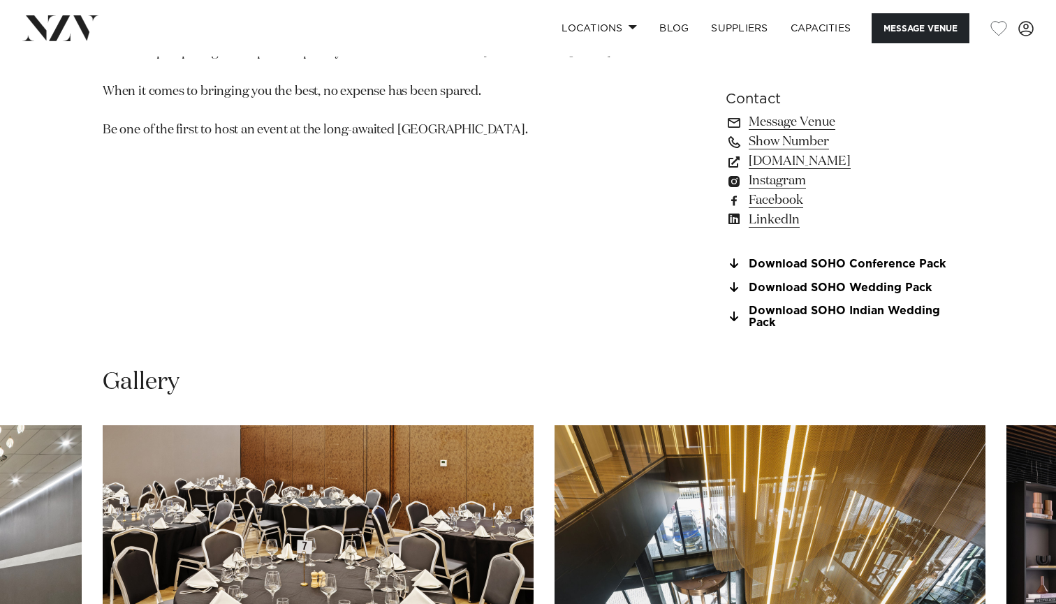
scroll to position [1023, 0]
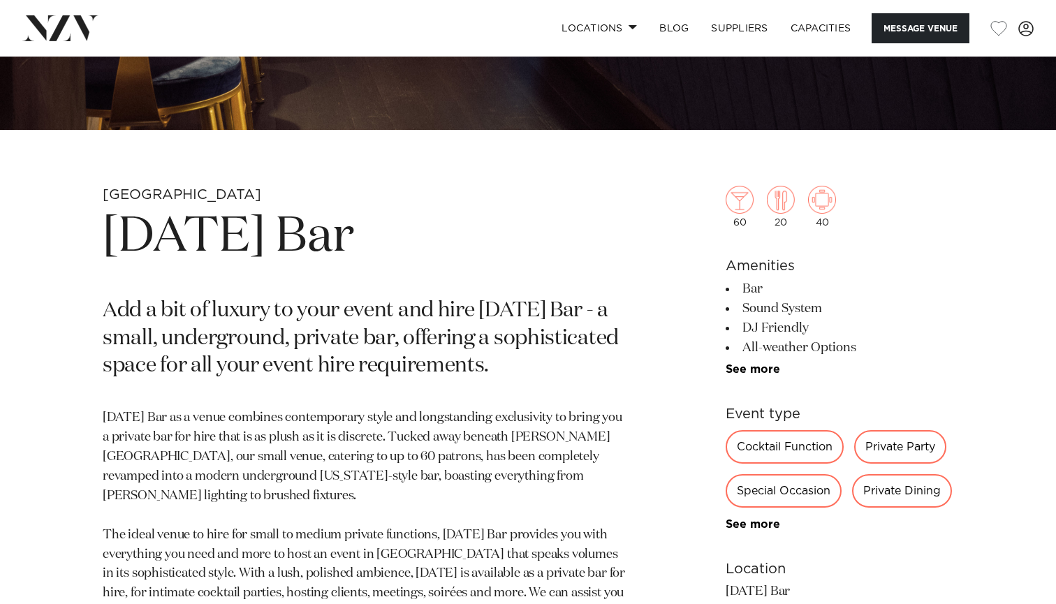
scroll to position [423, 0]
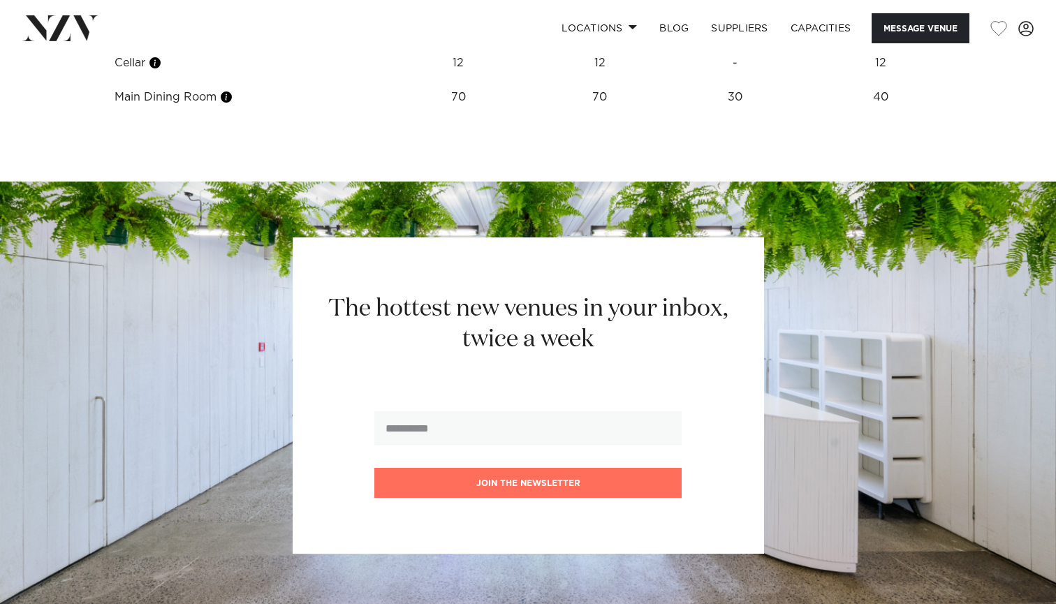
scroll to position [1815, 0]
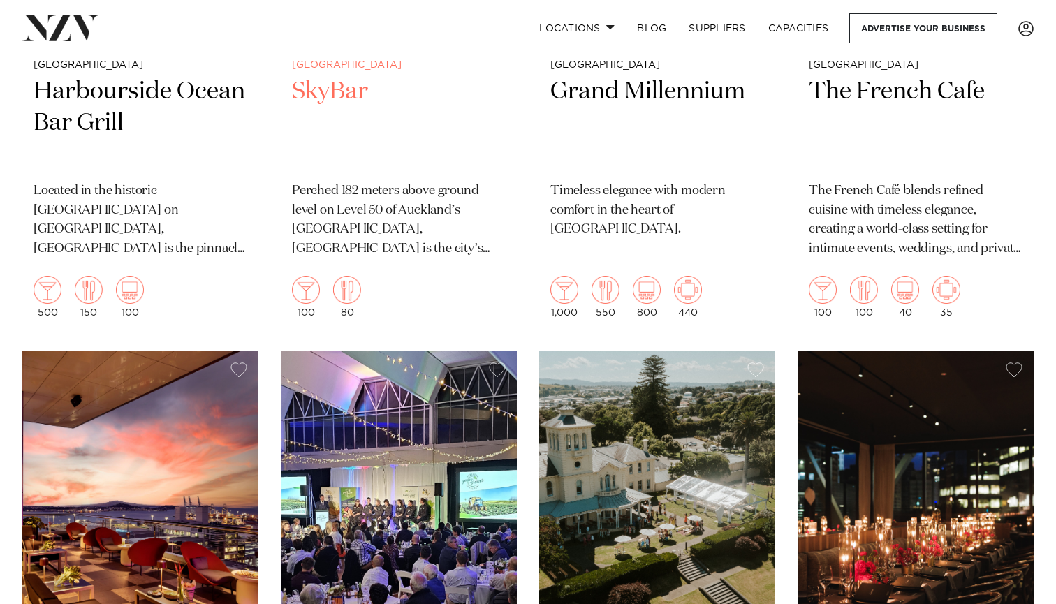
scroll to position [5115, 0]
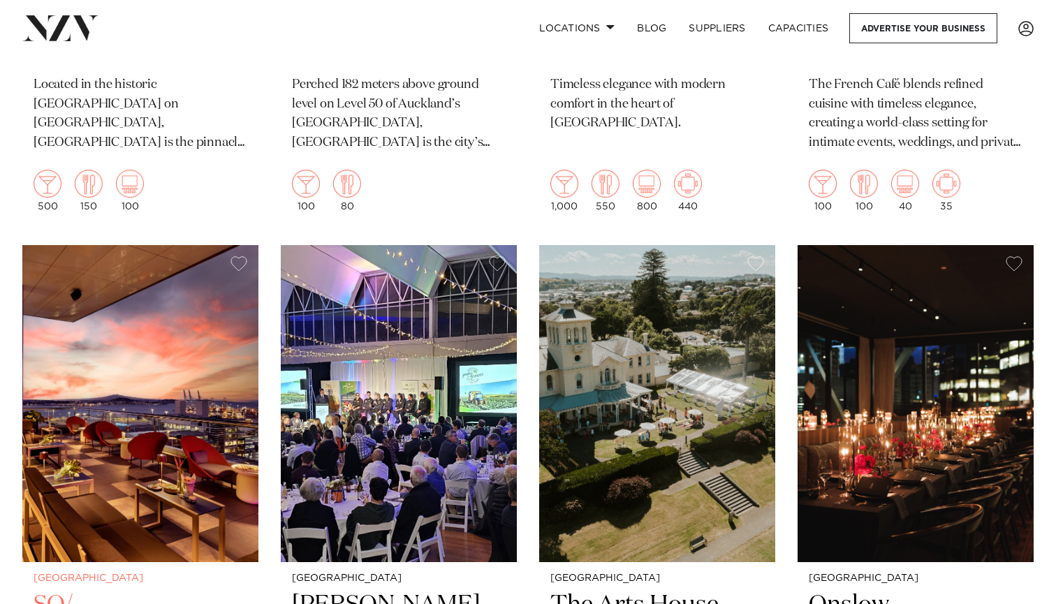
click at [175, 335] on img at bounding box center [140, 403] width 236 height 316
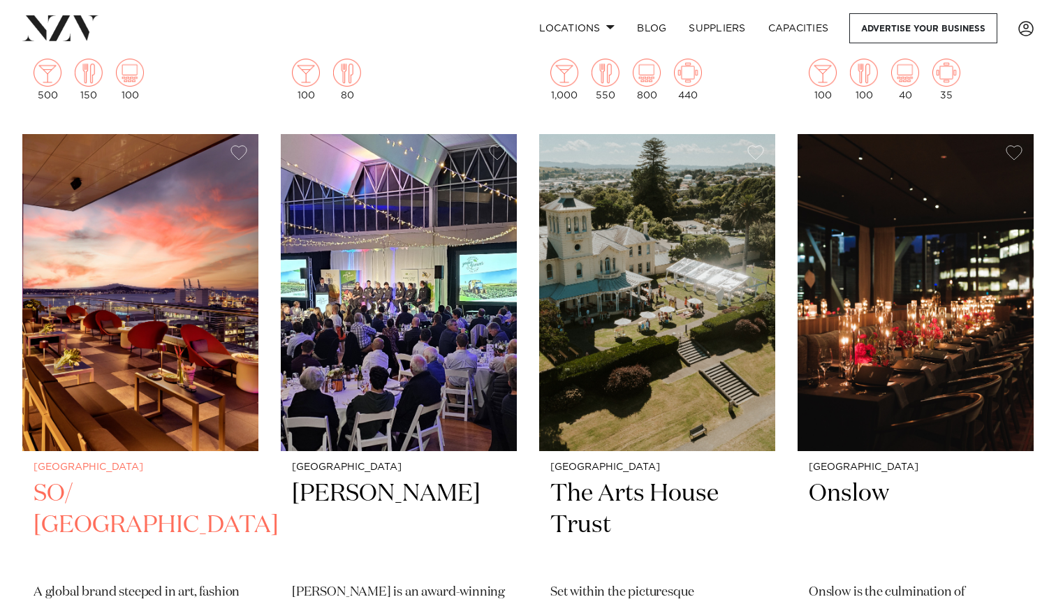
scroll to position [5203, 0]
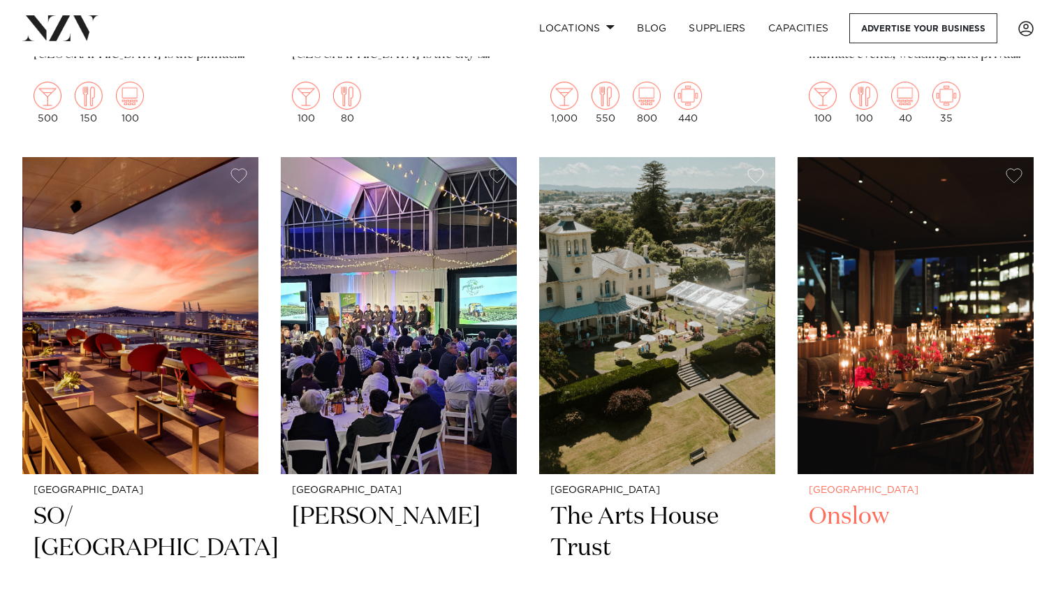
click at [874, 228] on img at bounding box center [916, 315] width 236 height 316
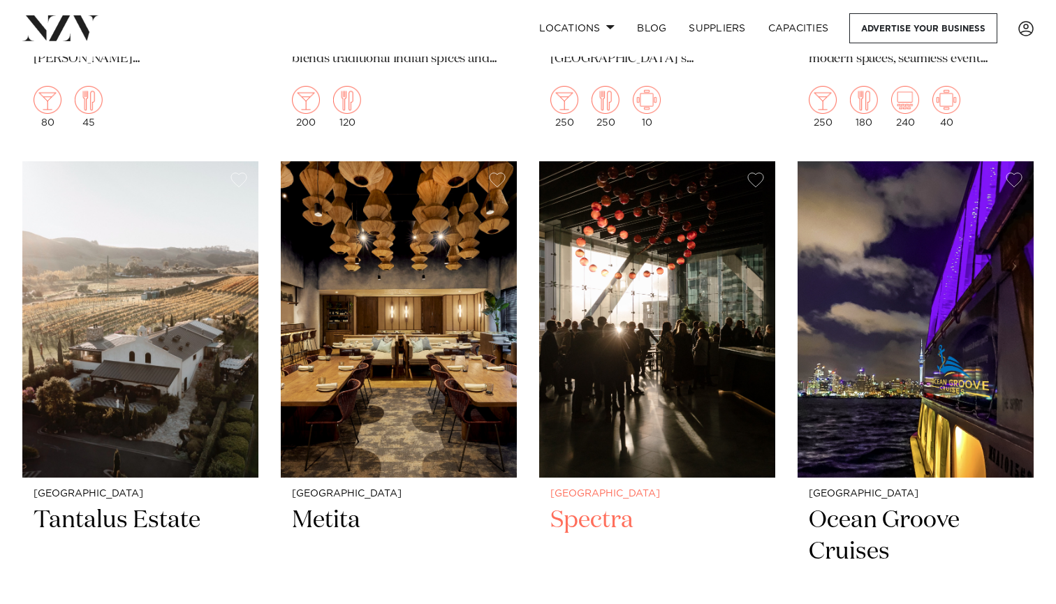
scroll to position [6439, 0]
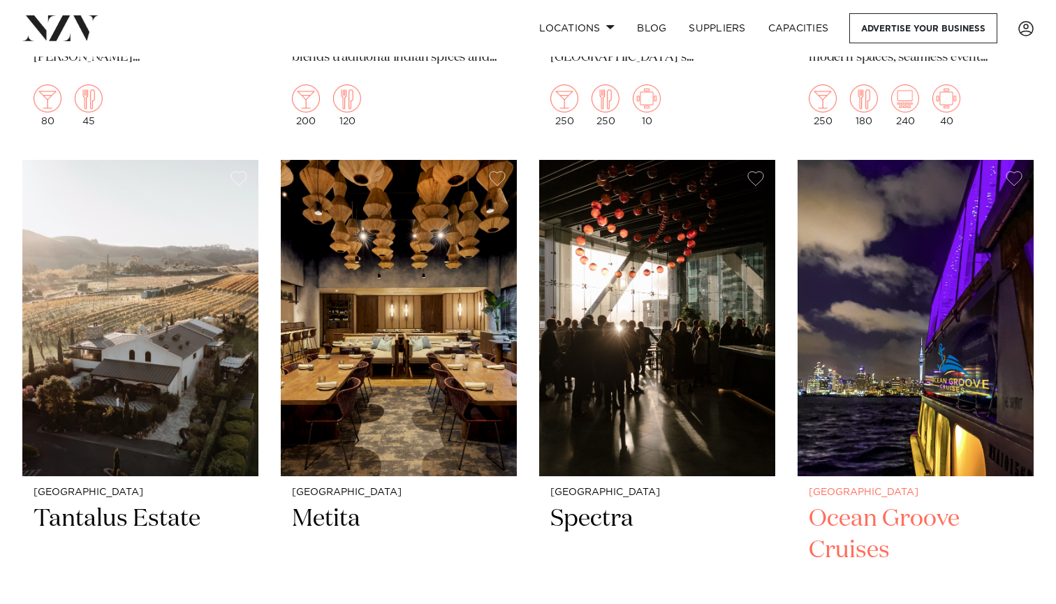
click at [908, 270] on img at bounding box center [916, 318] width 236 height 316
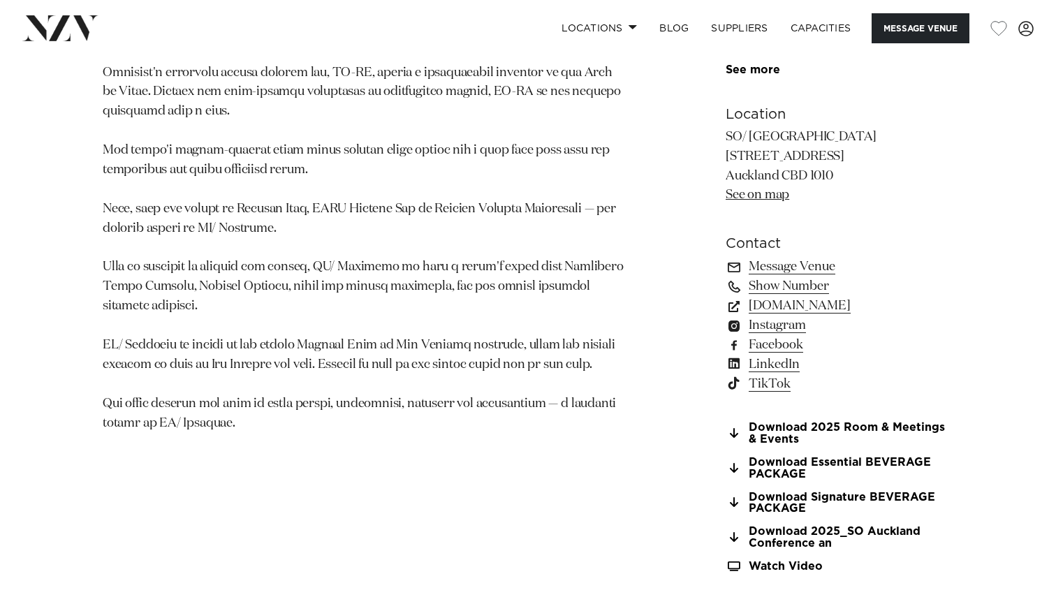
scroll to position [955, 0]
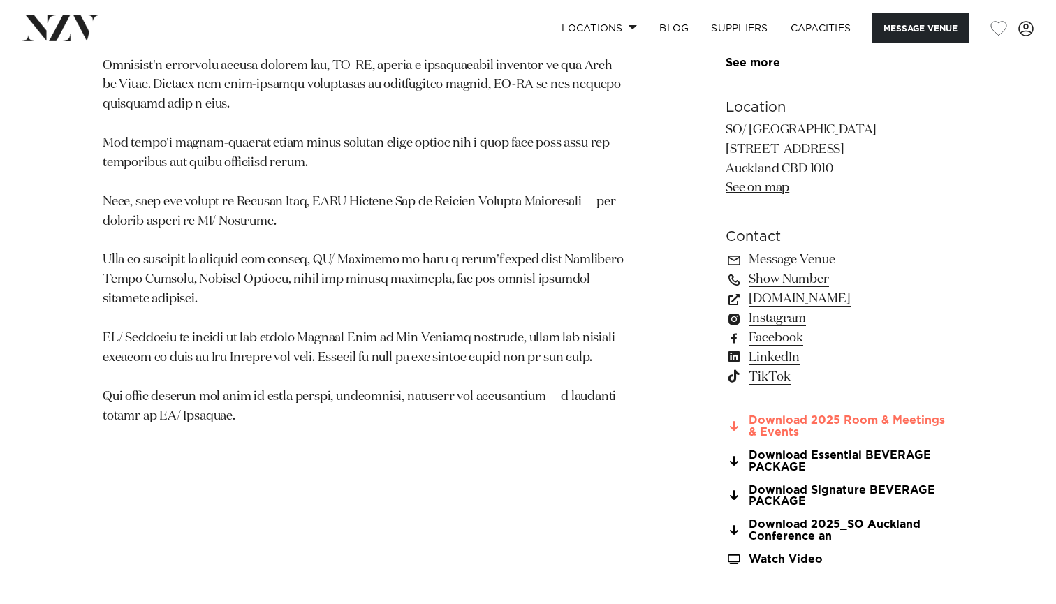
click at [772, 423] on link "Download 2025 Room & Meetings & Events" at bounding box center [840, 427] width 228 height 24
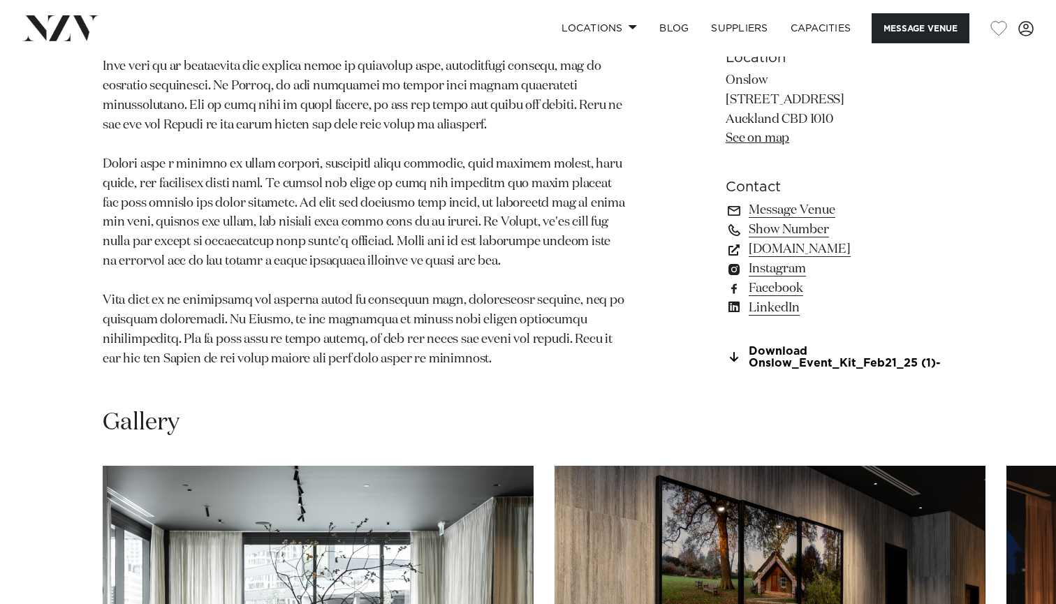
scroll to position [988, 0]
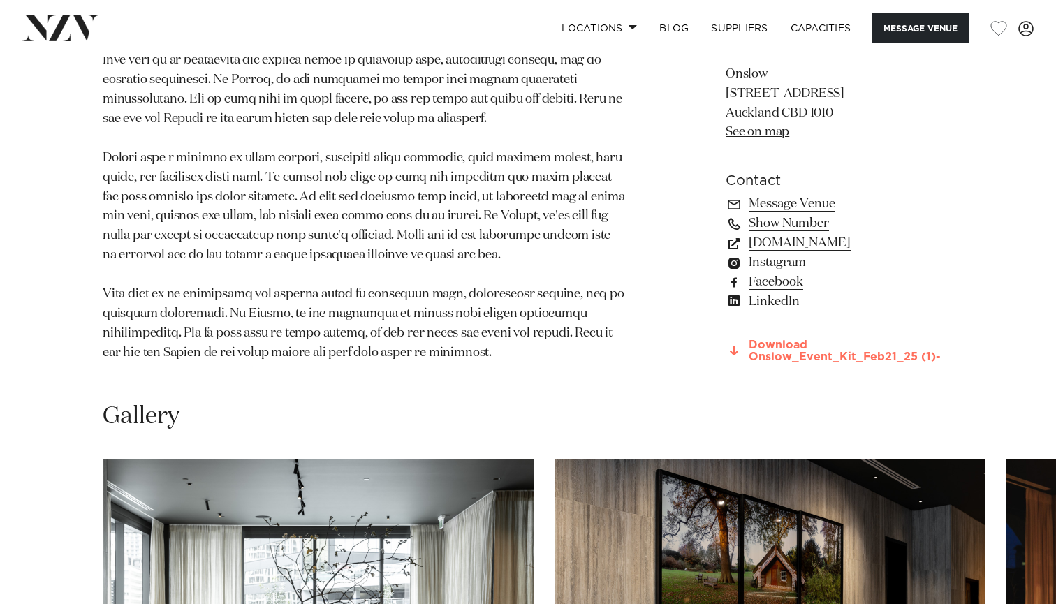
click at [802, 339] on link "Download Onslow_Event_Kit_Feb21_25 (1)-" at bounding box center [840, 351] width 228 height 24
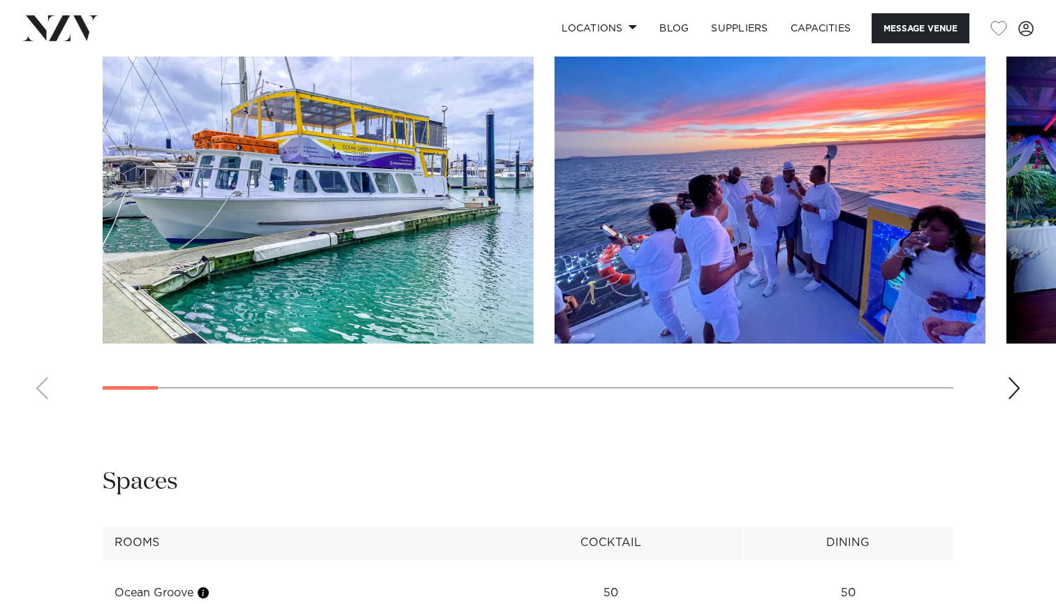
scroll to position [1313, 0]
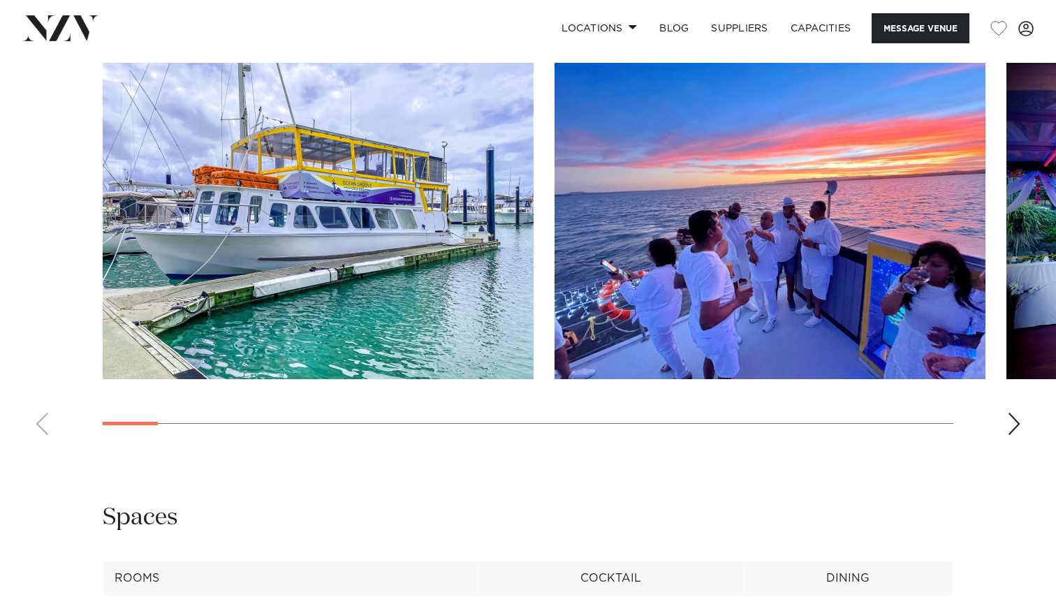
click at [1020, 435] on div "Next slide" at bounding box center [1014, 424] width 14 height 22
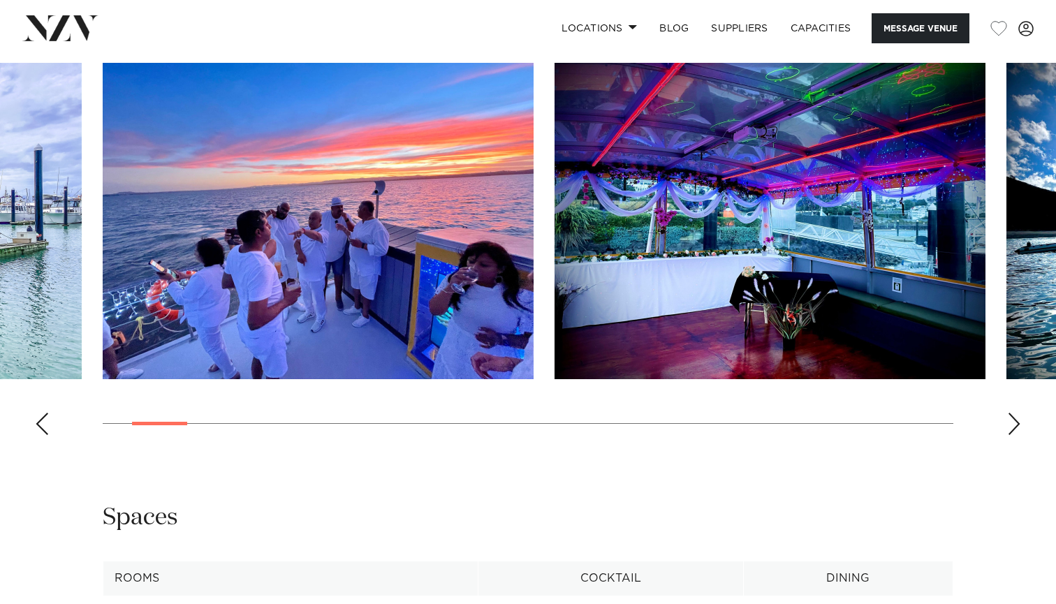
click at [1020, 435] on div "Next slide" at bounding box center [1014, 424] width 14 height 22
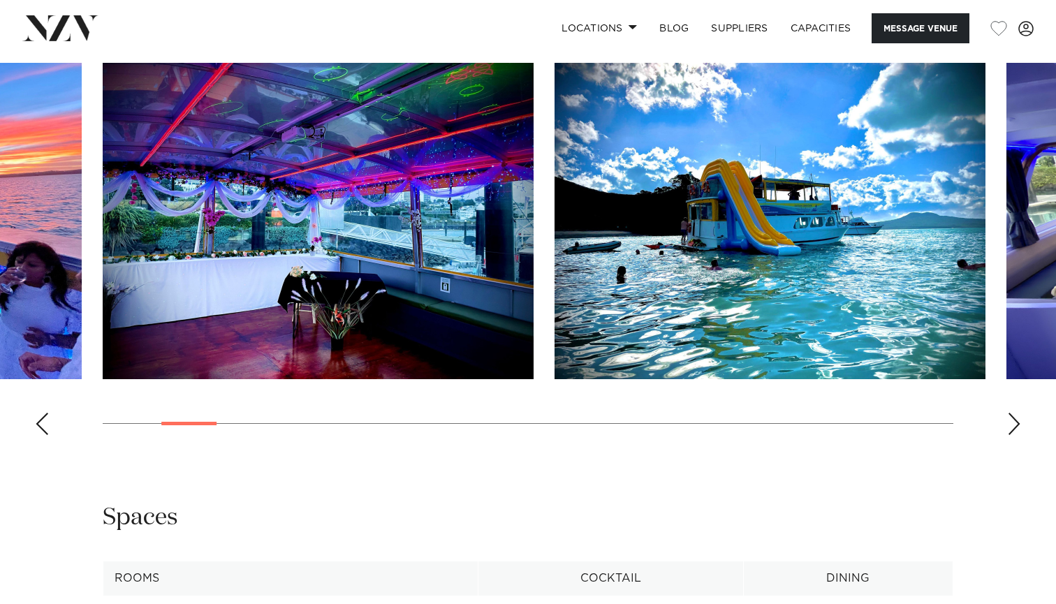
click at [1020, 435] on div "Next slide" at bounding box center [1014, 424] width 14 height 22
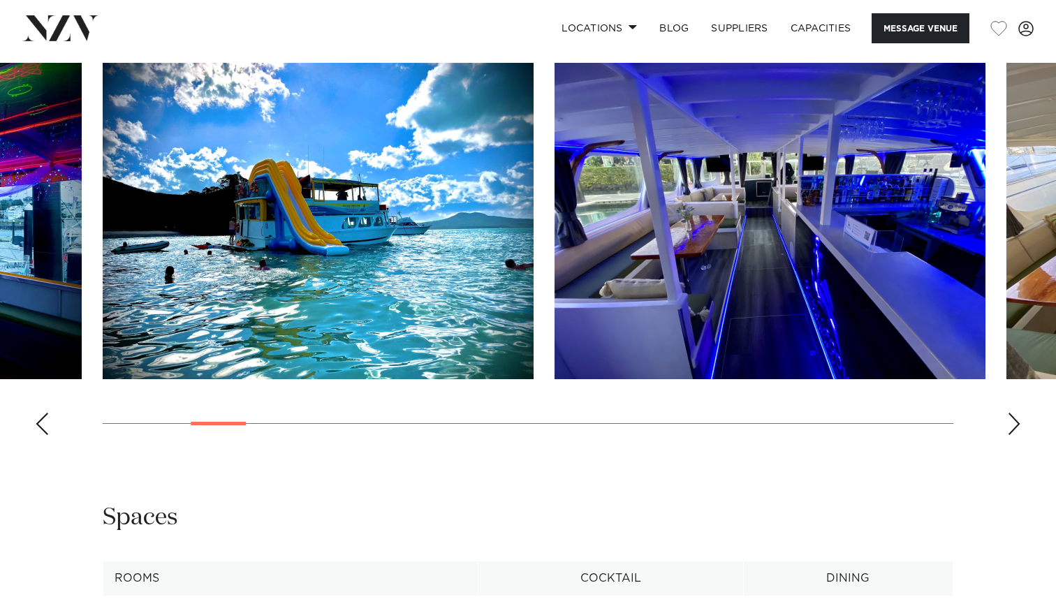
click at [38, 435] on div "Previous slide" at bounding box center [42, 424] width 14 height 22
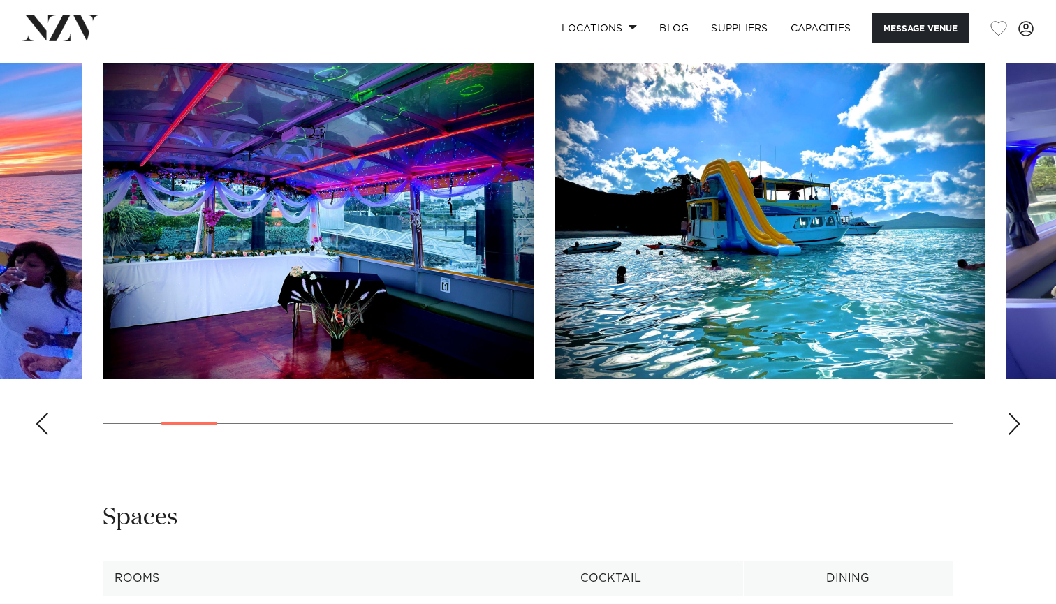
click at [1011, 435] on div "Next slide" at bounding box center [1014, 424] width 14 height 22
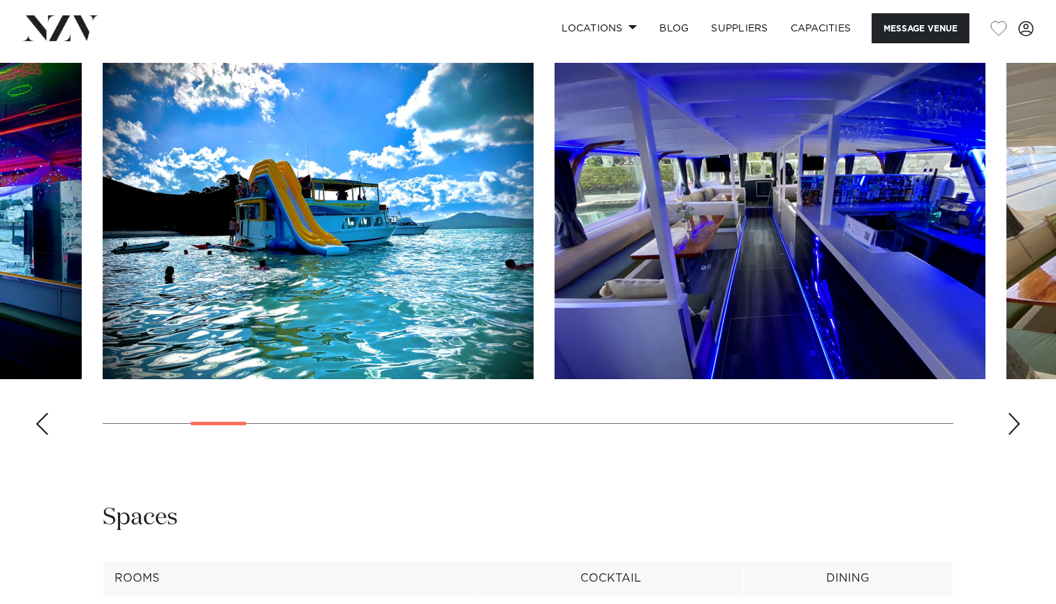
click at [1011, 435] on div "Next slide" at bounding box center [1014, 424] width 14 height 22
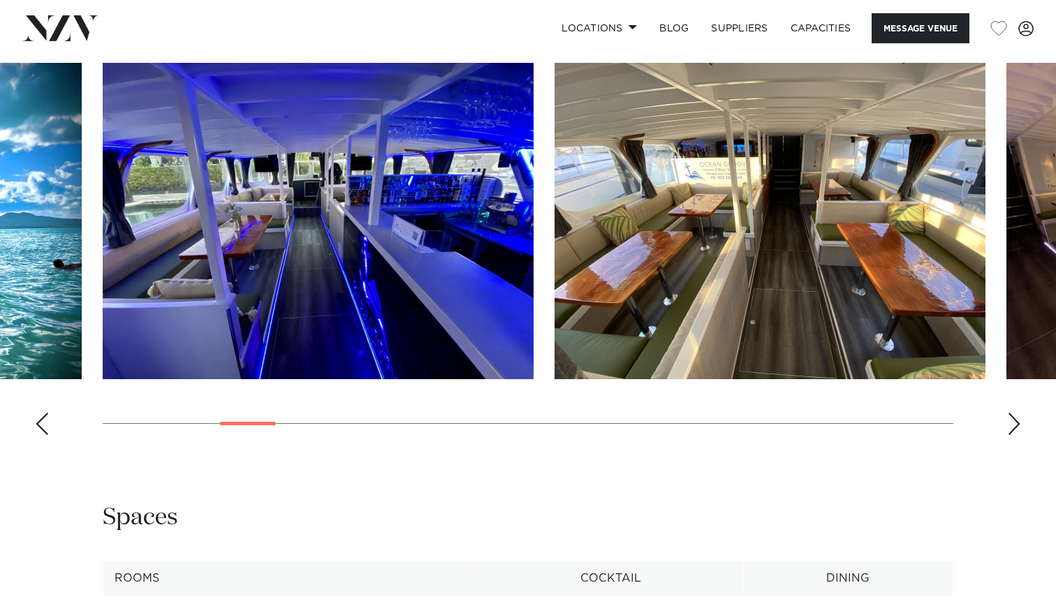
click at [1011, 435] on div "Next slide" at bounding box center [1014, 424] width 14 height 22
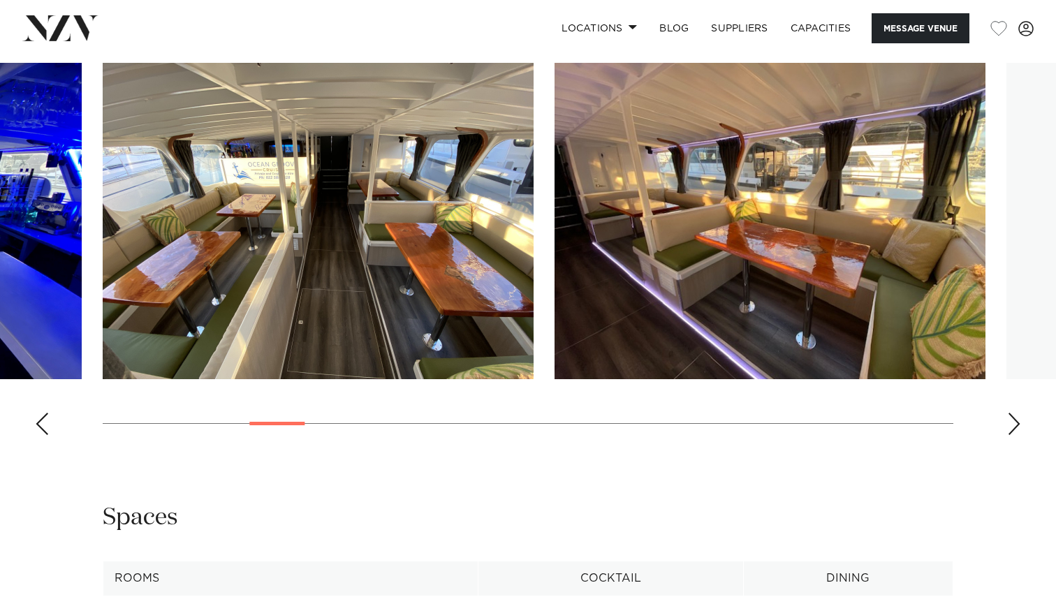
click at [1011, 435] on div "Next slide" at bounding box center [1014, 424] width 14 height 22
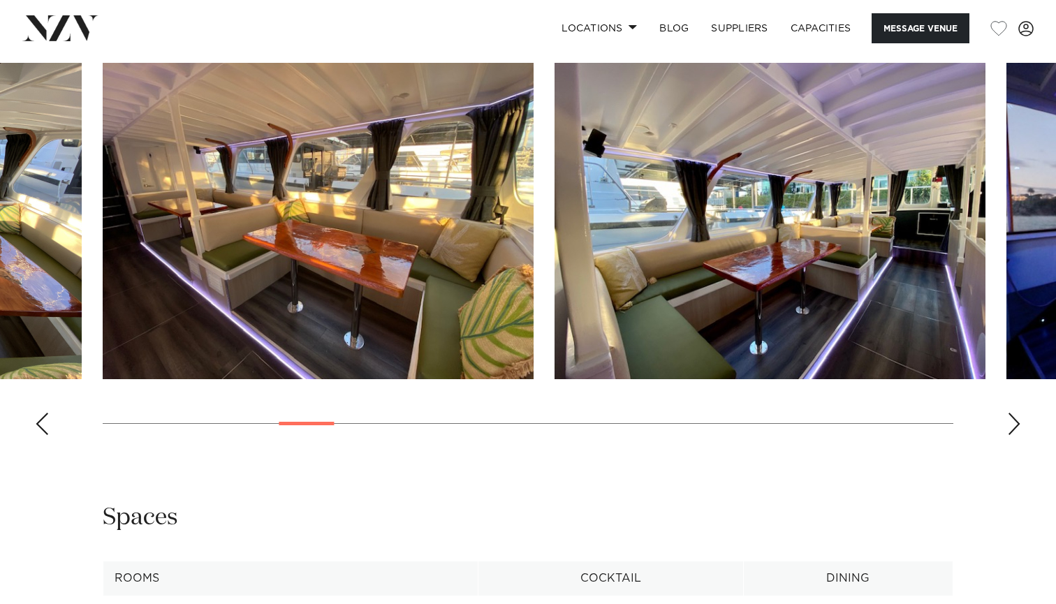
click at [1011, 435] on div "Next slide" at bounding box center [1014, 424] width 14 height 22
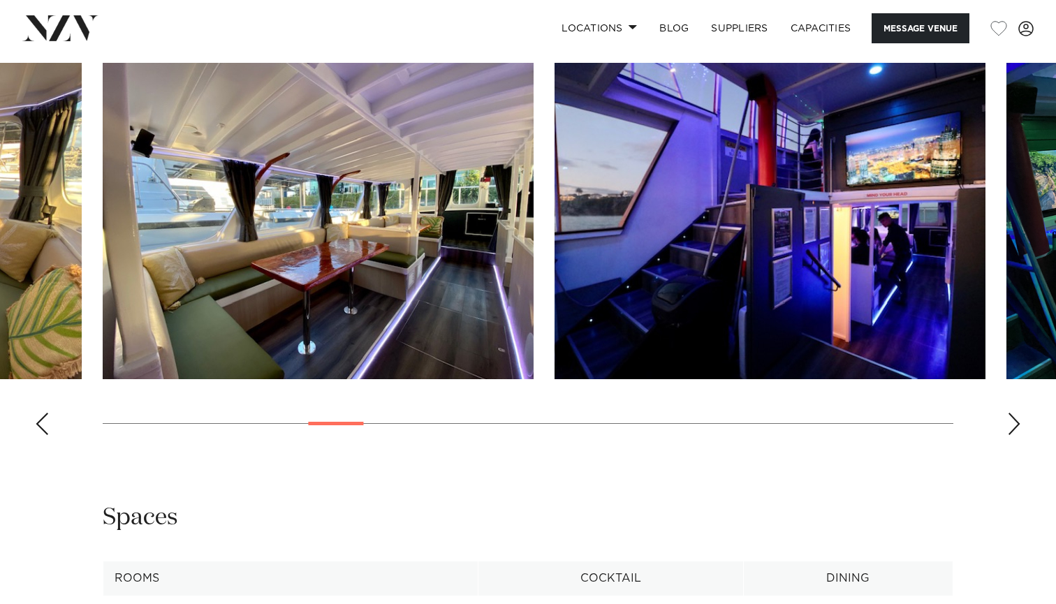
click at [1011, 435] on div "Next slide" at bounding box center [1014, 424] width 14 height 22
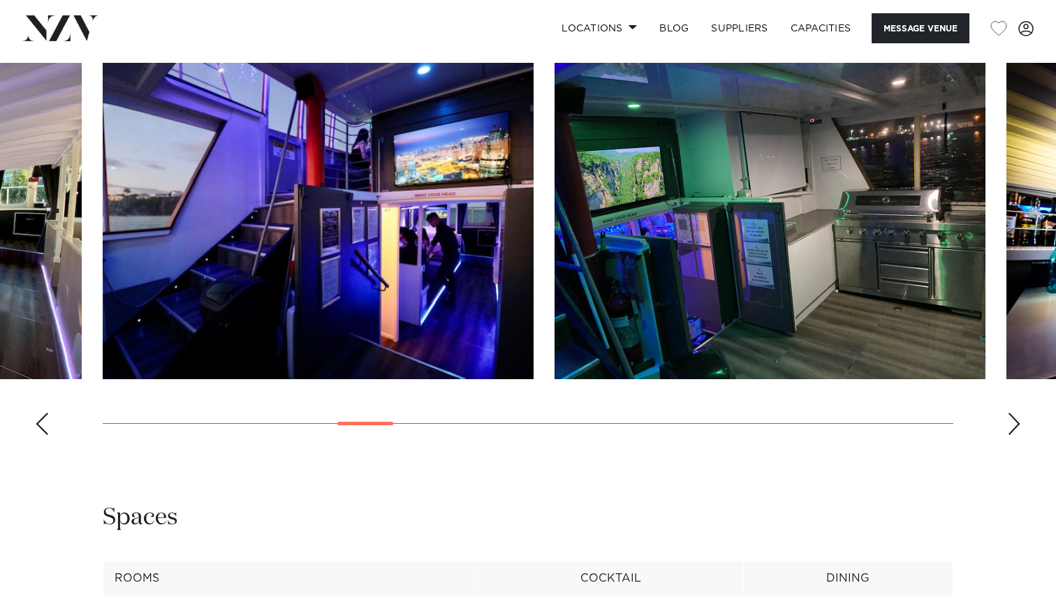
click at [1011, 435] on div "Next slide" at bounding box center [1014, 424] width 14 height 22
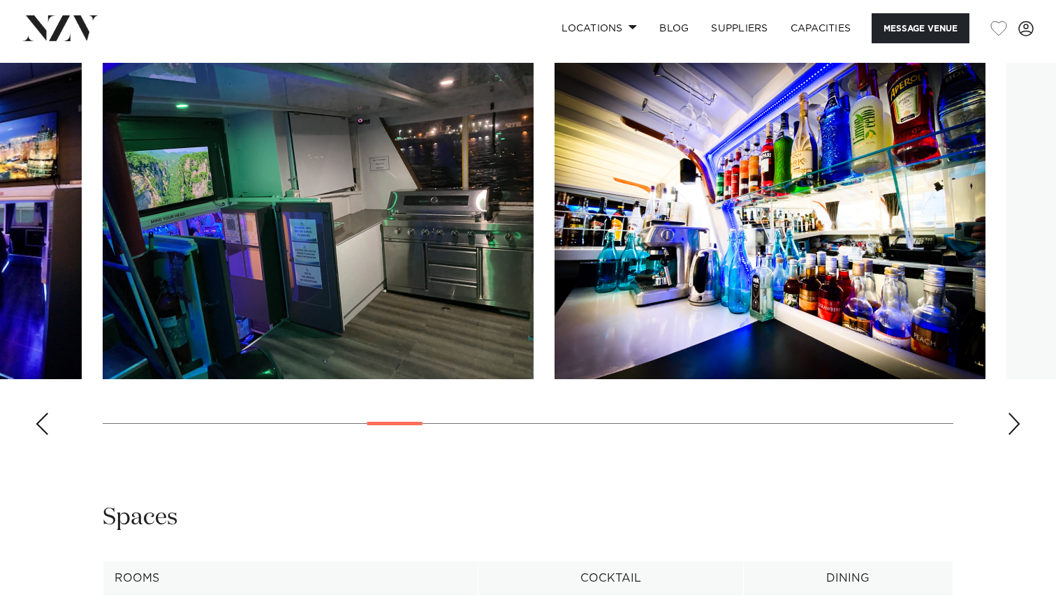
click at [1011, 435] on div "Next slide" at bounding box center [1014, 424] width 14 height 22
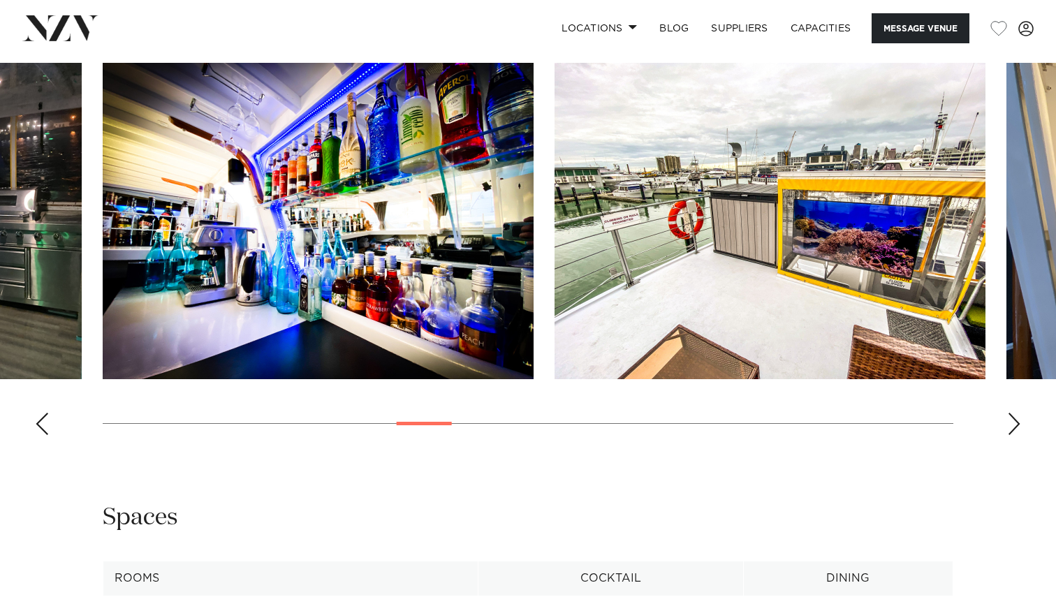
click at [1011, 435] on div "Next slide" at bounding box center [1014, 424] width 14 height 22
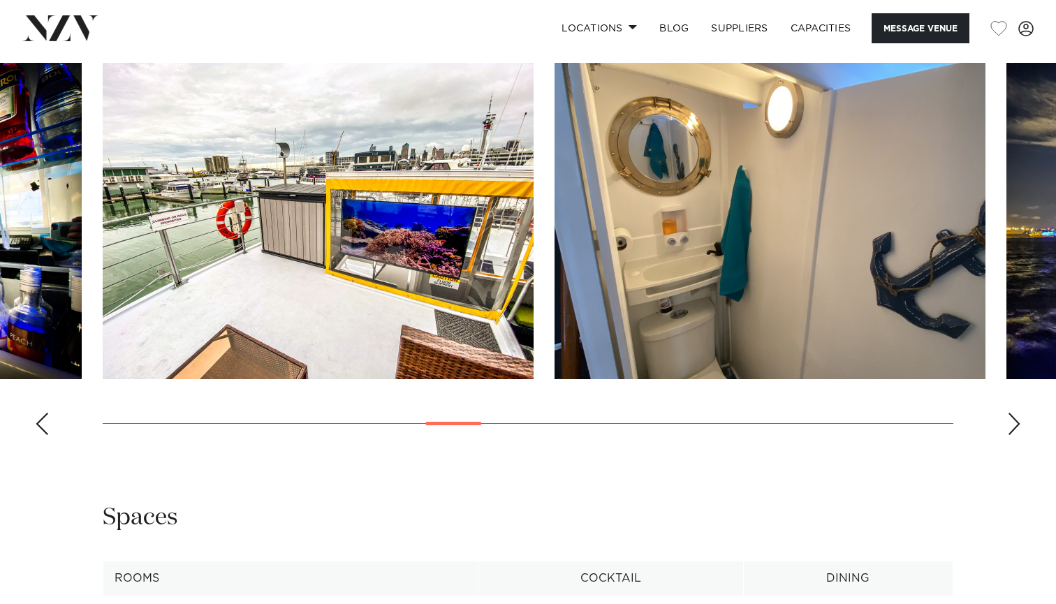
click at [1011, 435] on div "Next slide" at bounding box center [1014, 424] width 14 height 22
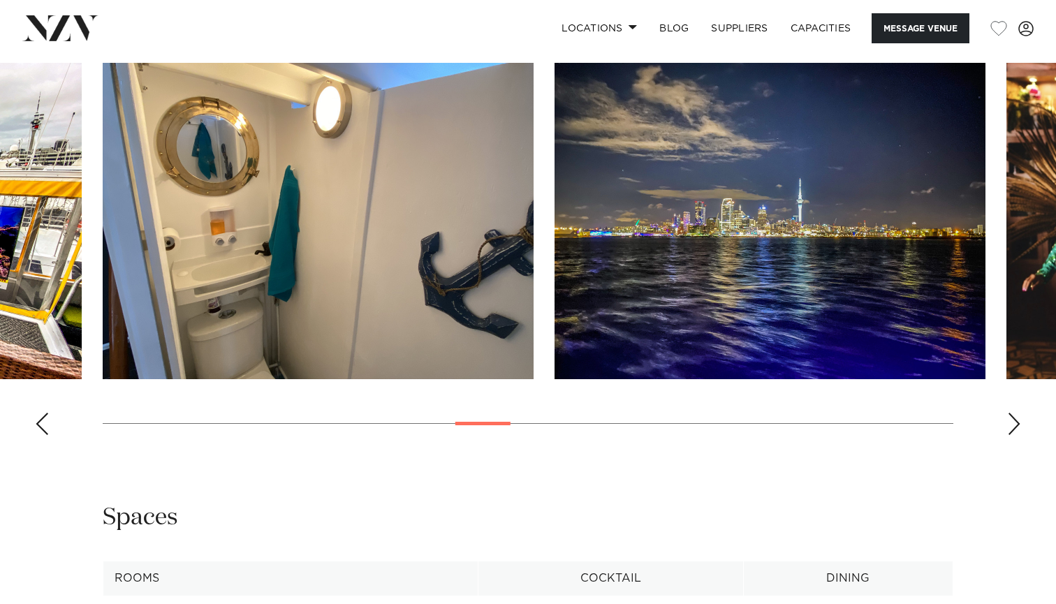
click at [1011, 435] on div "Next slide" at bounding box center [1014, 424] width 14 height 22
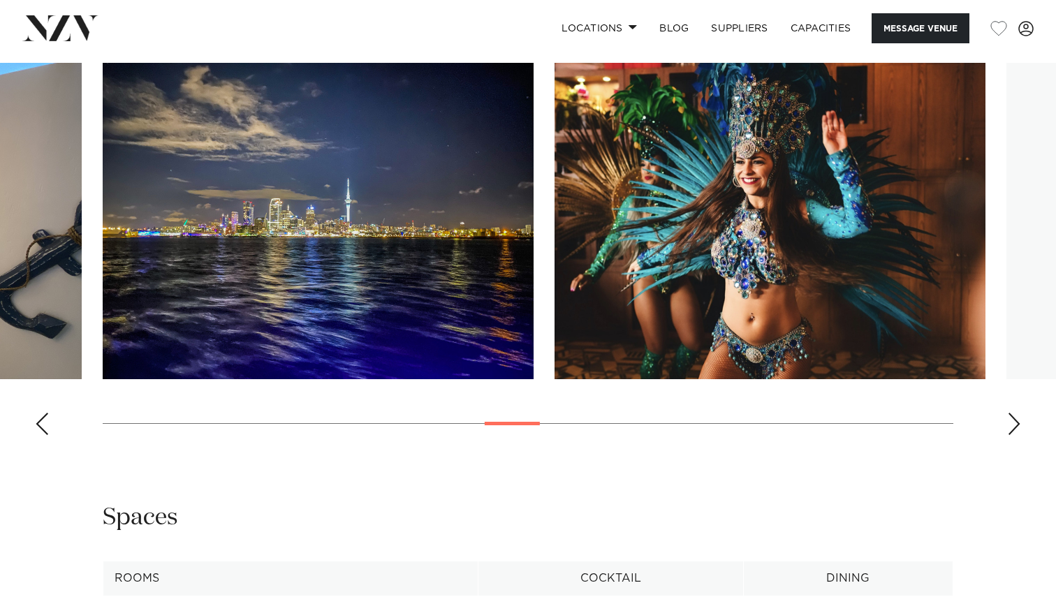
click at [1011, 435] on div "Next slide" at bounding box center [1014, 424] width 14 height 22
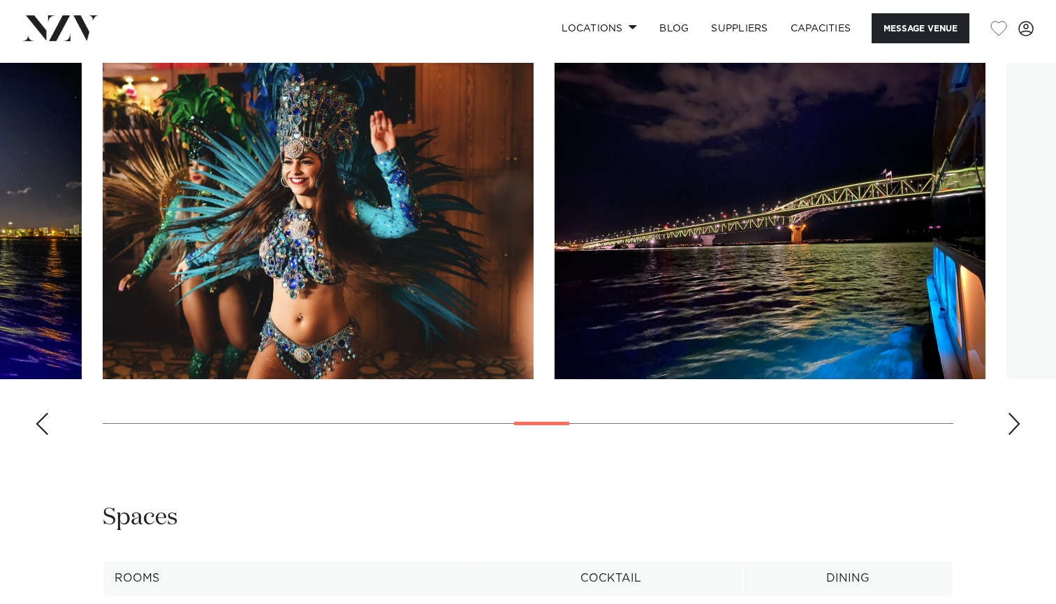
click at [1011, 435] on div "Next slide" at bounding box center [1014, 424] width 14 height 22
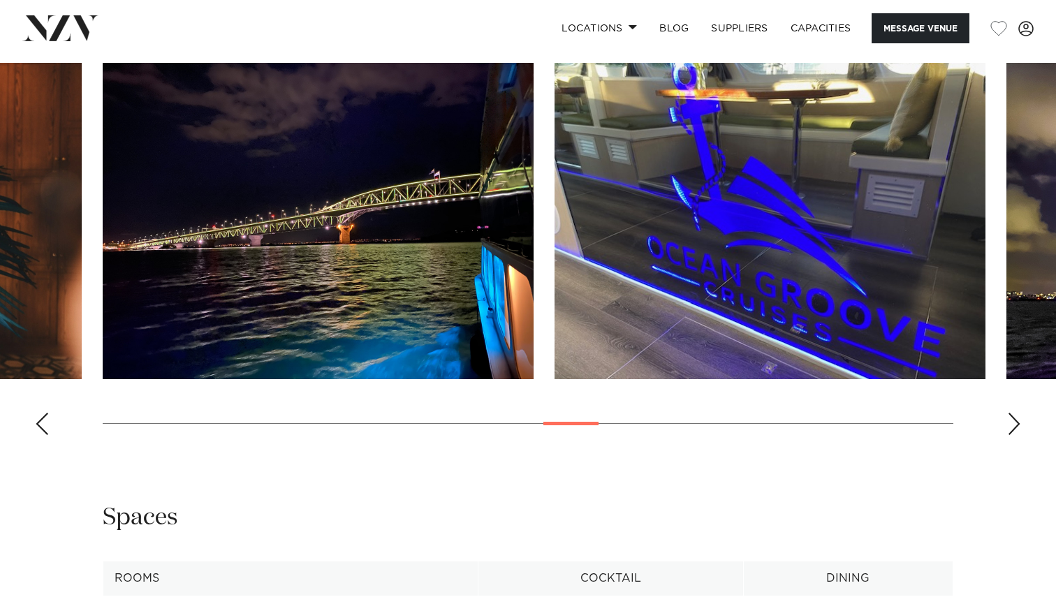
click at [1011, 435] on div "Next slide" at bounding box center [1014, 424] width 14 height 22
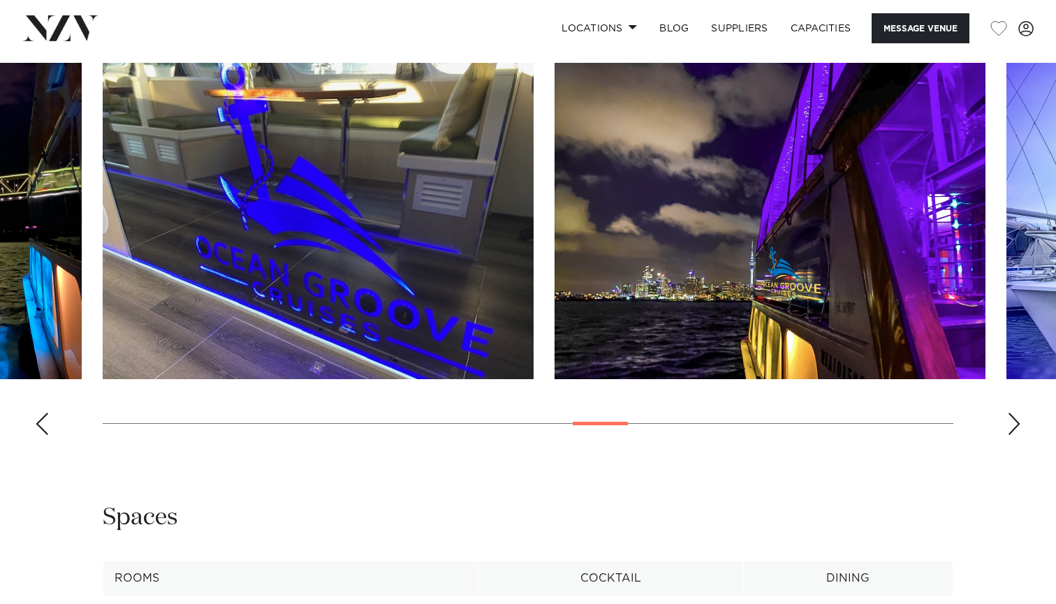
click at [1011, 435] on div "Next slide" at bounding box center [1014, 424] width 14 height 22
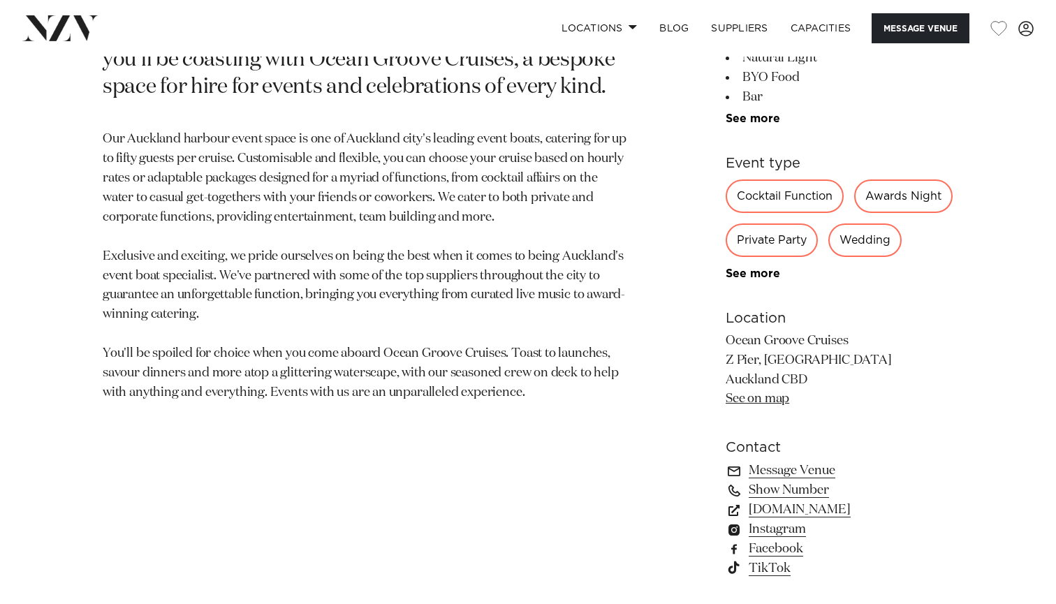
scroll to position [815, 0]
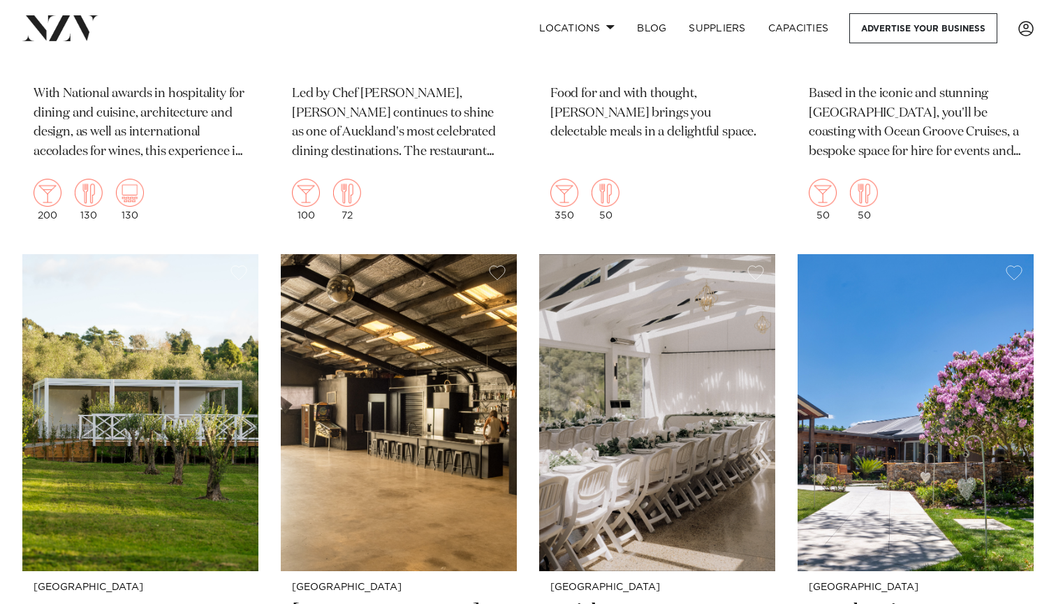
scroll to position [7042, 0]
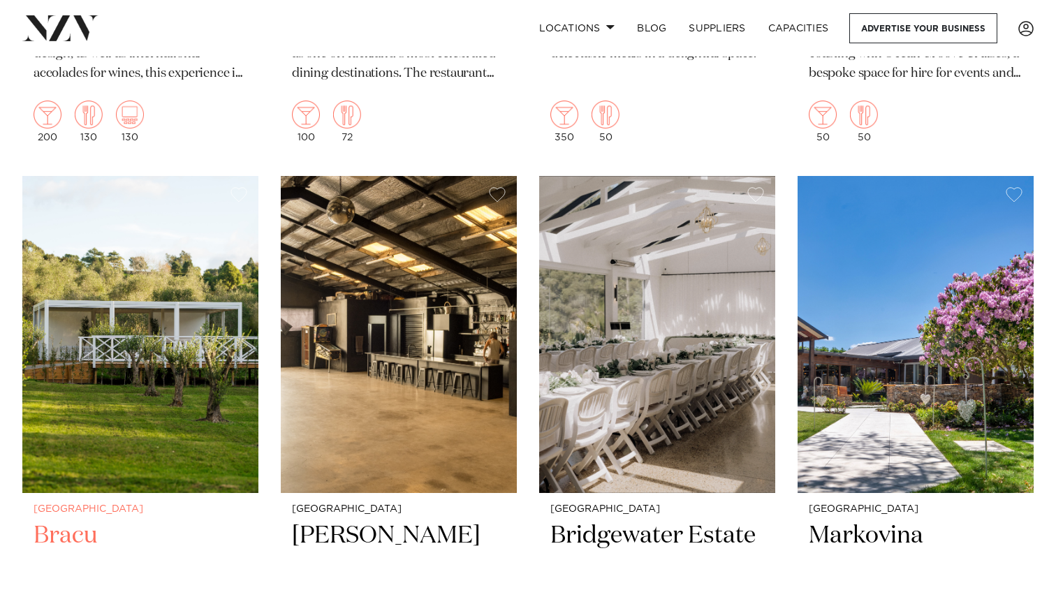
click at [175, 284] on img at bounding box center [140, 334] width 236 height 316
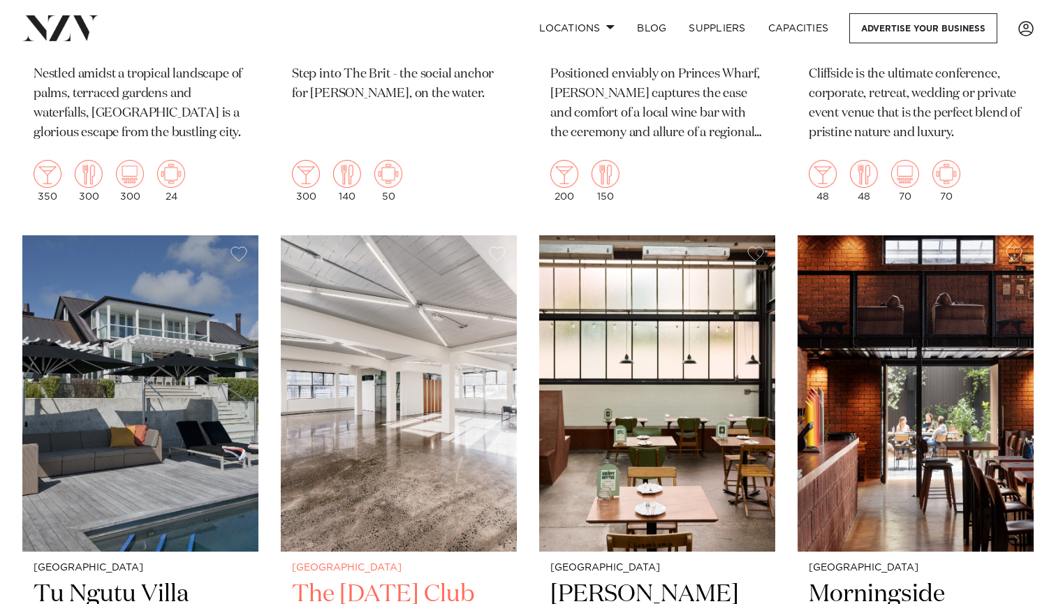
scroll to position [8225, 0]
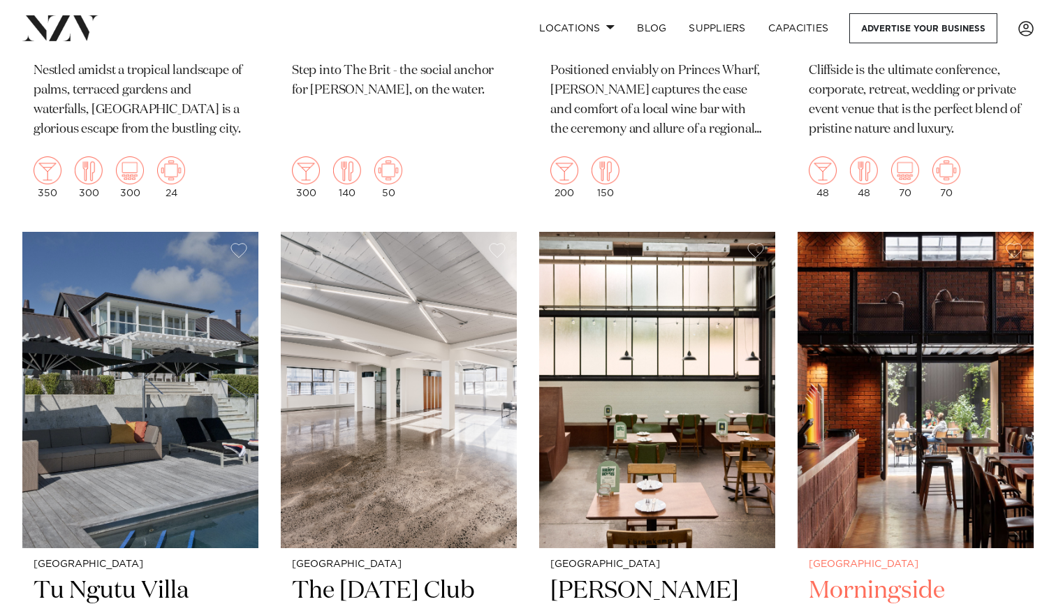
click at [909, 386] on img at bounding box center [916, 390] width 236 height 316
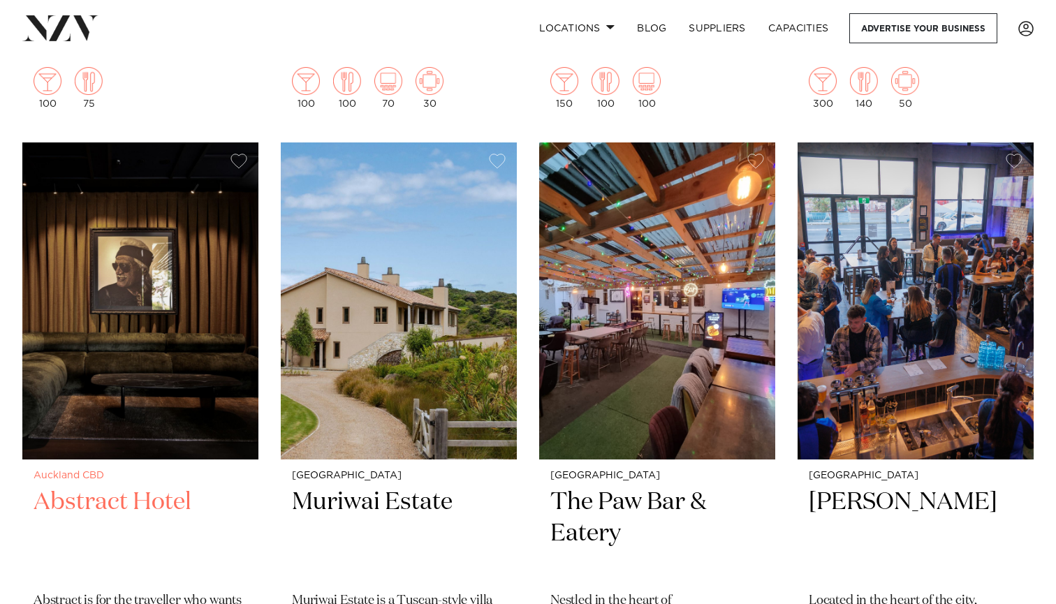
scroll to position [8939, 0]
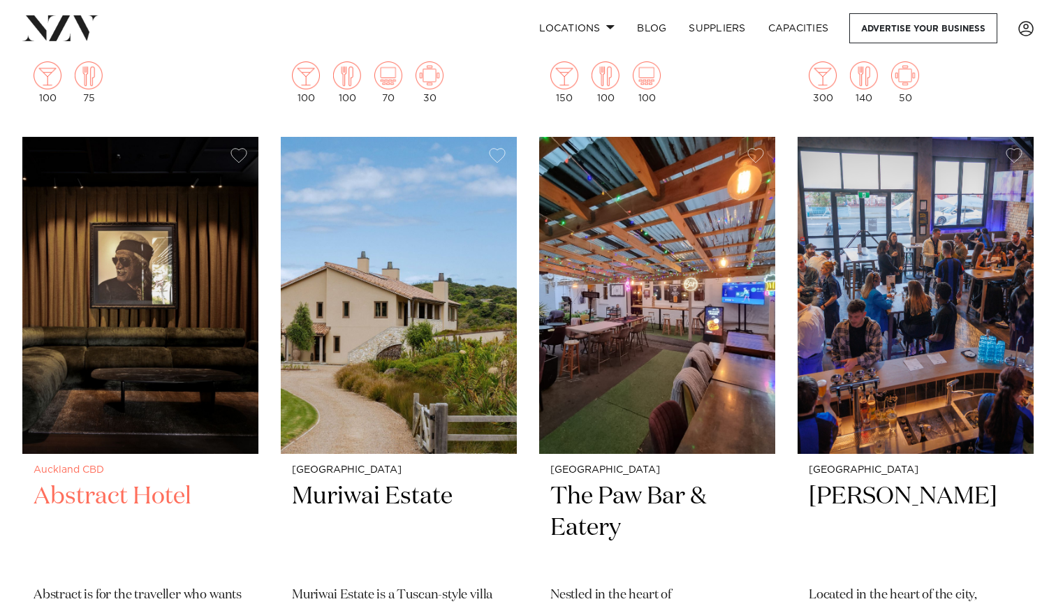
click at [157, 182] on img at bounding box center [140, 295] width 236 height 316
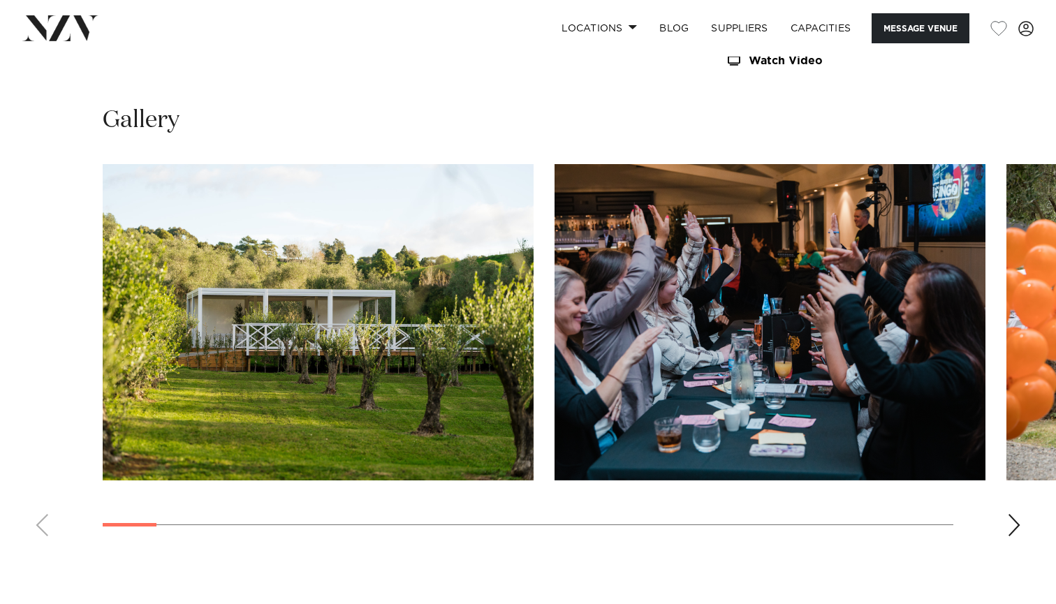
scroll to position [1479, 0]
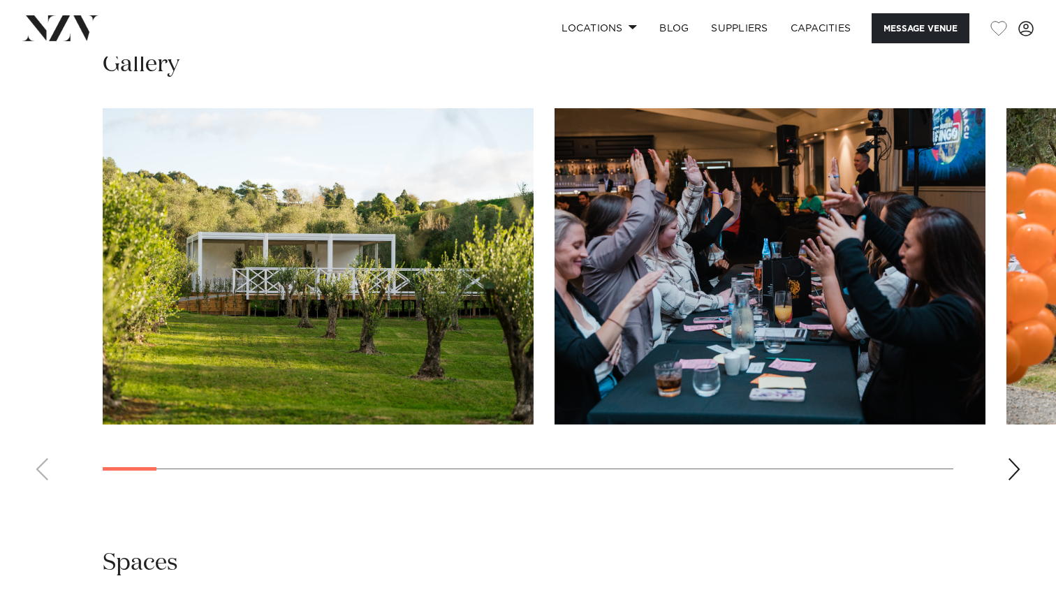
click at [1006, 455] on swiper-container at bounding box center [528, 299] width 1056 height 383
click at [1014, 464] on div "Next slide" at bounding box center [1014, 469] width 14 height 22
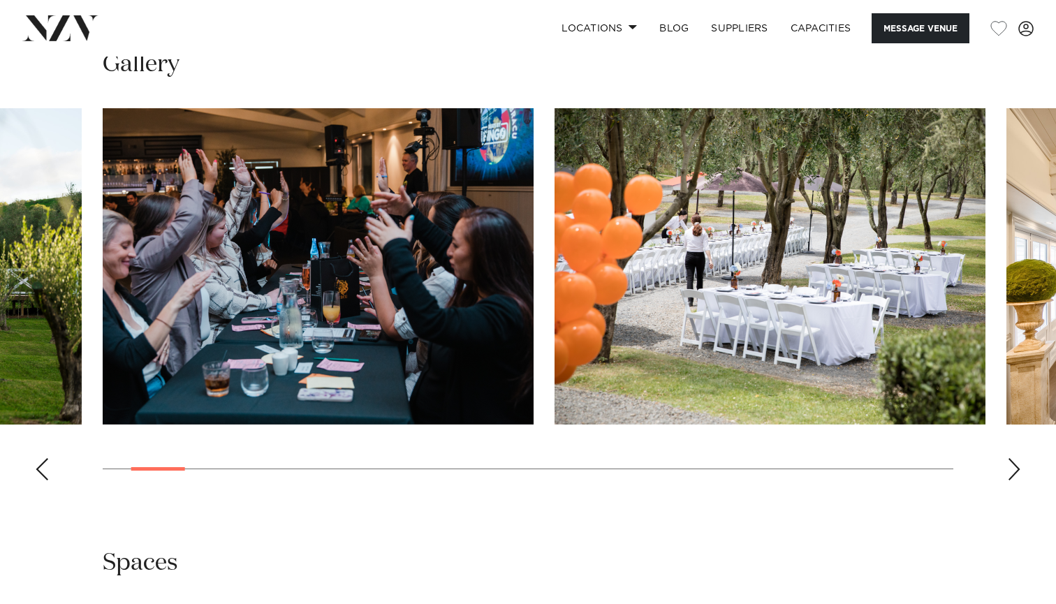
click at [1014, 464] on div "Next slide" at bounding box center [1014, 469] width 14 height 22
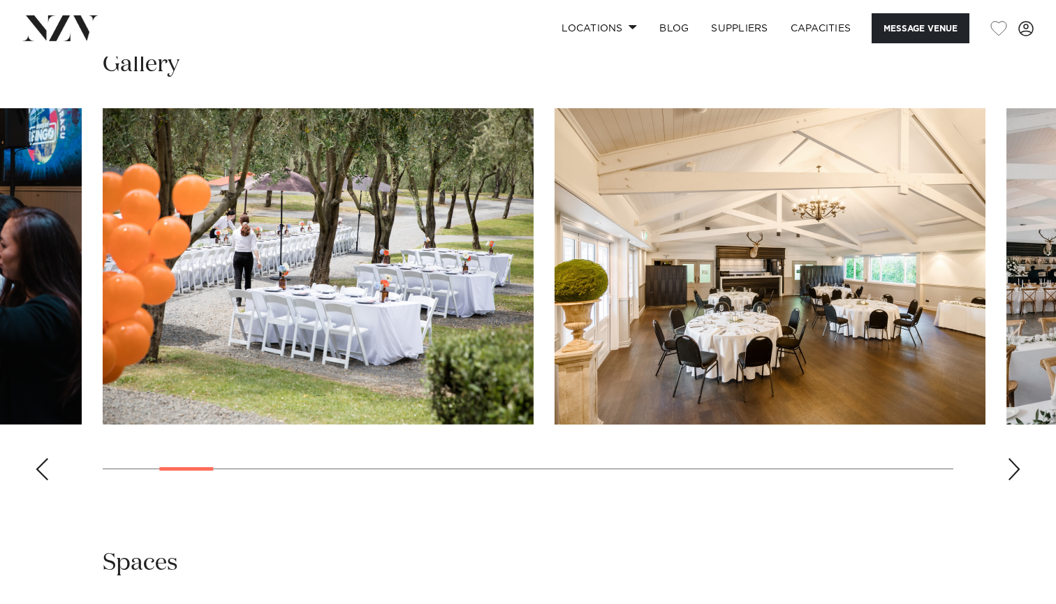
click at [1014, 464] on div "Next slide" at bounding box center [1014, 469] width 14 height 22
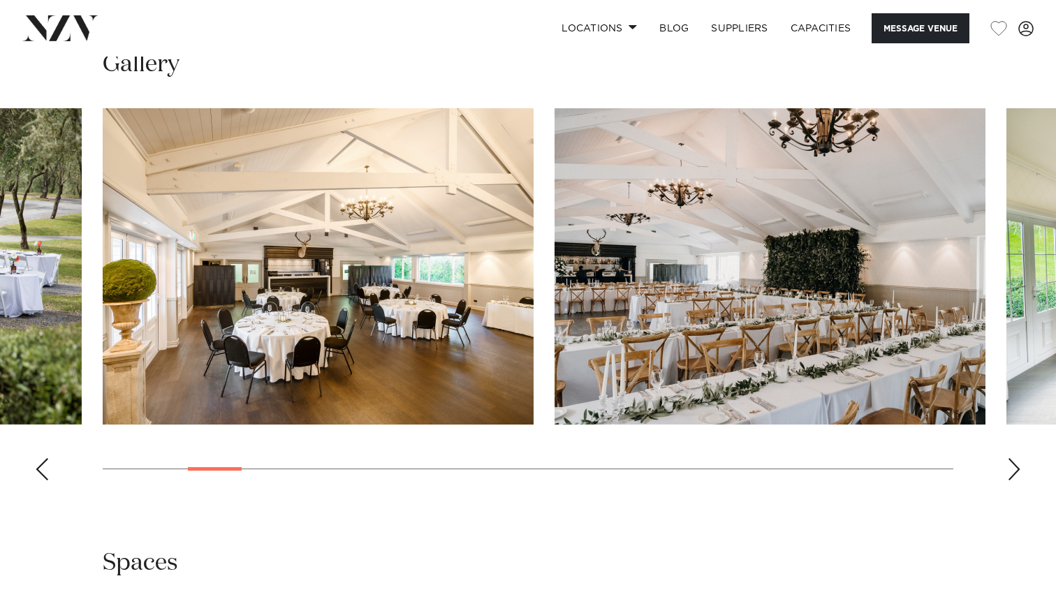
click at [1014, 464] on div "Next slide" at bounding box center [1014, 469] width 14 height 22
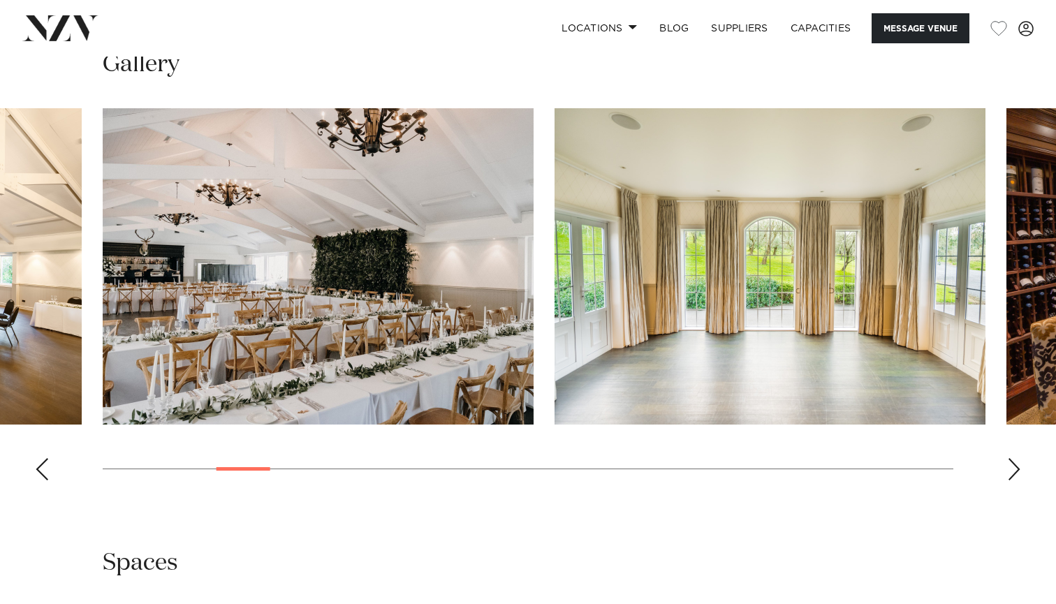
click at [1014, 464] on div "Next slide" at bounding box center [1014, 469] width 14 height 22
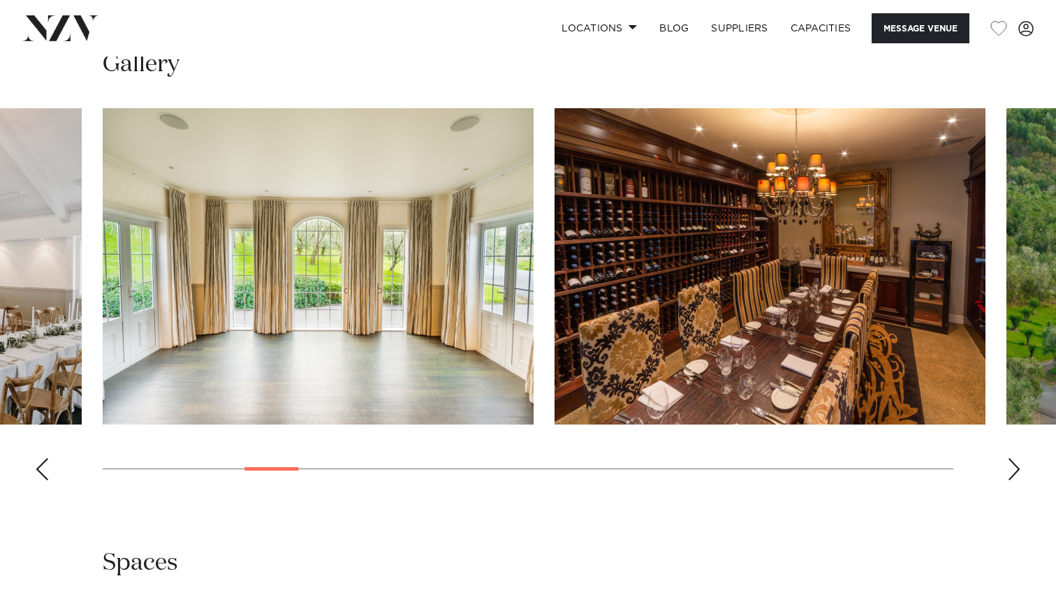
click at [1014, 464] on div "Next slide" at bounding box center [1014, 469] width 14 height 22
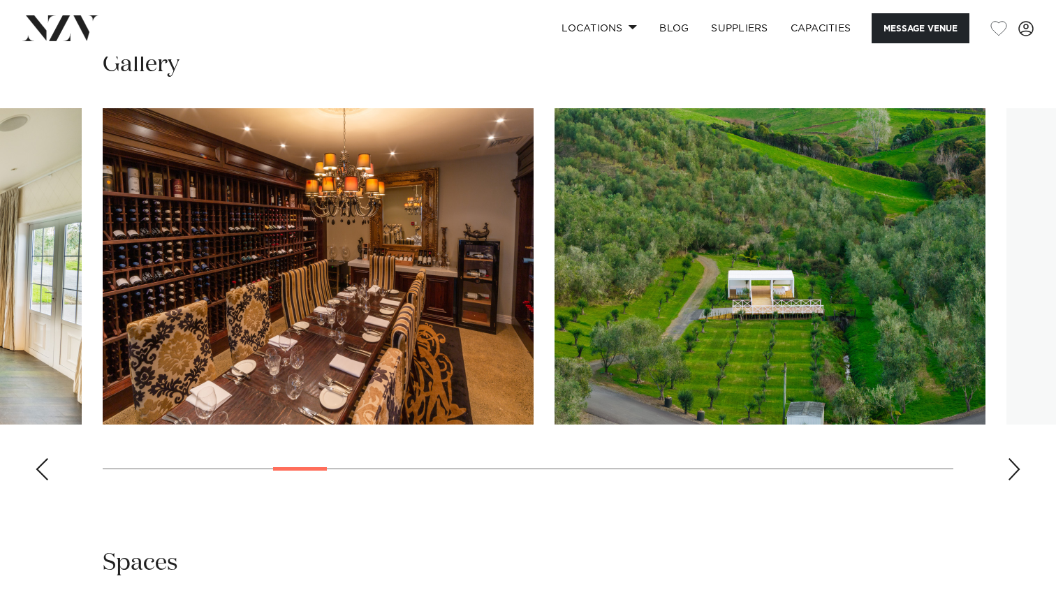
click at [1014, 464] on div "Next slide" at bounding box center [1014, 469] width 14 height 22
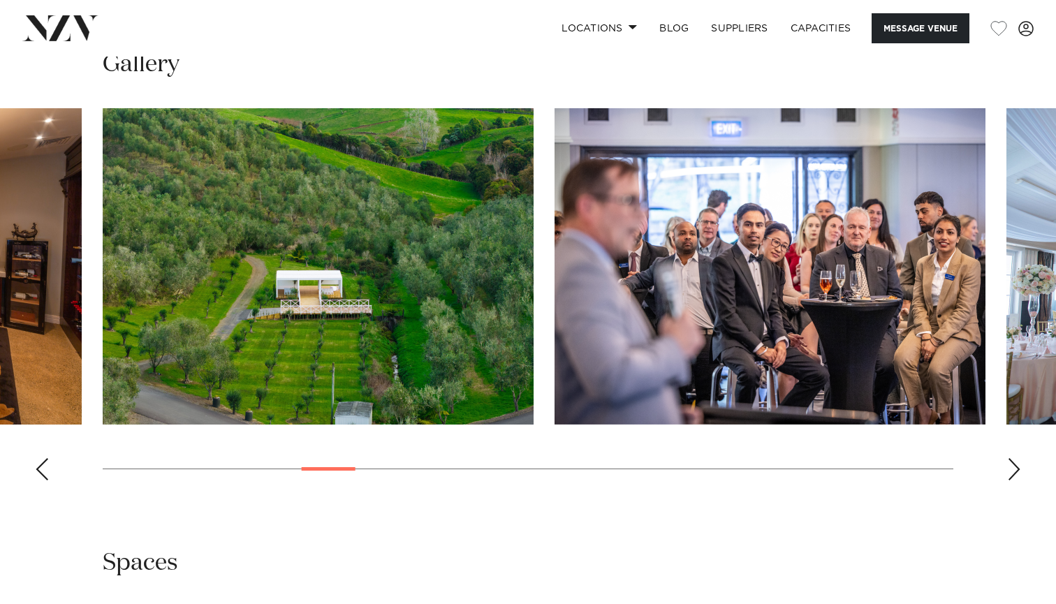
click at [1014, 464] on div "Next slide" at bounding box center [1014, 469] width 14 height 22
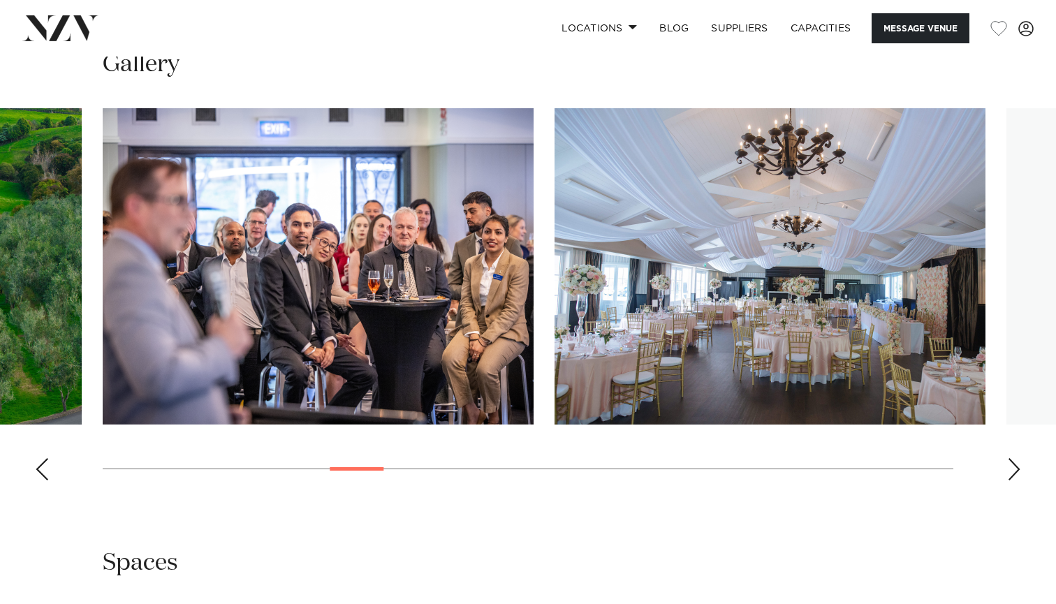
click at [1014, 464] on div "Next slide" at bounding box center [1014, 469] width 14 height 22
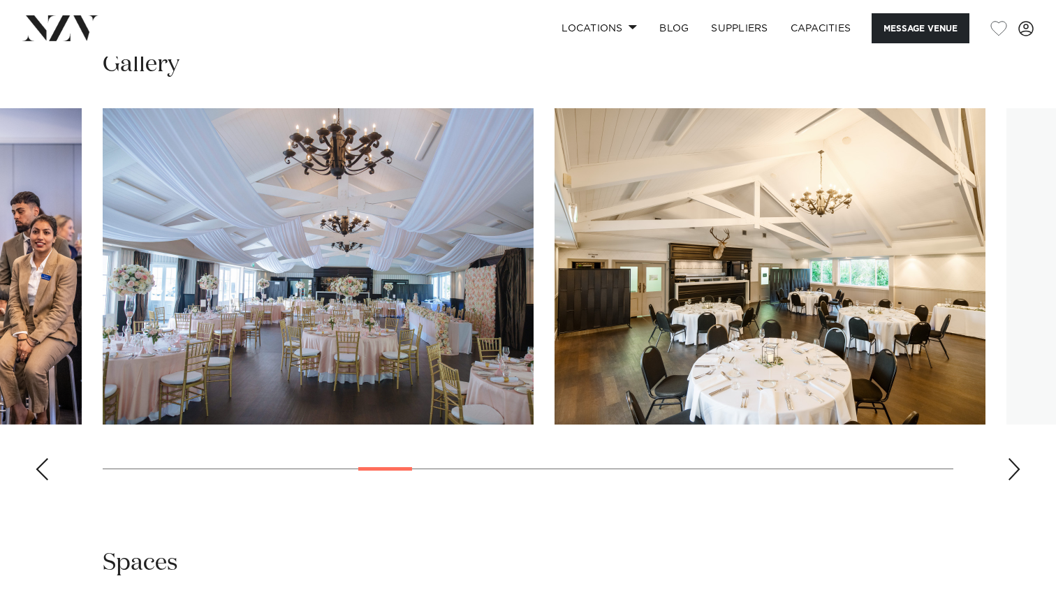
click at [1014, 464] on div "Next slide" at bounding box center [1014, 469] width 14 height 22
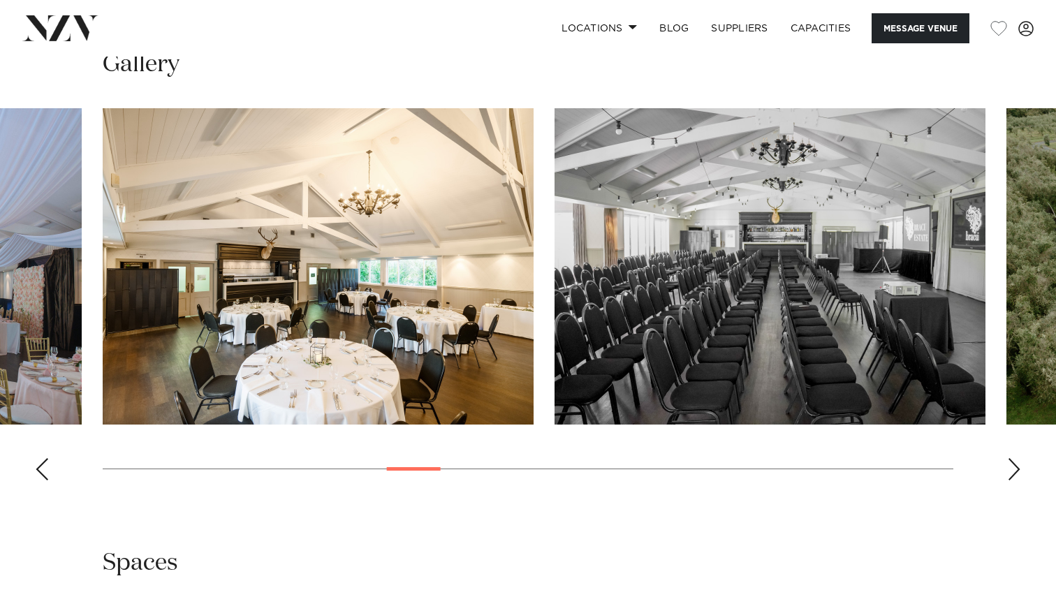
click at [1014, 464] on div "Next slide" at bounding box center [1014, 469] width 14 height 22
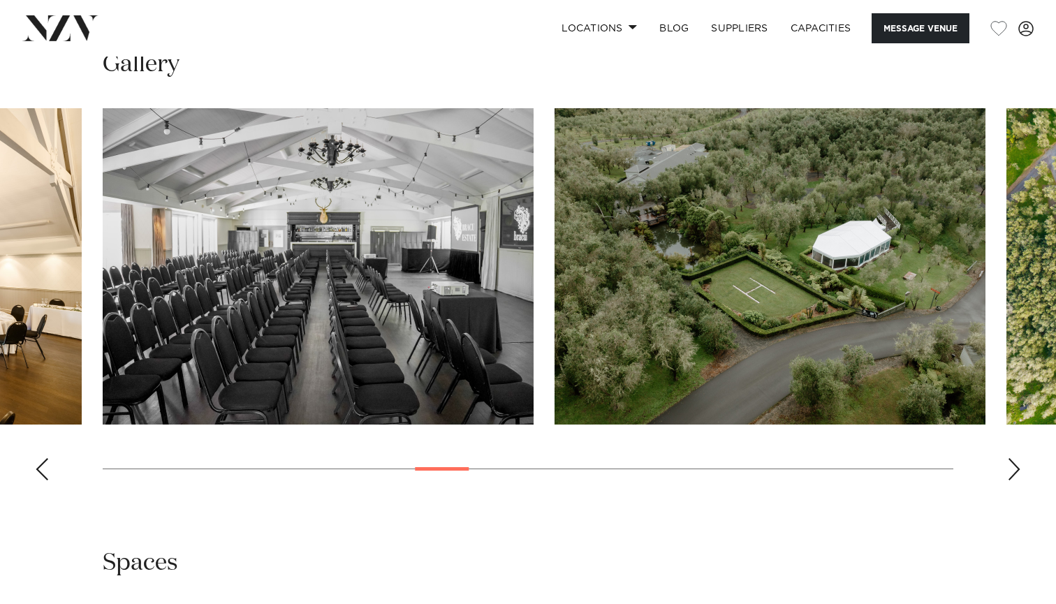
click at [1014, 464] on div "Next slide" at bounding box center [1014, 469] width 14 height 22
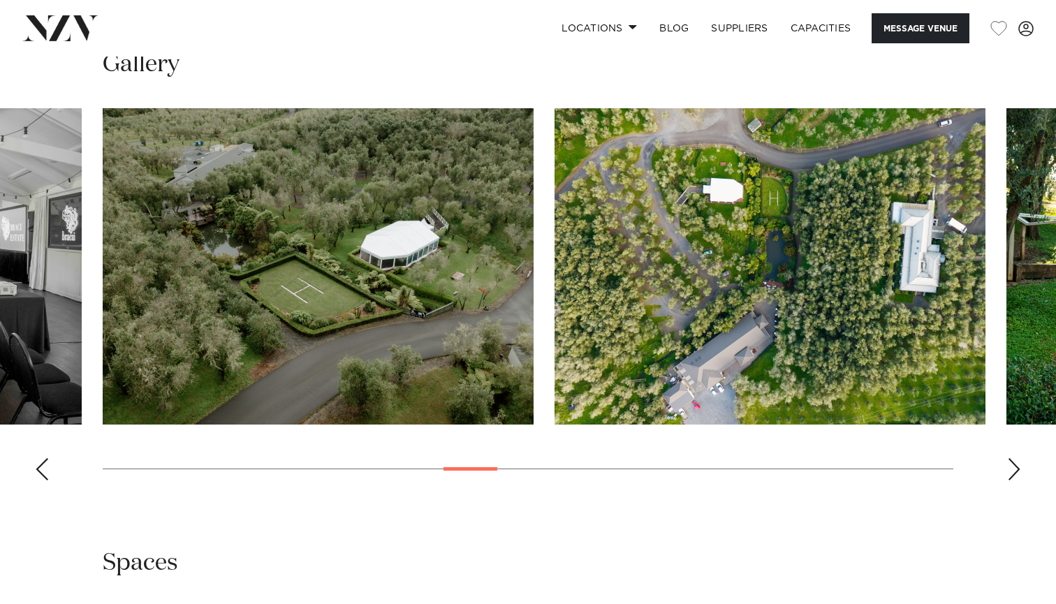
click at [1014, 464] on div "Next slide" at bounding box center [1014, 469] width 14 height 22
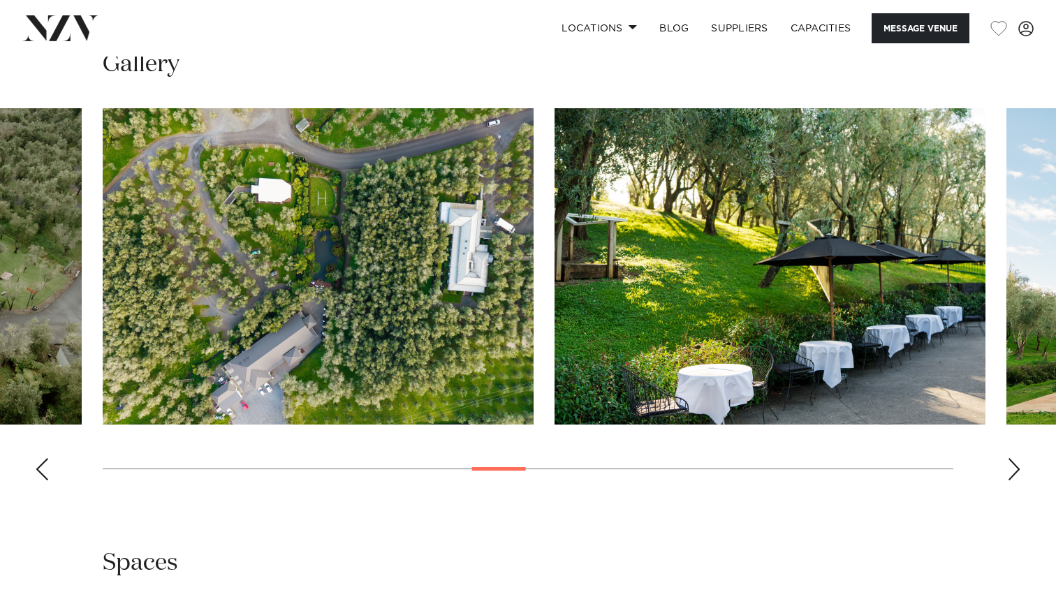
click at [1014, 464] on div "Next slide" at bounding box center [1014, 469] width 14 height 22
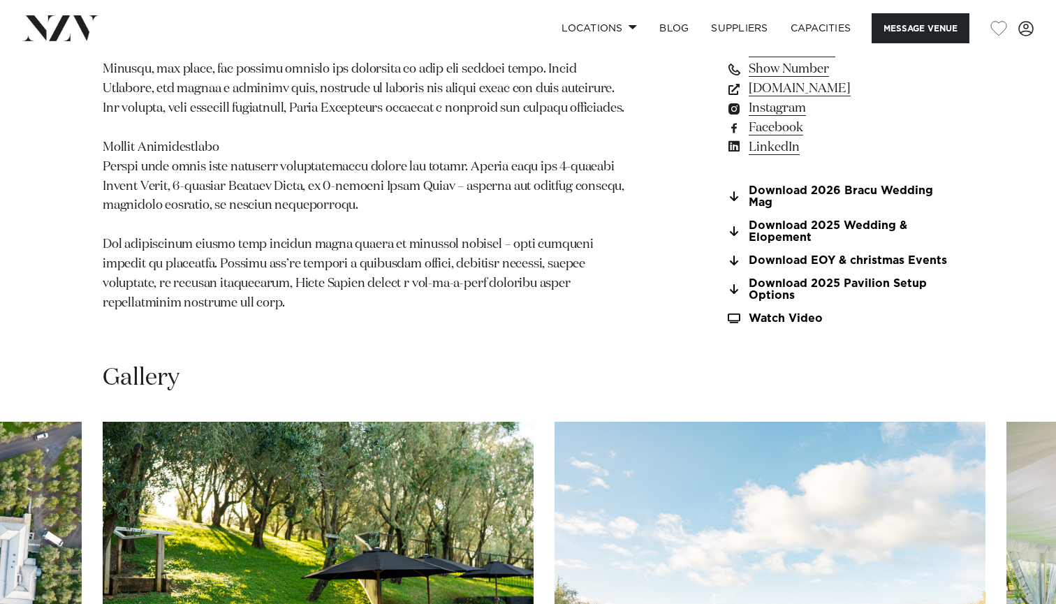
scroll to position [1062, 0]
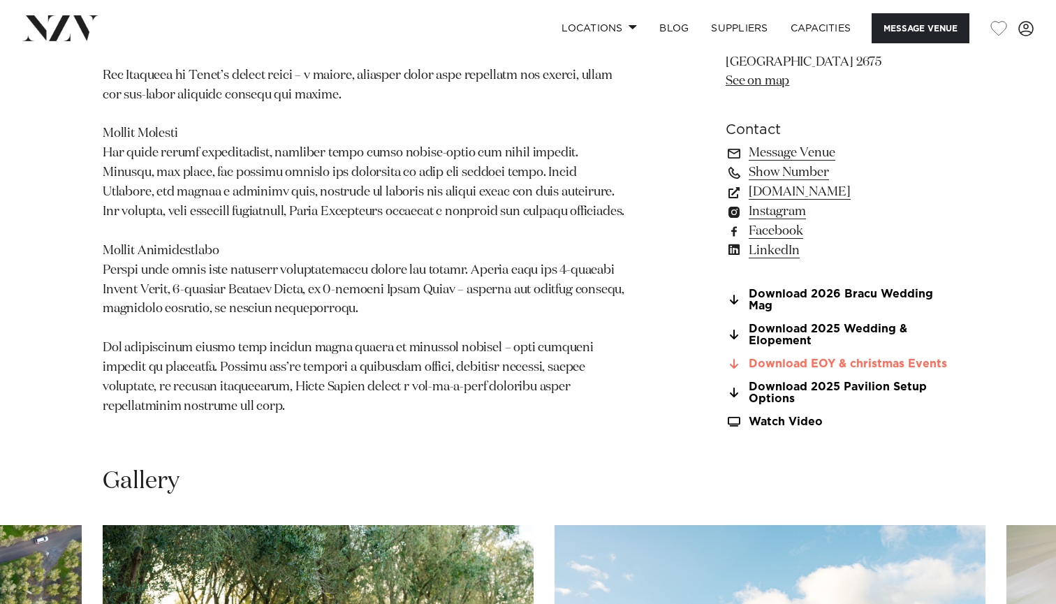
click at [763, 362] on link "Download EOY & christmas Events" at bounding box center [840, 364] width 228 height 13
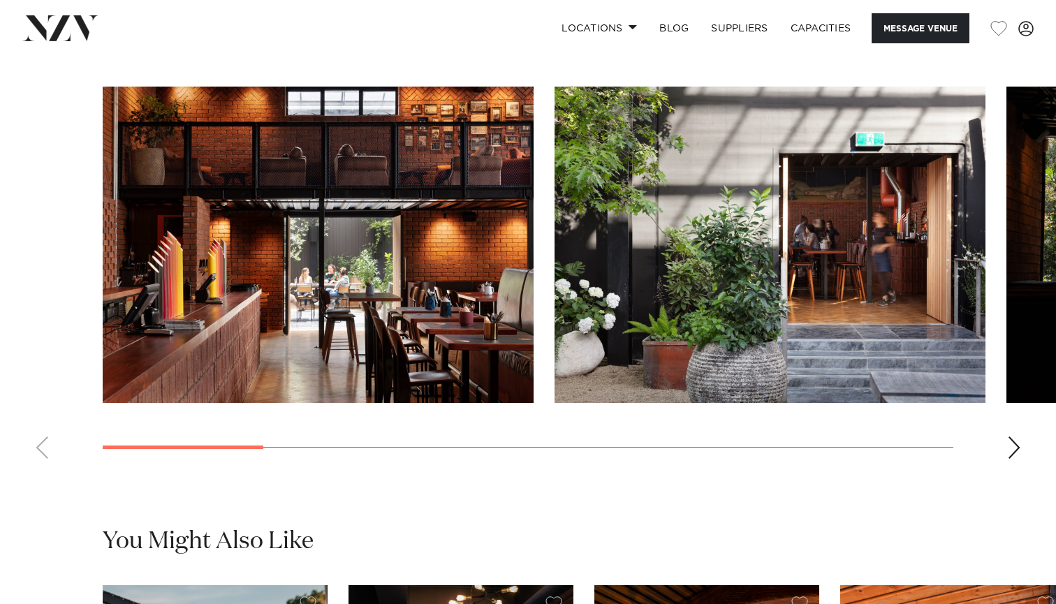
scroll to position [1270, 0]
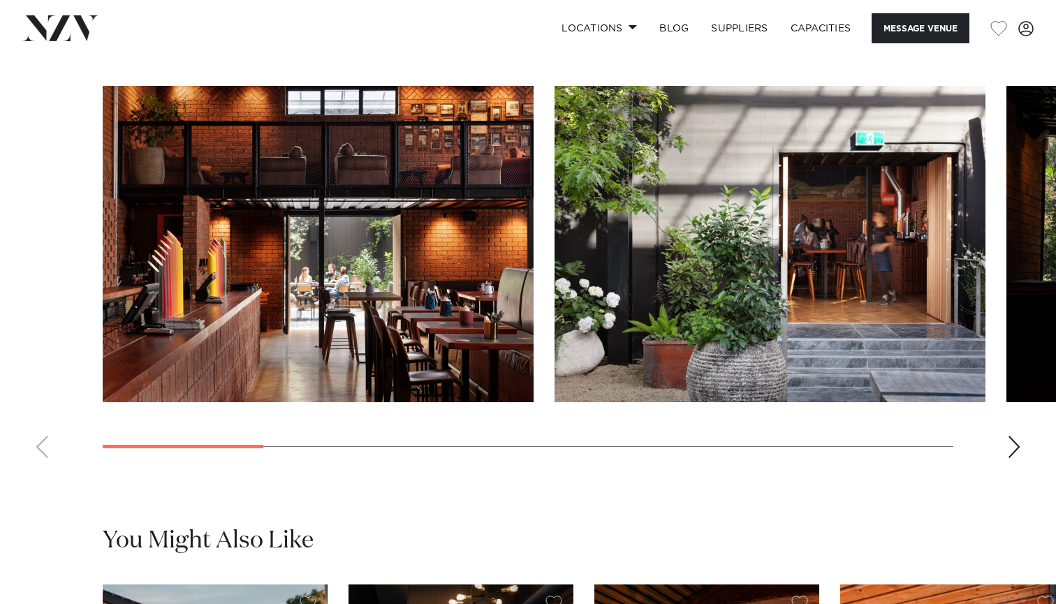
click at [1006, 469] on swiper-container at bounding box center [528, 277] width 1056 height 383
click at [1016, 458] on div "Next slide" at bounding box center [1014, 447] width 14 height 22
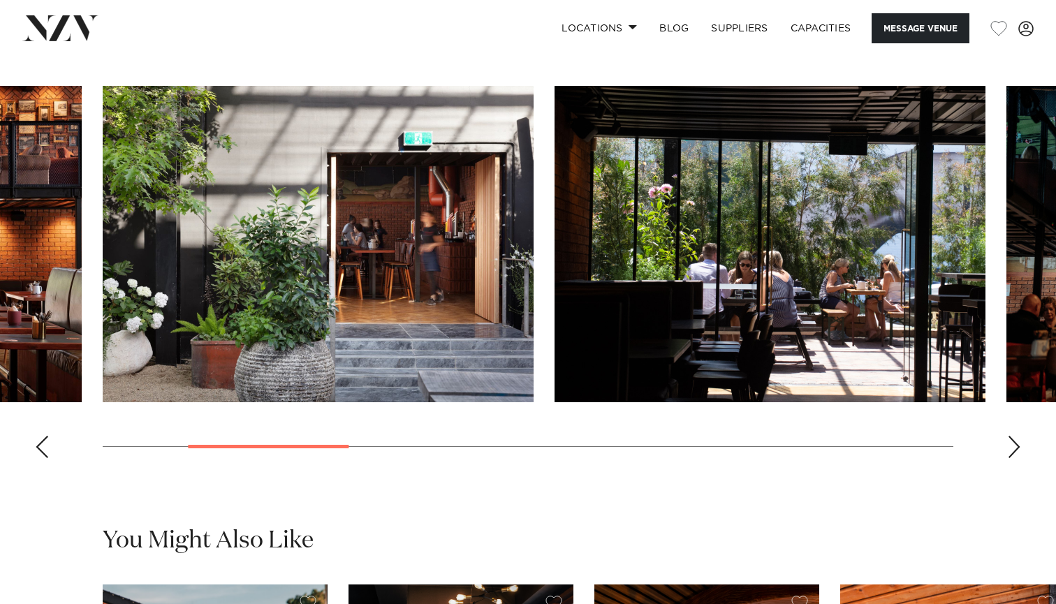
click at [1016, 458] on div "Next slide" at bounding box center [1014, 447] width 14 height 22
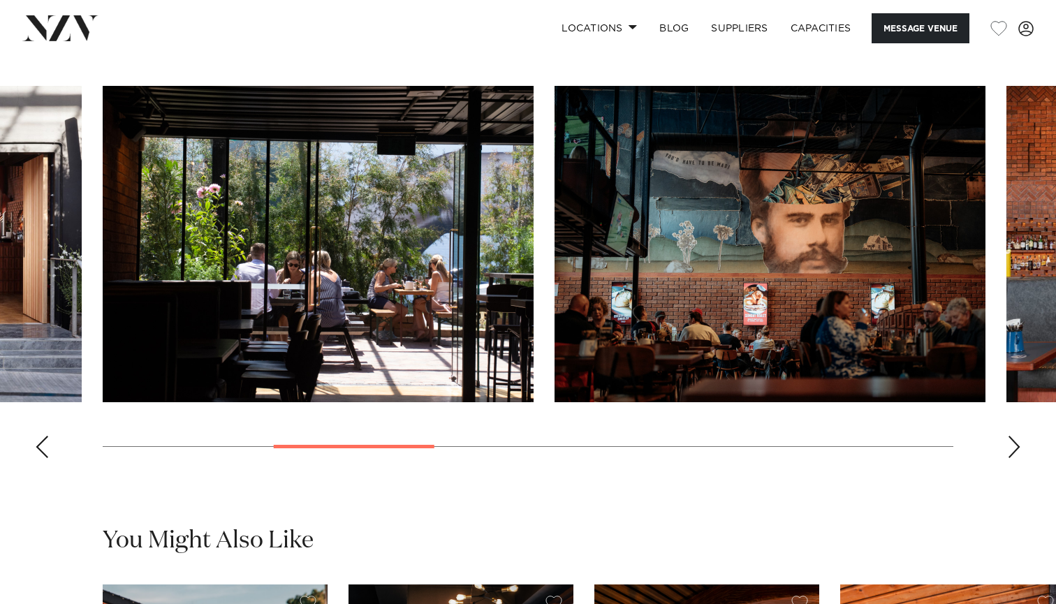
click at [1016, 458] on div "Next slide" at bounding box center [1014, 447] width 14 height 22
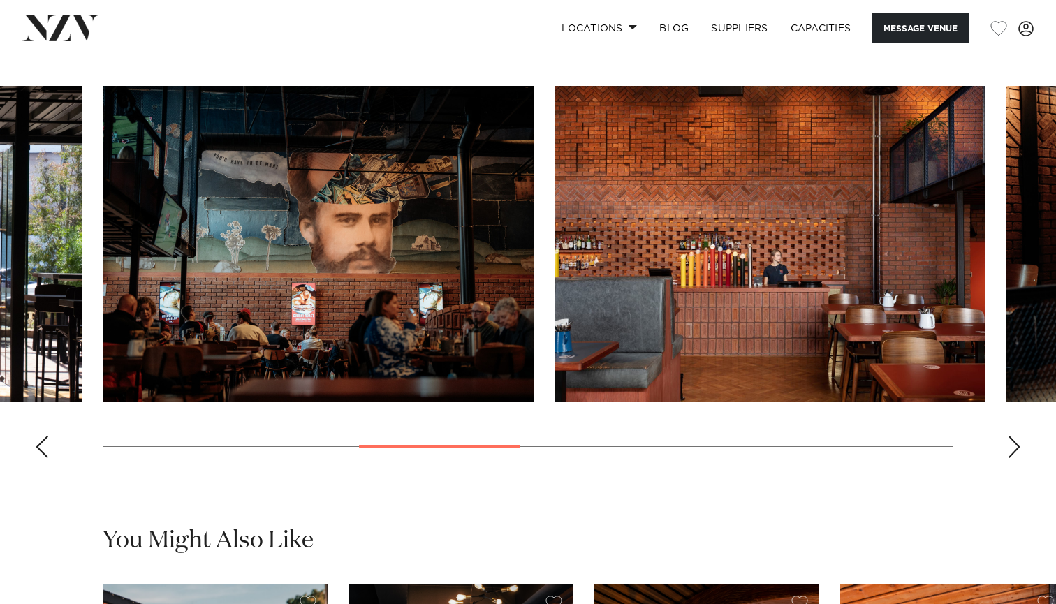
click at [1016, 458] on div "Next slide" at bounding box center [1014, 447] width 14 height 22
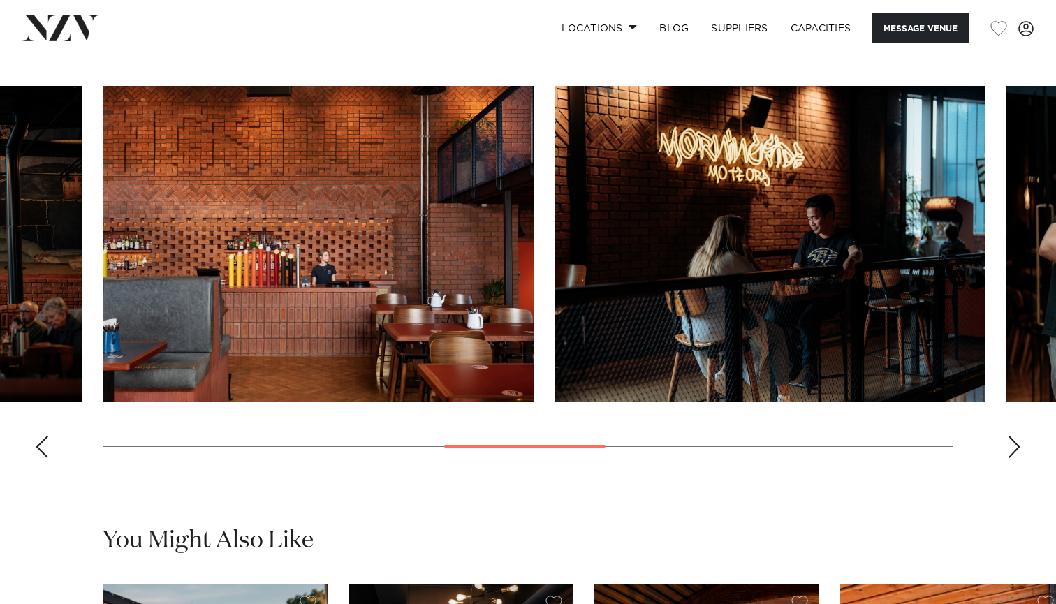
click at [1016, 458] on div "Next slide" at bounding box center [1014, 447] width 14 height 22
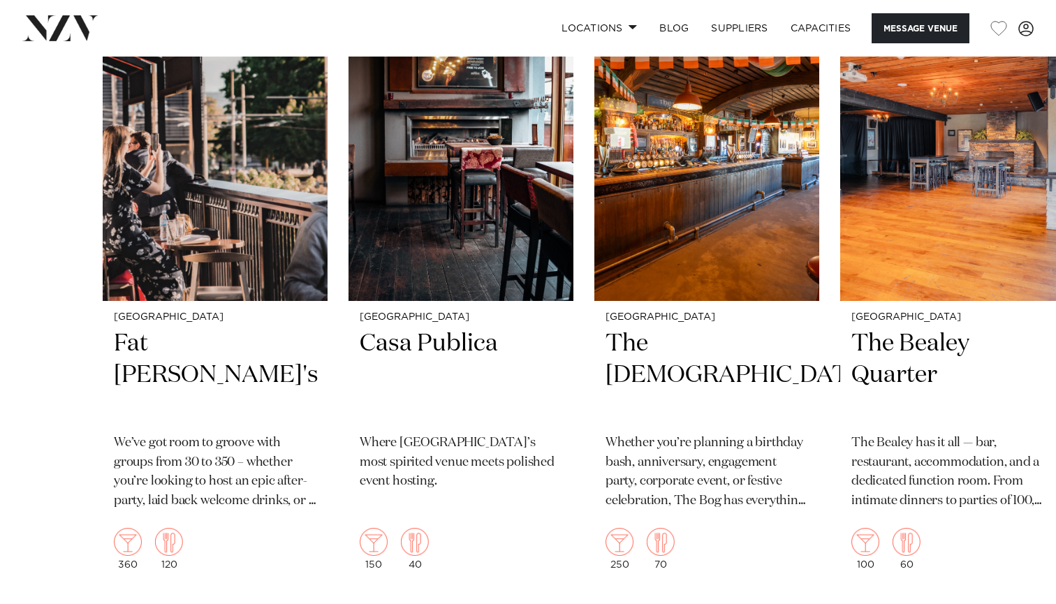
scroll to position [1868, 0]
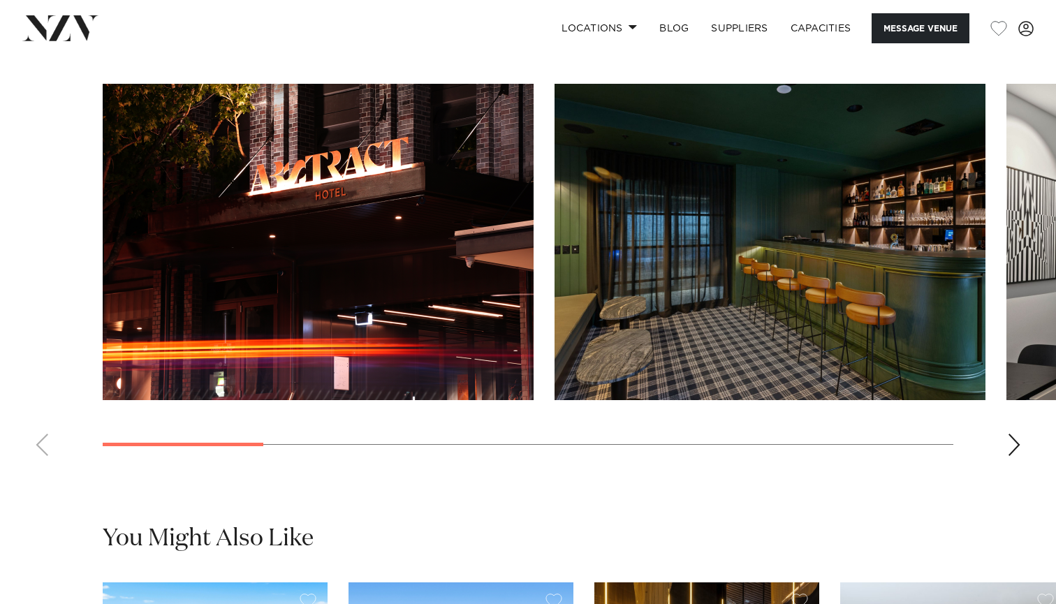
scroll to position [1294, 0]
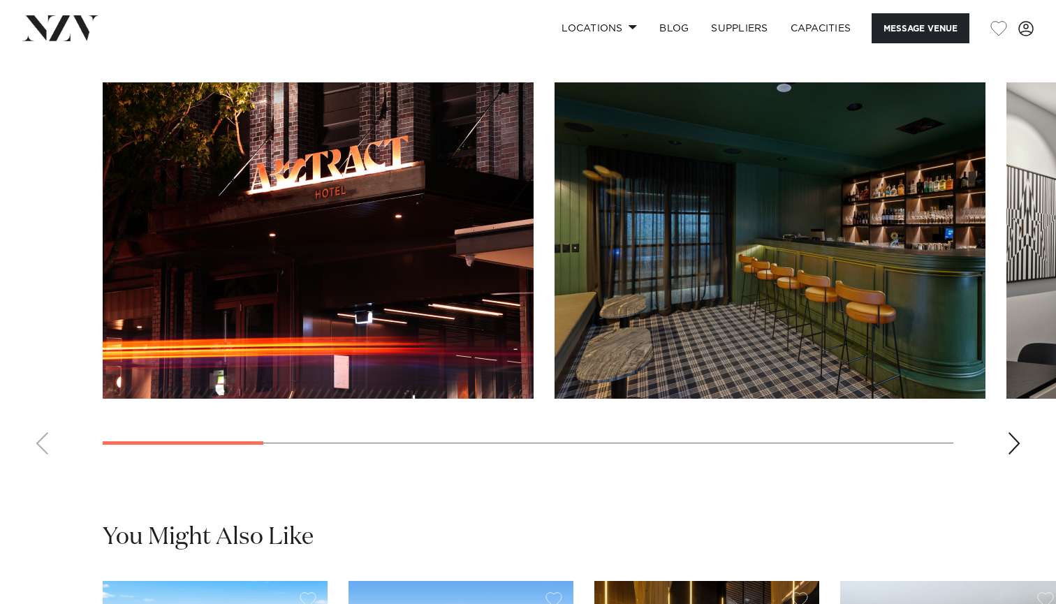
click at [1009, 432] on div "Next slide" at bounding box center [1014, 443] width 14 height 22
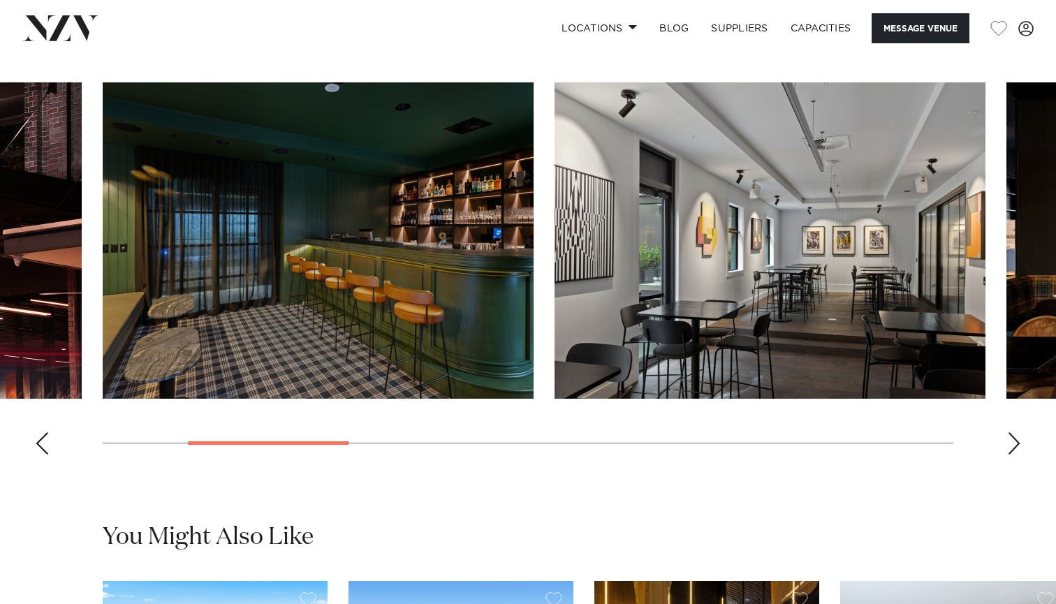
click at [1009, 432] on div "Next slide" at bounding box center [1014, 443] width 14 height 22
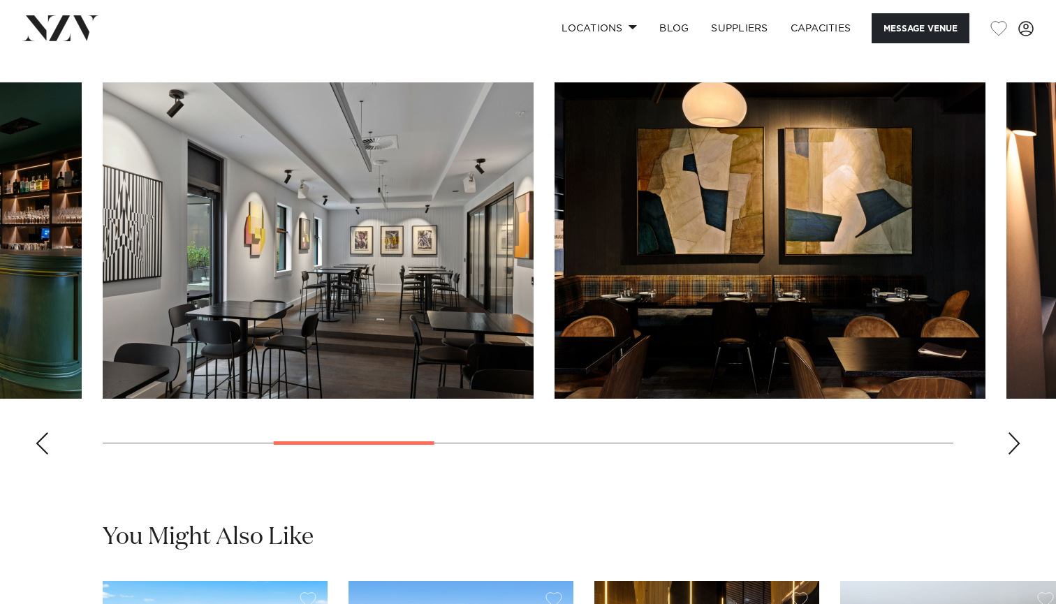
click at [1009, 432] on div "Next slide" at bounding box center [1014, 443] width 14 height 22
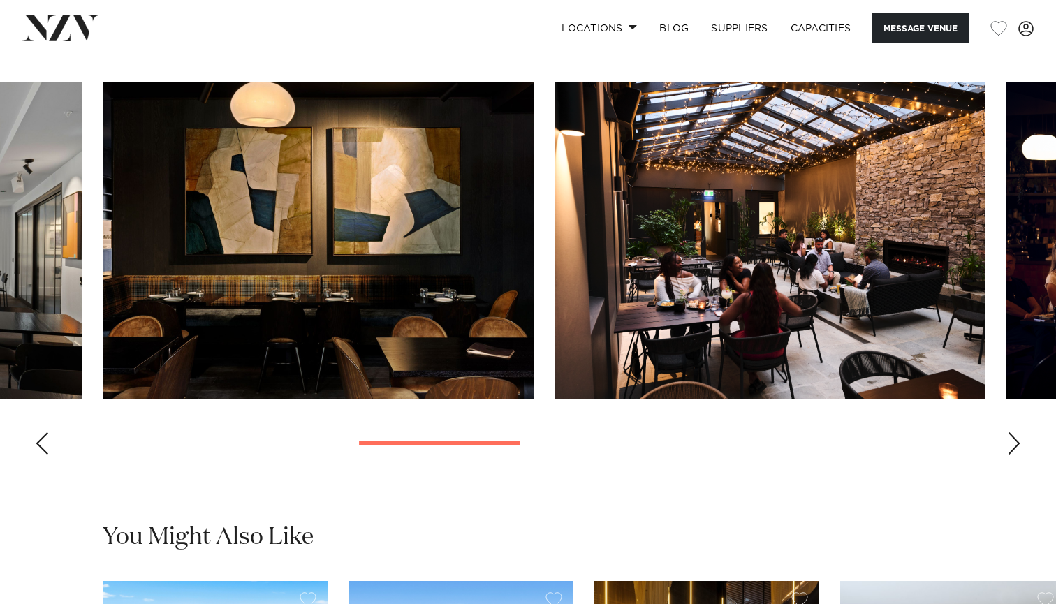
click at [1009, 432] on div "Next slide" at bounding box center [1014, 443] width 14 height 22
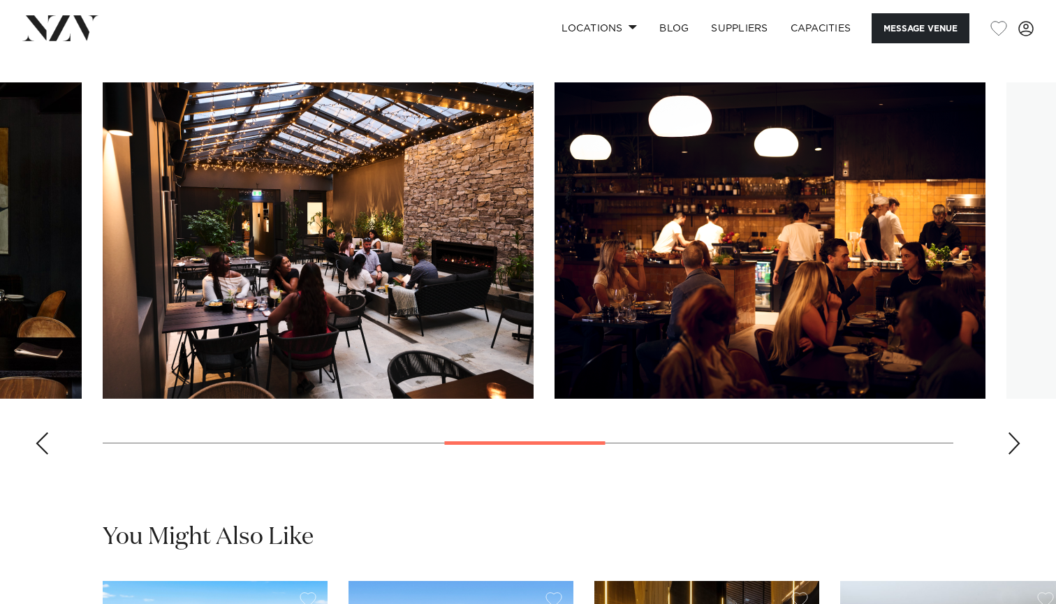
click at [1009, 432] on div "Next slide" at bounding box center [1014, 443] width 14 height 22
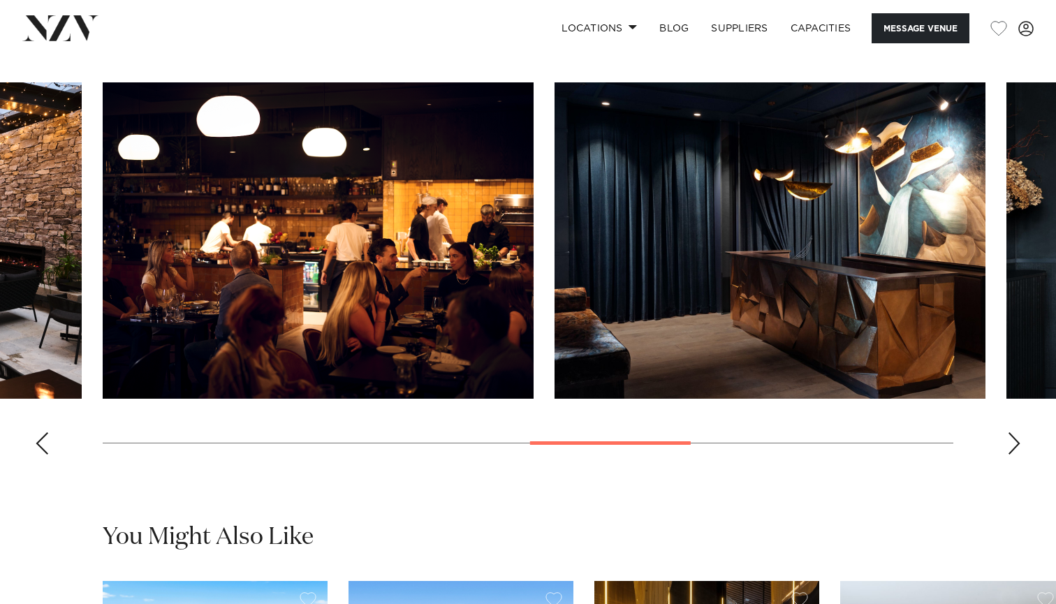
click at [1009, 432] on div "Next slide" at bounding box center [1014, 443] width 14 height 22
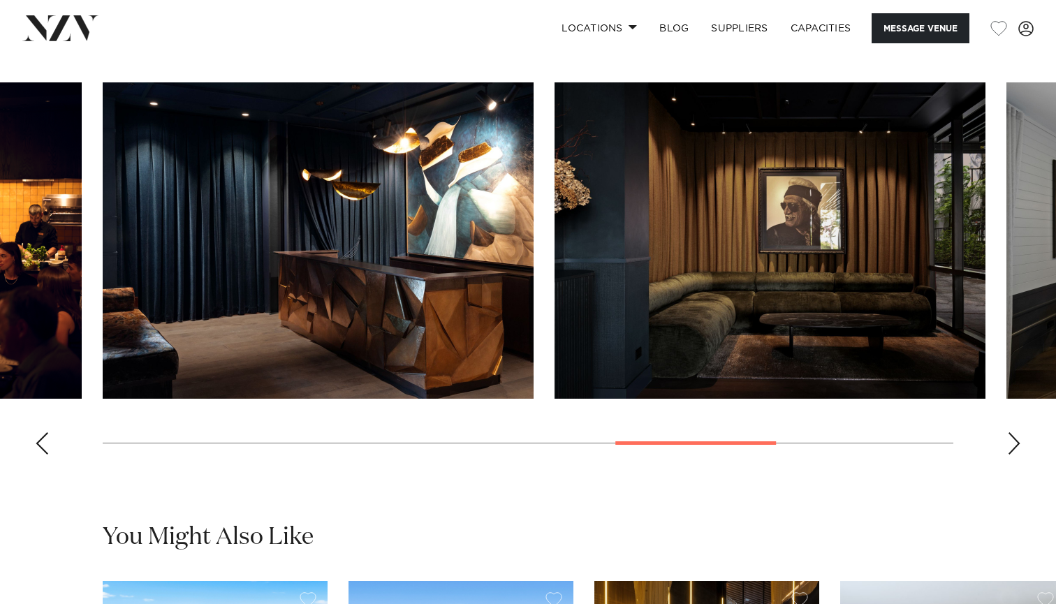
click at [1009, 432] on div "Next slide" at bounding box center [1014, 443] width 14 height 22
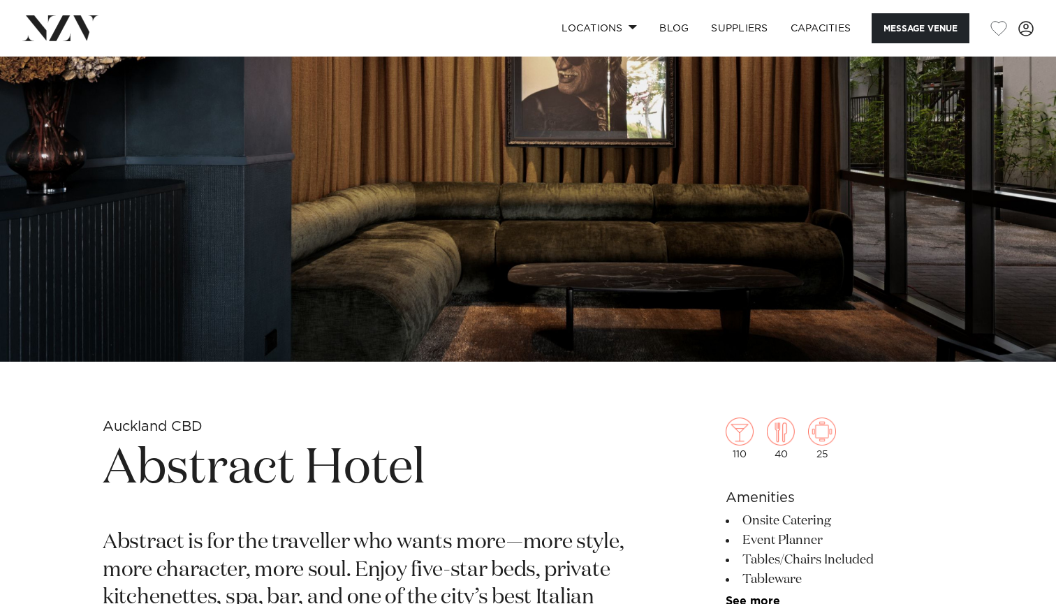
scroll to position [203, 0]
